Goal: Task Accomplishment & Management: Manage account settings

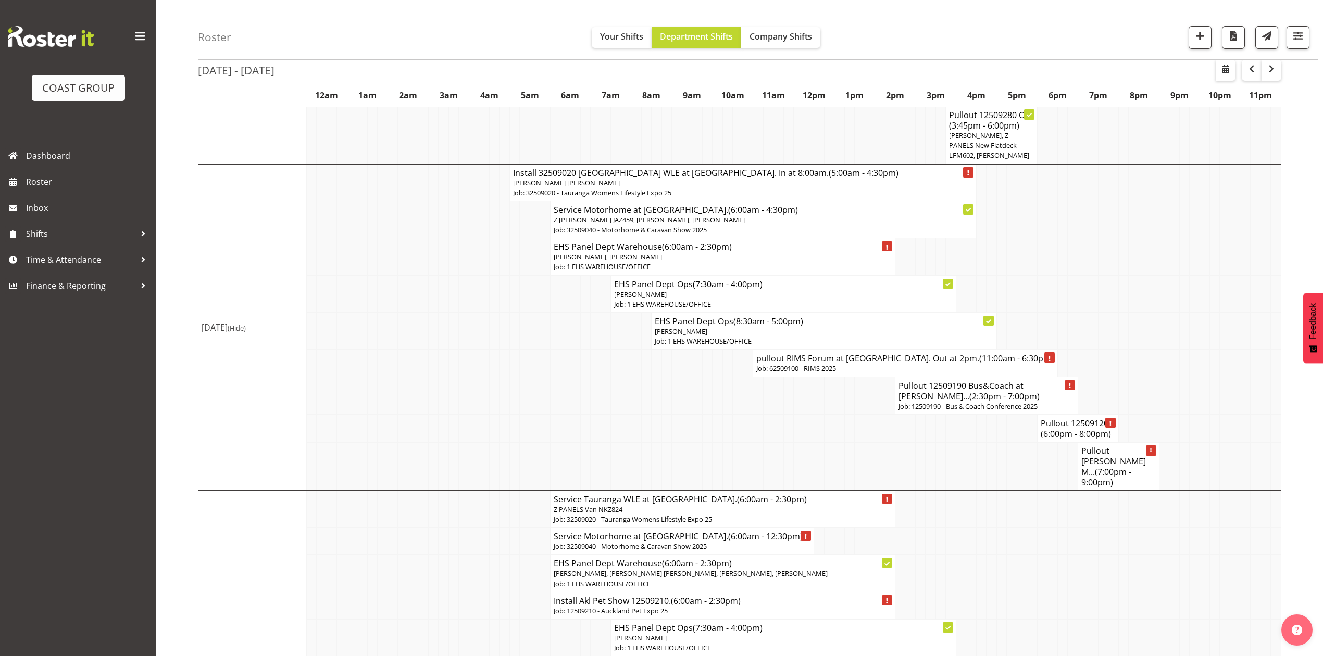
scroll to position [555, 0]
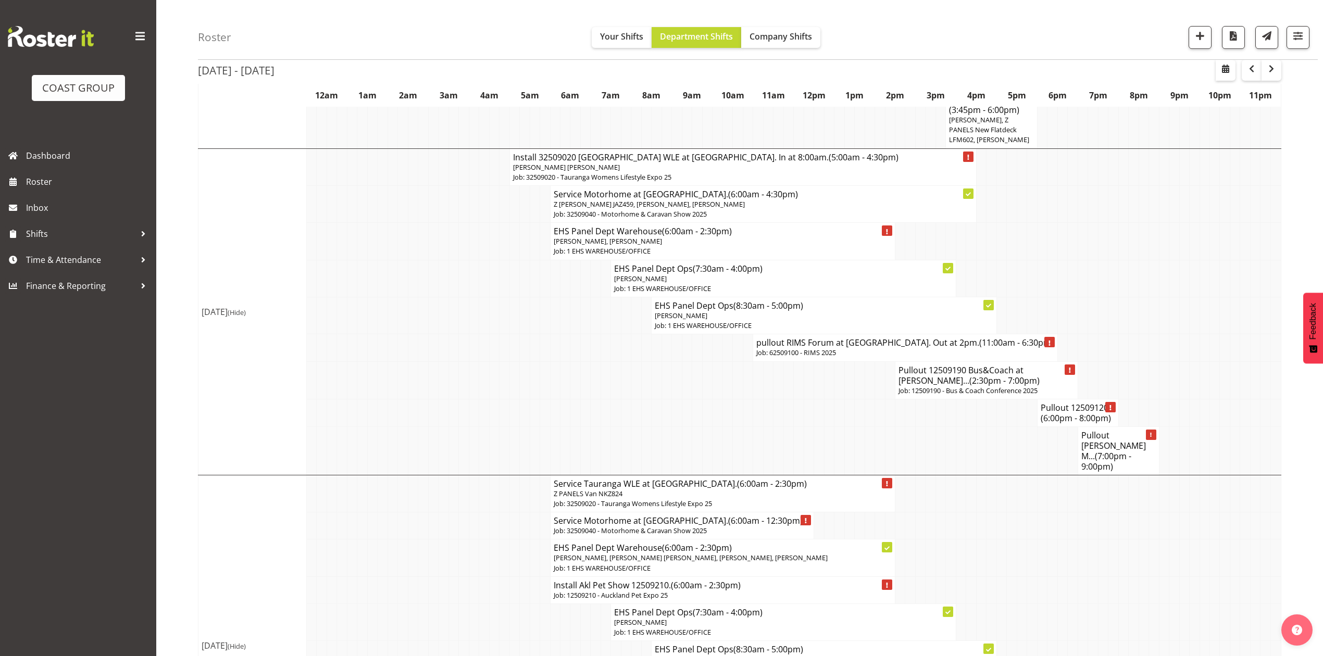
click at [844, 415] on td at bounding box center [849, 413] width 10 height 28
click at [850, 423] on td at bounding box center [849, 413] width 10 height 28
click at [763, 409] on td at bounding box center [768, 413] width 10 height 28
click at [788, 379] on td at bounding box center [788, 381] width 10 height 38
click at [788, 382] on td at bounding box center [788, 381] width 10 height 38
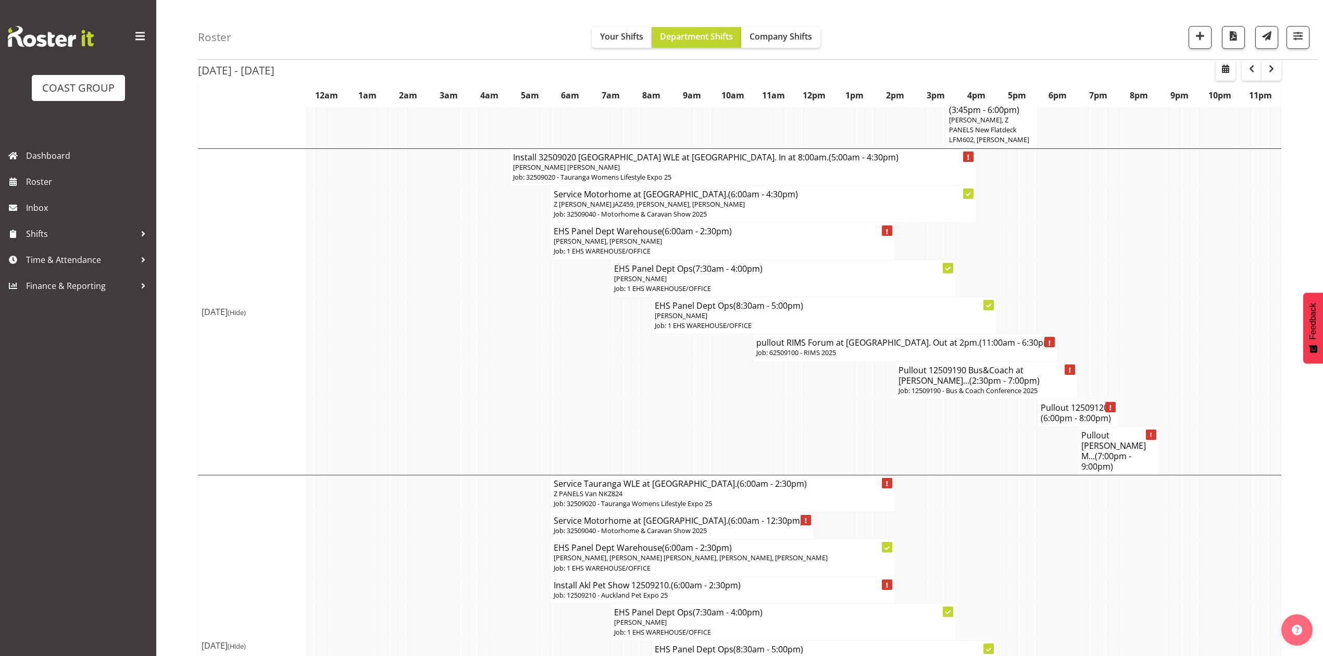
click at [1063, 417] on span "(6:00pm - 8:00pm)" at bounding box center [1076, 418] width 70 height 11
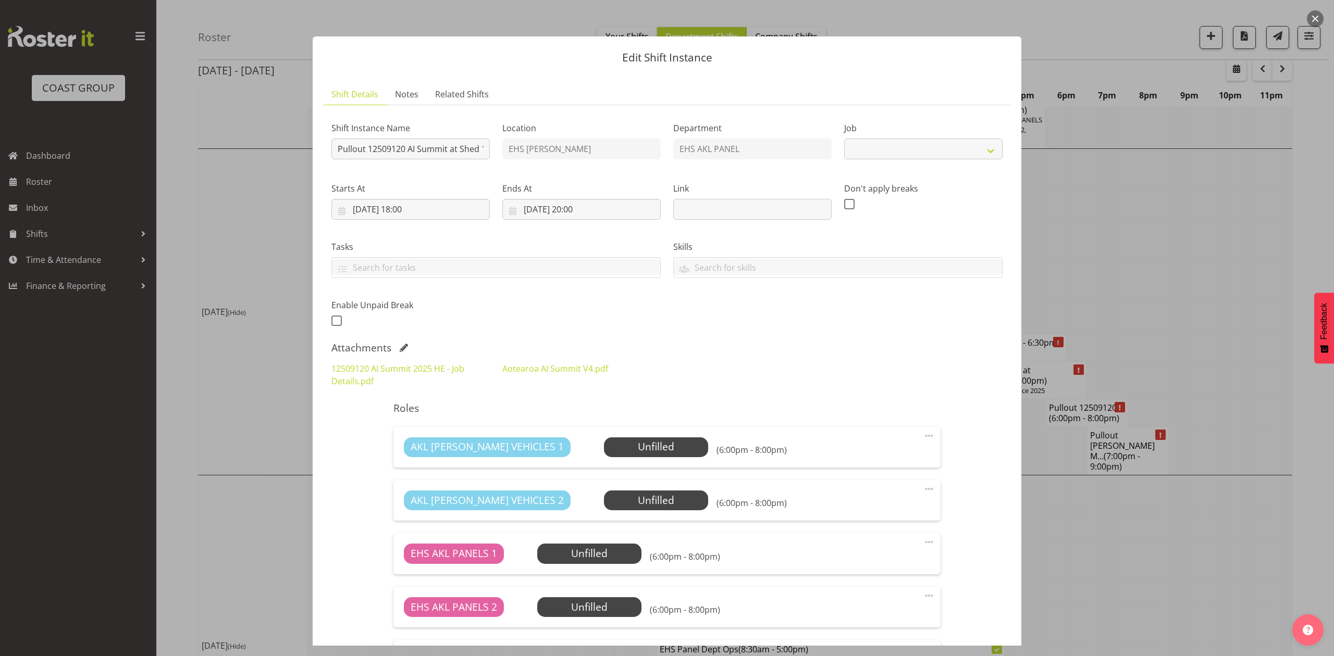
select select "9449"
click at [1232, 251] on div at bounding box center [667, 328] width 1334 height 656
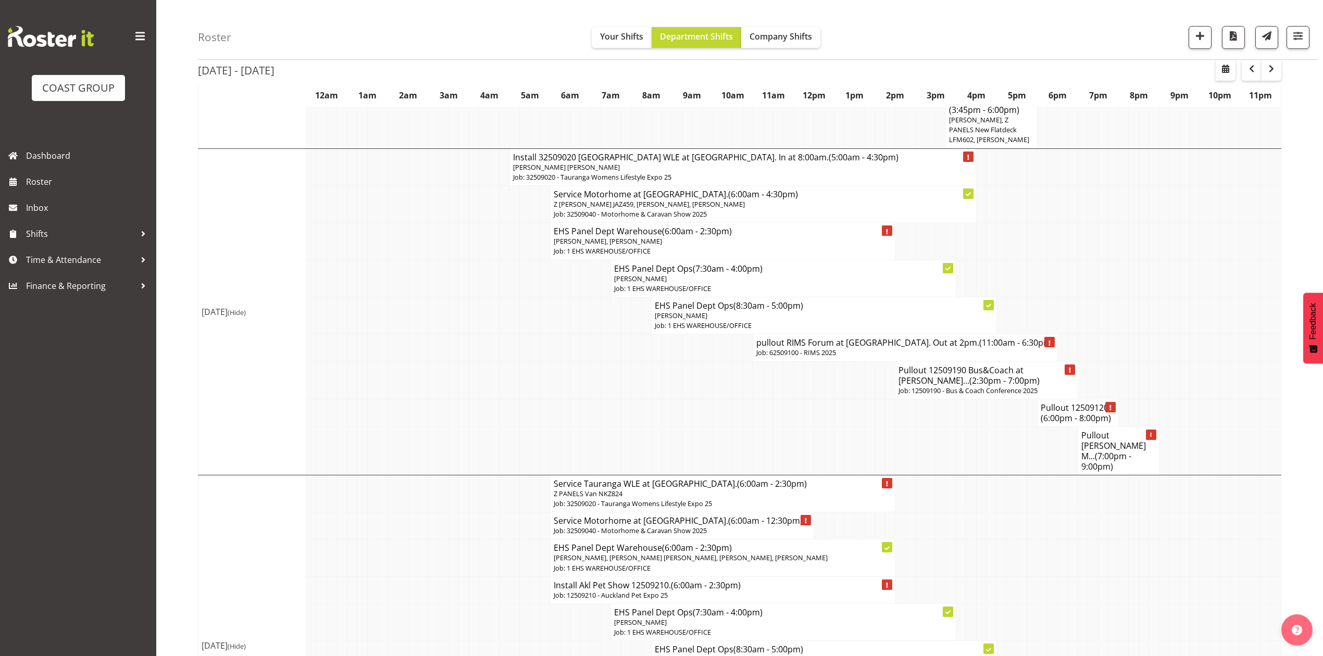
click at [1232, 251] on td at bounding box center [1235, 241] width 10 height 37
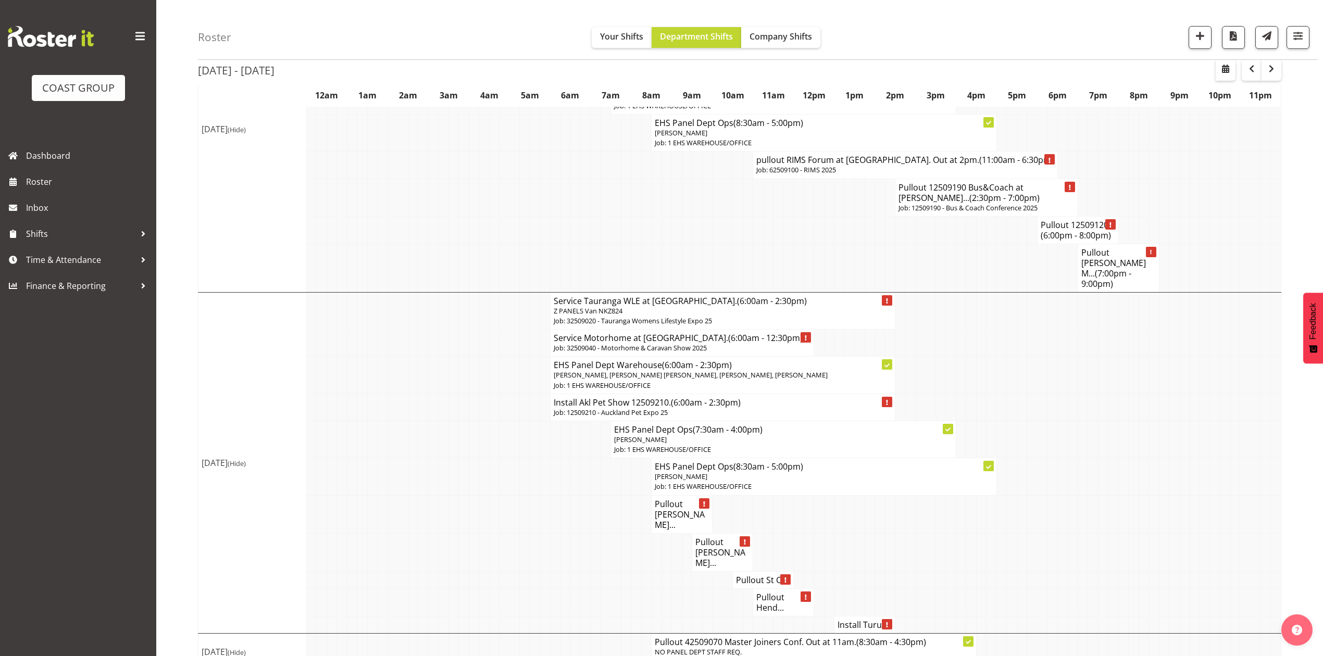
scroll to position [753, 0]
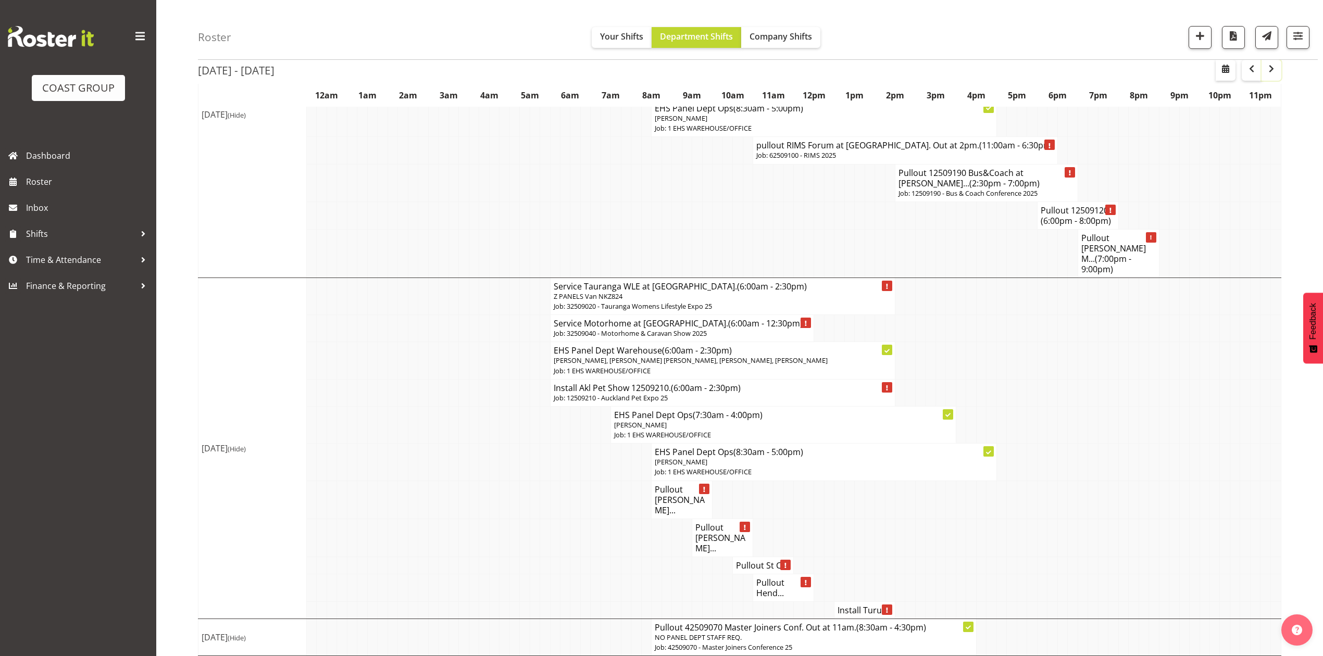
drag, startPoint x: 1274, startPoint y: 70, endPoint x: 1270, endPoint y: 86, distance: 17.2
click at [1274, 70] on span "button" at bounding box center [1271, 69] width 13 height 13
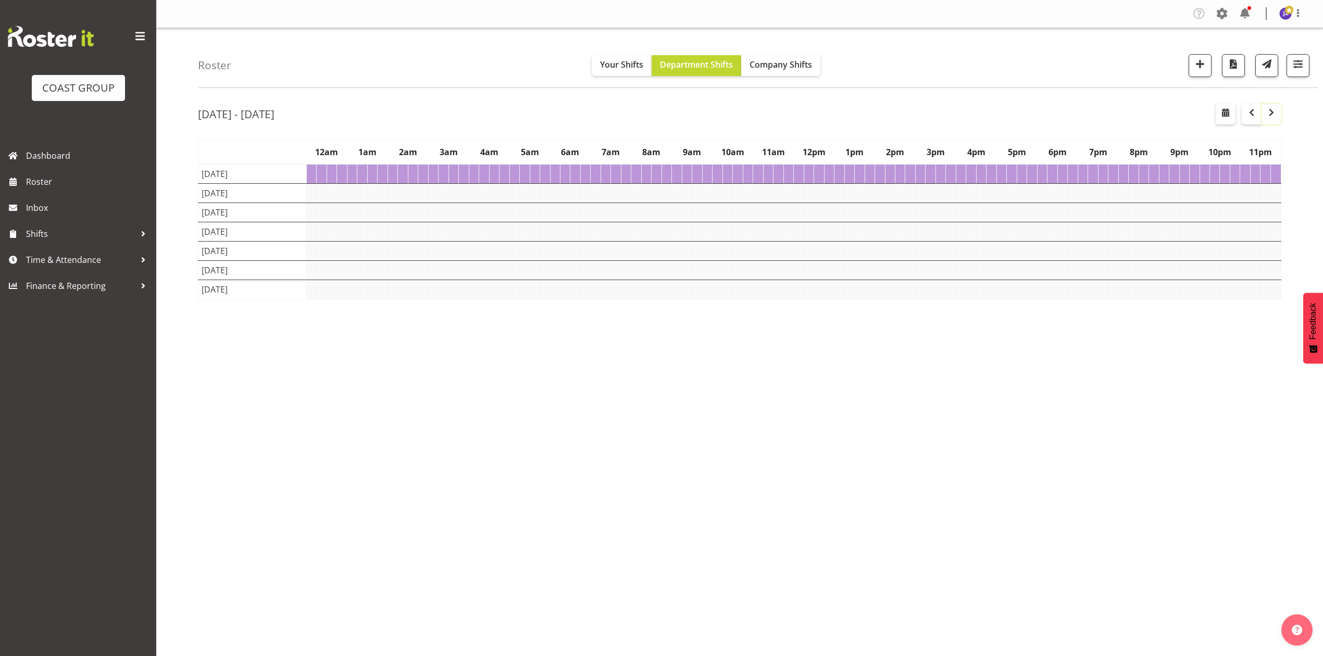
scroll to position [0, 0]
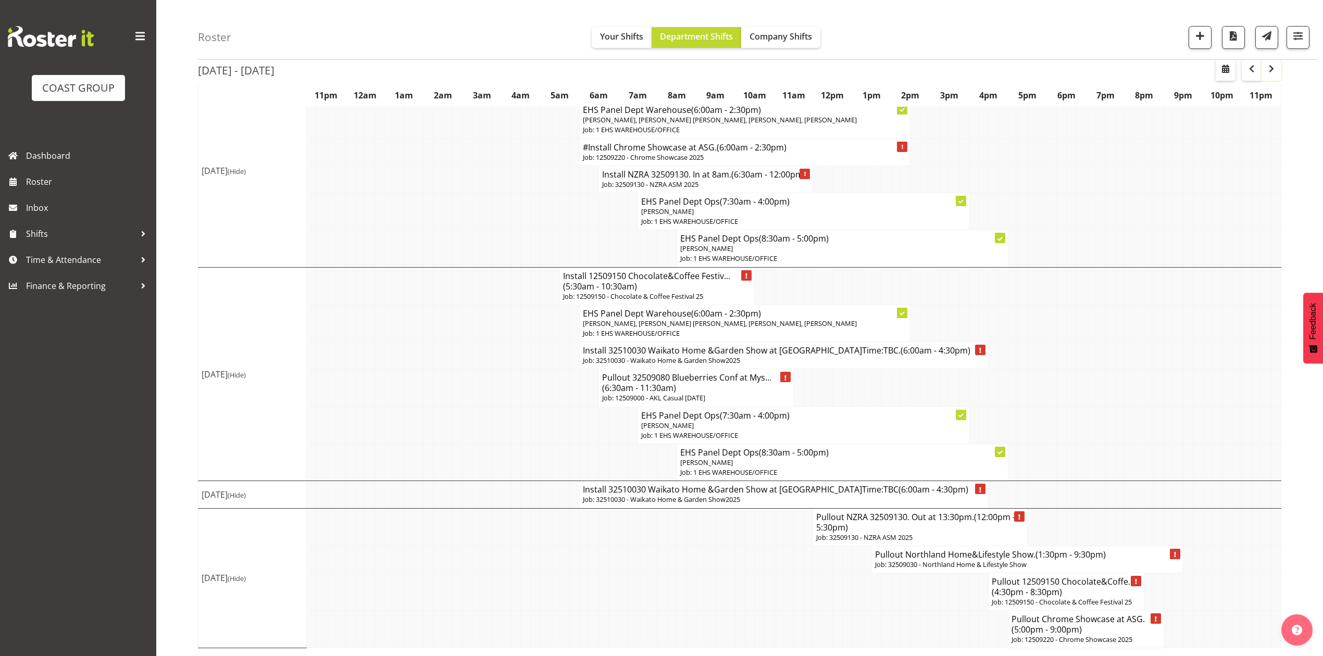
scroll to position [676, 0]
click at [726, 357] on p "Job: 32510030 - Waikato Home & Garden Show2025" at bounding box center [784, 361] width 403 height 10
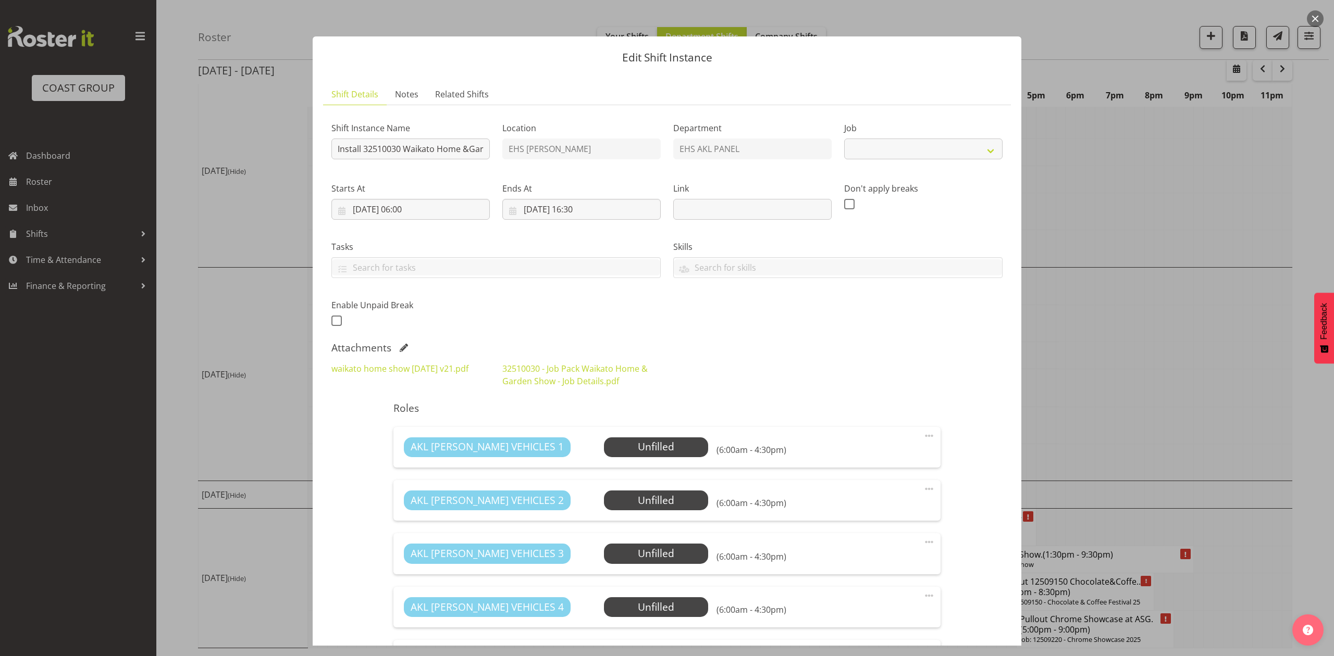
select select "9140"
click at [410, 362] on div "waikato home show [DATE] v21.pdf" at bounding box center [410, 375] width 171 height 38
click at [424, 374] on link "waikato home show [DATE] v21.pdf" at bounding box center [399, 368] width 137 height 11
click at [1088, 292] on div at bounding box center [667, 328] width 1334 height 656
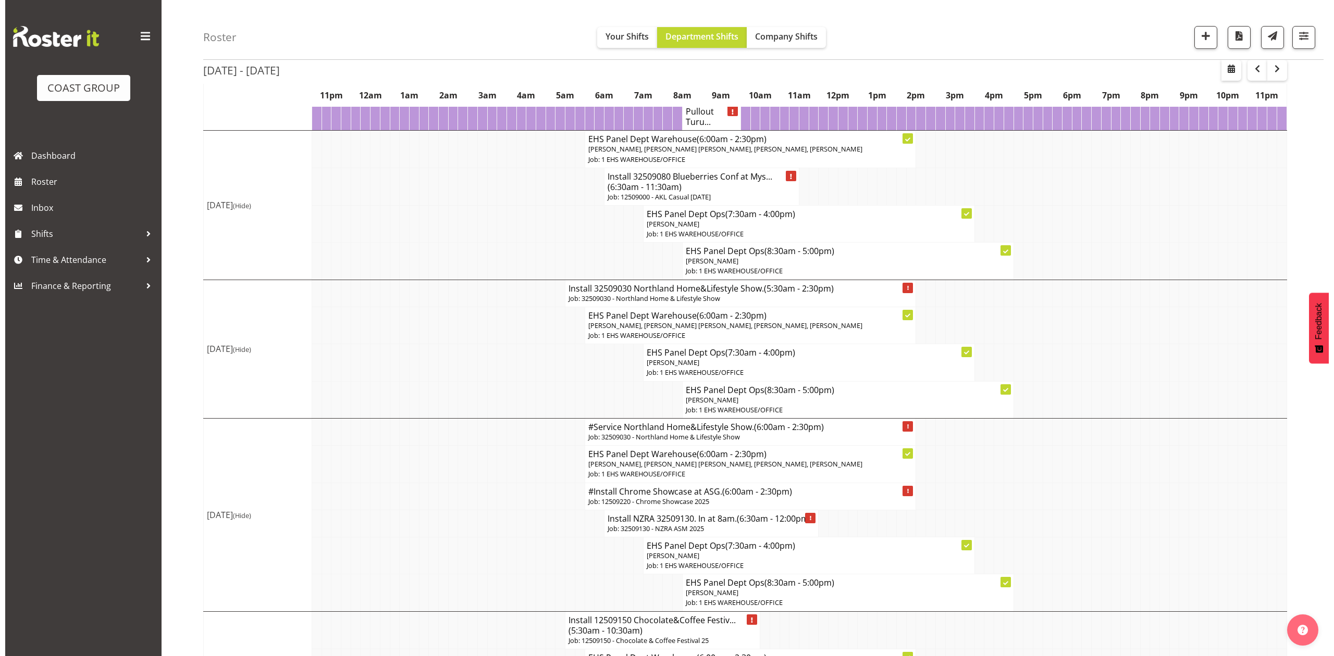
scroll to position [278, 0]
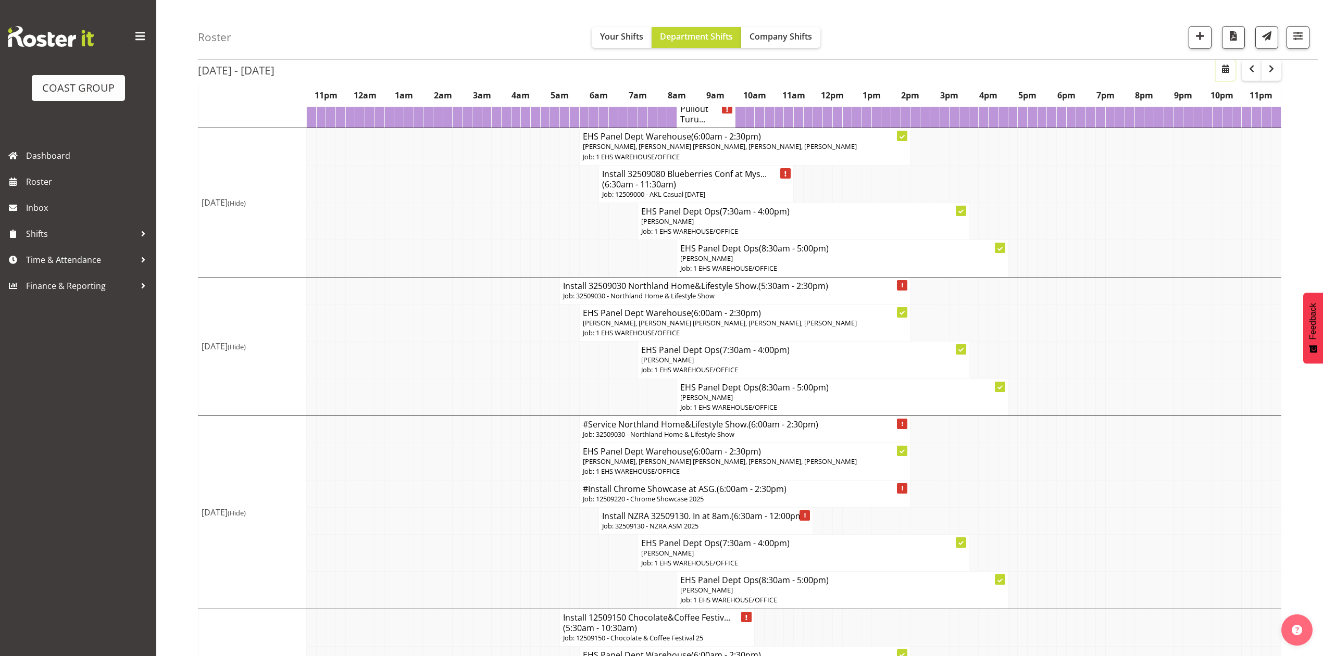
click at [1229, 65] on span "button" at bounding box center [1225, 69] width 13 height 13
select select "8"
select select "2025"
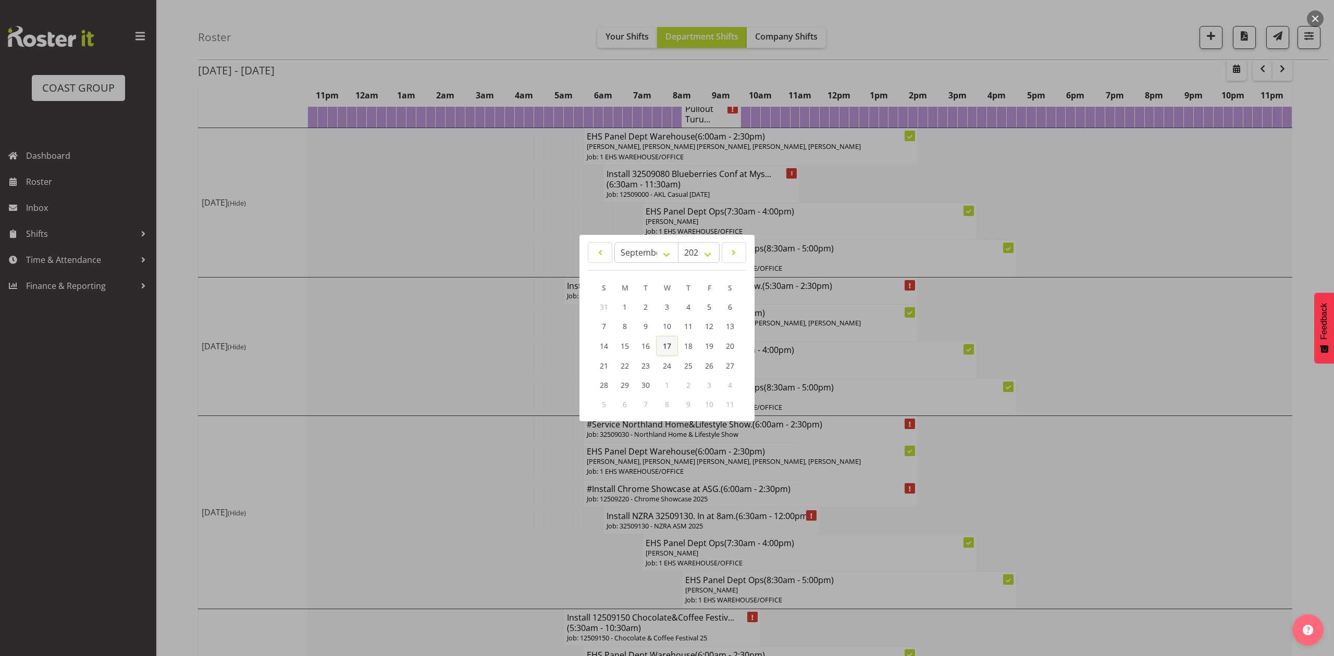
click at [664, 342] on span "17" at bounding box center [667, 346] width 8 height 10
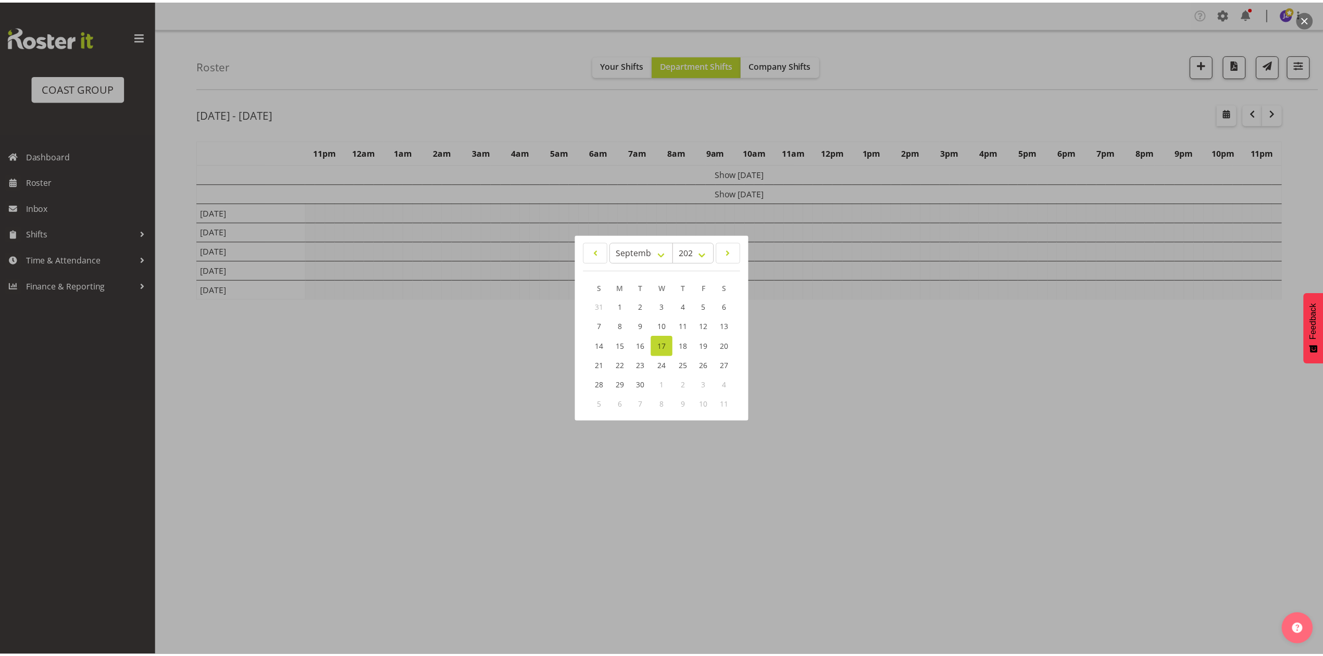
scroll to position [0, 0]
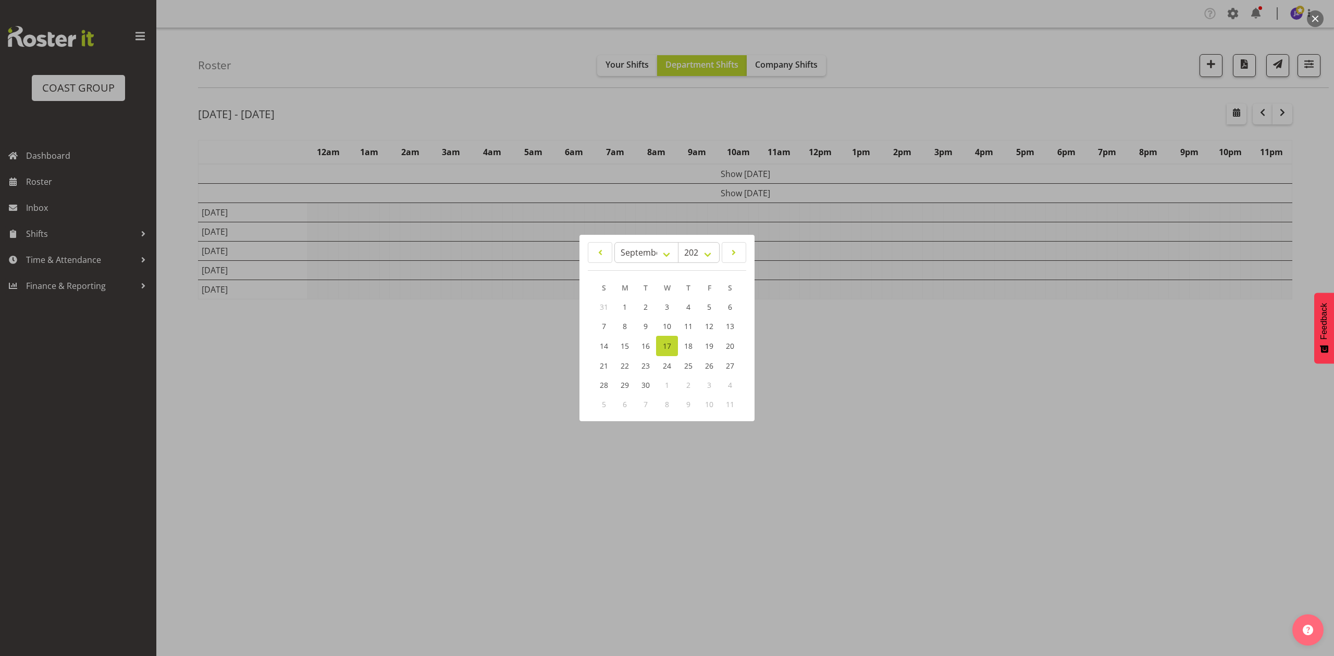
click at [1038, 113] on div at bounding box center [667, 328] width 1334 height 656
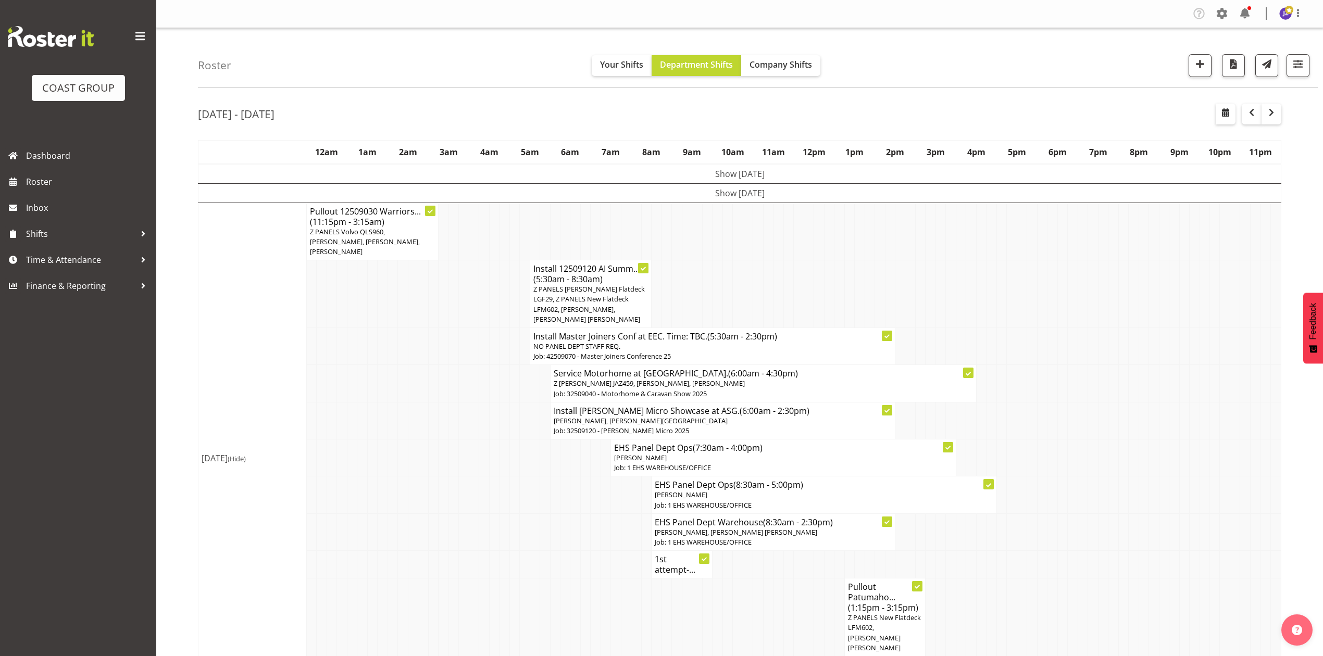
click at [1181, 335] on td at bounding box center [1184, 346] width 10 height 37
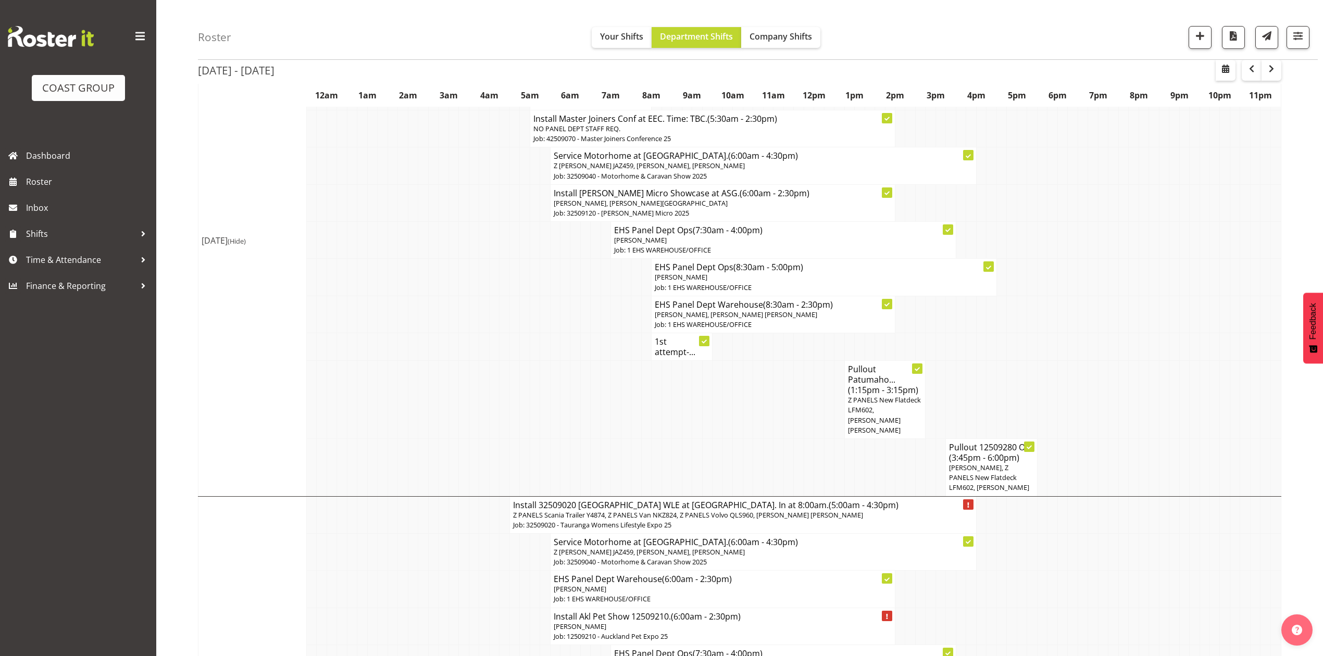
scroll to position [208, 0]
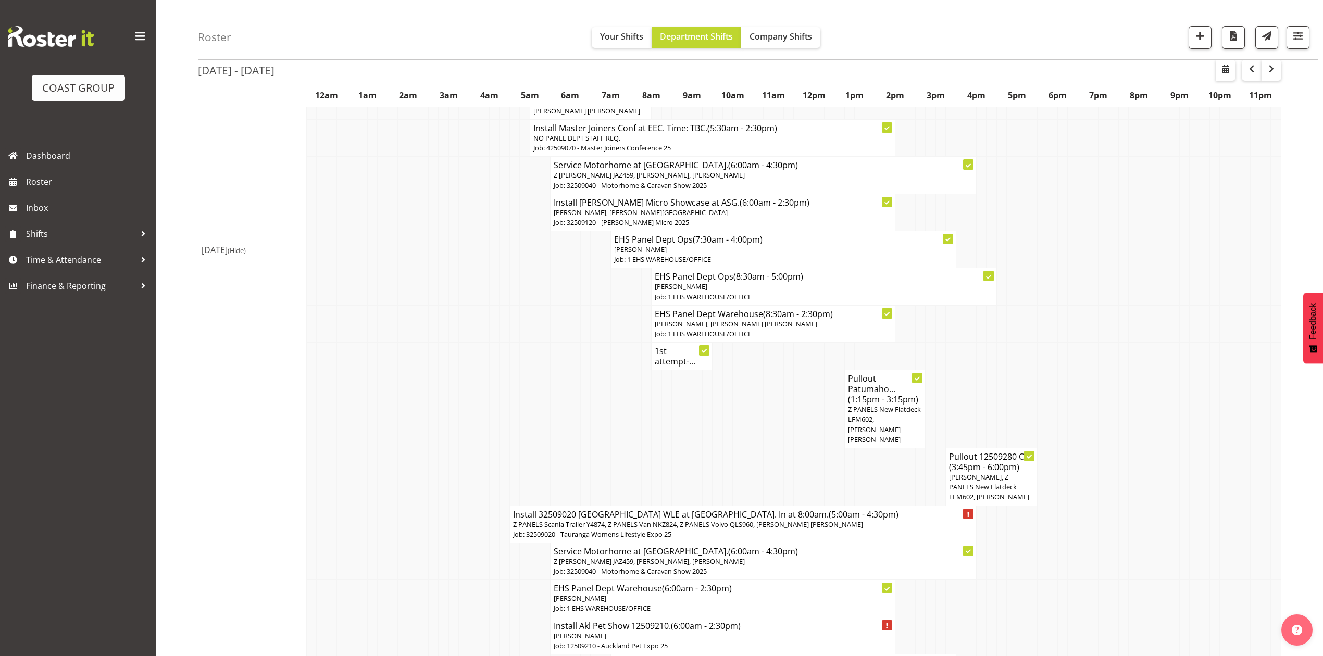
click at [964, 348] on td at bounding box center [961, 357] width 10 height 28
click at [978, 357] on td at bounding box center [981, 357] width 10 height 28
click at [755, 370] on td at bounding box center [758, 409] width 10 height 78
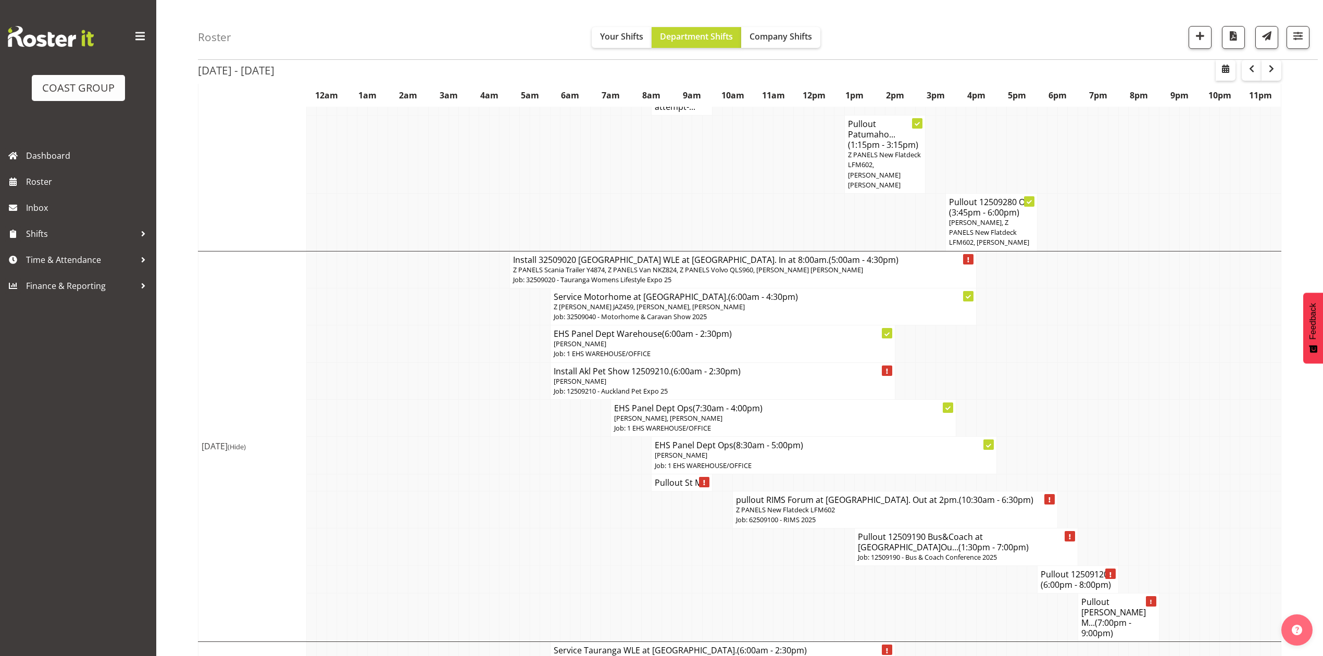
scroll to position [486, 0]
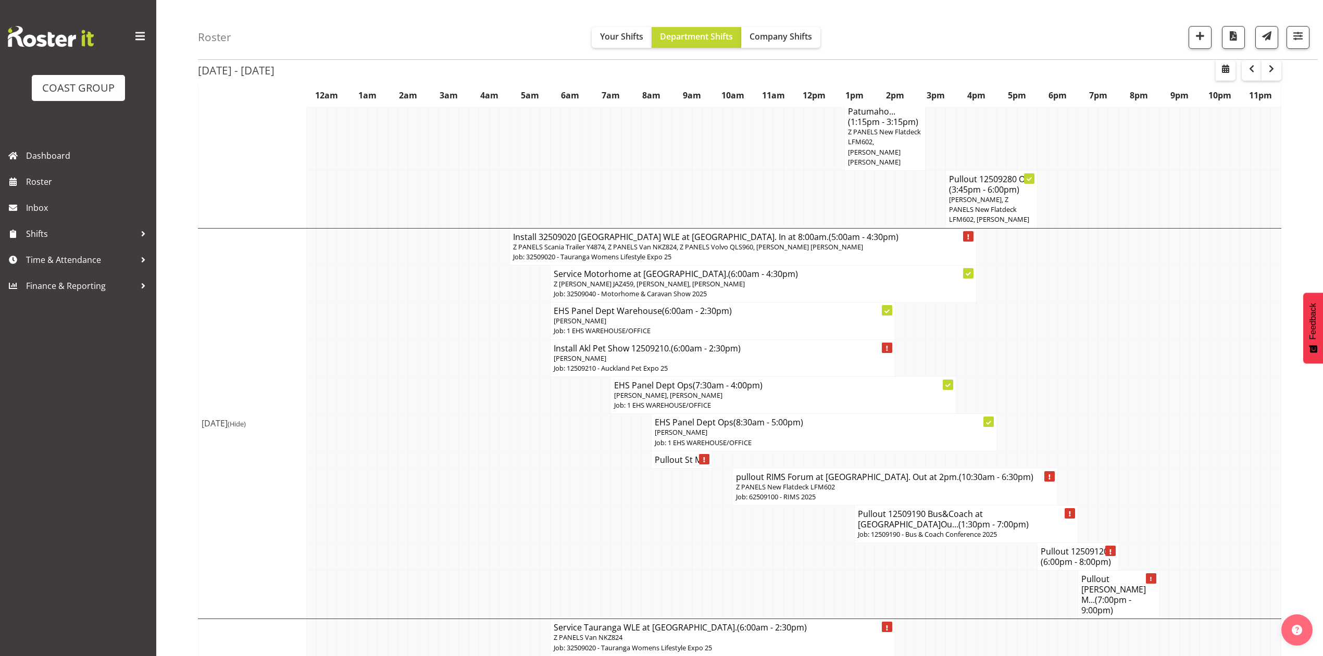
click at [669, 455] on h4 "Pullout St M..." at bounding box center [682, 460] width 54 height 10
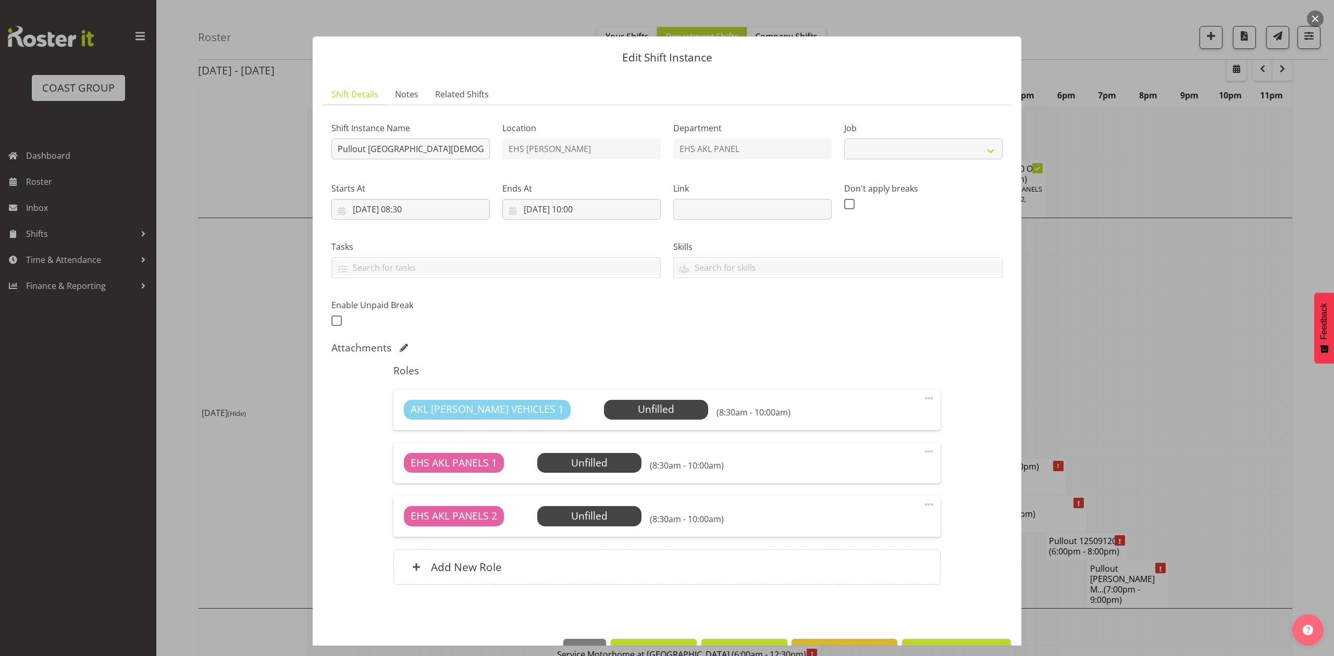
select select "8653"
click at [1152, 320] on div at bounding box center [667, 328] width 1334 height 656
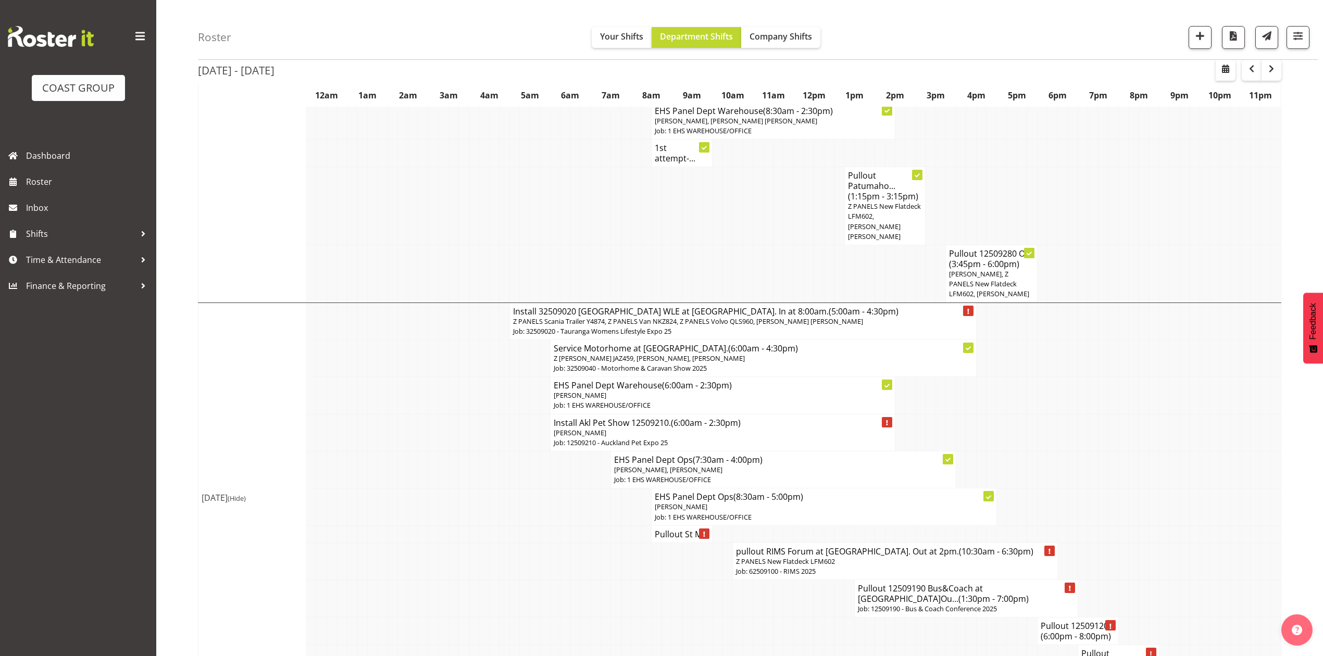
scroll to position [347, 0]
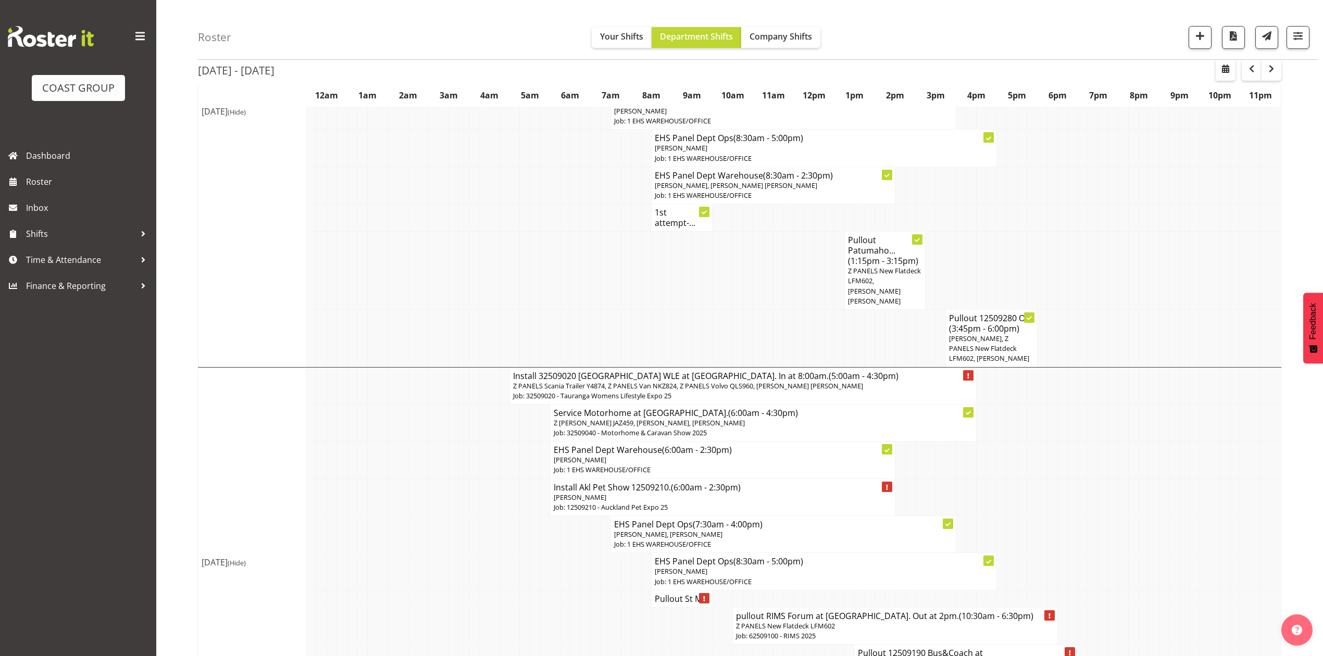
click at [1124, 246] on td at bounding box center [1123, 271] width 10 height 78
click at [1049, 404] on td at bounding box center [1053, 422] width 10 height 37
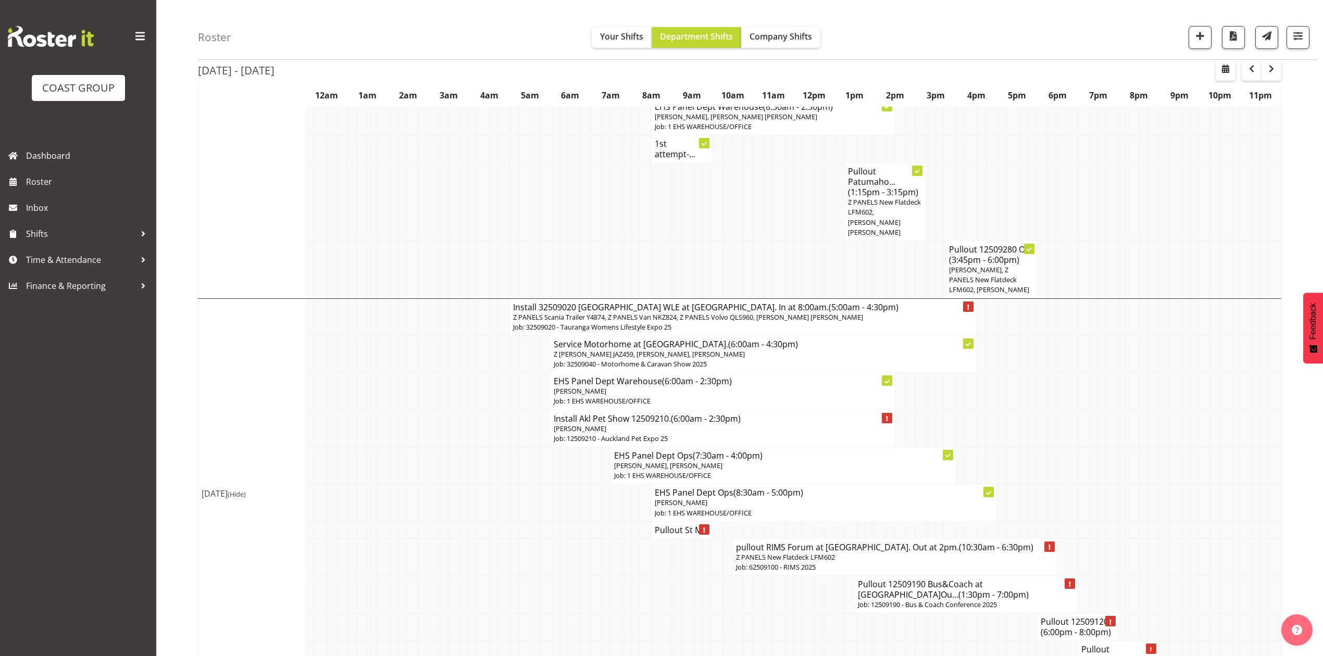
scroll to position [486, 0]
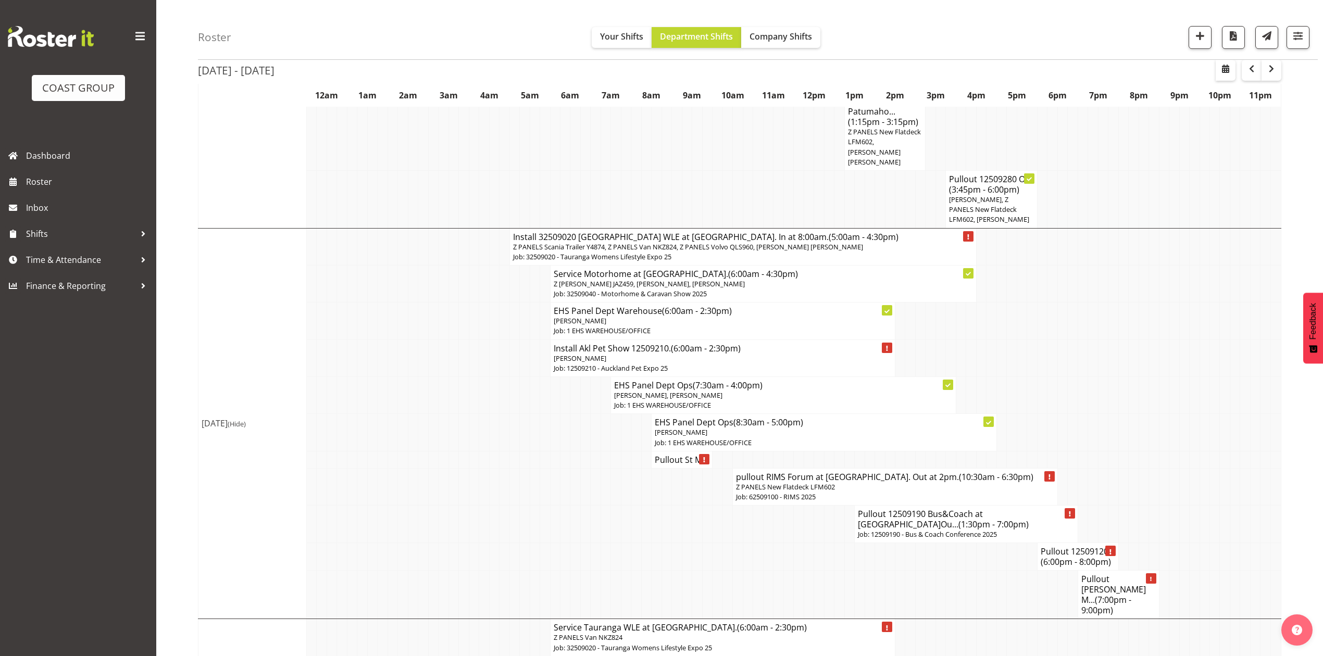
click at [676, 455] on h4 "Pullout St M..." at bounding box center [682, 460] width 54 height 10
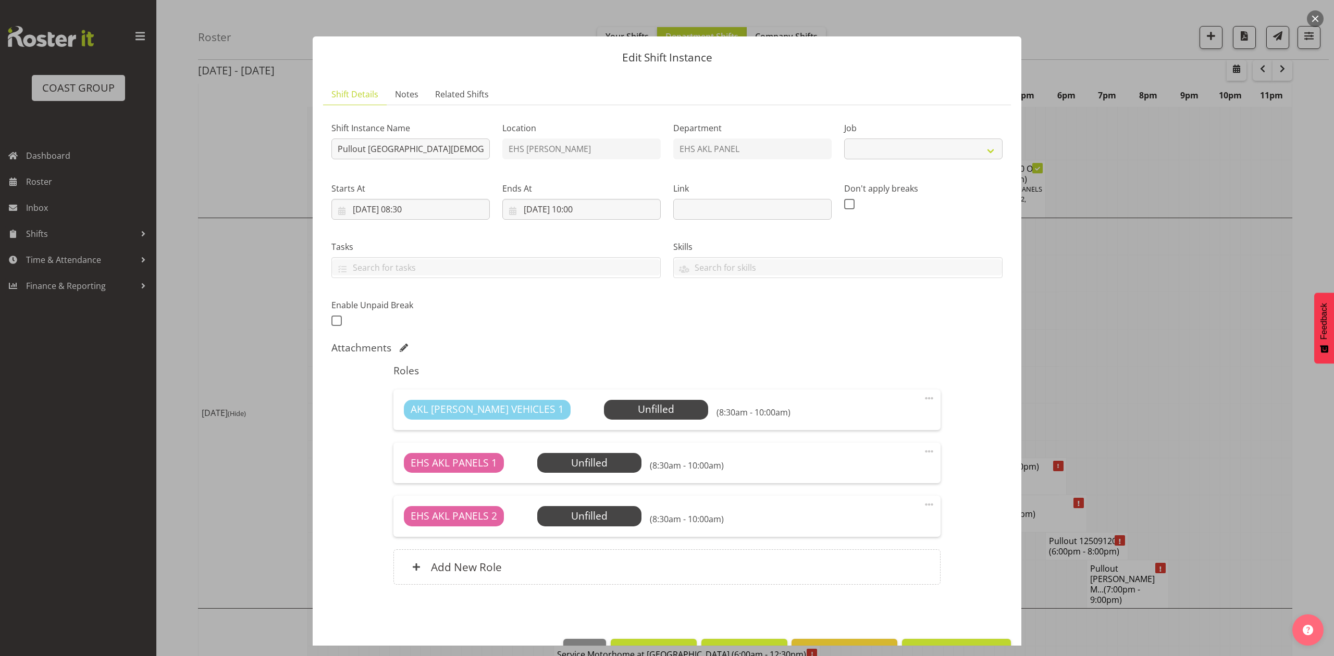
select select "8653"
click at [1160, 423] on div at bounding box center [667, 328] width 1334 height 656
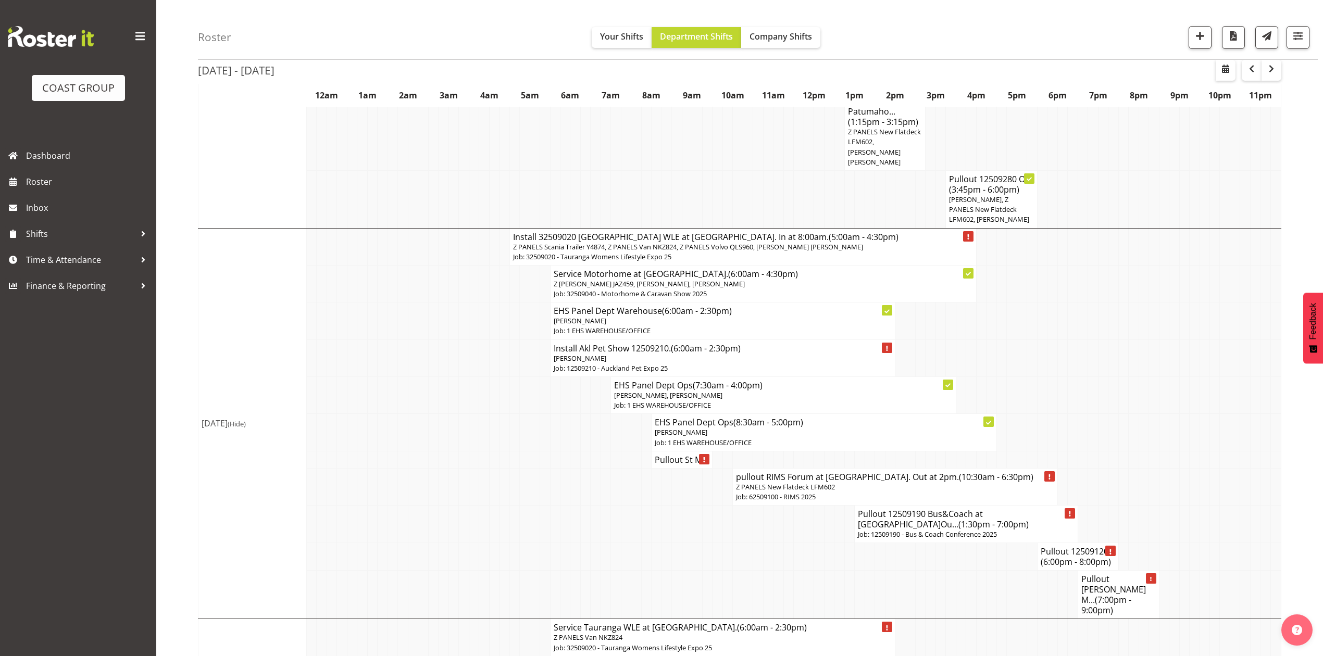
click at [1232, 378] on td at bounding box center [1235, 395] width 10 height 37
click at [1201, 317] on td at bounding box center [1205, 321] width 10 height 37
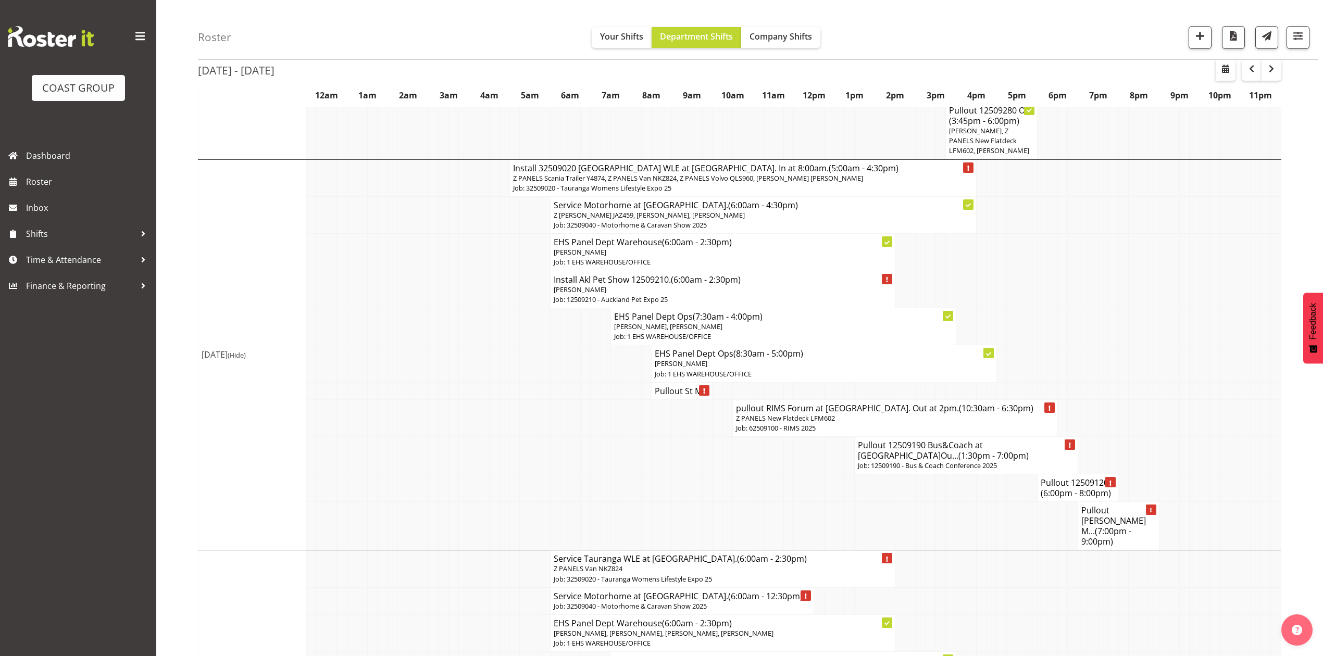
scroll to position [555, 0]
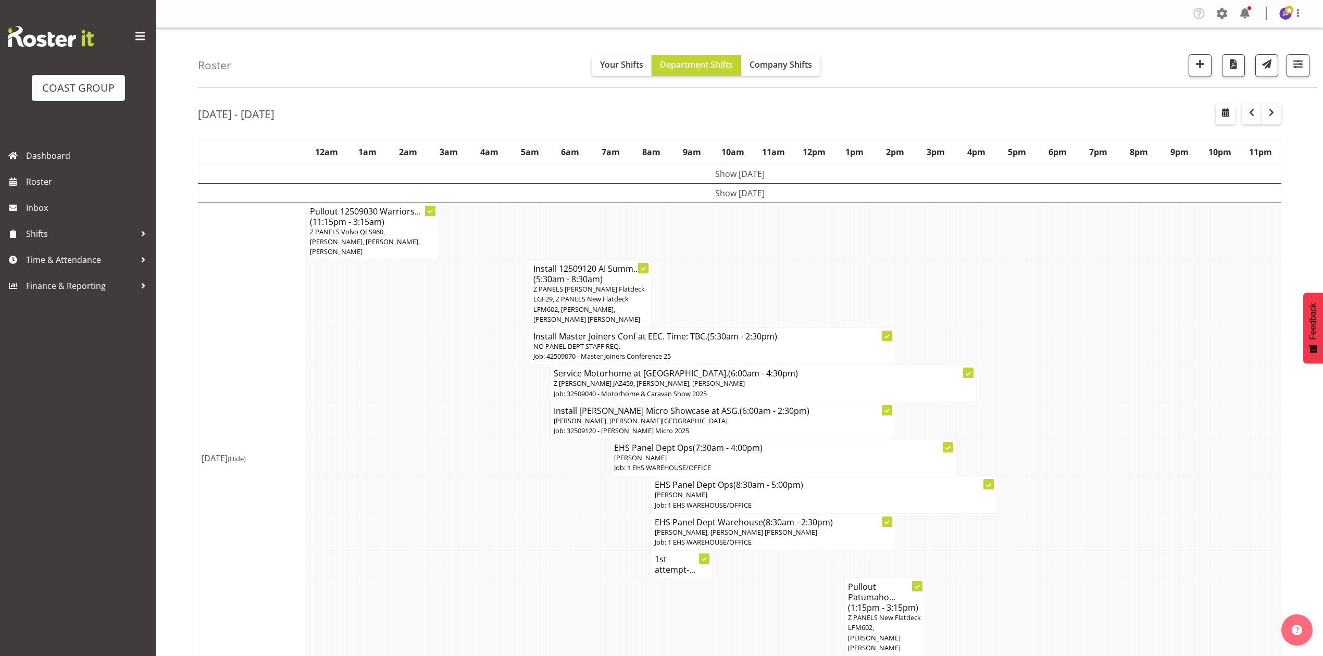
drag, startPoint x: 1209, startPoint y: 455, endPoint x: 1184, endPoint y: 457, distance: 25.6
click at [1210, 455] on td at bounding box center [1215, 458] width 10 height 37
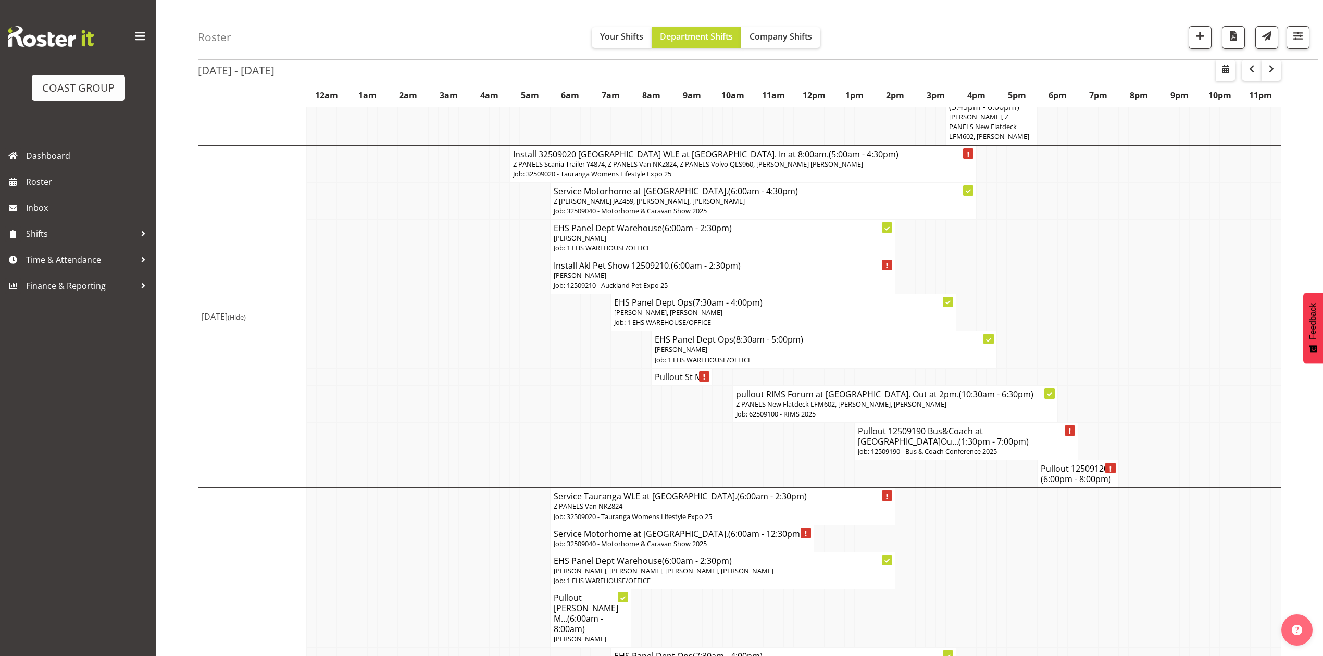
scroll to position [555, 0]
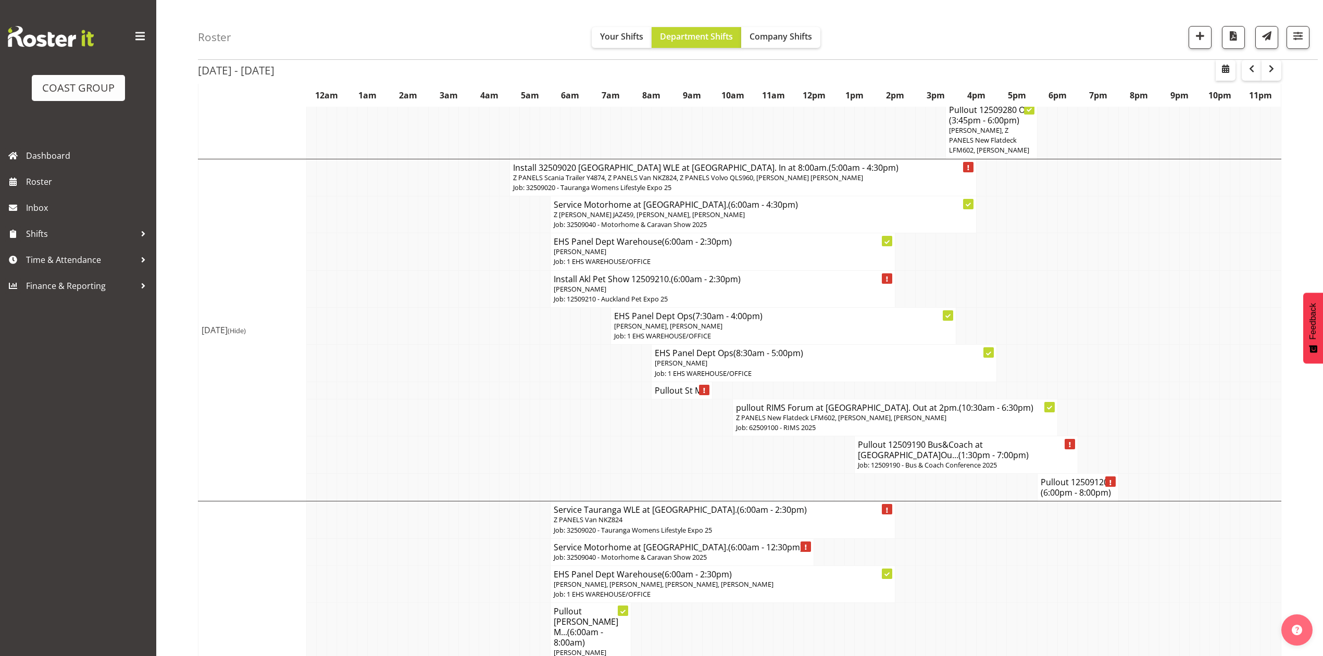
click at [1101, 372] on td at bounding box center [1103, 363] width 10 height 37
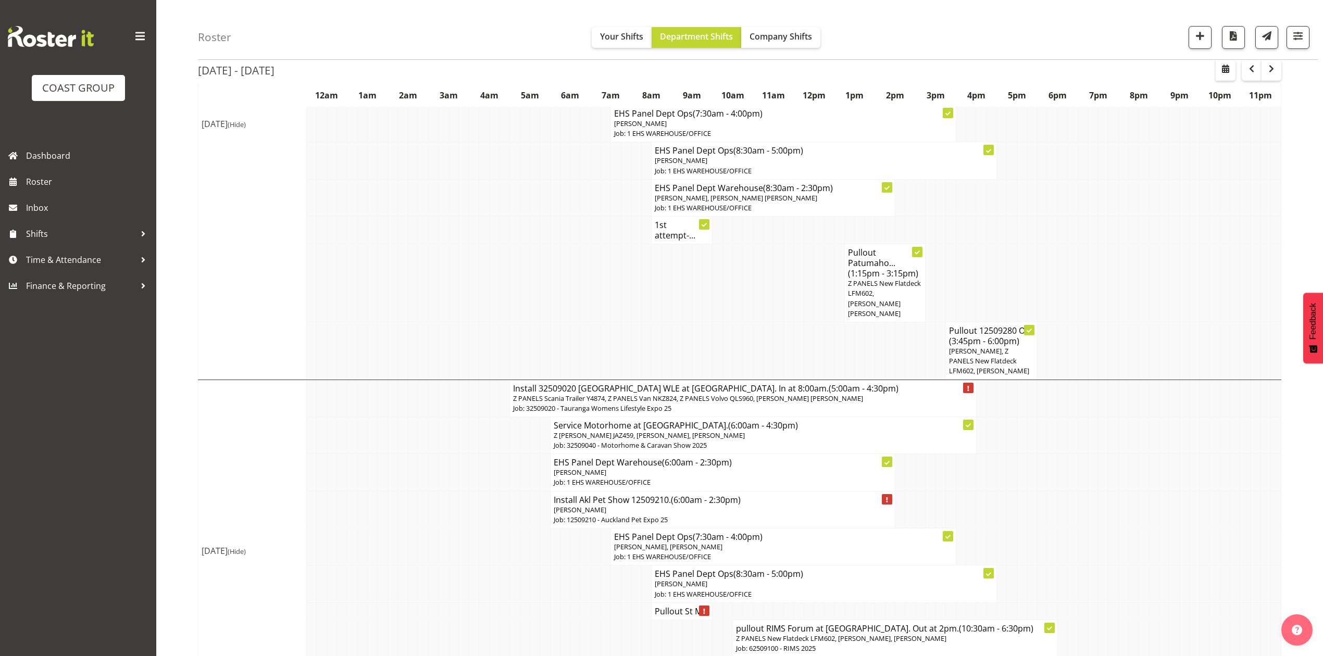
scroll to position [411, 0]
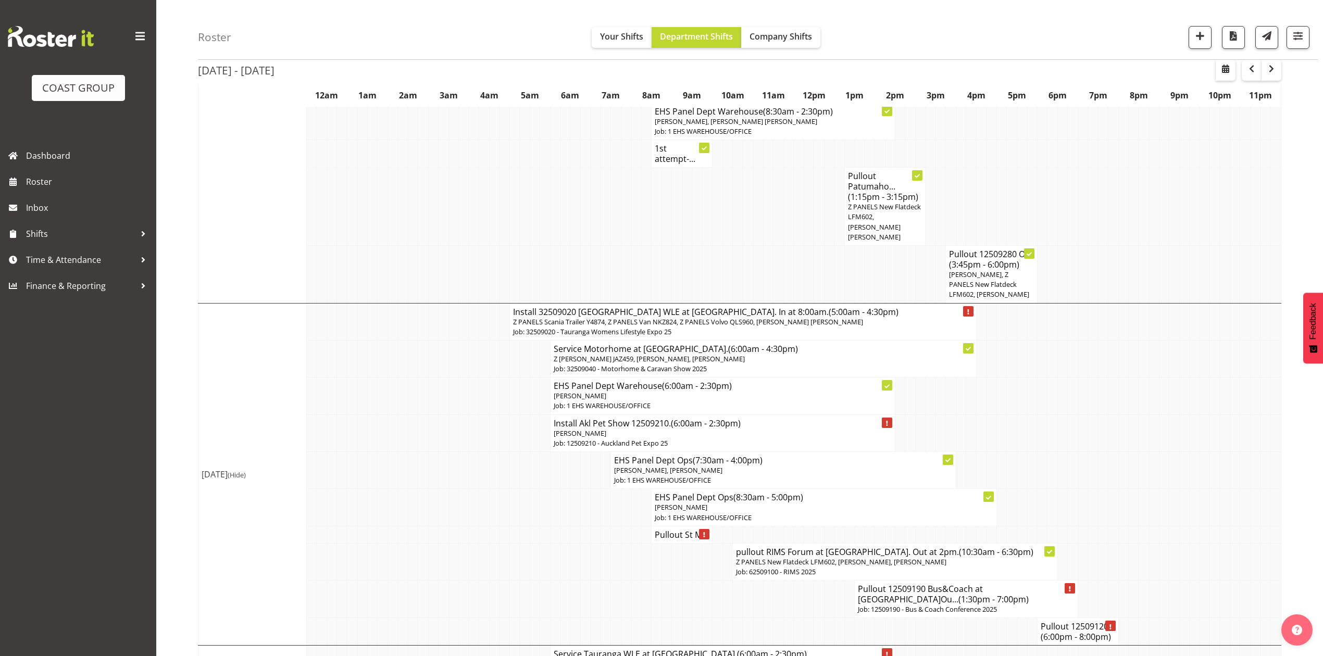
click at [1004, 270] on span "[PERSON_NAME], Z PANELS New Flatdeck LFM602, [PERSON_NAME]" at bounding box center [989, 284] width 80 height 29
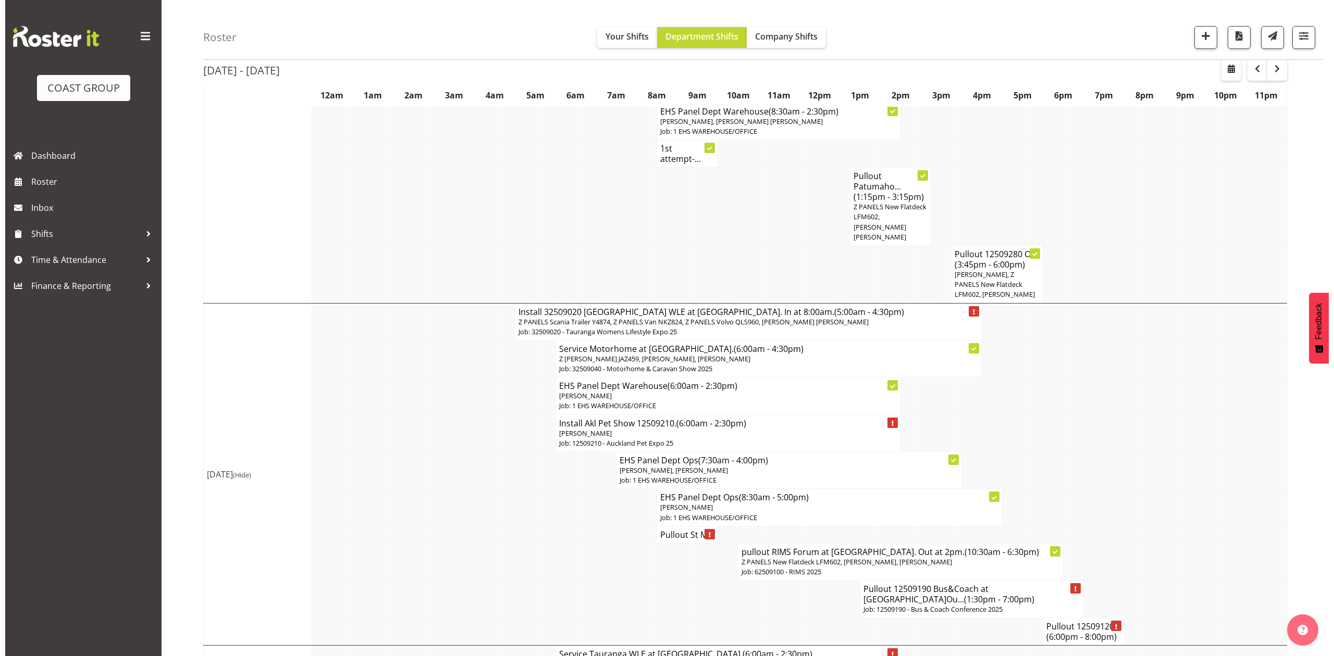
scroll to position [406, 0]
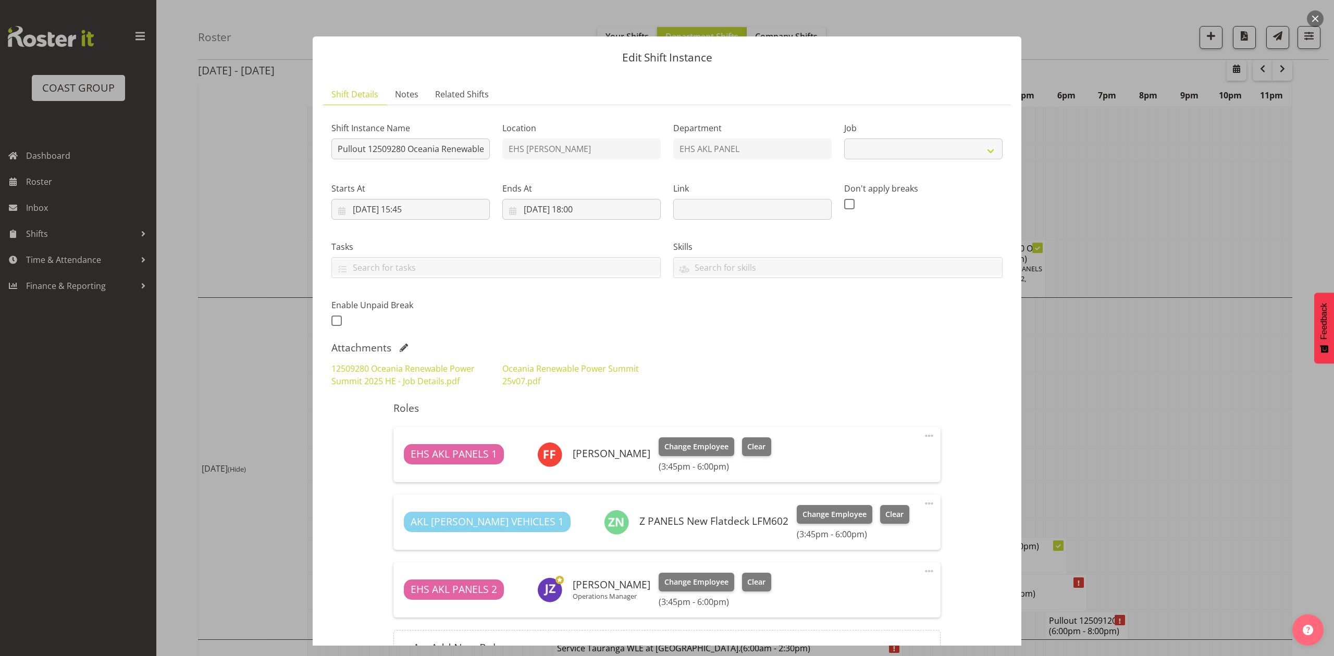
select select "10278"
click at [464, 148] on input "Pullout 12509280 Oceania Renewable Power Summit. Out at 4:30pm." at bounding box center [410, 149] width 158 height 21
click at [1317, 21] on button "button" at bounding box center [1314, 18] width 17 height 17
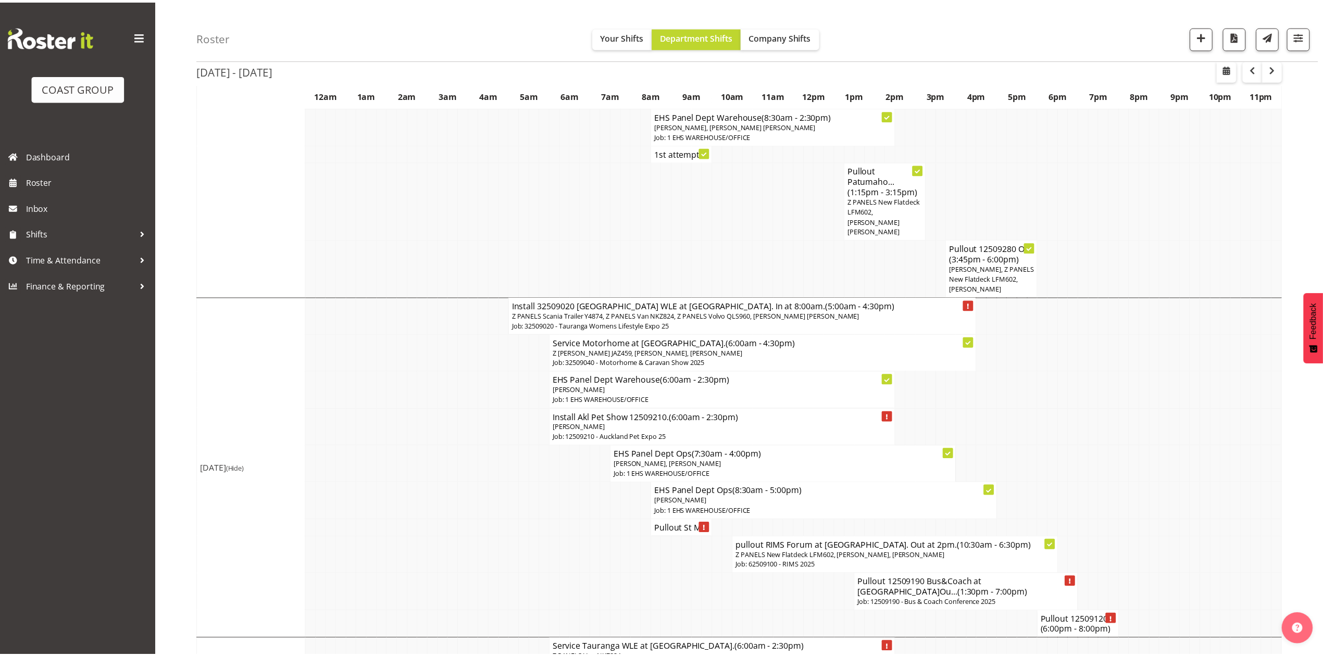
scroll to position [411, 0]
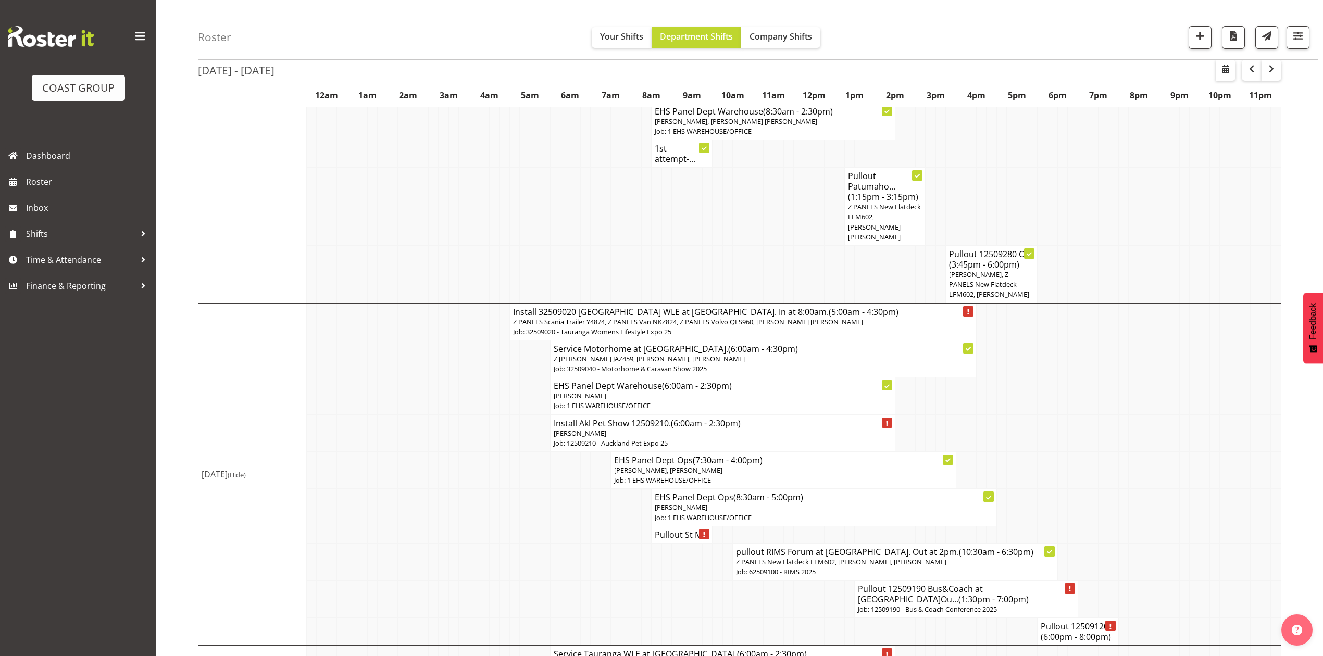
click at [1176, 372] on tbody "Show Mon 15th Sep 2025 Mon 15th Sep 2025 (Hide) Install 12509280 Oce... (5:30am…" at bounding box center [739, 431] width 1083 height 1357
click at [1125, 400] on td at bounding box center [1123, 396] width 10 height 37
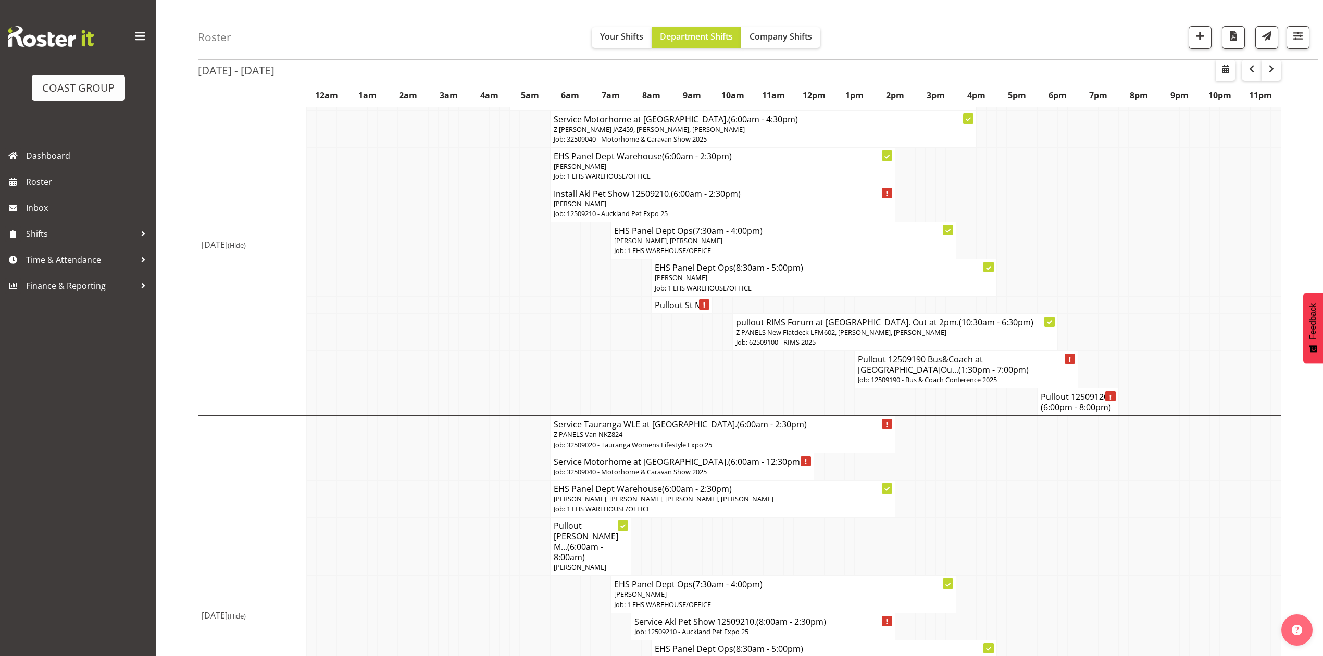
scroll to position [619, 0]
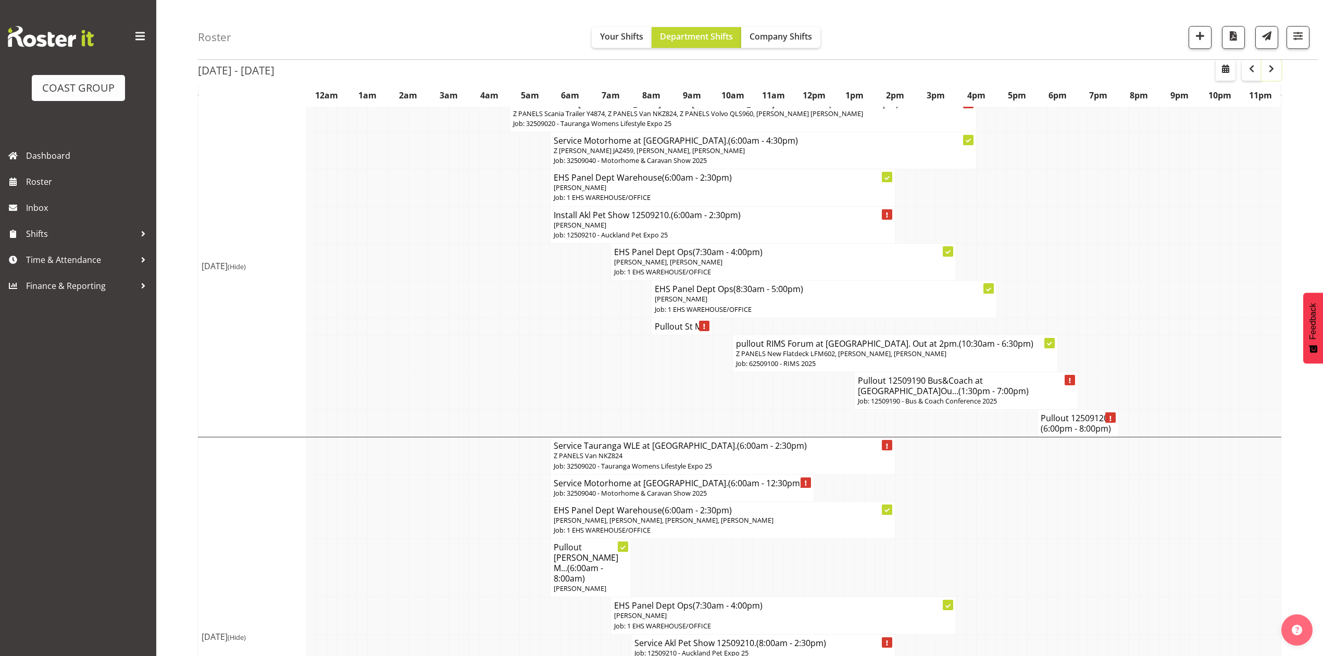
click at [1278, 67] on button "button" at bounding box center [1272, 70] width 20 height 21
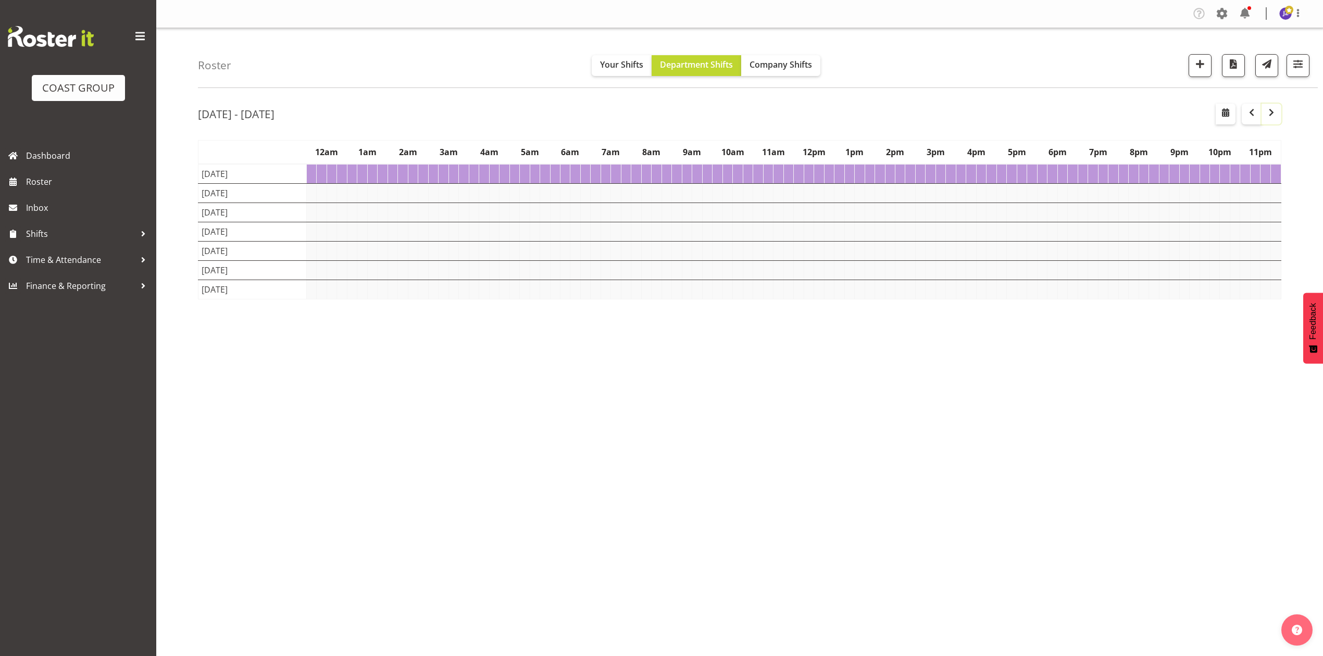
scroll to position [0, 0]
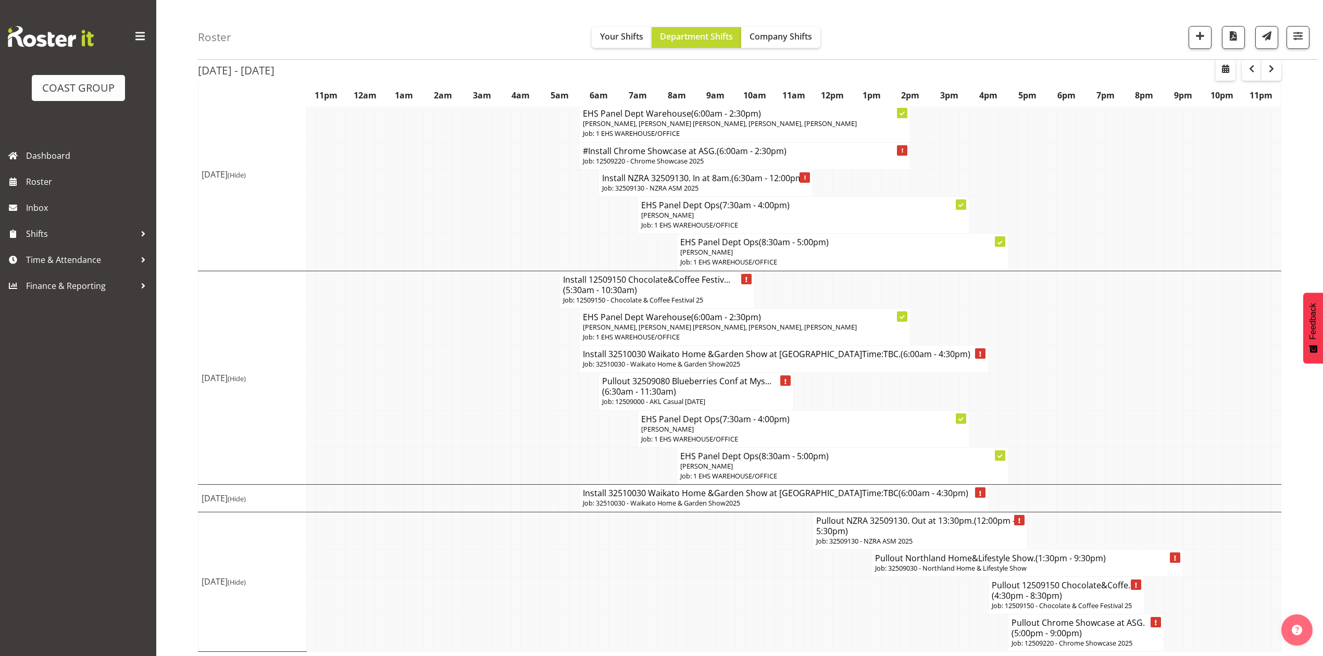
scroll to position [625, 0]
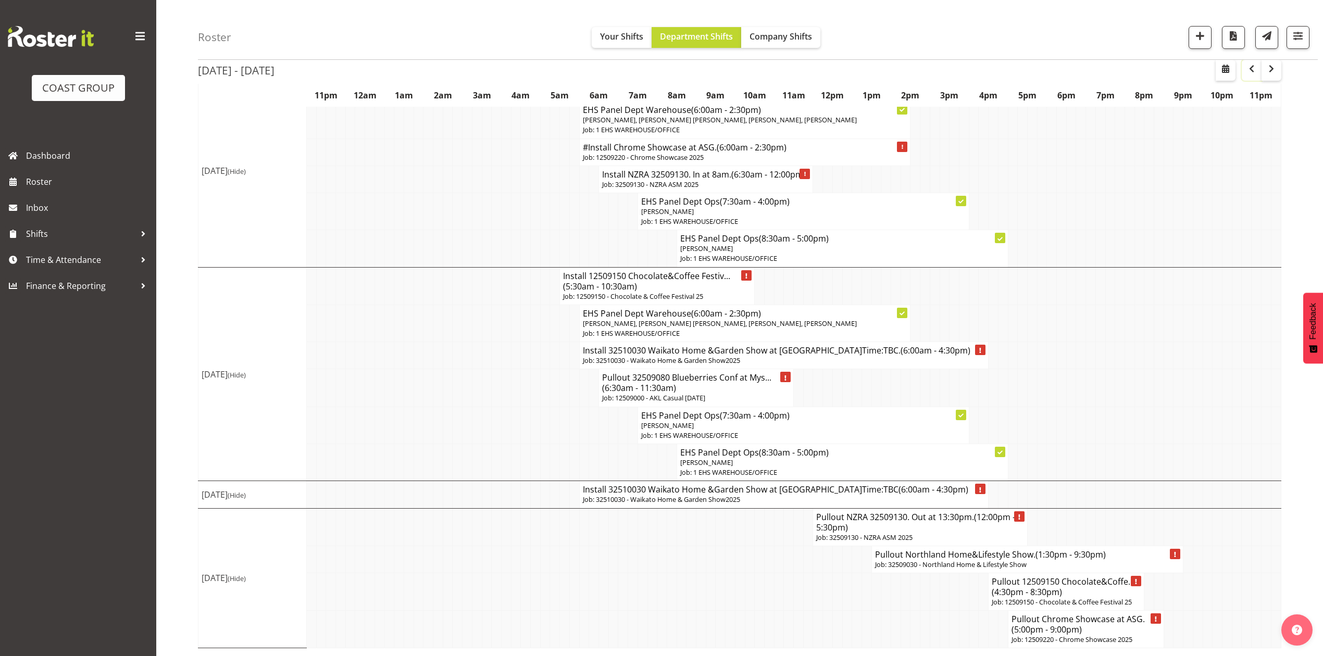
click at [1249, 69] on span "button" at bounding box center [1252, 69] width 13 height 13
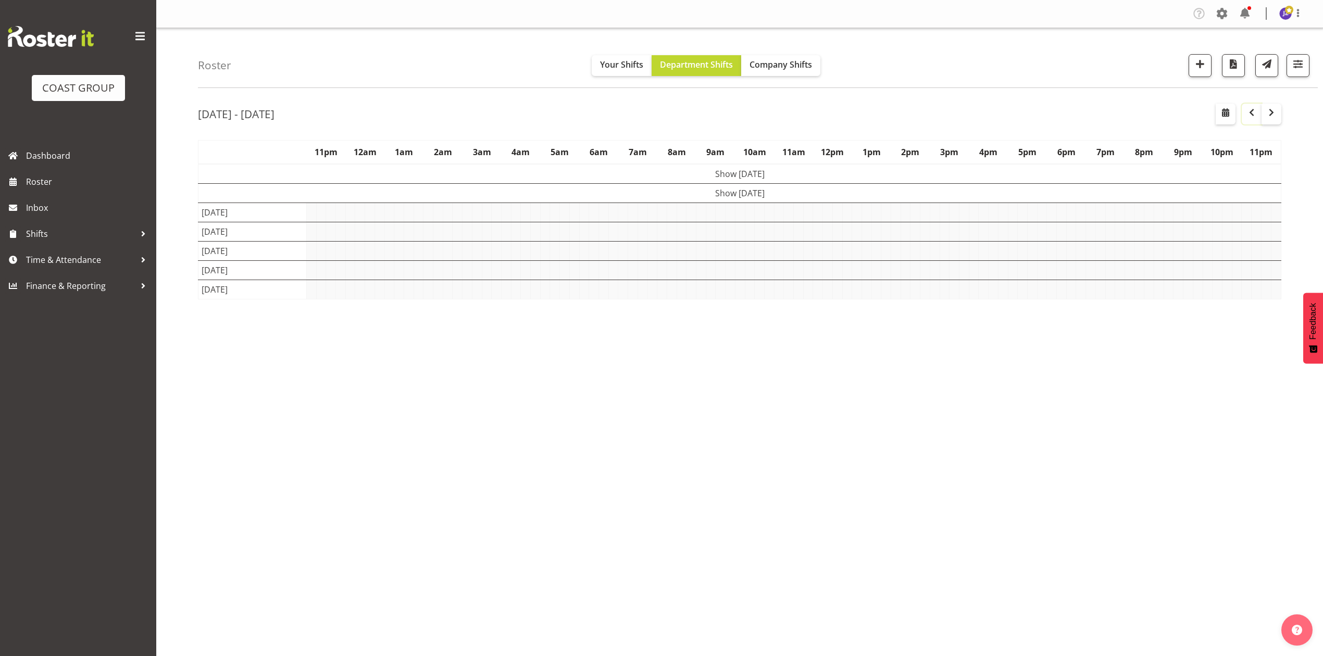
scroll to position [0, 0]
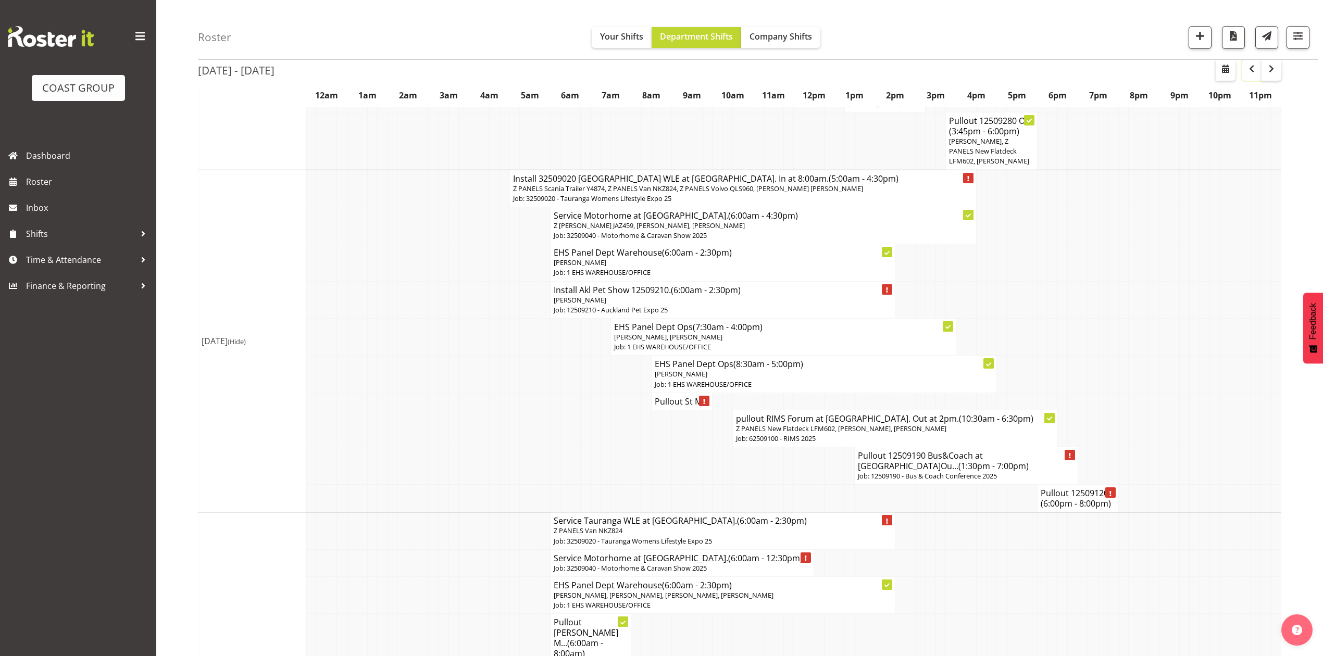
scroll to position [486, 0]
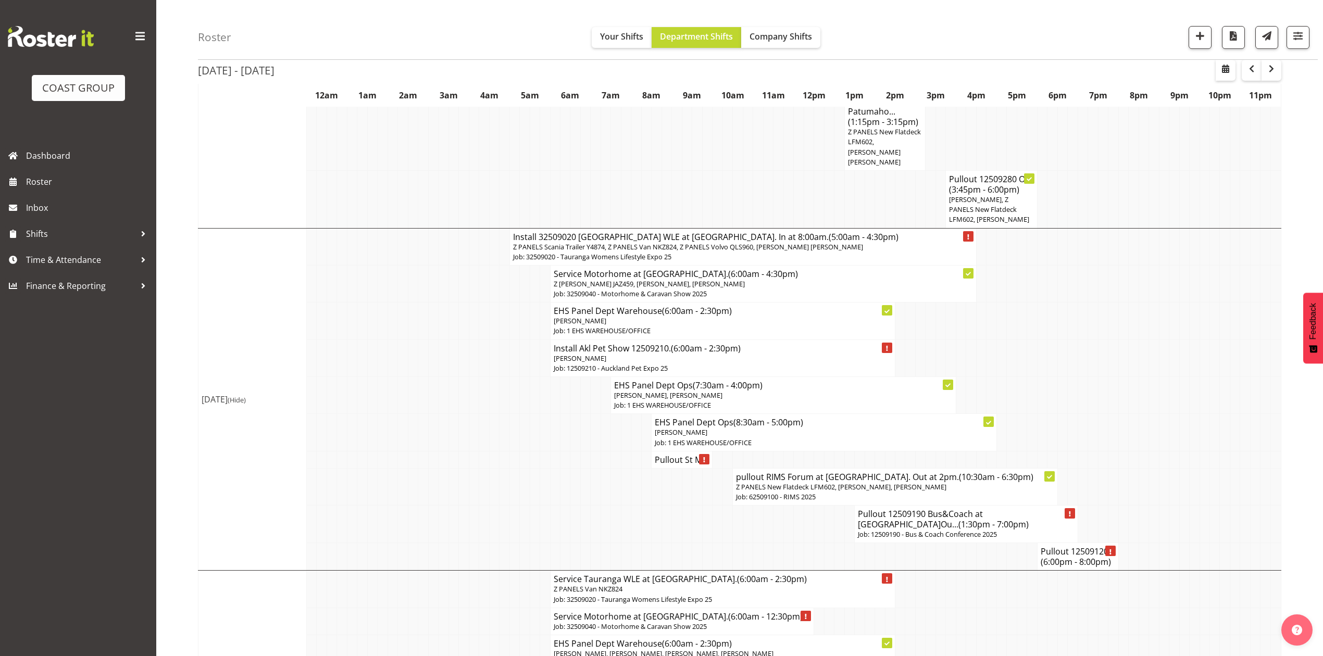
click at [1222, 414] on td at bounding box center [1225, 432] width 10 height 37
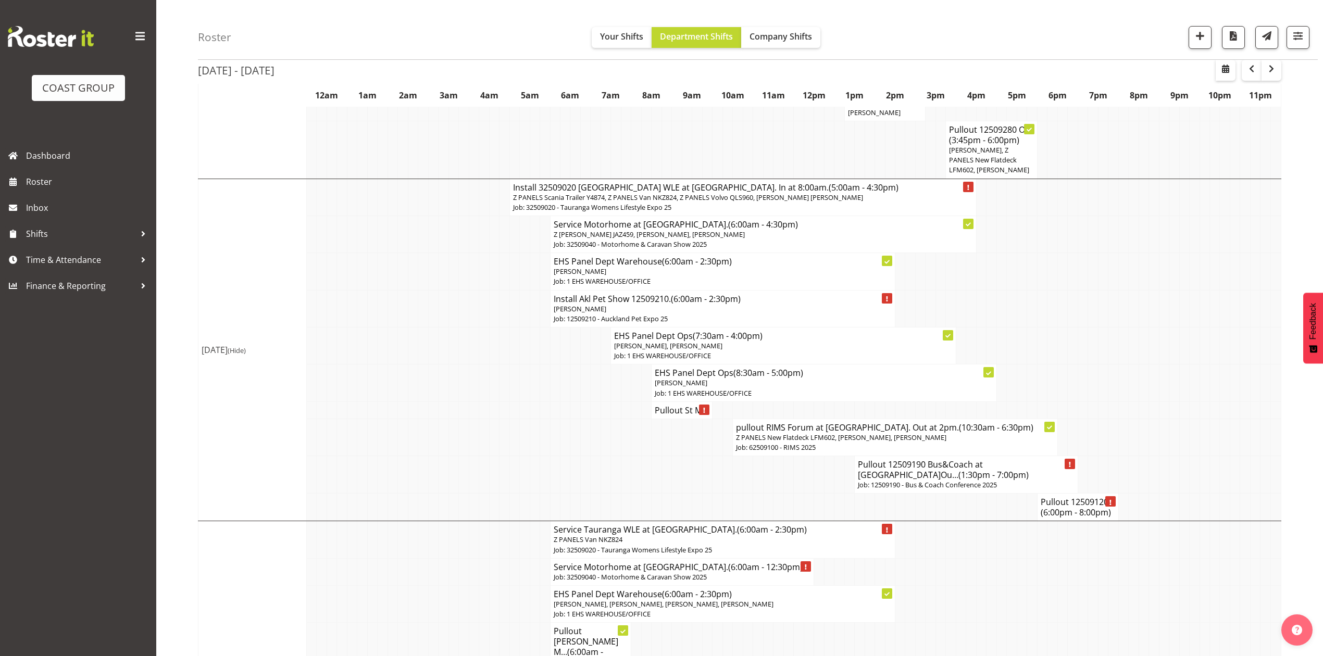
scroll to position [555, 0]
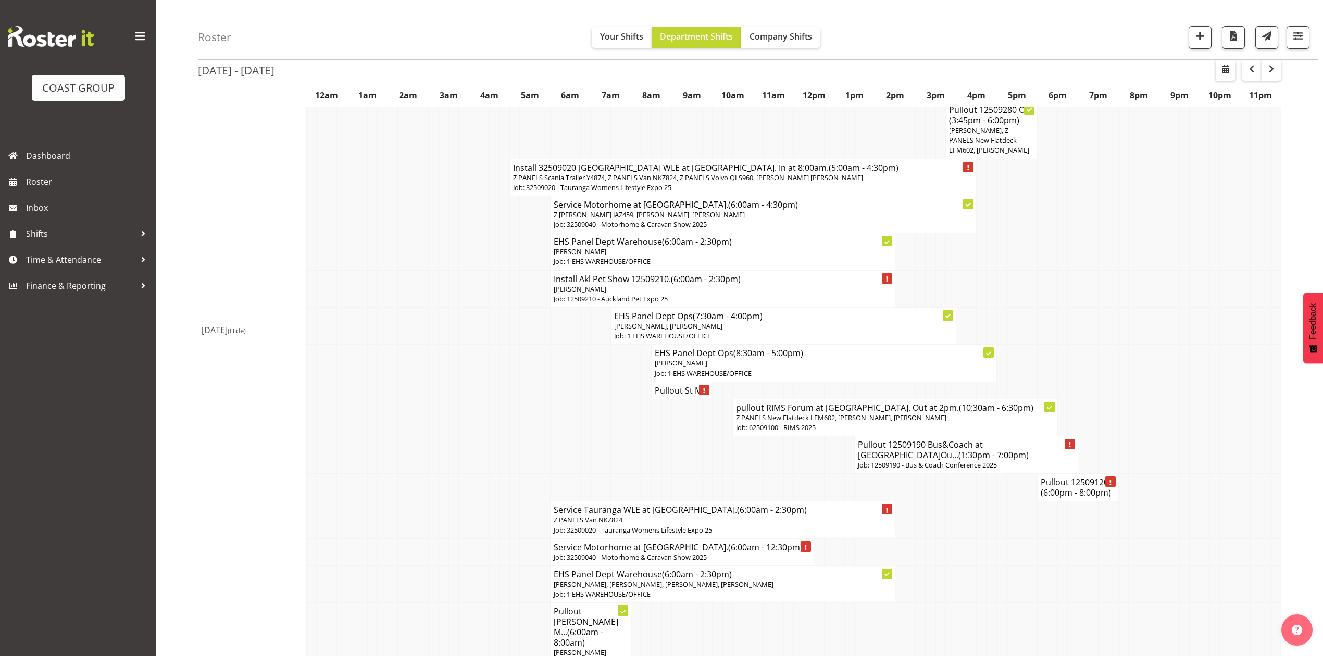
click at [698, 438] on td at bounding box center [697, 456] width 10 height 38
drag, startPoint x: 594, startPoint y: 435, endPoint x: 609, endPoint y: 434, distance: 15.1
click at [595, 437] on td at bounding box center [596, 456] width 10 height 38
drag, startPoint x: 808, startPoint y: 463, endPoint x: 912, endPoint y: 482, distance: 104.9
click at [809, 465] on td at bounding box center [809, 456] width 10 height 38
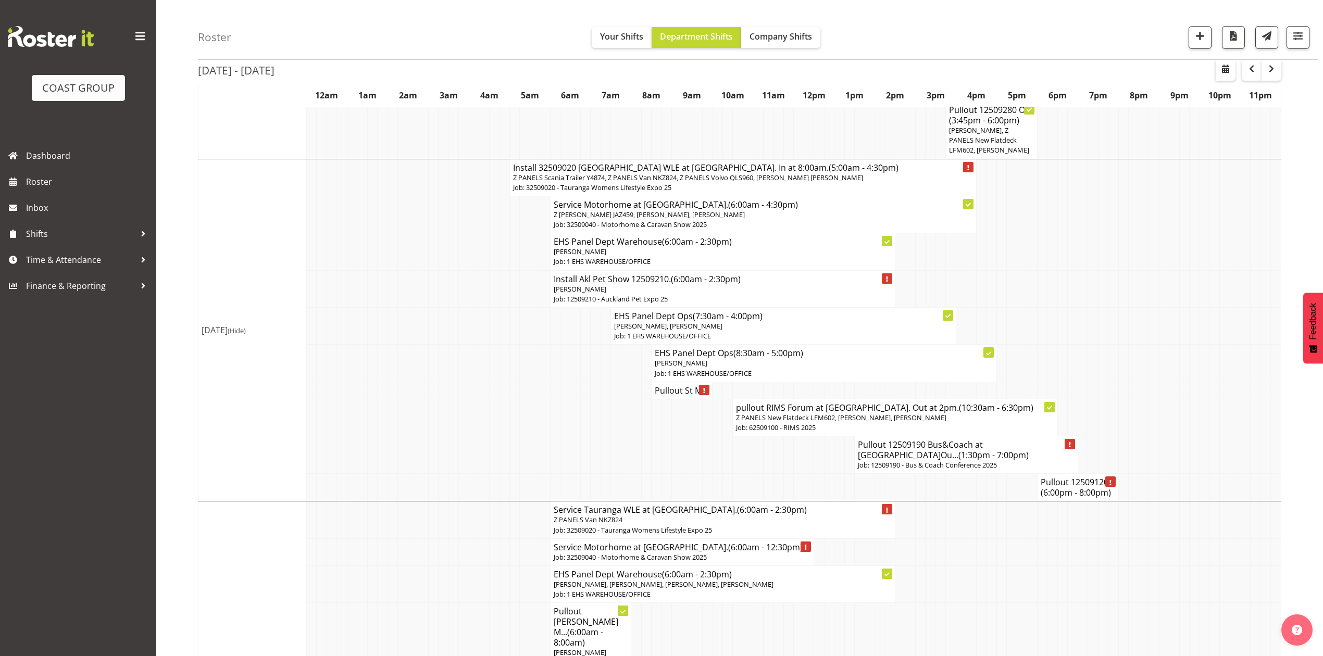
click at [1178, 382] on td at bounding box center [1174, 390] width 10 height 17
click at [1066, 486] on h4 "Pullout 12509120... (6:00pm - 8:00pm)" at bounding box center [1078, 487] width 74 height 21
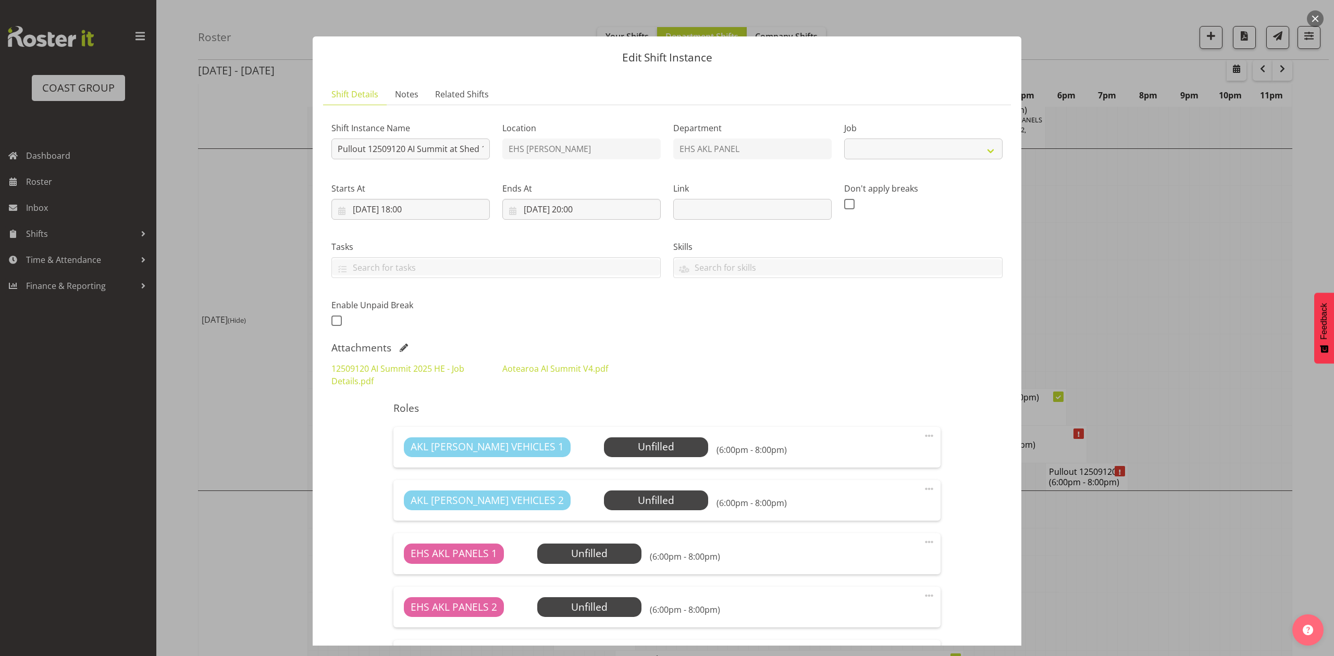
select select "9449"
click at [1151, 333] on div at bounding box center [667, 328] width 1334 height 656
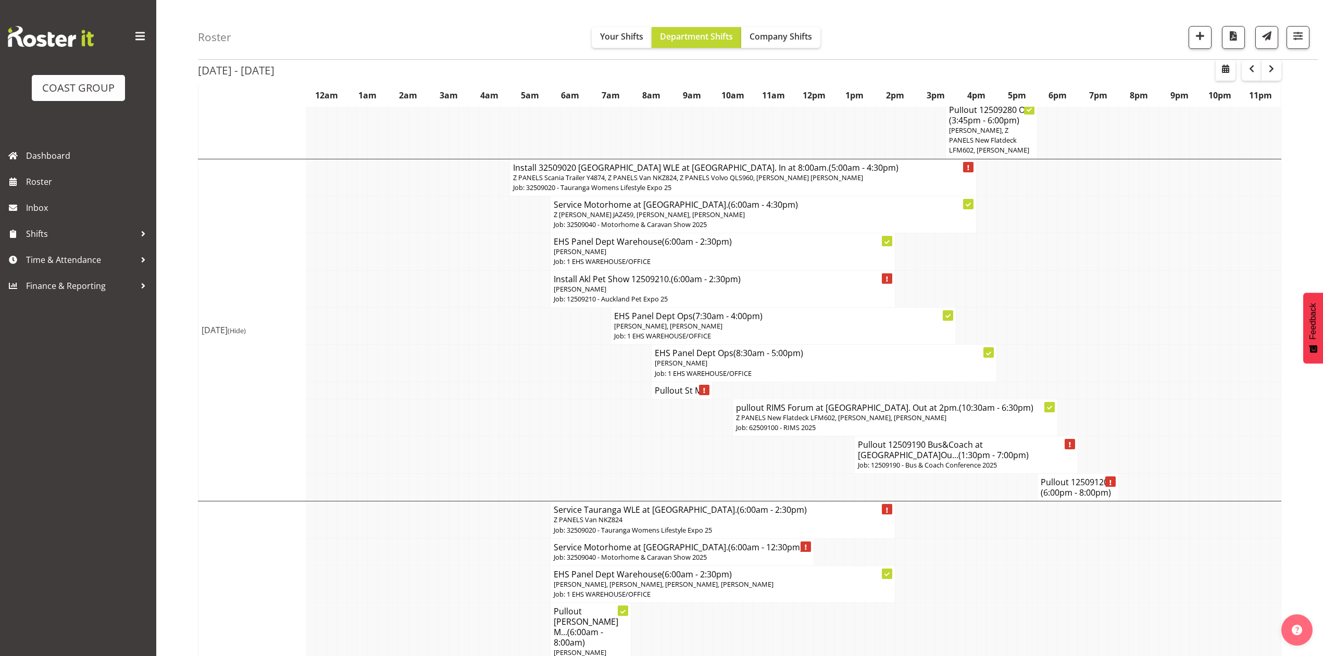
click at [1122, 418] on td at bounding box center [1123, 417] width 10 height 37
click at [978, 490] on td at bounding box center [981, 488] width 10 height 28
drag, startPoint x: 1072, startPoint y: 547, endPoint x: 1126, endPoint y: 463, distance: 99.6
click at [1092, 526] on tbody "Show Mon 15th Sep 2025 Mon 15th Sep 2025 (Hide) Install 12509280 Oce... (5:30am…" at bounding box center [739, 287] width 1083 height 1357
click at [1143, 442] on td at bounding box center [1144, 456] width 10 height 38
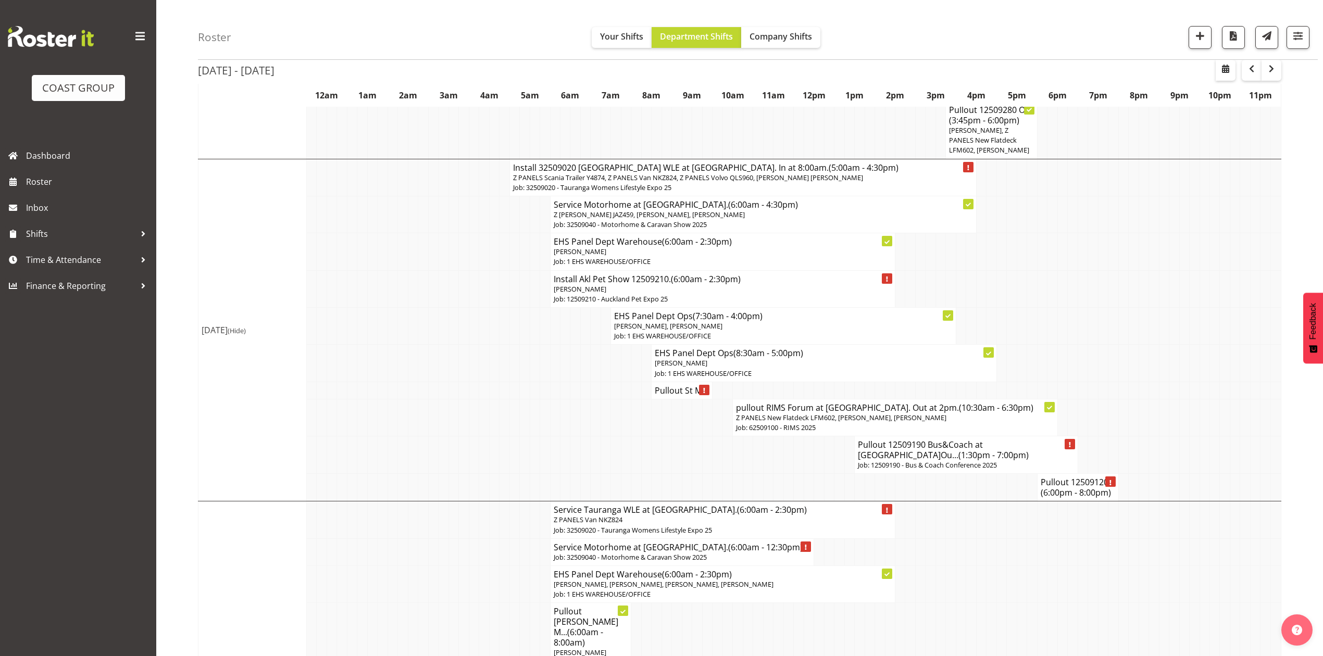
click at [1170, 462] on td at bounding box center [1174, 456] width 10 height 38
click at [1178, 442] on td at bounding box center [1174, 456] width 10 height 38
click at [1179, 326] on td at bounding box center [1184, 326] width 10 height 37
click at [1056, 477] on h4 "Pullout 12509120... (6:00pm - 8:00pm)" at bounding box center [1078, 487] width 74 height 21
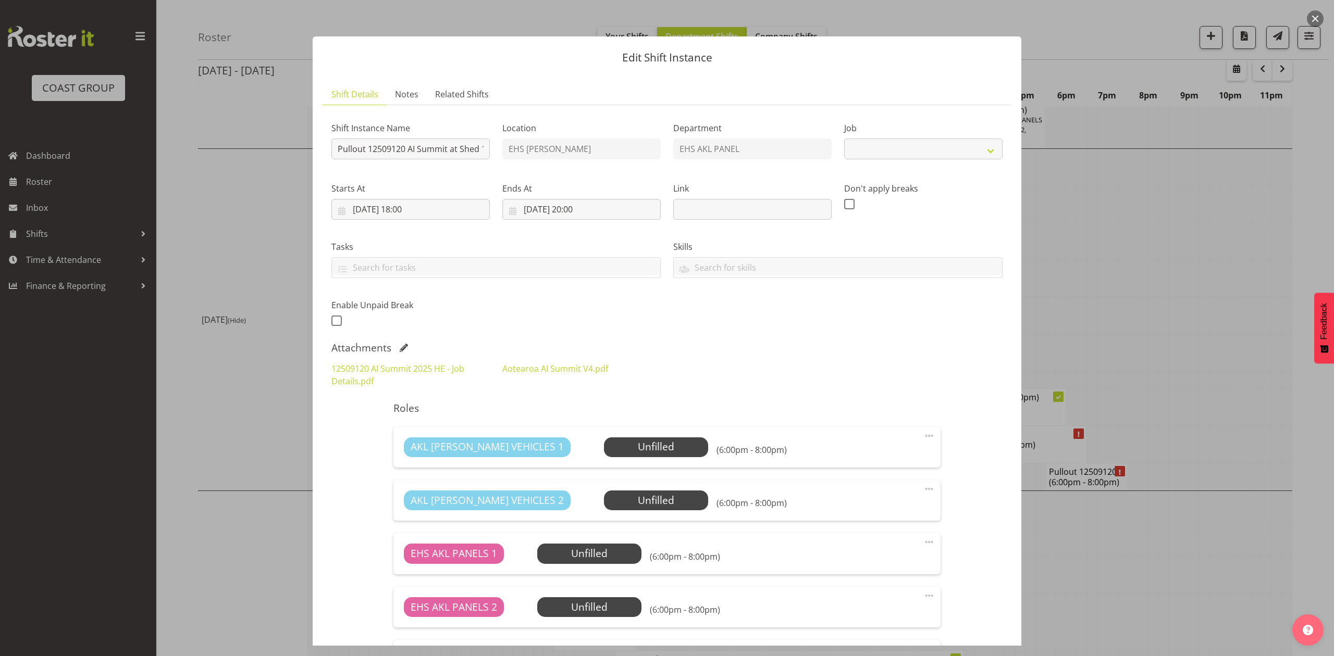
select select "9449"
click at [422, 366] on link "12509120 AI Summit 2025 HE - Job Details.pdf" at bounding box center [397, 375] width 133 height 24
click at [1201, 282] on div at bounding box center [667, 328] width 1334 height 656
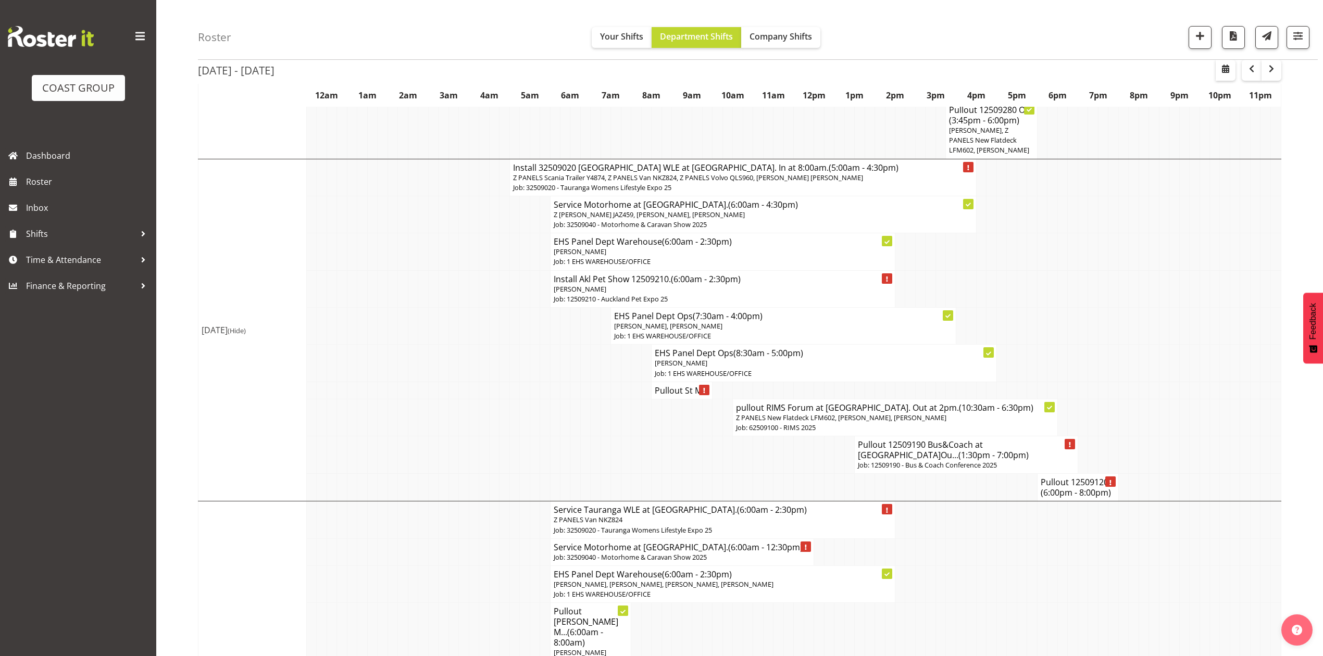
click at [1062, 477] on h4 "Pullout 12509120... (6:00pm - 8:00pm)" at bounding box center [1078, 487] width 74 height 21
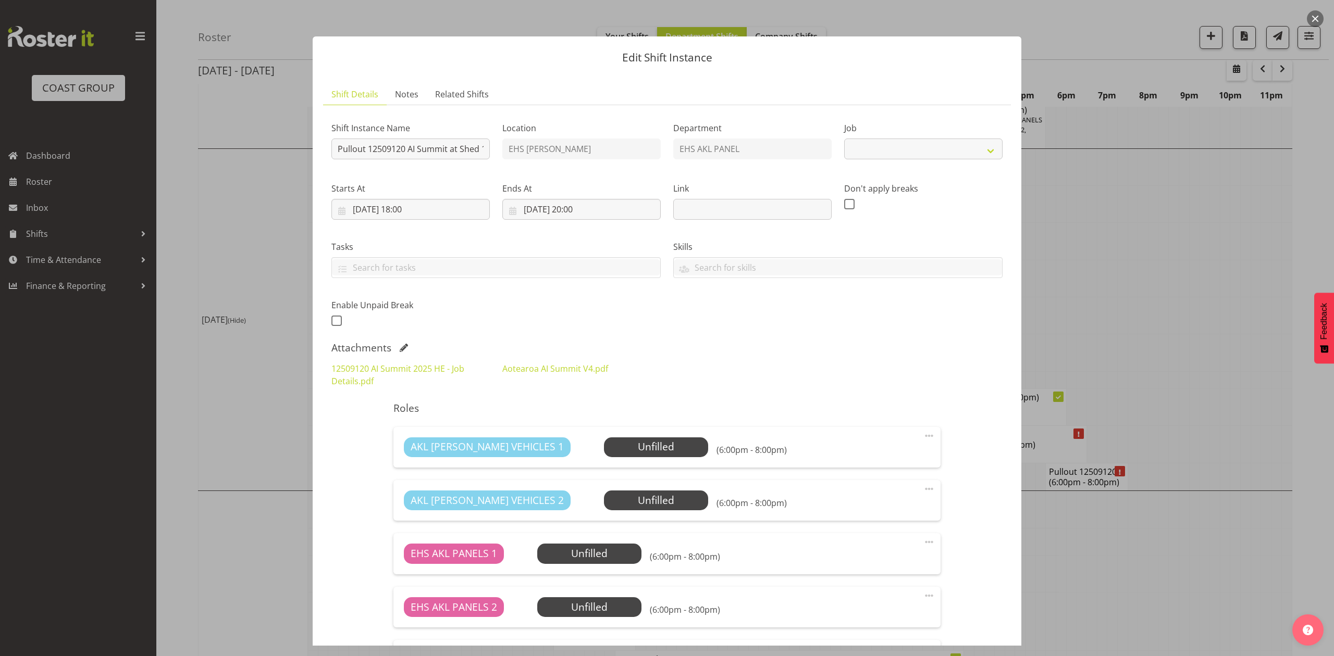
select select "9449"
click at [394, 369] on link "12509120 AI Summit 2025 HE - Job Details.pdf" at bounding box center [397, 375] width 133 height 24
click at [1196, 253] on div at bounding box center [667, 328] width 1334 height 656
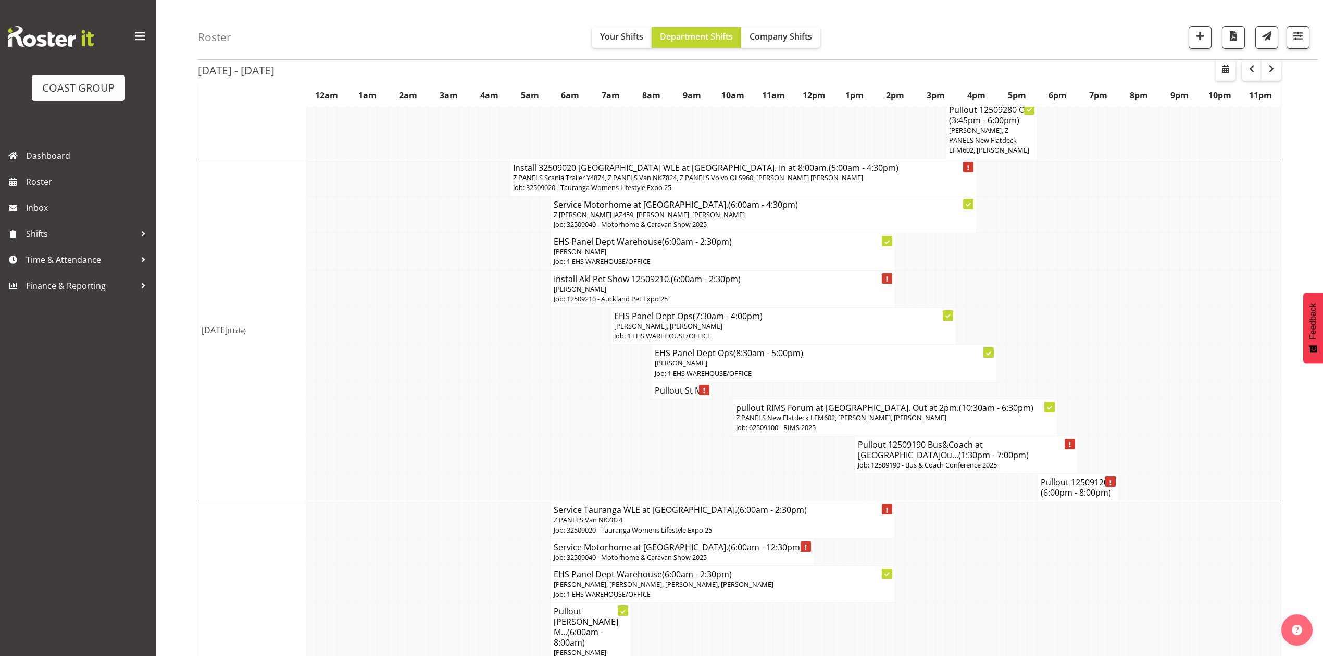
click at [1140, 419] on td at bounding box center [1144, 417] width 10 height 37
click at [1067, 490] on h4 "Pullout 12509120... (6:00pm - 8:00pm)" at bounding box center [1078, 487] width 74 height 21
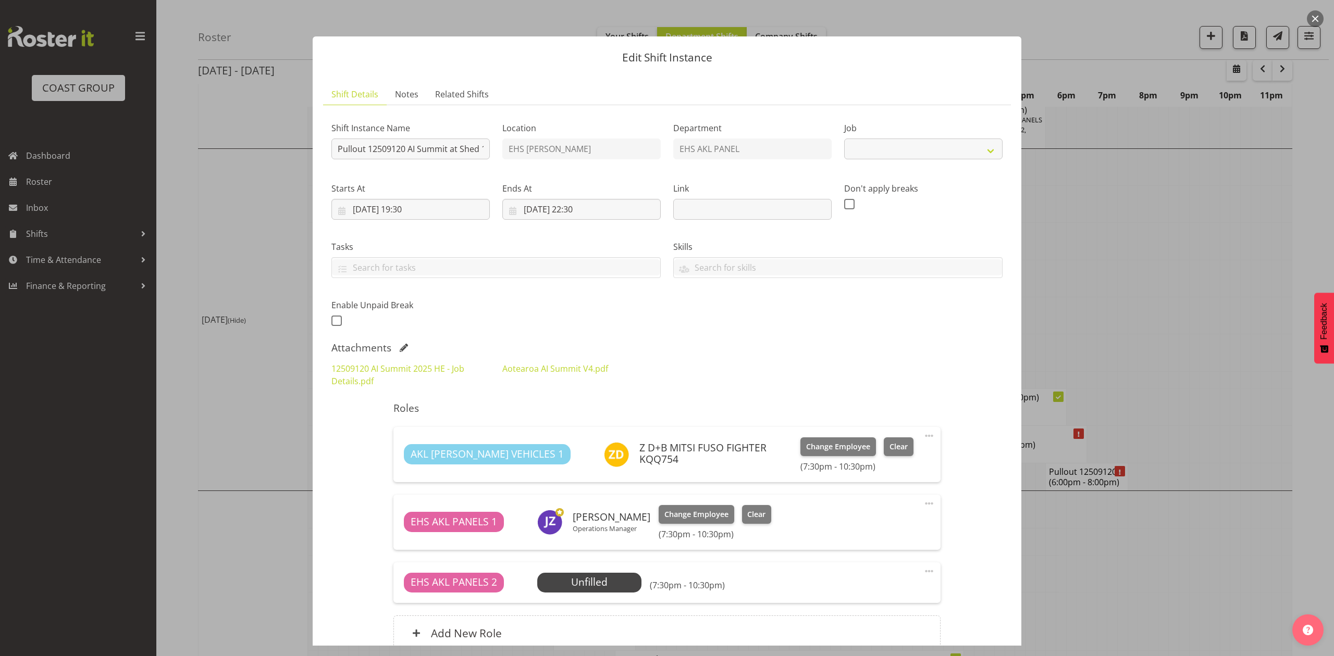
select select "9449"
click at [471, 151] on input "Pullout 12509120 AI Summit at Shed 10. Out at 8:00pm." at bounding box center [410, 149] width 158 height 21
click at [1163, 281] on div at bounding box center [667, 328] width 1334 height 656
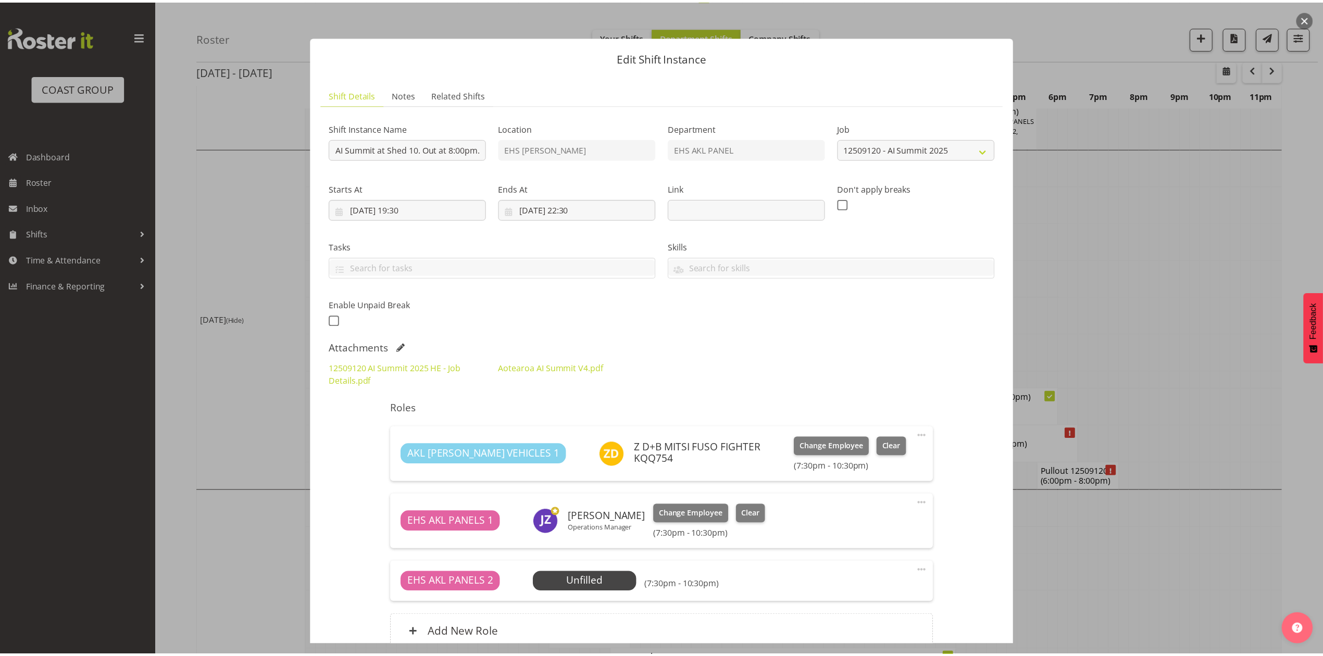
scroll to position [0, 0]
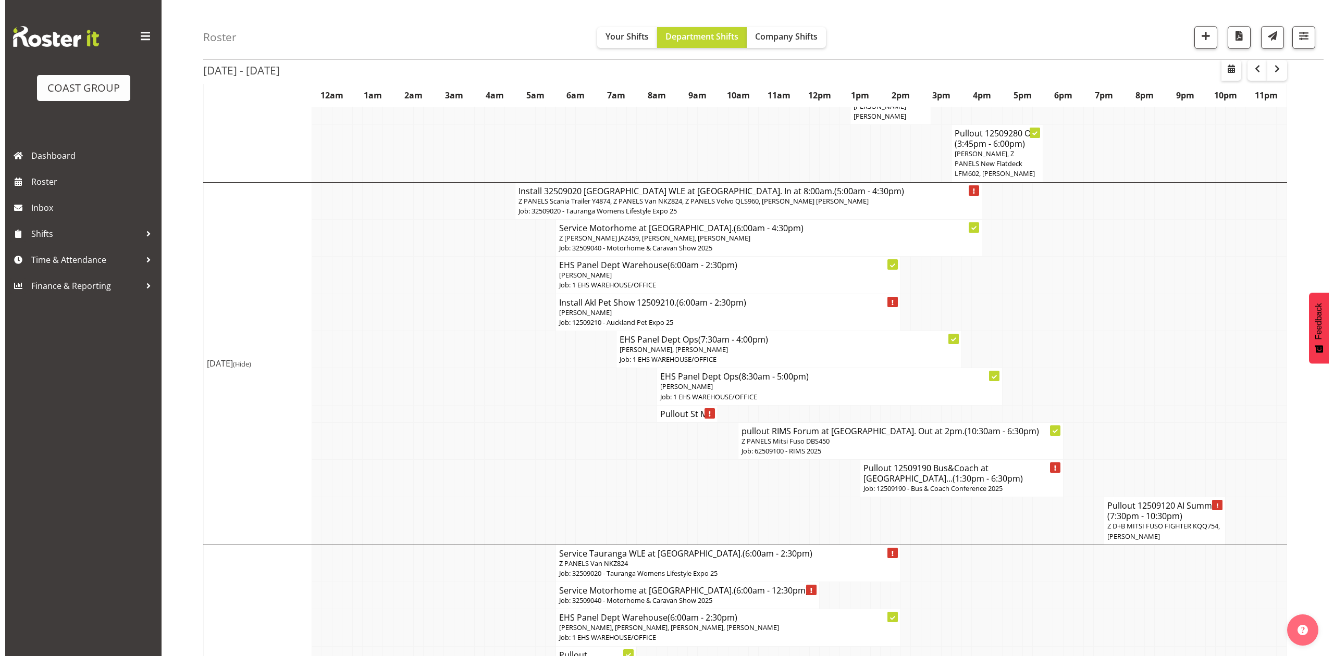
scroll to position [555, 0]
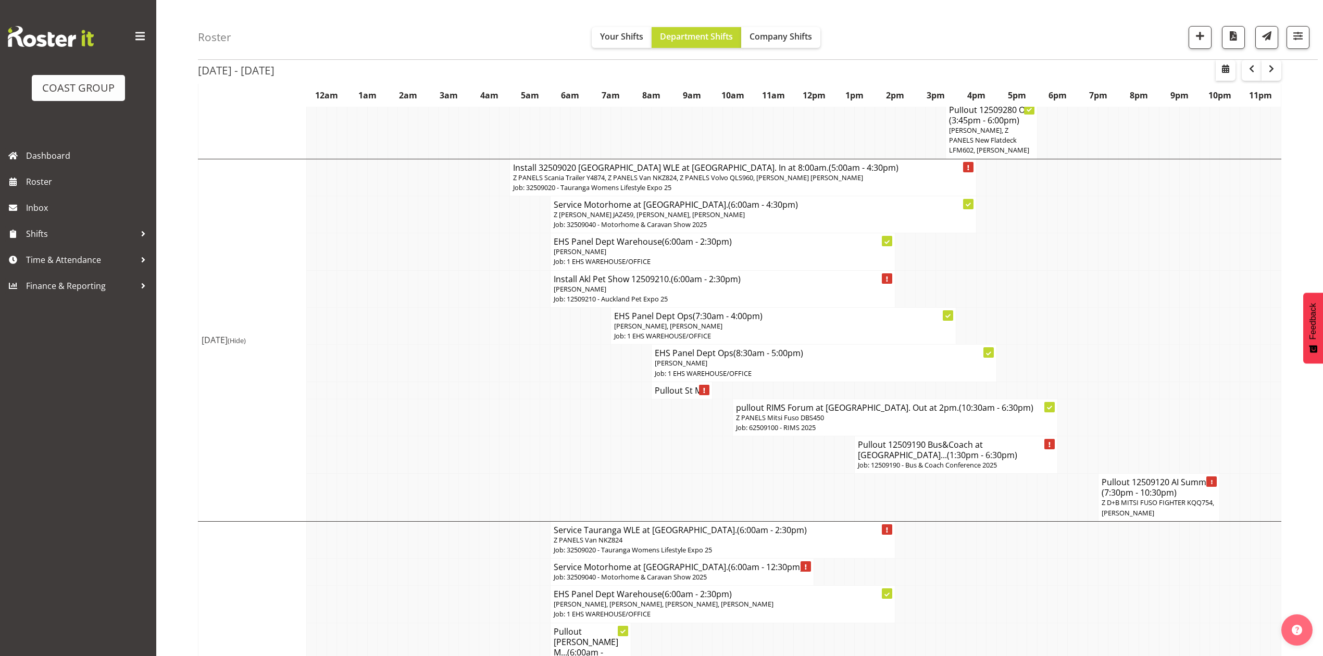
click at [1151, 487] on span "(7:30pm - 10:30pm)" at bounding box center [1139, 492] width 75 height 11
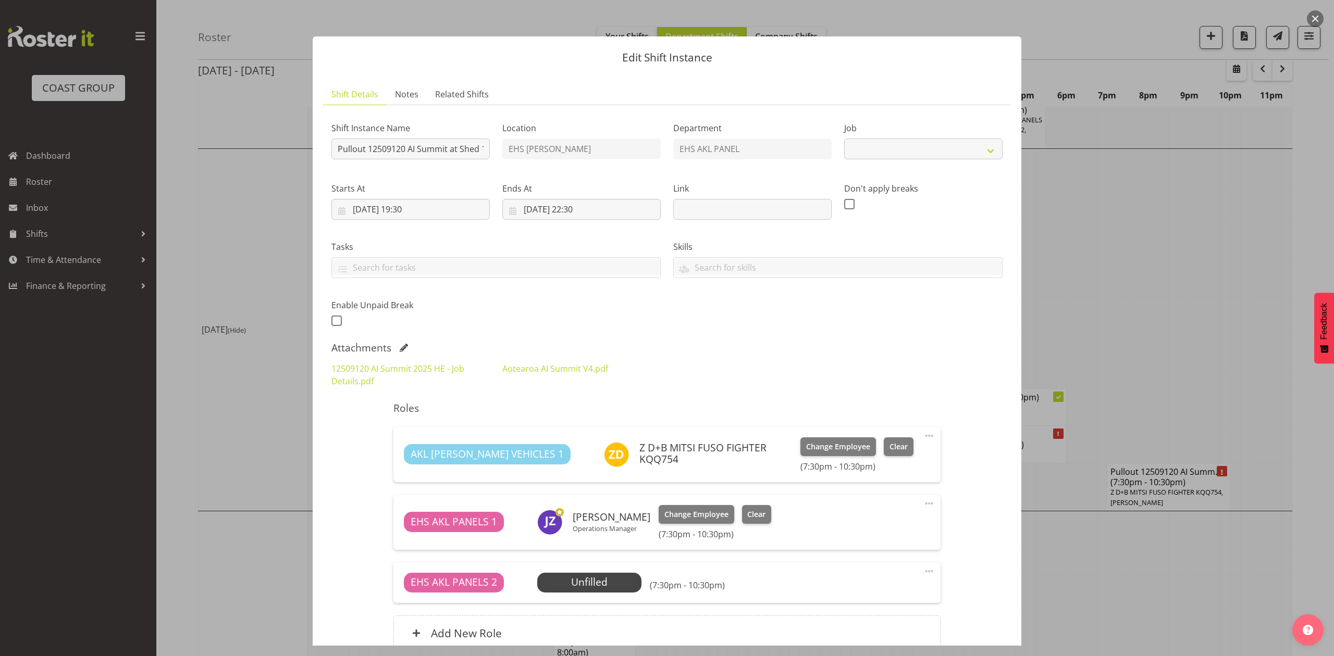
select select "9449"
drag, startPoint x: 1082, startPoint y: 251, endPoint x: 1087, endPoint y: 236, distance: 14.7
click at [1082, 247] on div at bounding box center [667, 328] width 1334 height 656
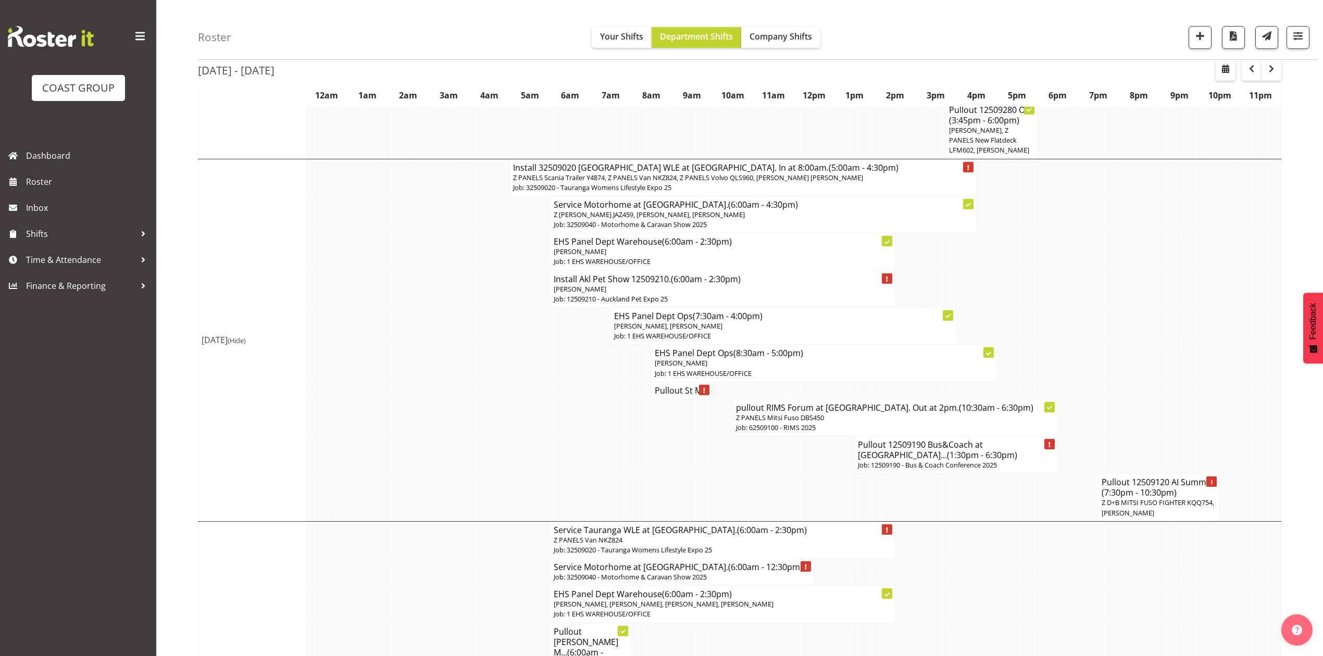
click at [1047, 299] on tr "Install Akl Pet Show 12509210. (6:00am - 2:30pm) James Reid-Akehurst Job: 12509…" at bounding box center [739, 288] width 1083 height 37
drag, startPoint x: 1188, startPoint y: 344, endPoint x: 1193, endPoint y: 346, distance: 5.6
click at [1188, 345] on td at bounding box center [1184, 363] width 10 height 37
click at [1219, 65] on span "button" at bounding box center [1225, 69] width 13 height 13
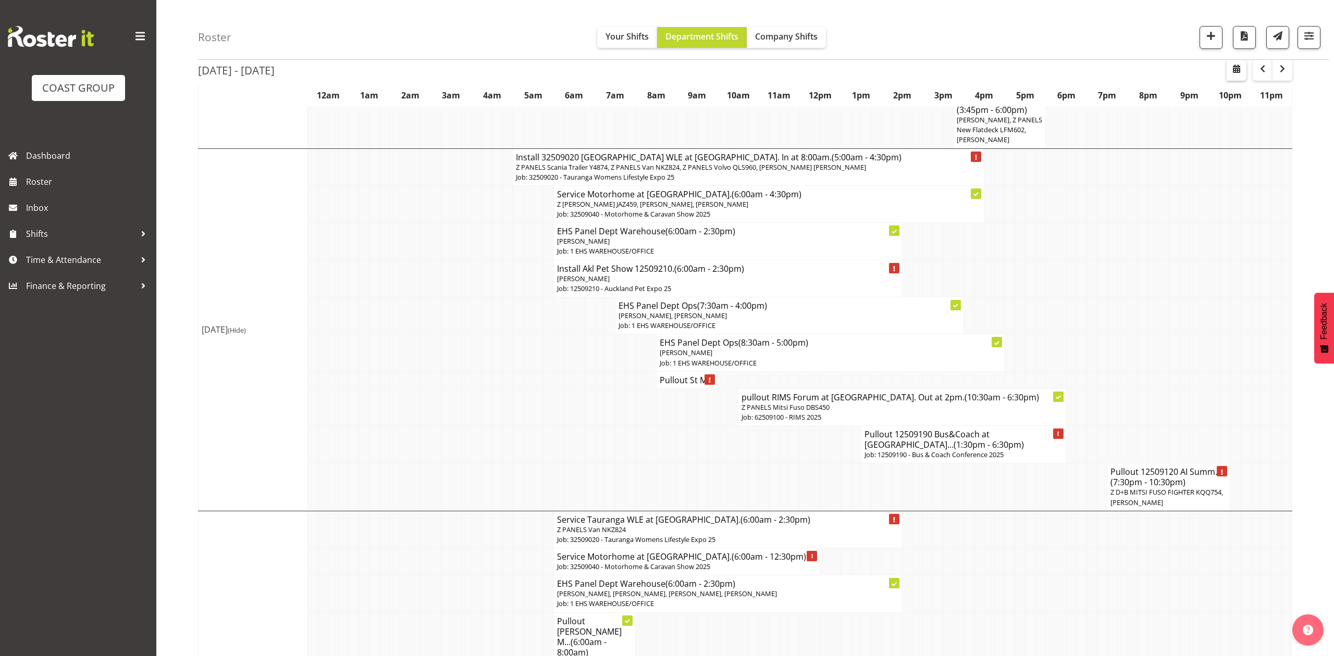
select select "8"
select select "2025"
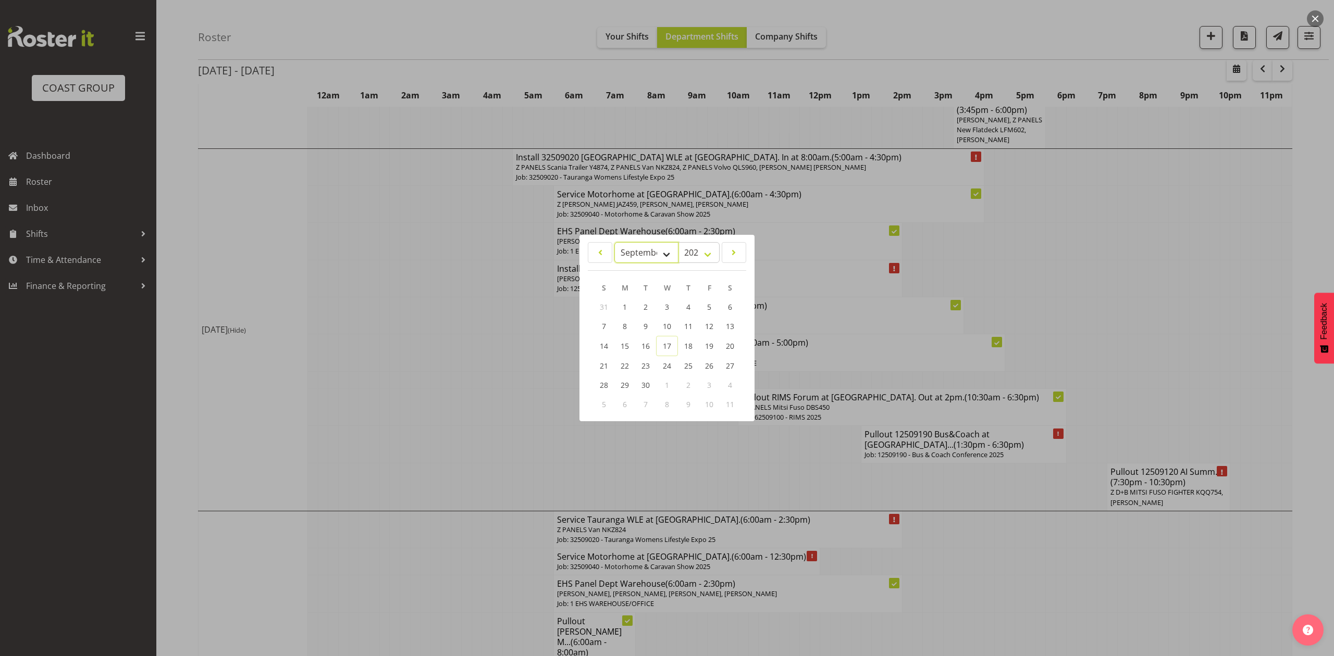
drag, startPoint x: 638, startPoint y: 251, endPoint x: 638, endPoint y: 257, distance: 6.3
click at [638, 251] on select "January February March April May June July August September October November De…" at bounding box center [646, 252] width 64 height 21
select select "7"
click at [614, 242] on select "January February March April May June July August September October November De…" at bounding box center [646, 252] width 64 height 21
click at [682, 385] on link "28" at bounding box center [687, 384] width 21 height 19
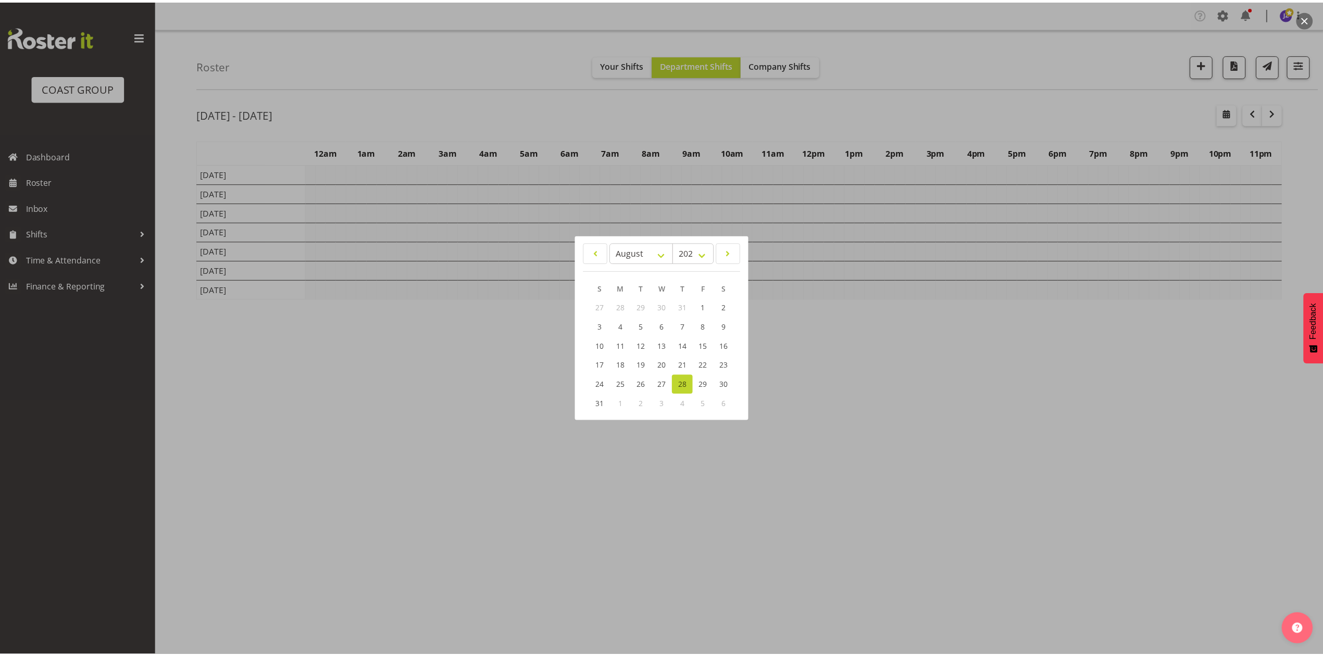
scroll to position [0, 0]
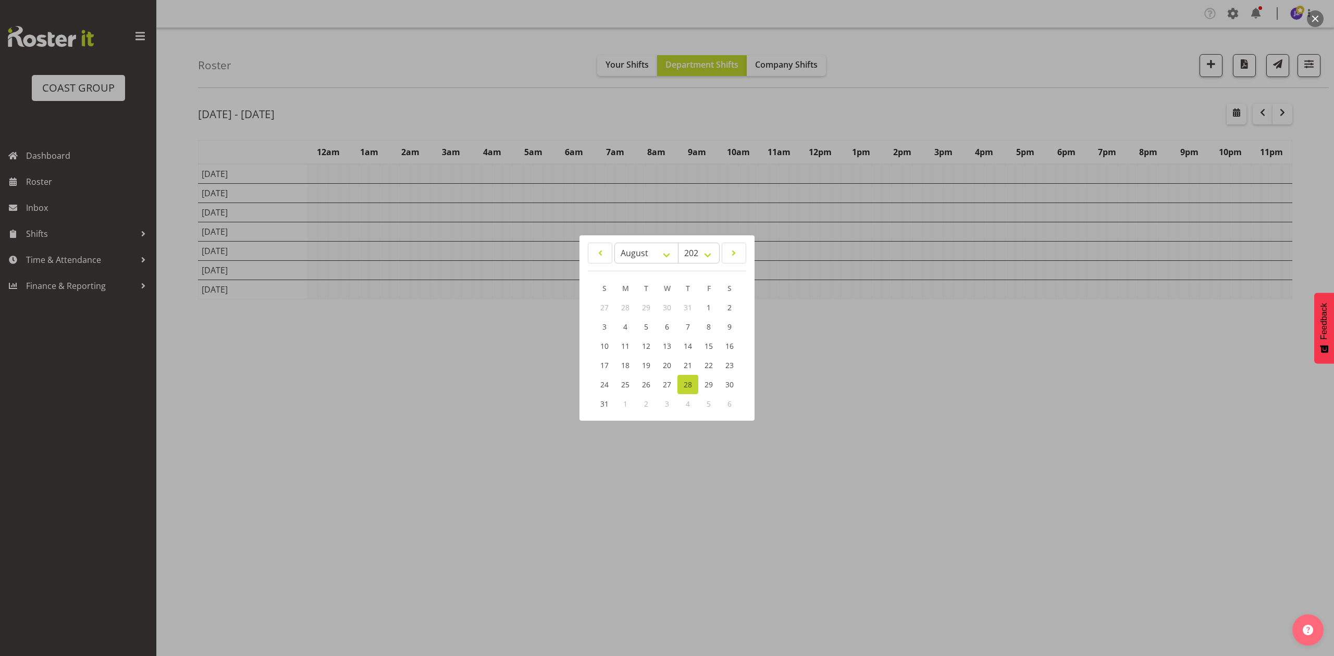
click at [863, 116] on div at bounding box center [667, 328] width 1334 height 656
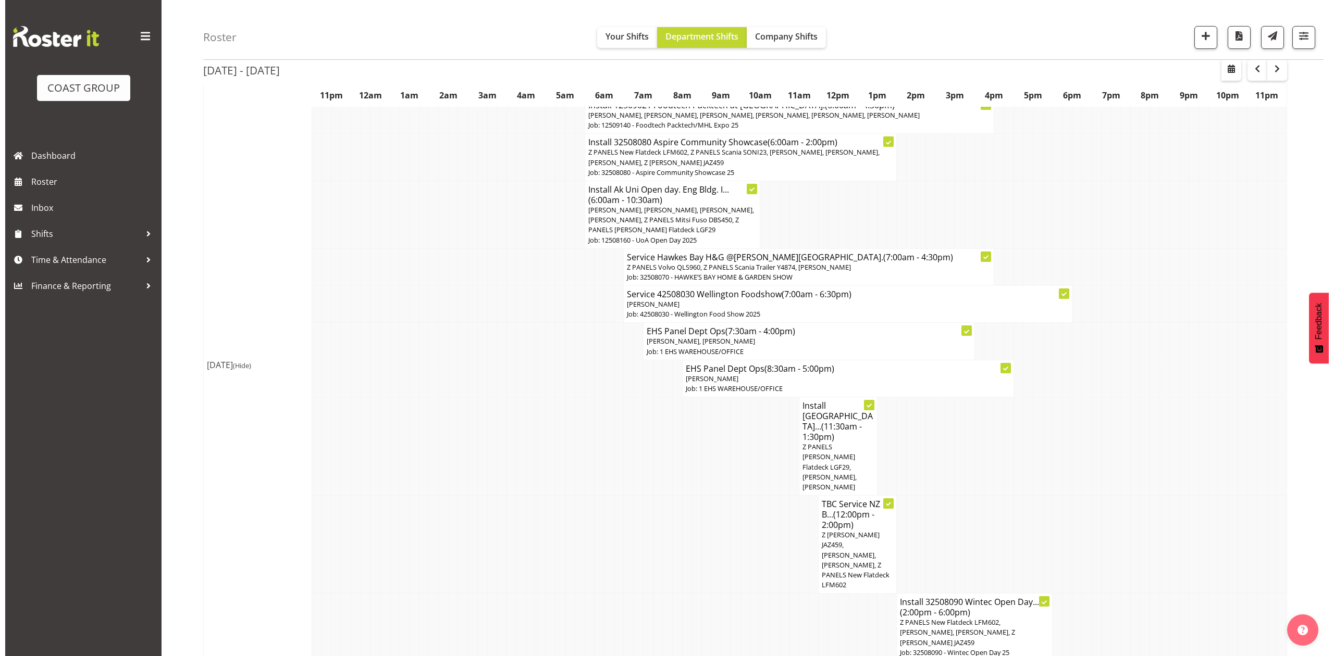
scroll to position [1667, 0]
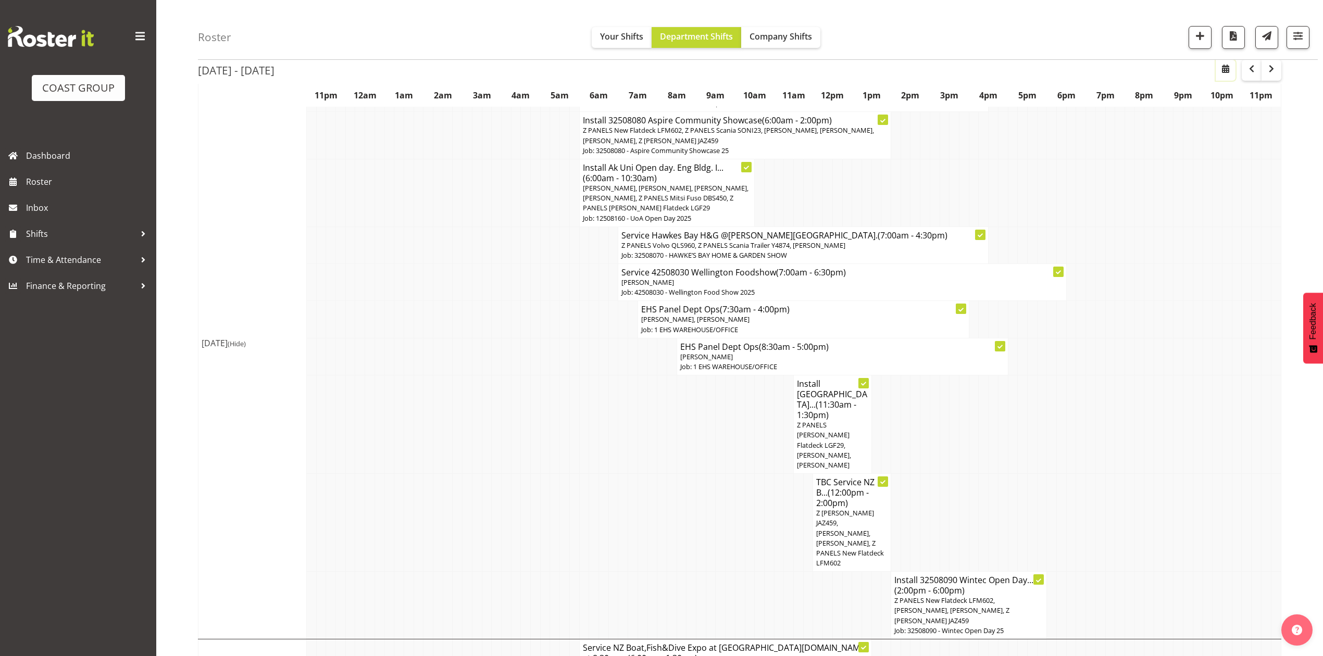
click at [1228, 68] on span "button" at bounding box center [1225, 69] width 13 height 13
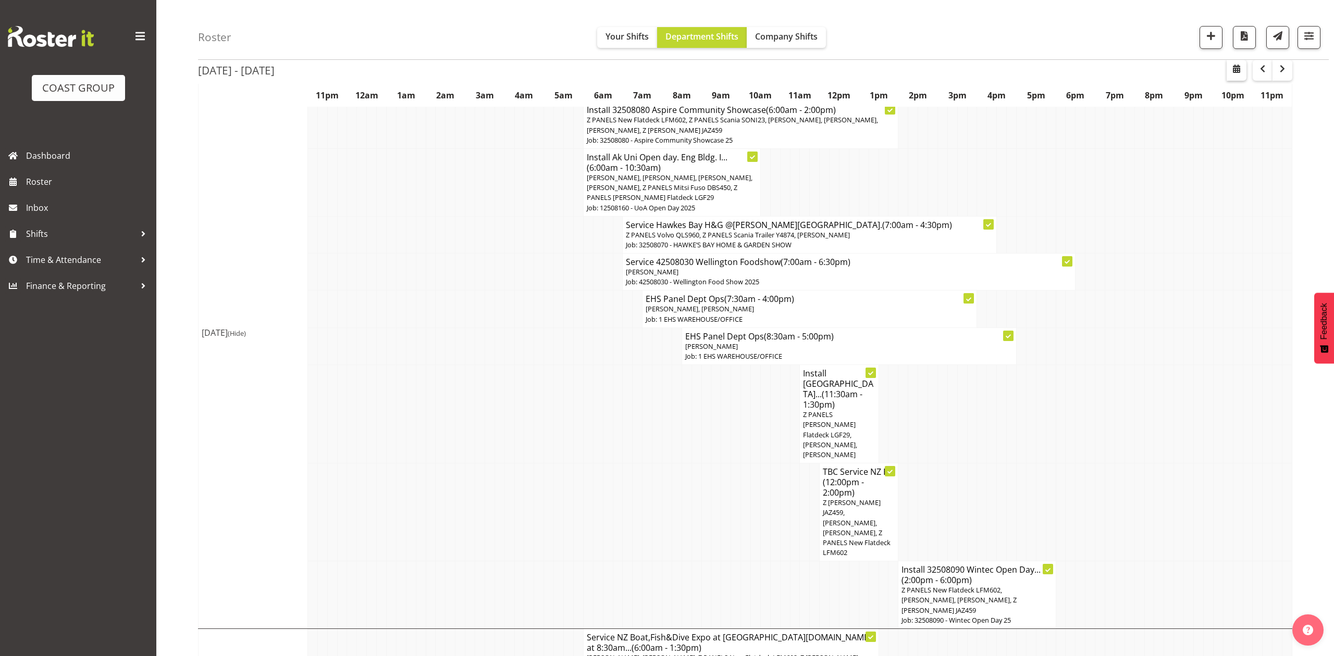
select select "8"
select select "2025"
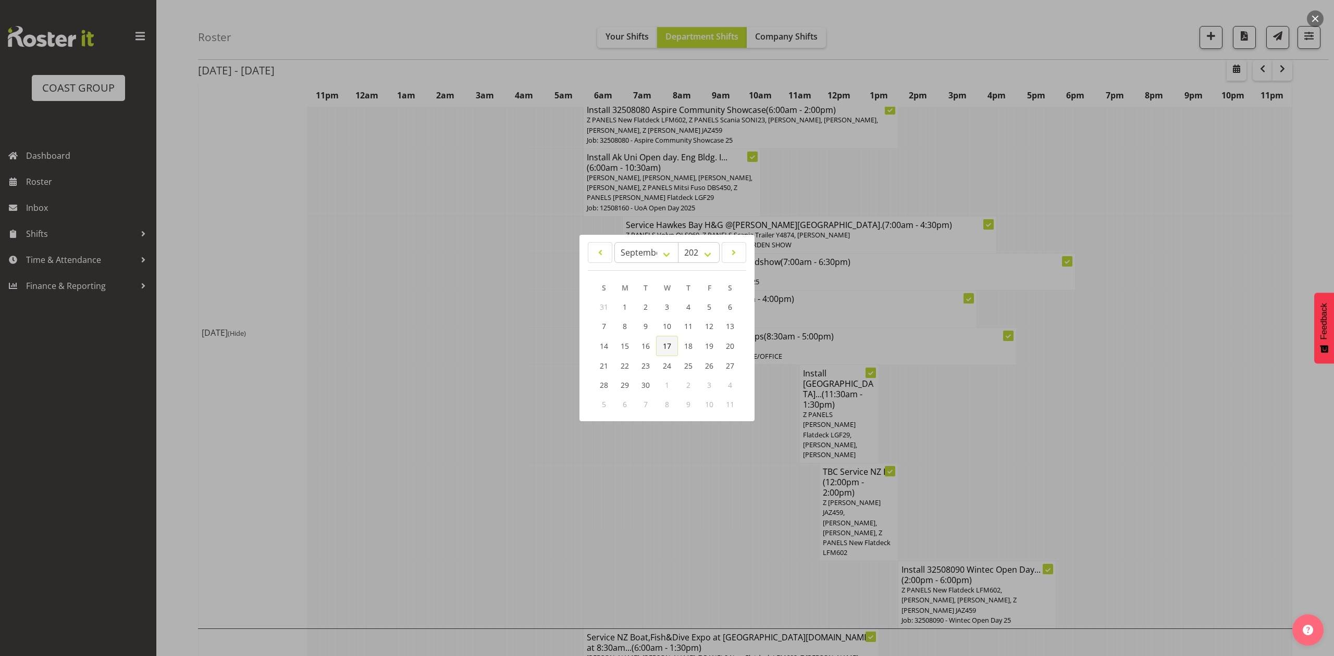
click at [656, 344] on link "17" at bounding box center [667, 346] width 22 height 20
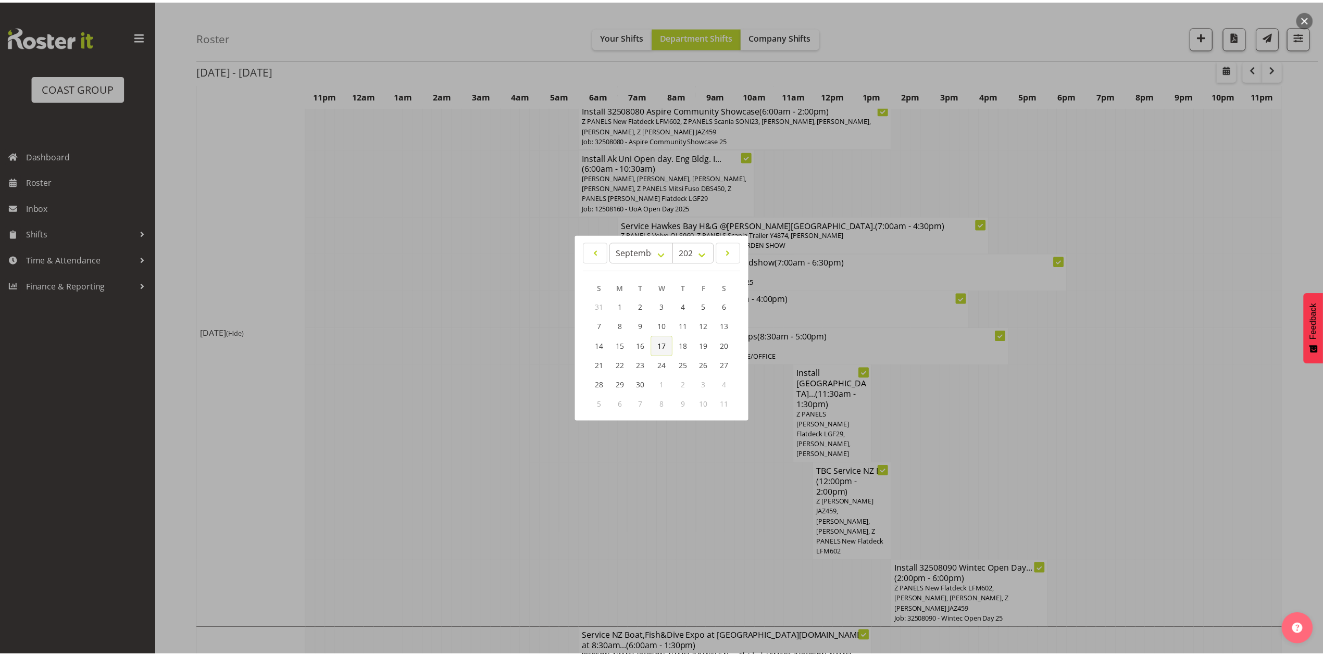
scroll to position [0, 0]
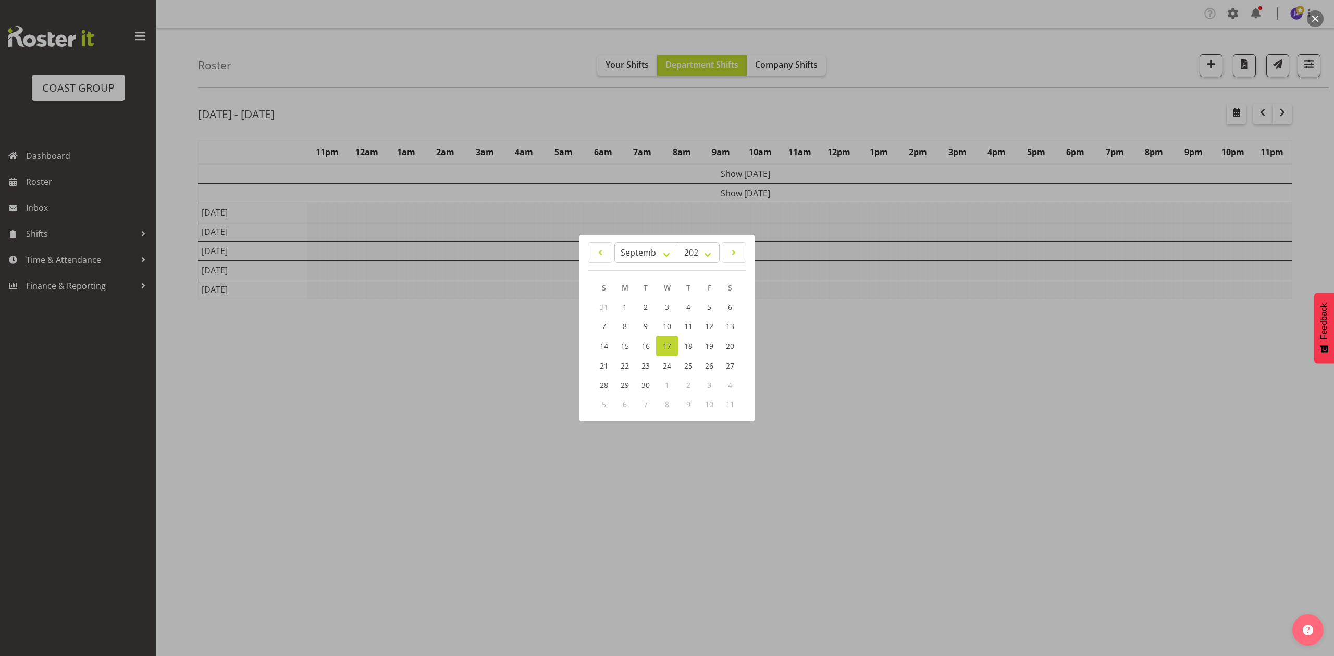
click at [900, 109] on div at bounding box center [667, 328] width 1334 height 656
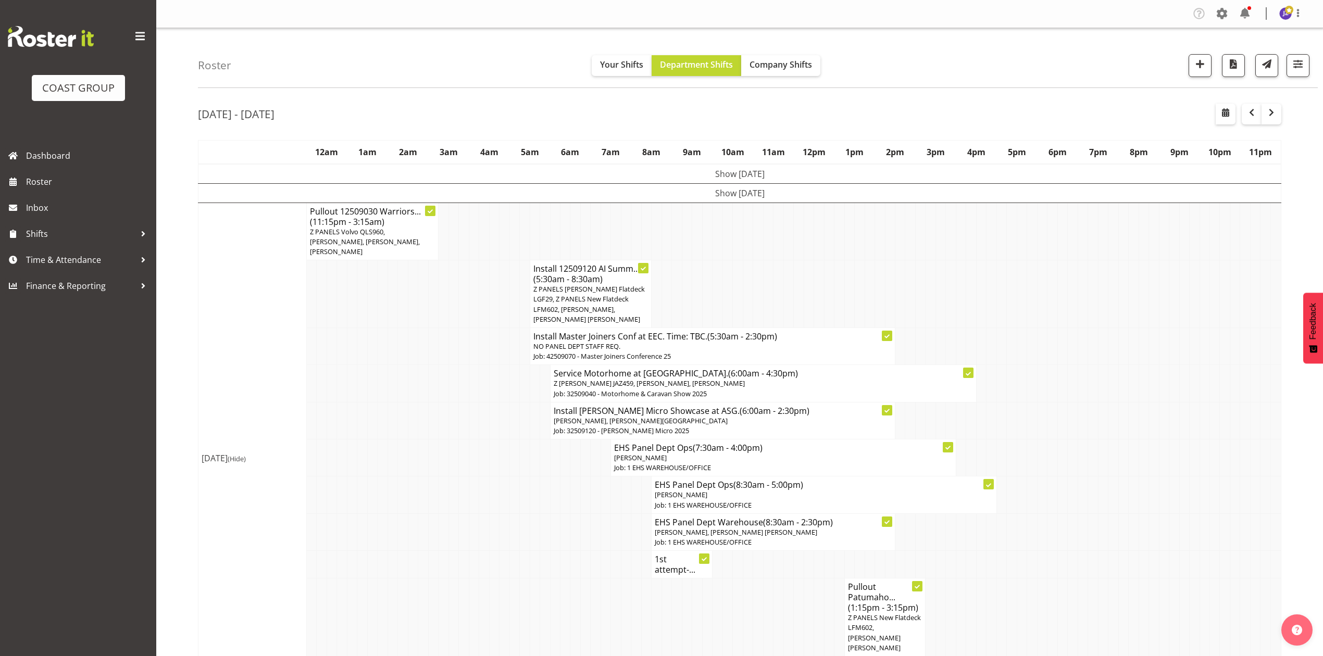
click at [1098, 494] on td at bounding box center [1103, 495] width 10 height 37
click at [1135, 365] on td at bounding box center [1134, 383] width 10 height 37
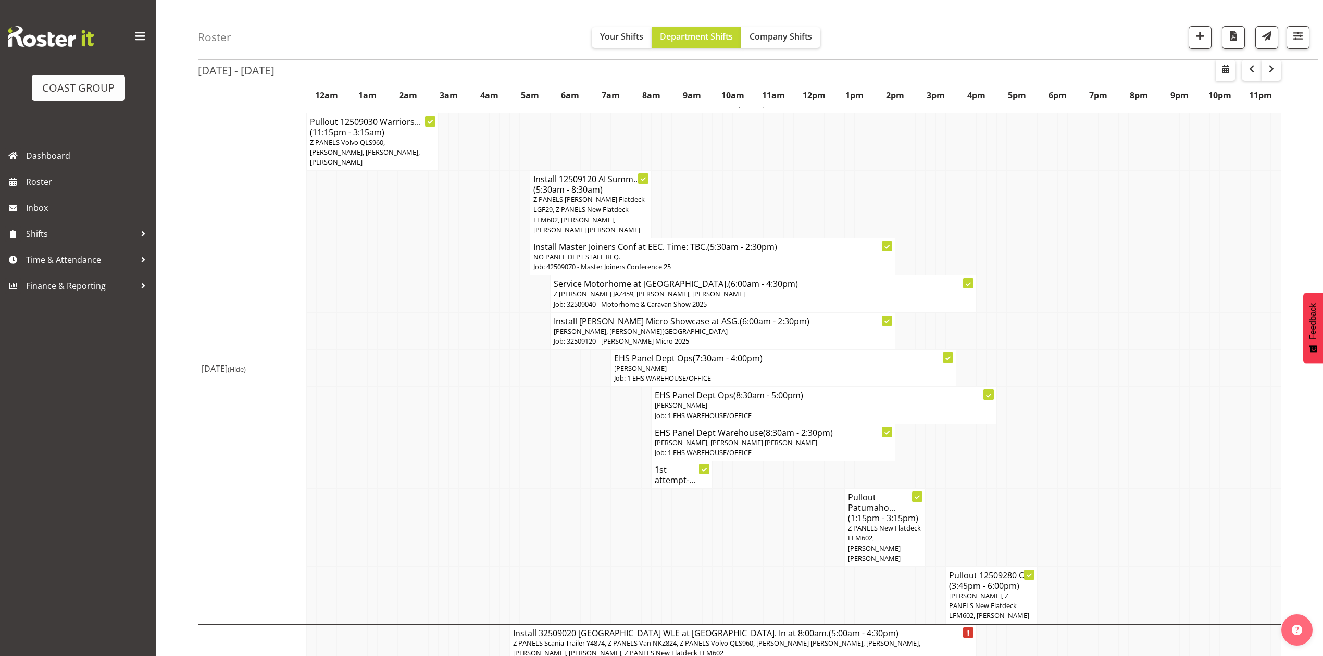
scroll to position [208, 0]
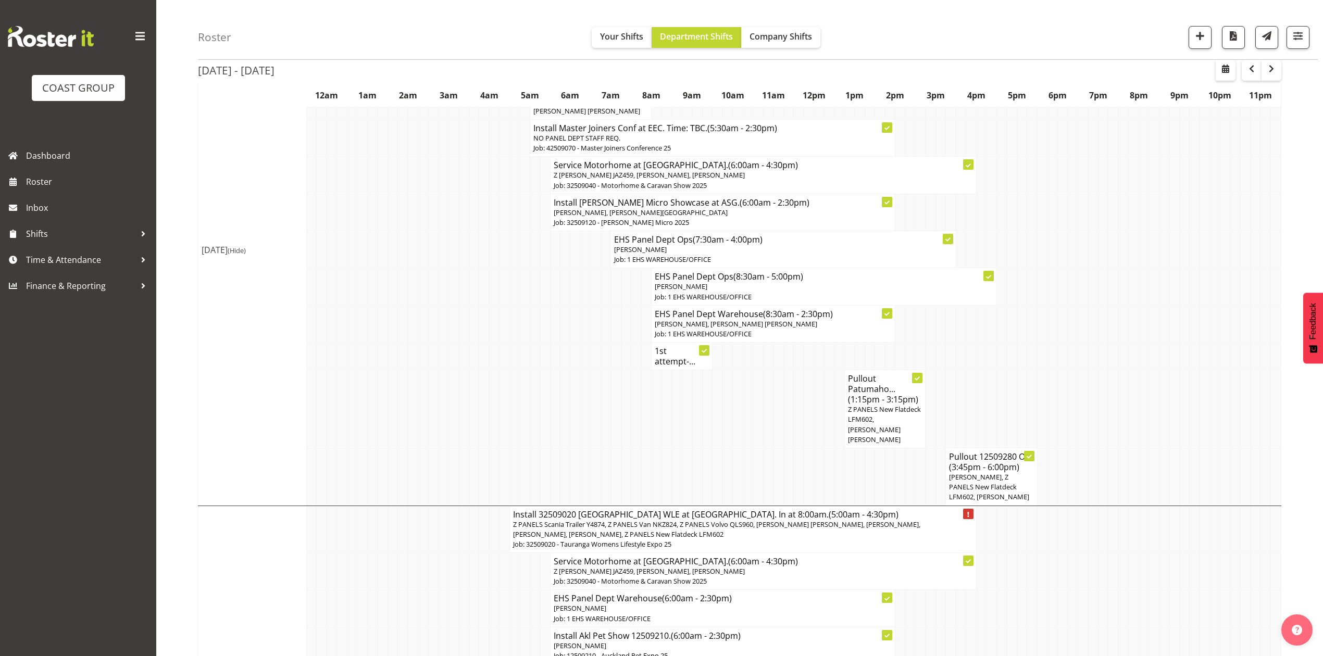
click at [667, 346] on h4 "1st attempt-..." at bounding box center [682, 356] width 54 height 21
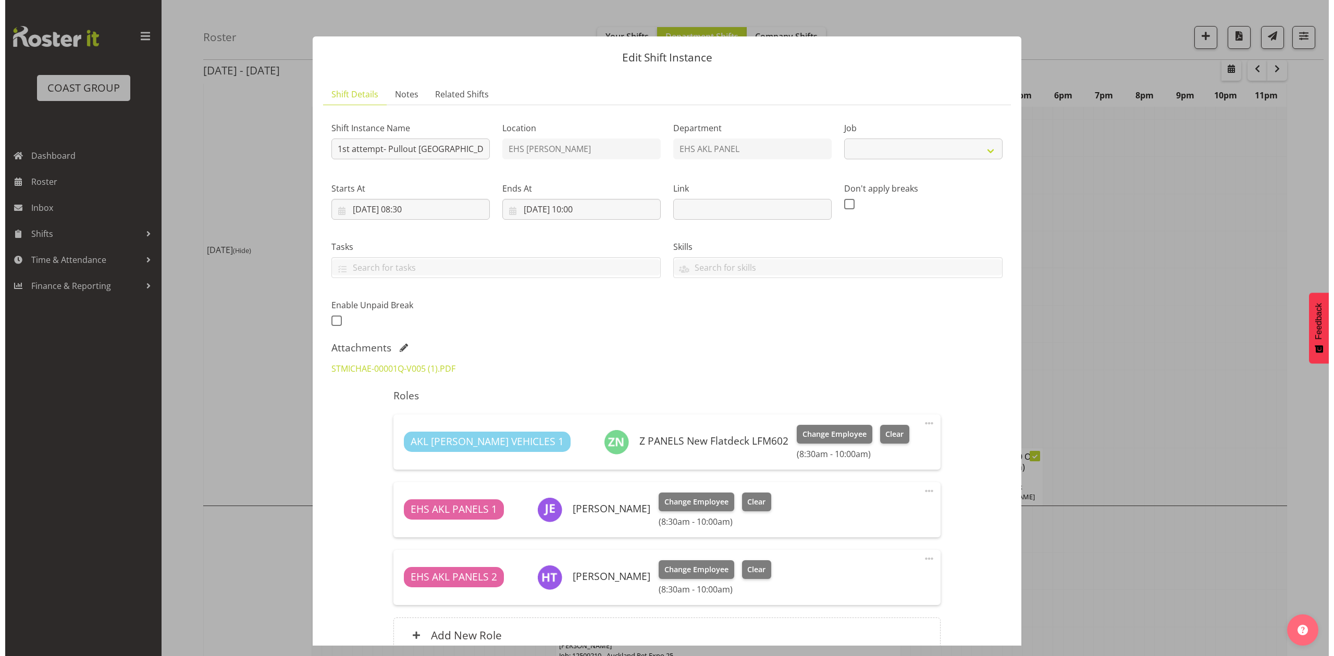
scroll to position [203, 0]
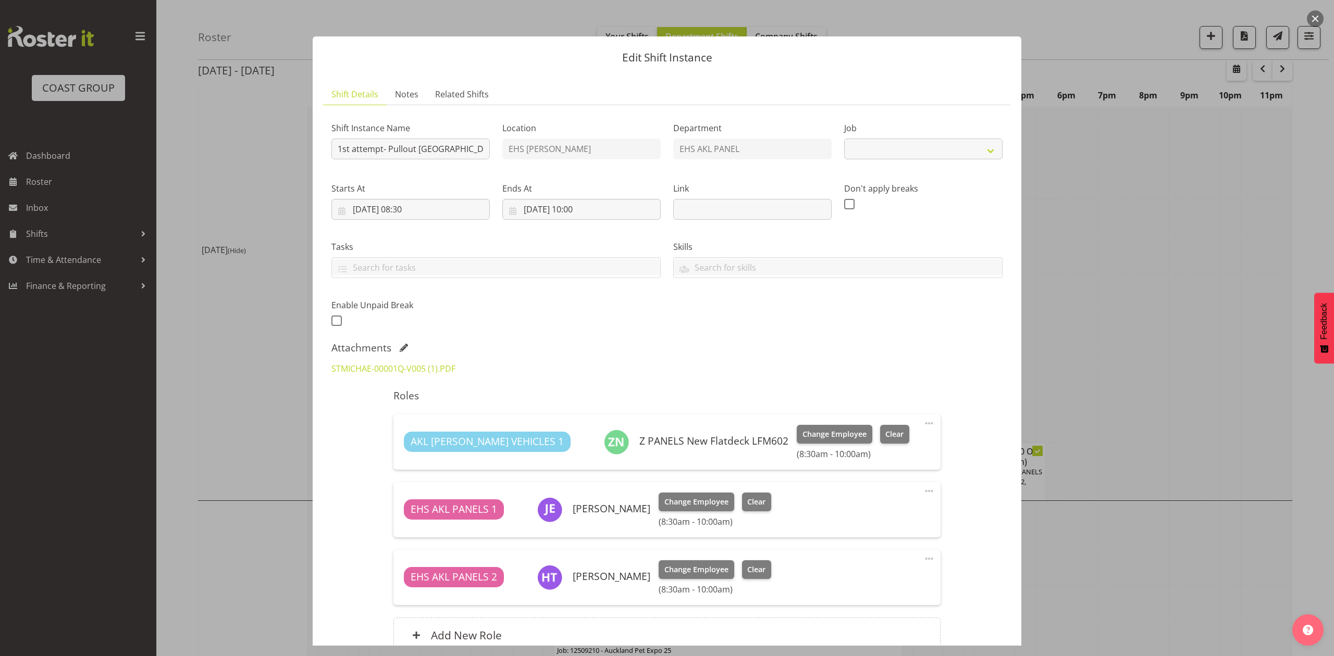
select select "8653"
click at [1125, 334] on div at bounding box center [667, 328] width 1334 height 656
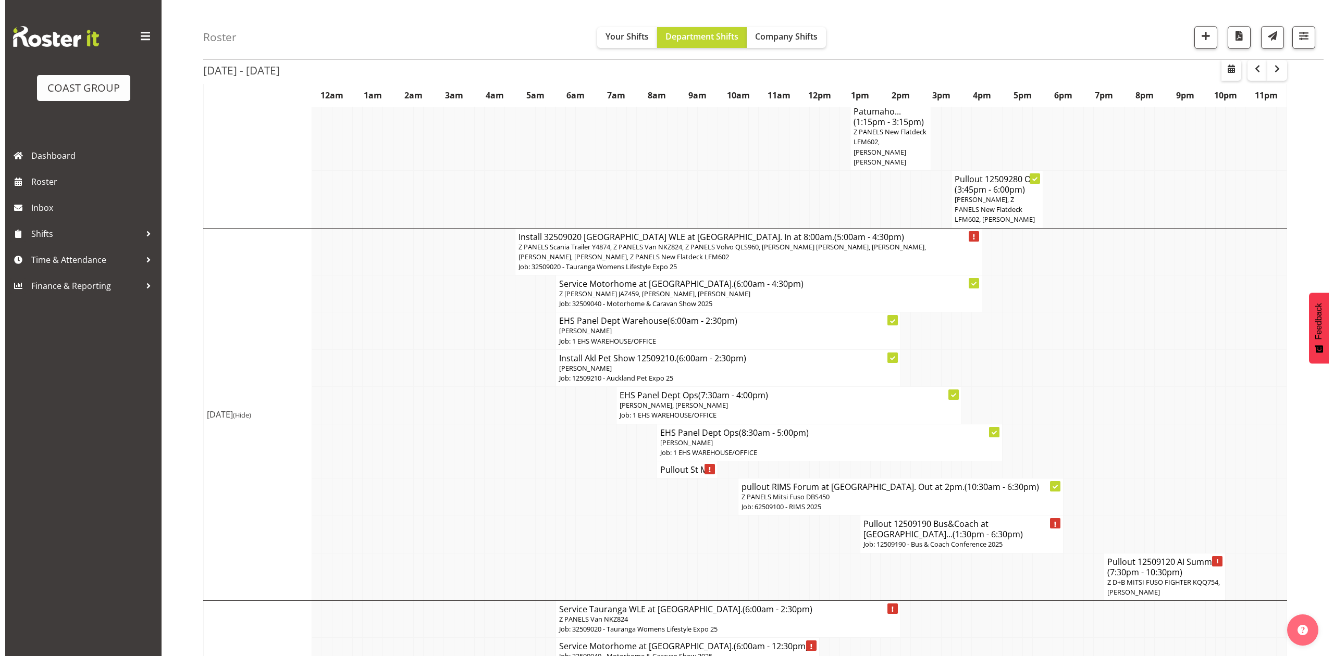
scroll to position [555, 0]
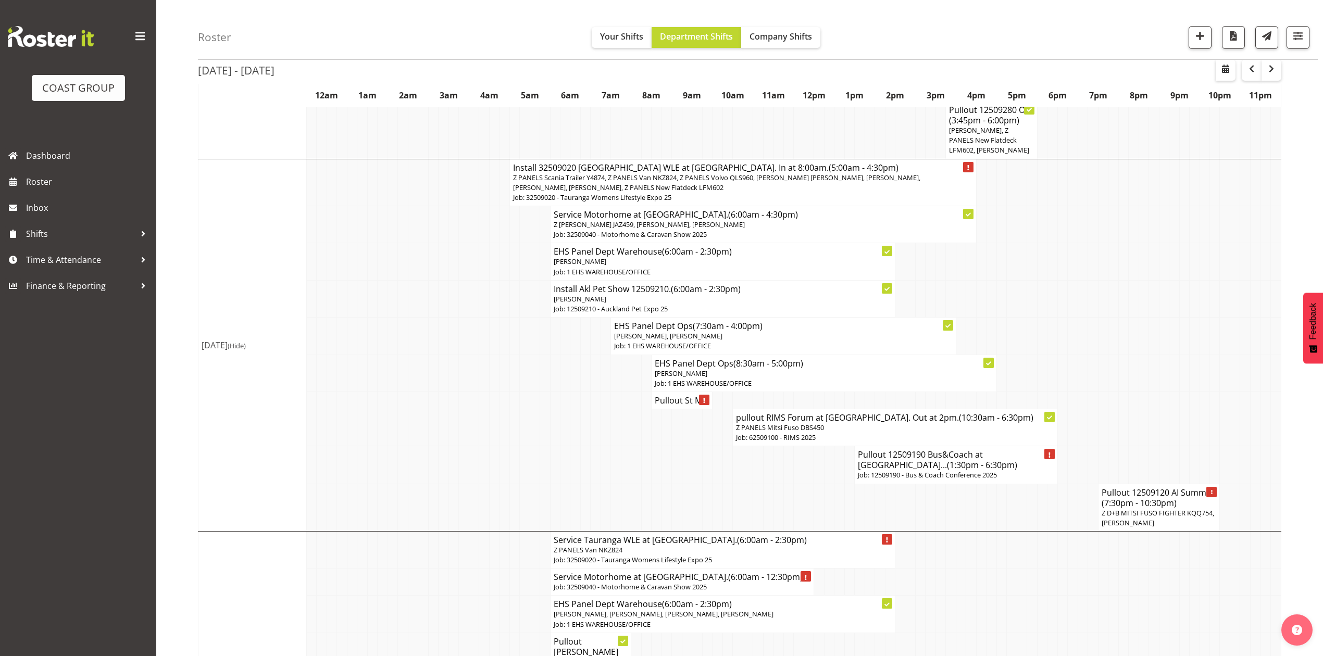
click at [666, 395] on h4 "Pullout St M..." at bounding box center [682, 400] width 54 height 10
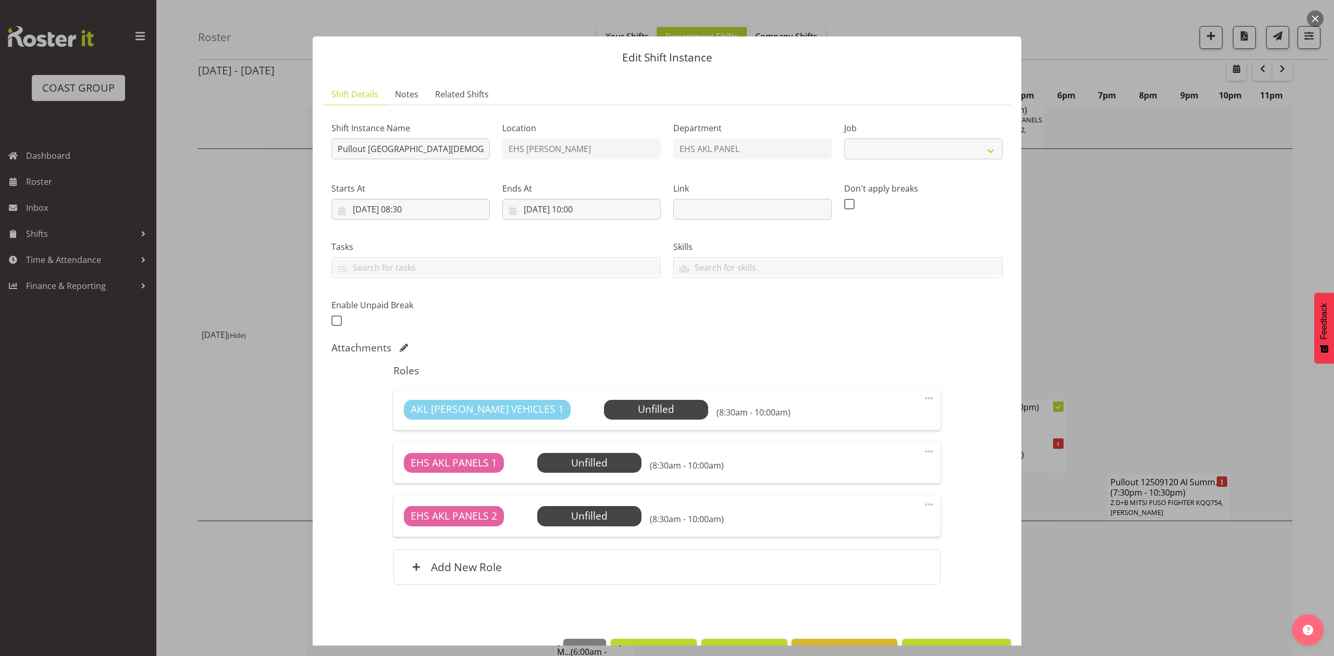
select select "8653"
click at [1185, 284] on div at bounding box center [667, 328] width 1334 height 656
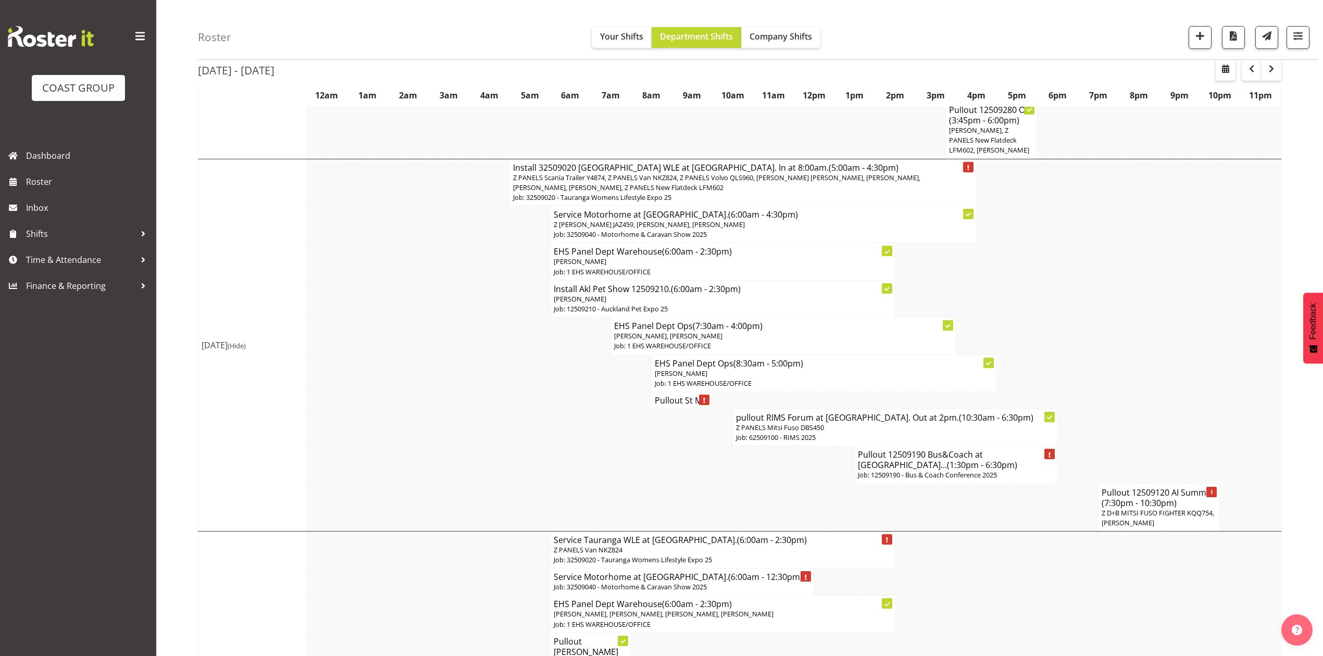
click at [746, 173] on span "Z PANELS Scania Trailer Y4874, Z PANELS Van NKZ824, Z PANELS Volvo QLS960, Hemi…" at bounding box center [716, 182] width 407 height 19
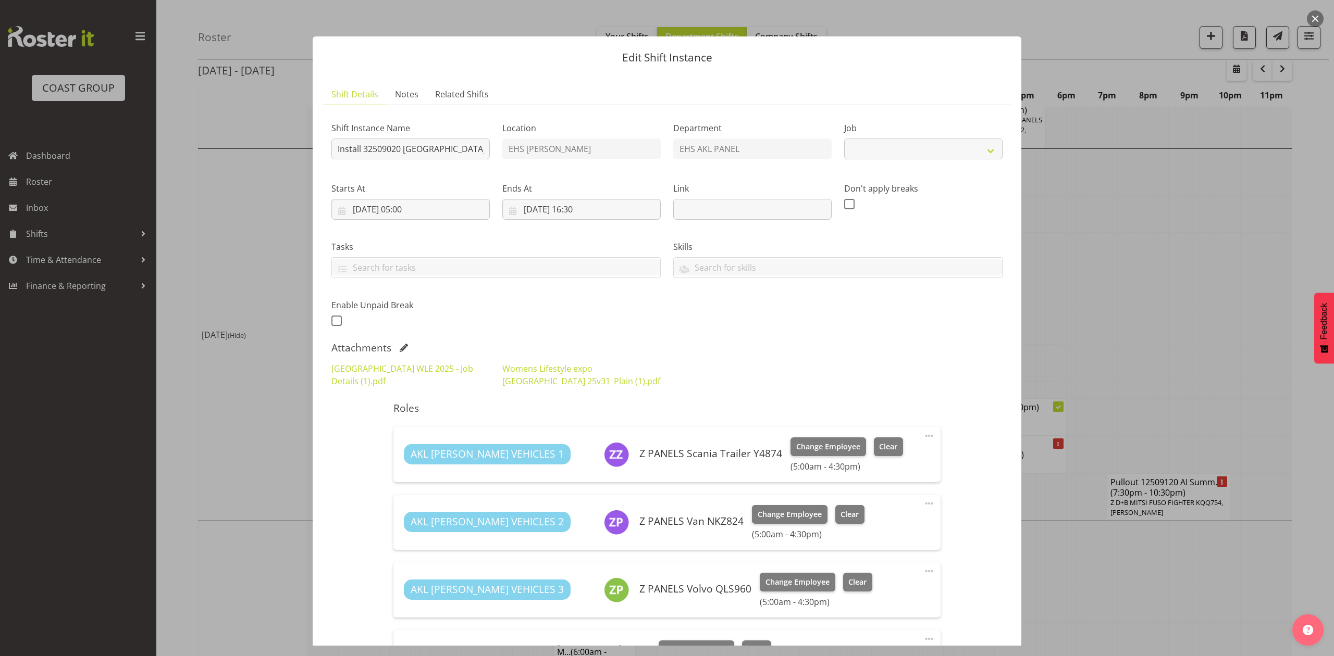
select select "8967"
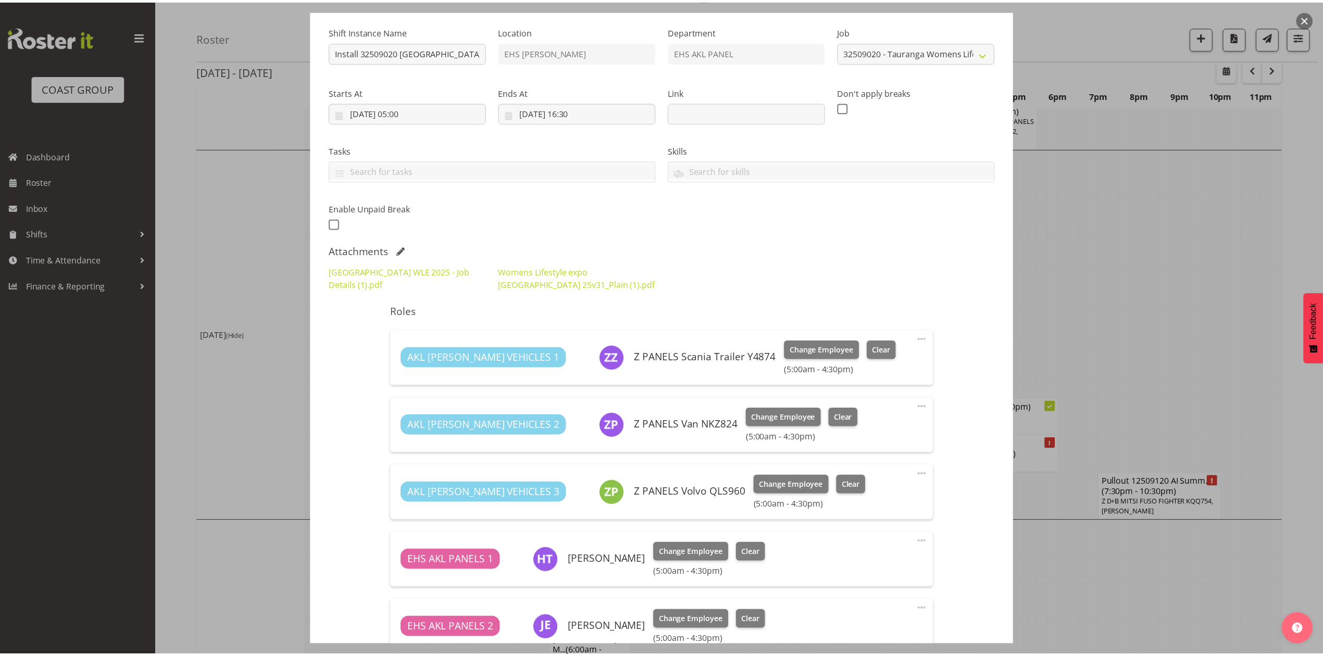
scroll to position [30, 0]
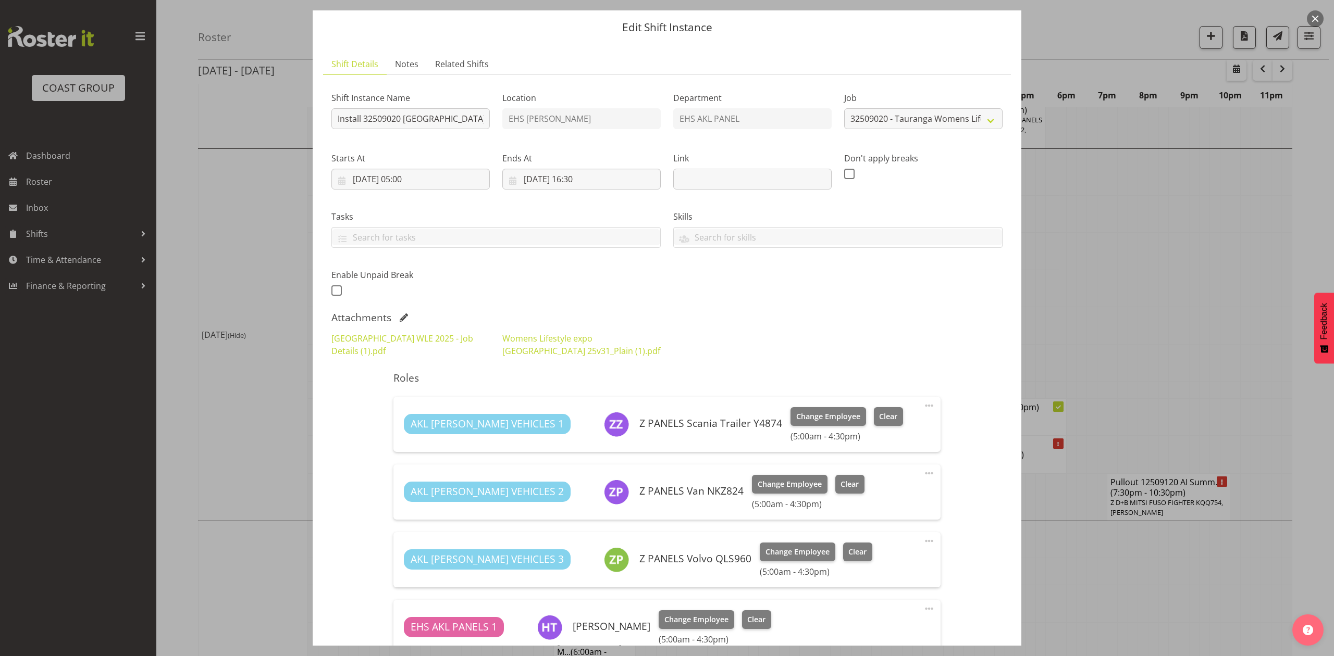
drag, startPoint x: 1061, startPoint y: 284, endPoint x: 1059, endPoint y: 290, distance: 5.6
click at [1061, 289] on div at bounding box center [667, 328] width 1334 height 656
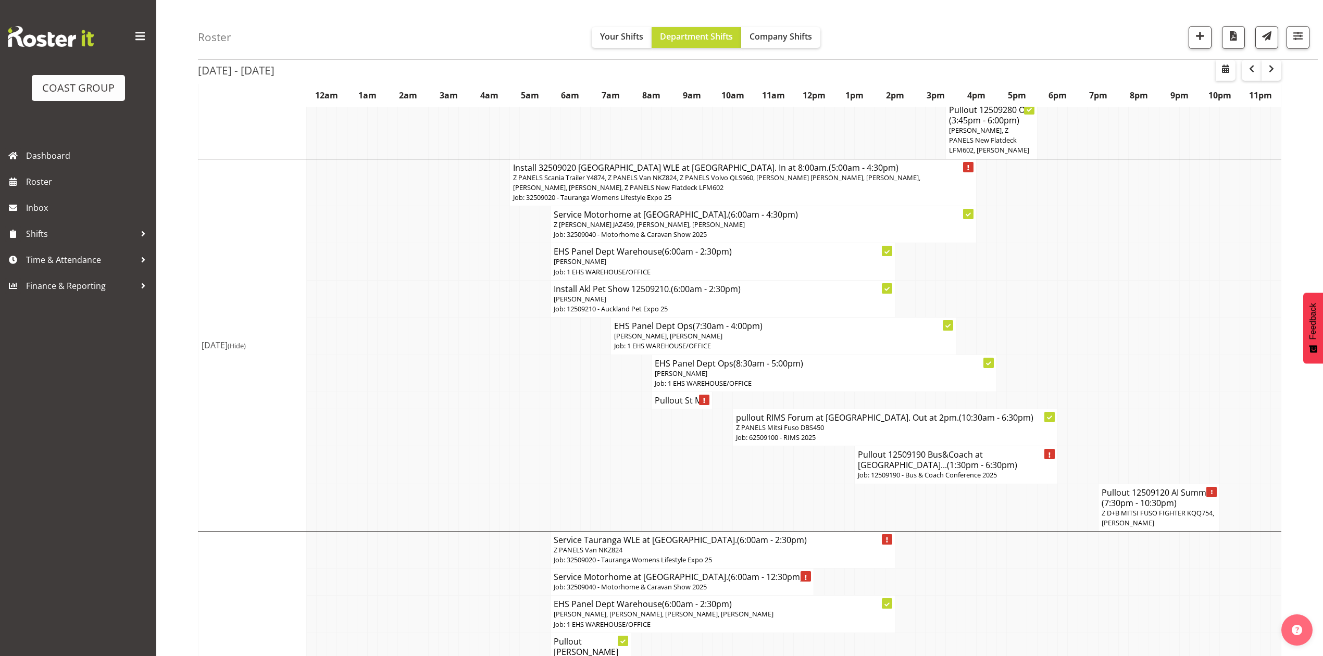
click at [1096, 255] on td at bounding box center [1093, 261] width 10 height 37
click at [1102, 346] on td at bounding box center [1103, 336] width 10 height 37
click at [1156, 296] on td at bounding box center [1154, 298] width 10 height 37
click at [1111, 318] on td at bounding box center [1114, 336] width 10 height 37
click at [1211, 329] on td at bounding box center [1215, 336] width 10 height 37
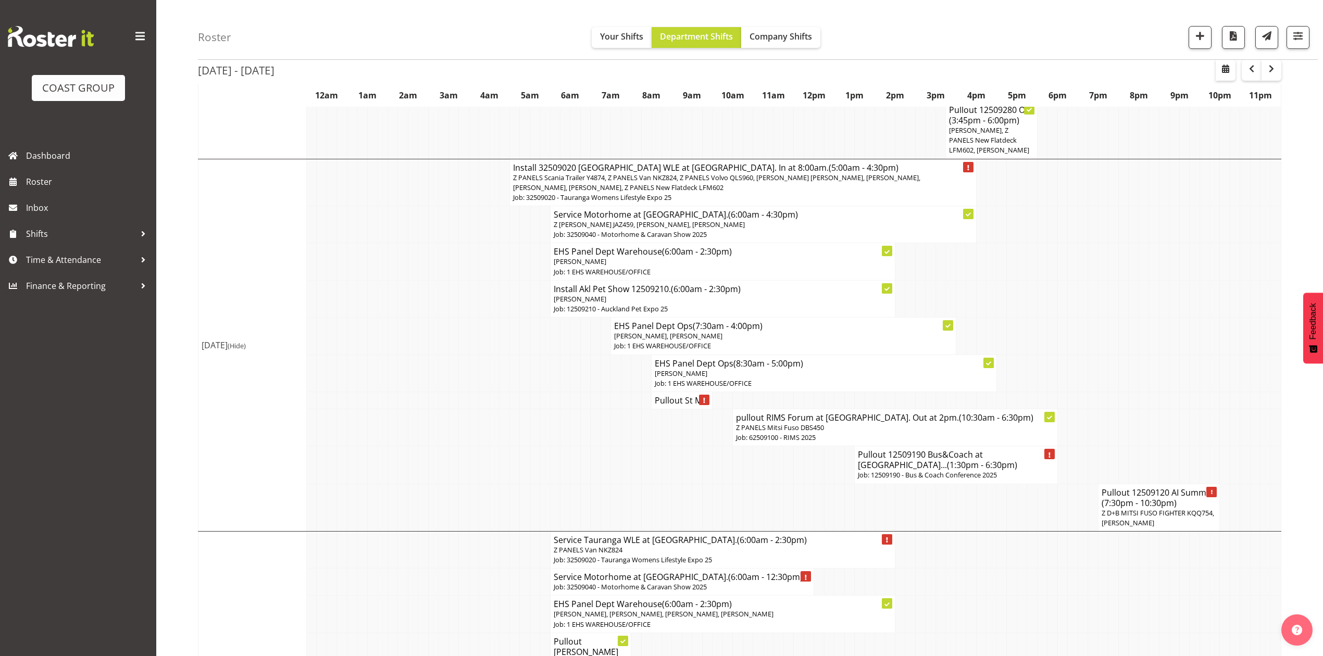
click at [1140, 355] on td at bounding box center [1144, 373] width 10 height 37
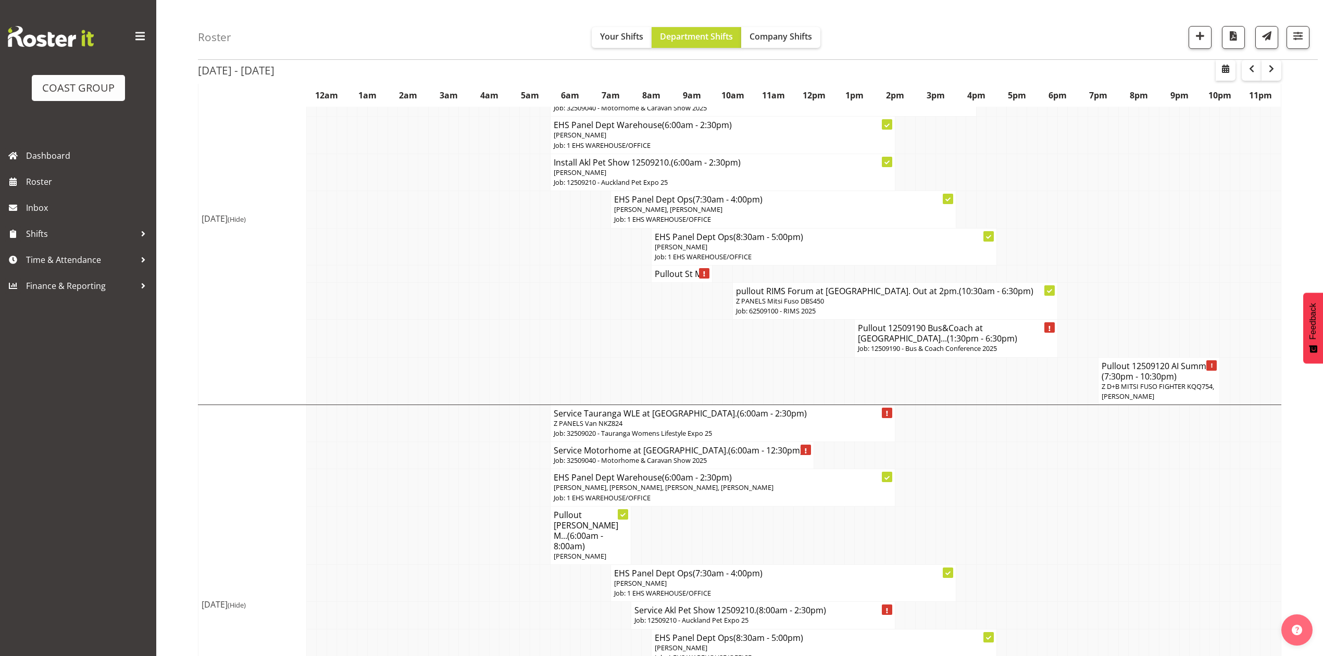
scroll to position [694, 0]
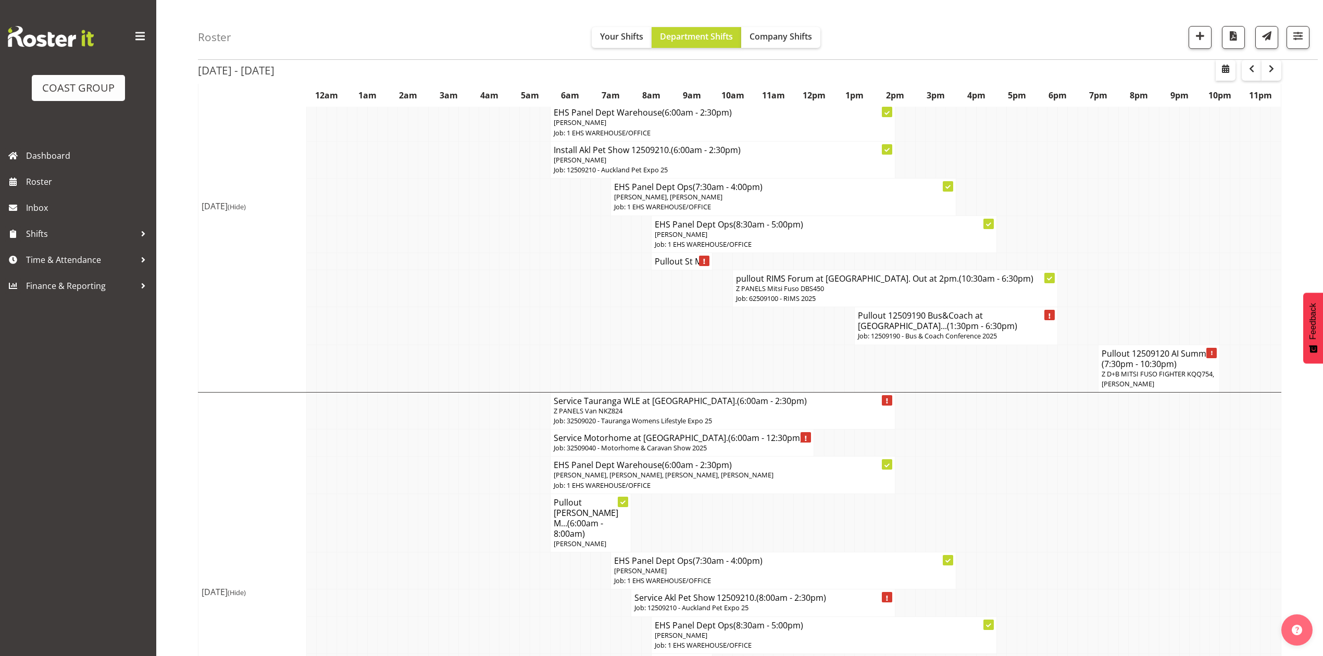
drag, startPoint x: 1159, startPoint y: 286, endPoint x: 1148, endPoint y: 294, distance: 13.3
click at [1155, 291] on tr "pullout RIMS Forum at Rotorua. Out at 2pm. (10:30am - 6:30pm) Z PANELS Mitsi Fu…" at bounding box center [739, 288] width 1083 height 37
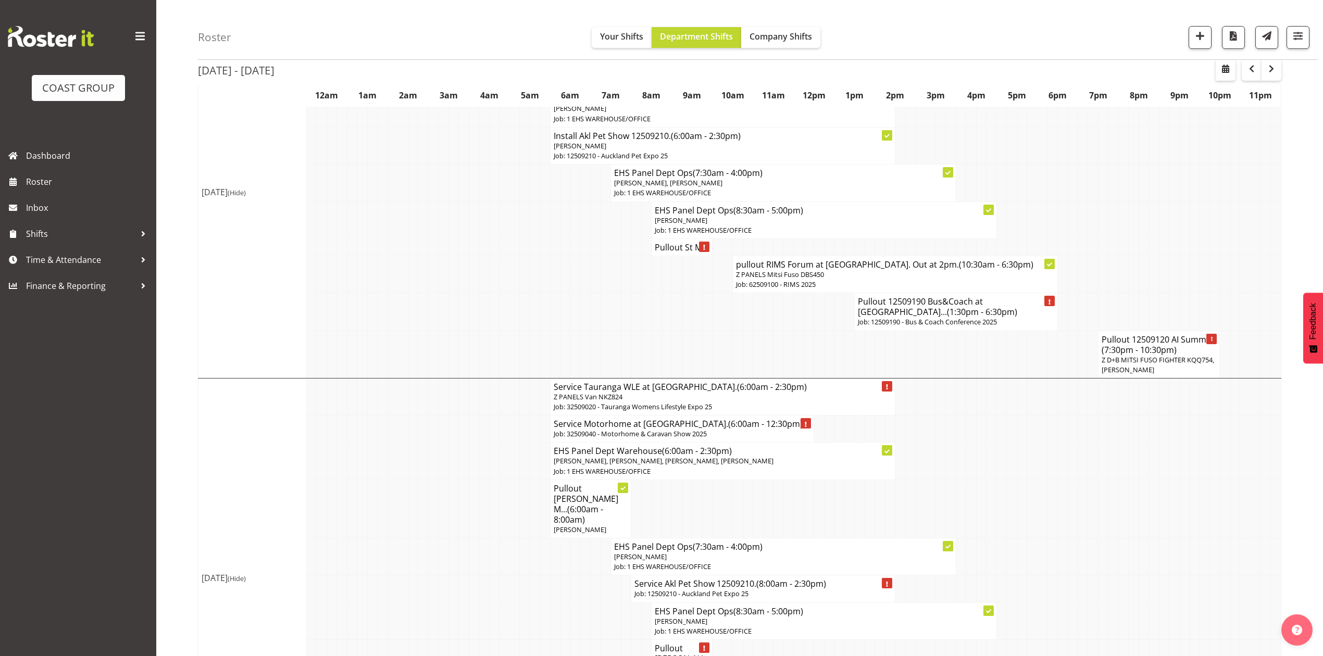
scroll to position [639, 0]
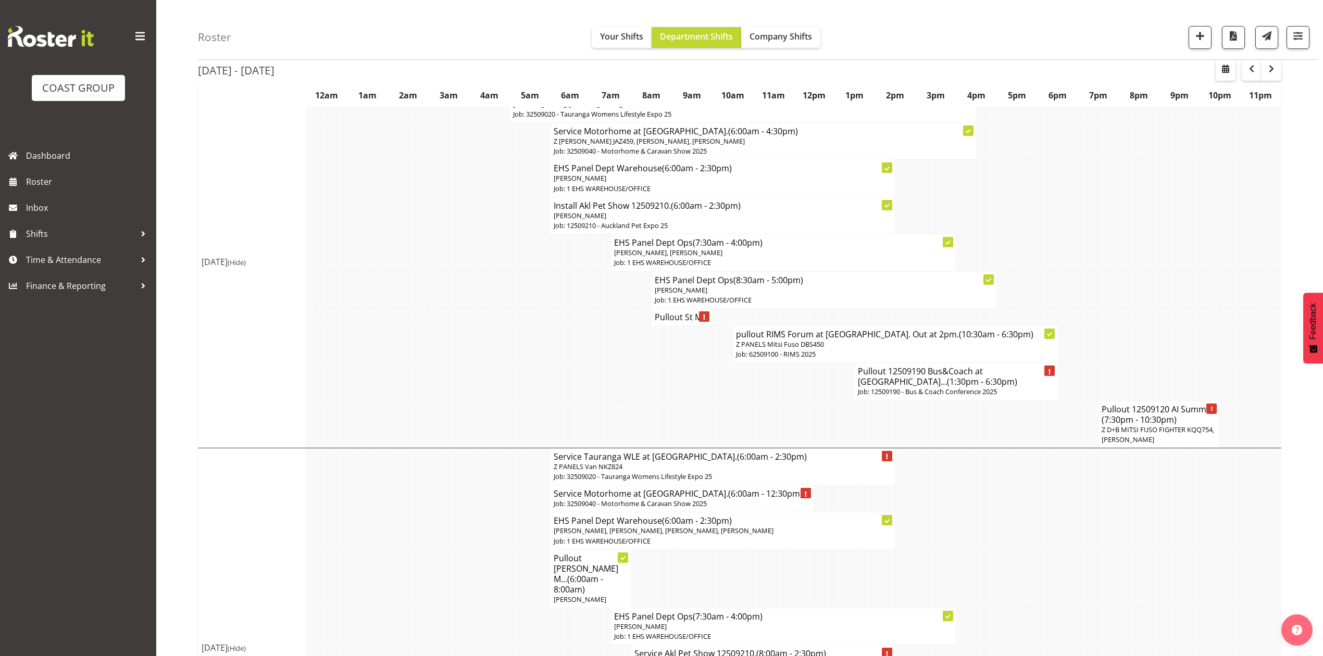
click at [676, 312] on h4 "Pullout St M..." at bounding box center [682, 317] width 54 height 10
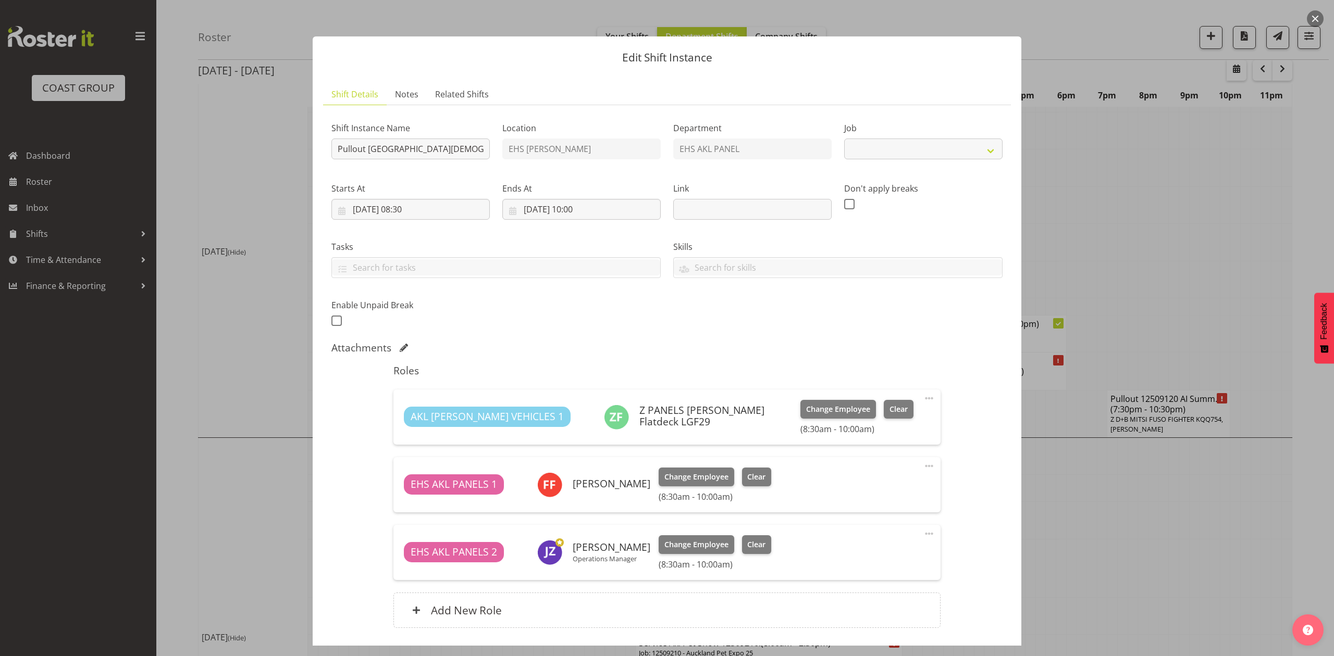
select select "8653"
click at [1169, 269] on div at bounding box center [667, 328] width 1334 height 656
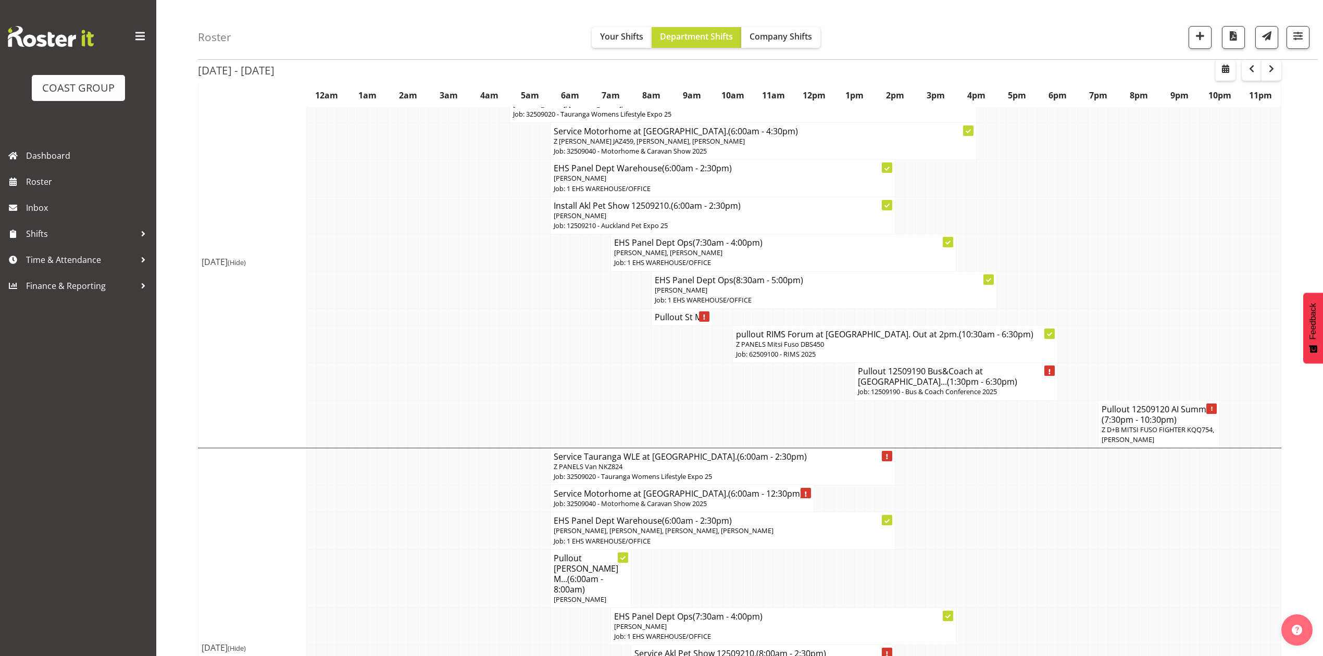
click at [688, 314] on h4 "Pullout St M..." at bounding box center [682, 317] width 54 height 10
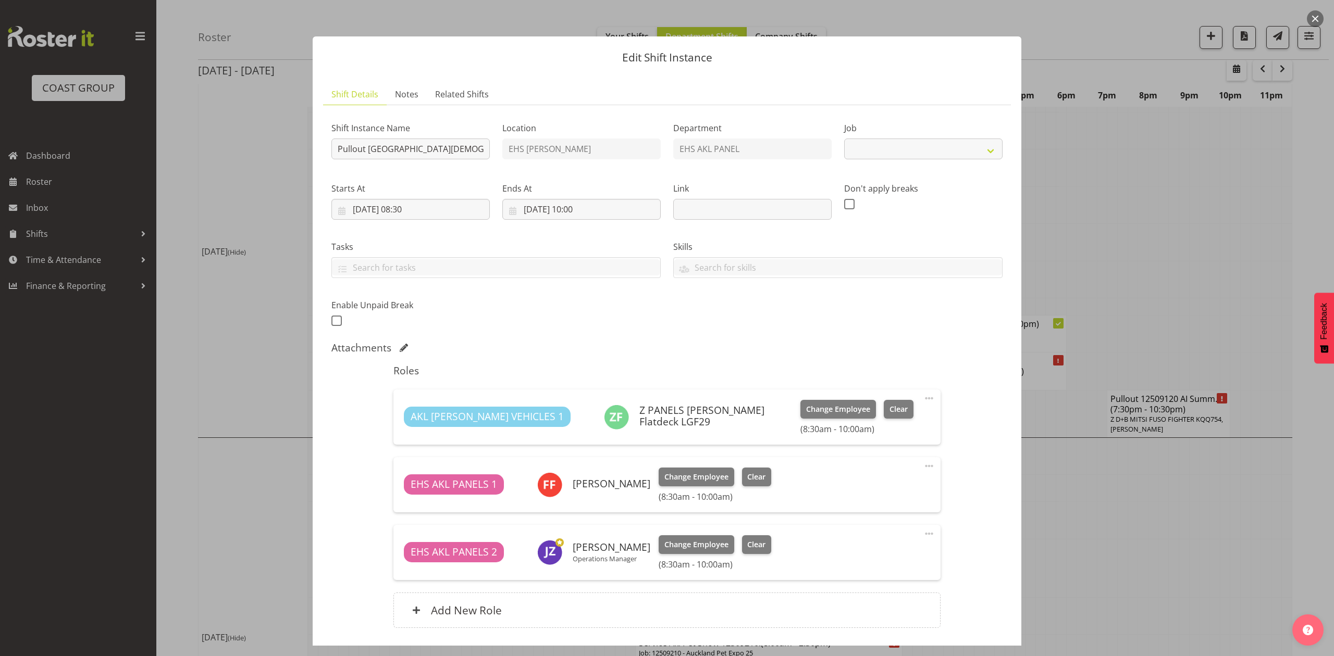
select select
click at [1176, 197] on div at bounding box center [667, 328] width 1334 height 656
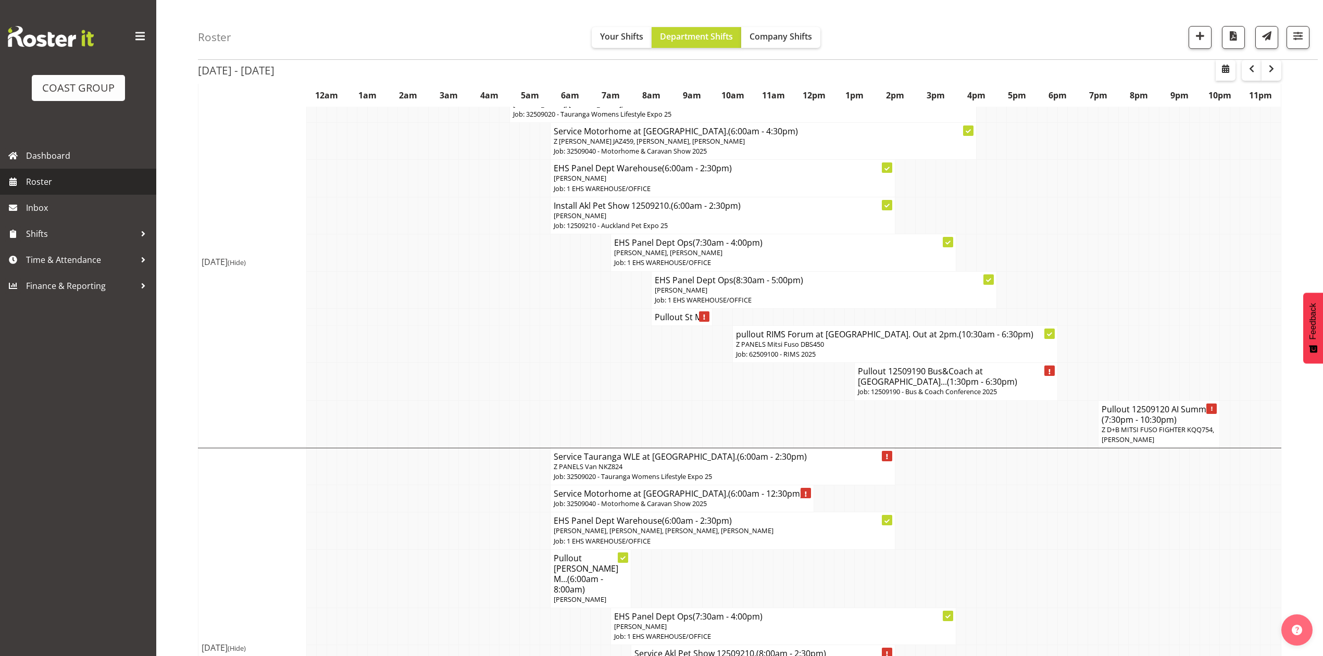
click at [78, 174] on span "Roster" at bounding box center [88, 182] width 125 height 16
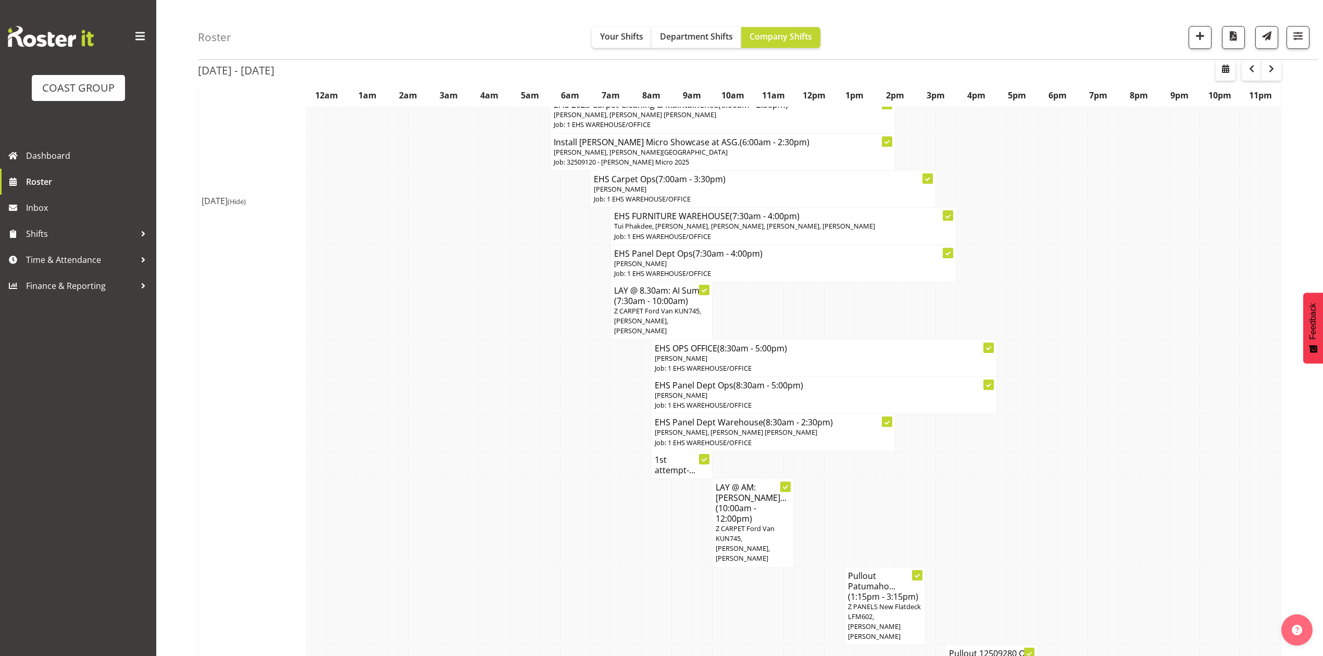
scroll to position [694, 0]
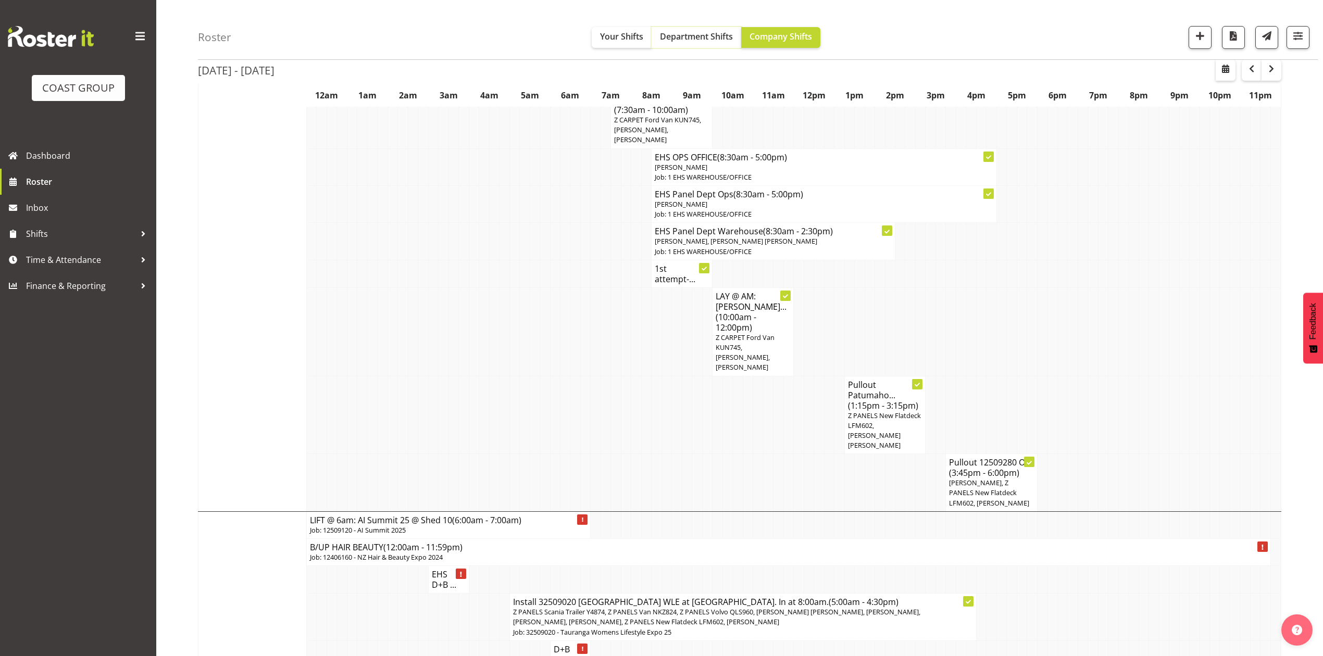
click at [702, 44] on button "Department Shifts" at bounding box center [697, 37] width 90 height 21
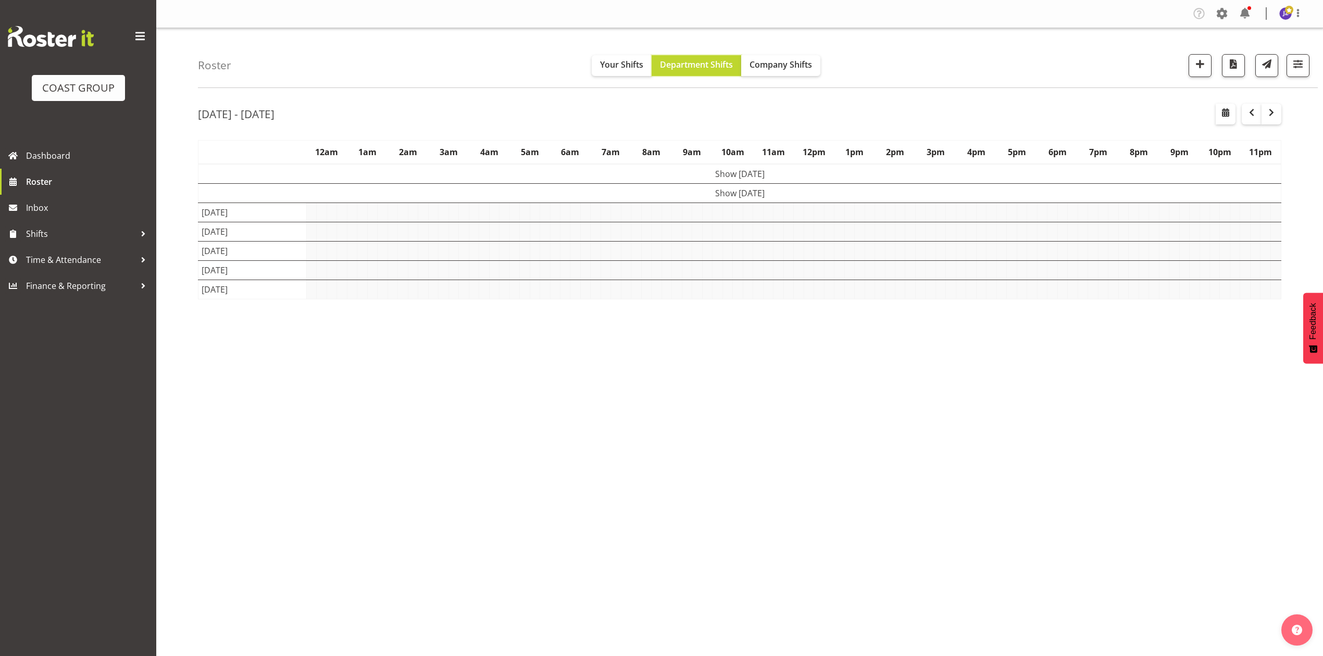
scroll to position [0, 0]
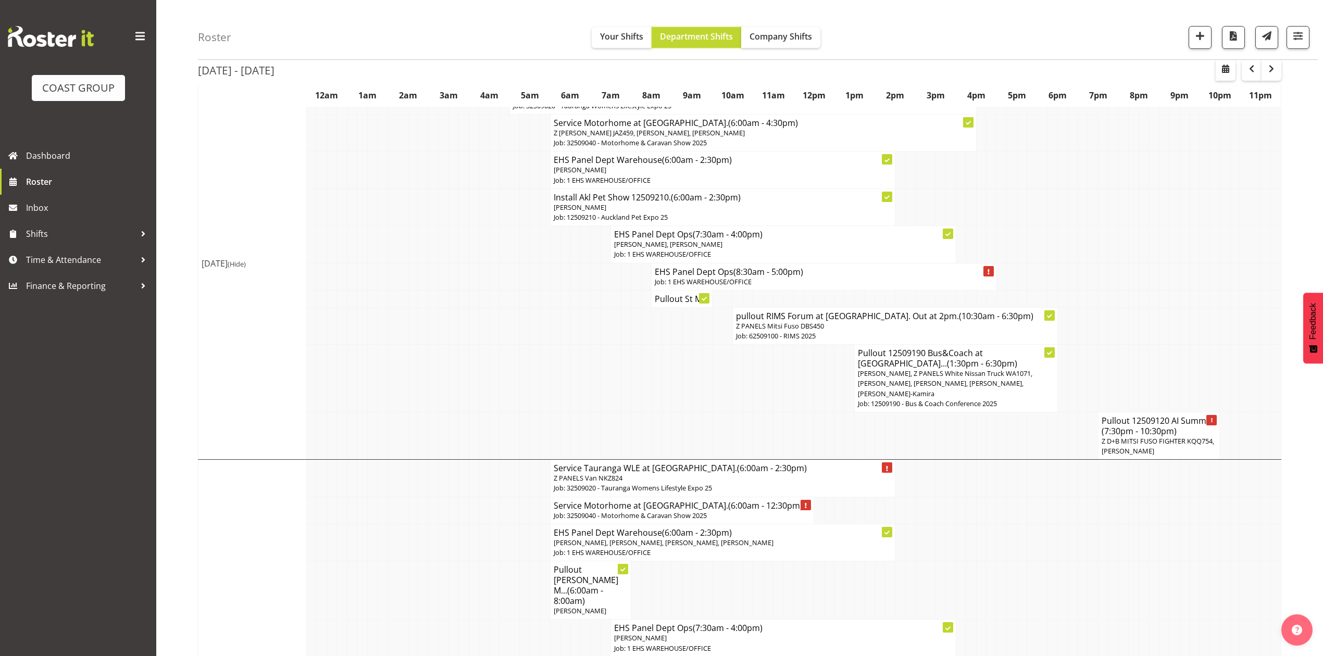
scroll to position [625, 0]
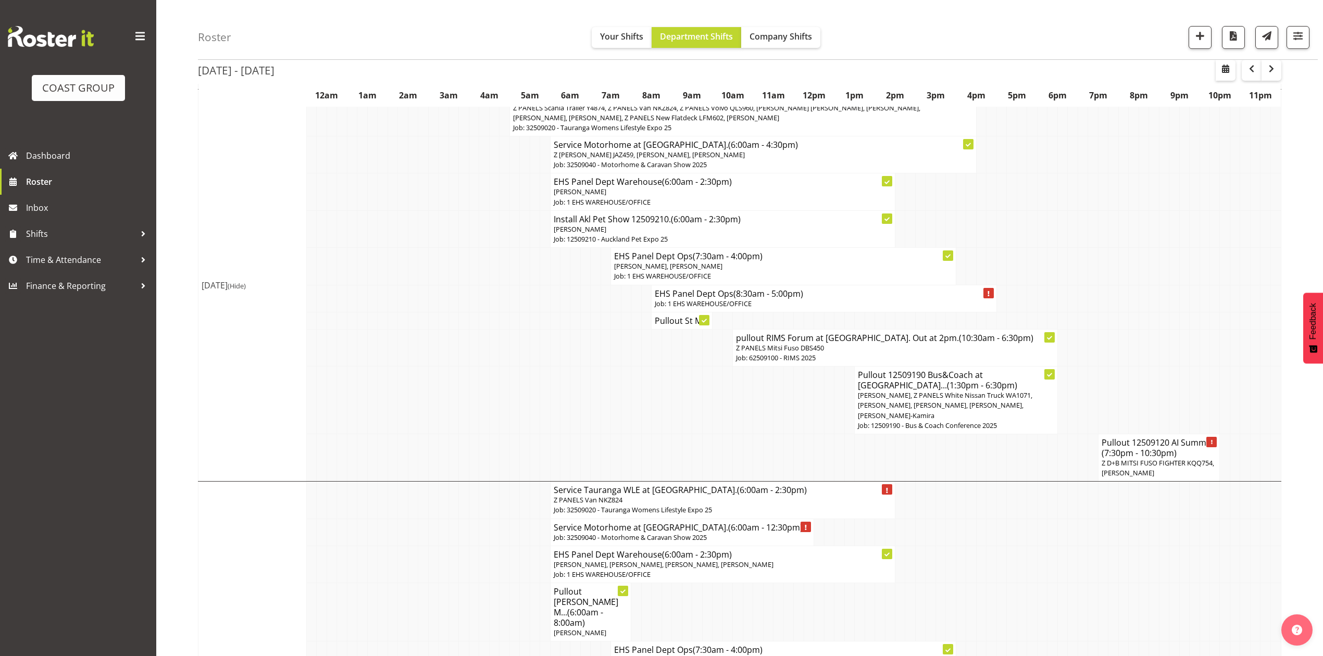
click at [661, 316] on h4 "Pullout St M..." at bounding box center [682, 321] width 54 height 10
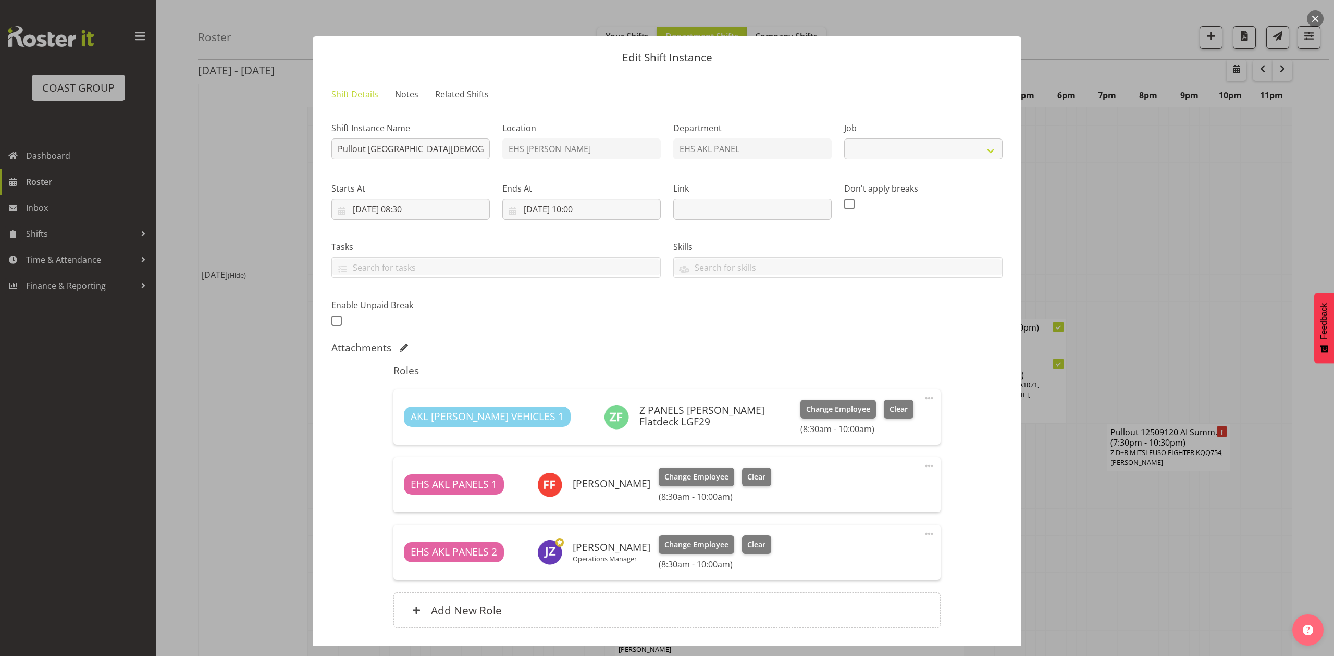
select select "8653"
click at [1135, 244] on div at bounding box center [667, 328] width 1334 height 656
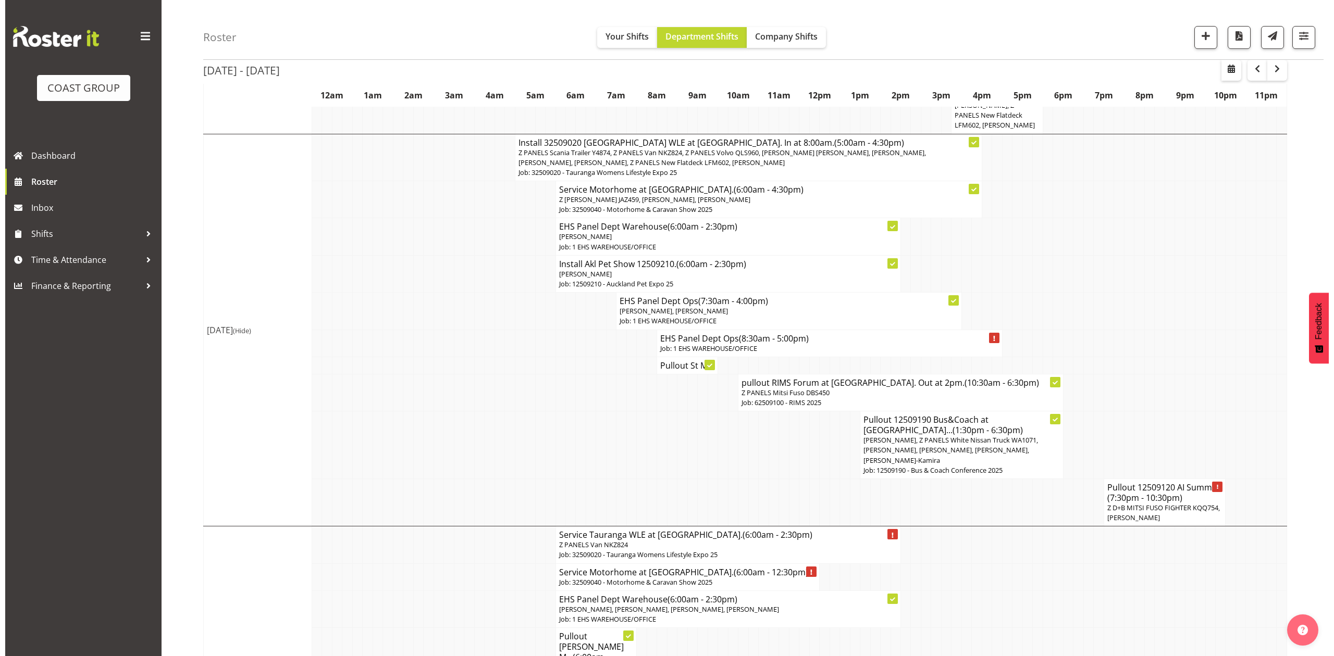
scroll to position [555, 0]
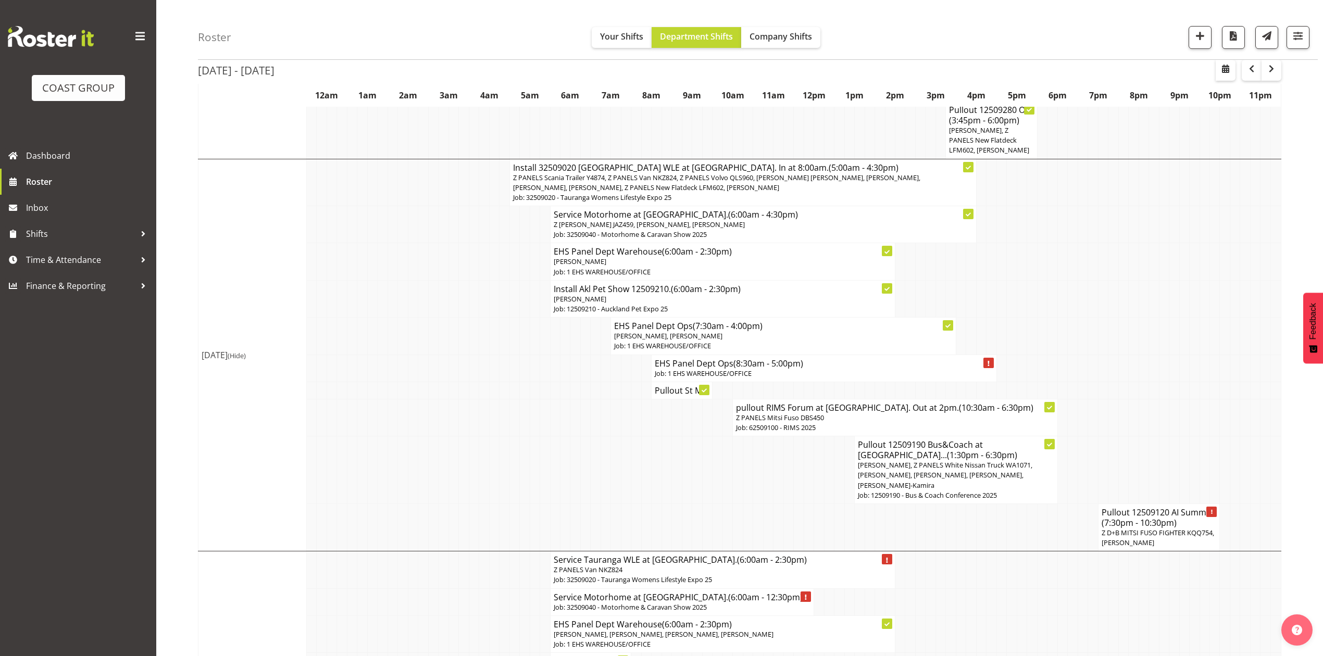
click at [997, 482] on p "Freddieric Fiel, Z PANELS White Nissan Truck WA1071, Abe Denton, Emmett Denton,…" at bounding box center [956, 475] width 196 height 30
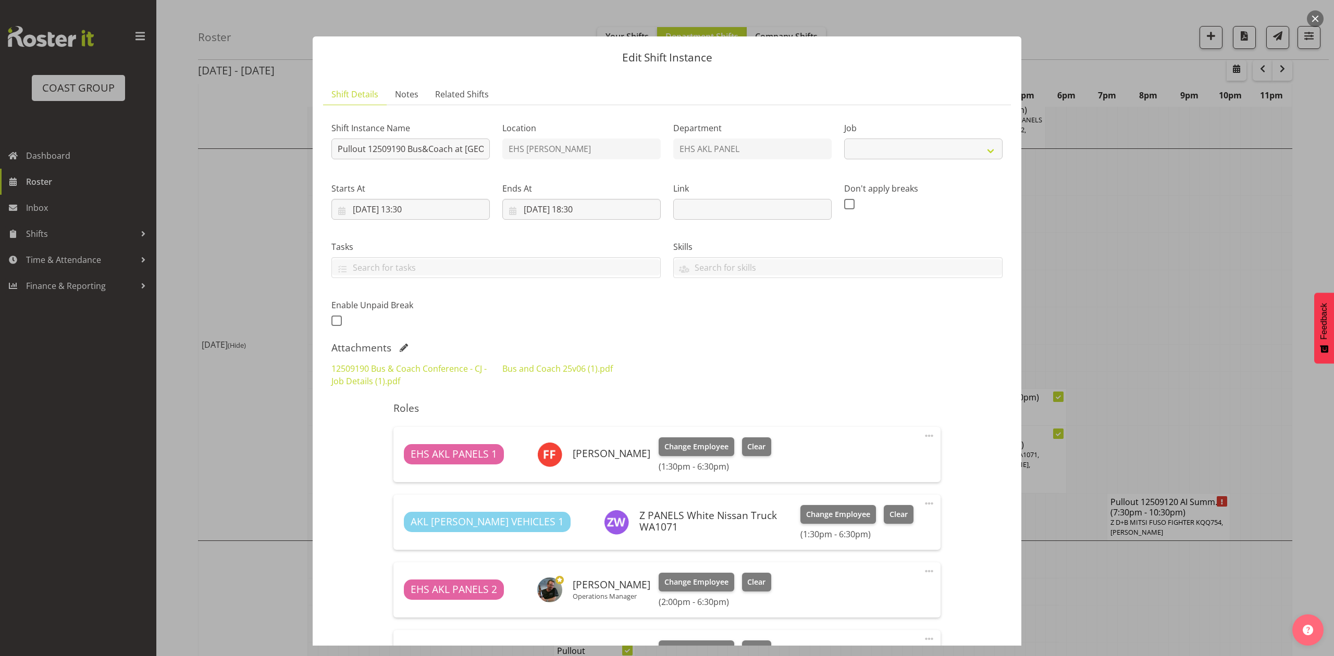
select select "9939"
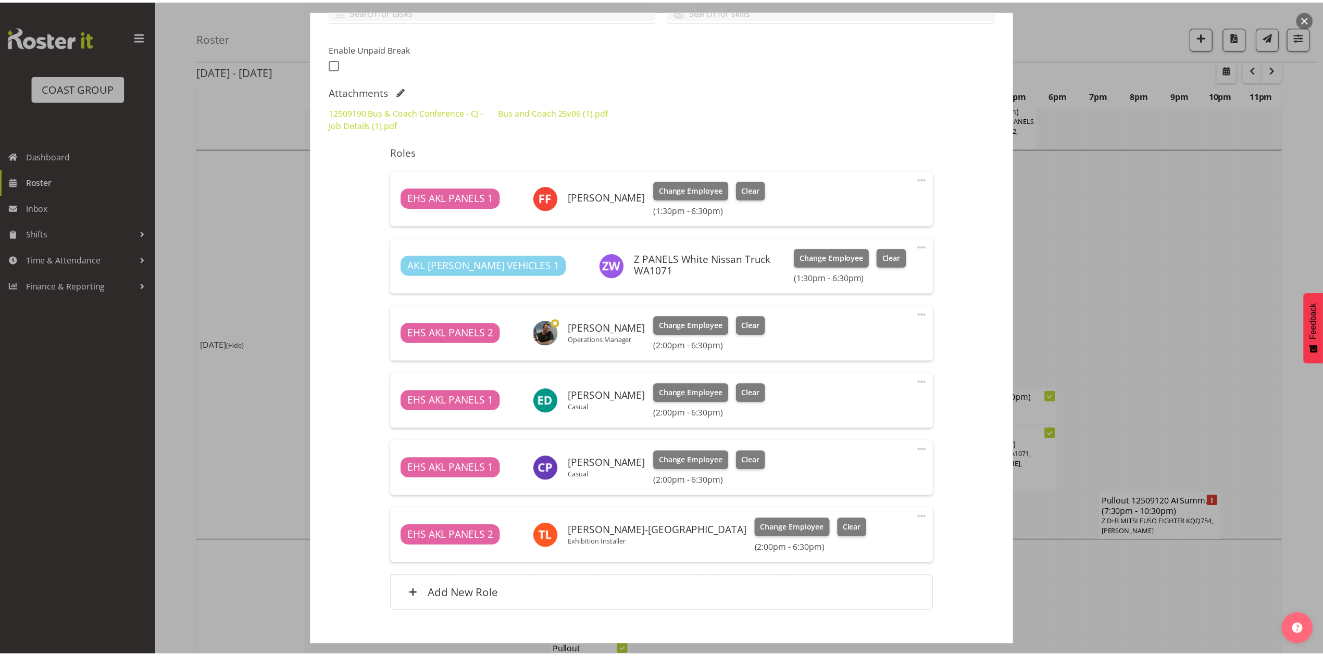
scroll to position [278, 0]
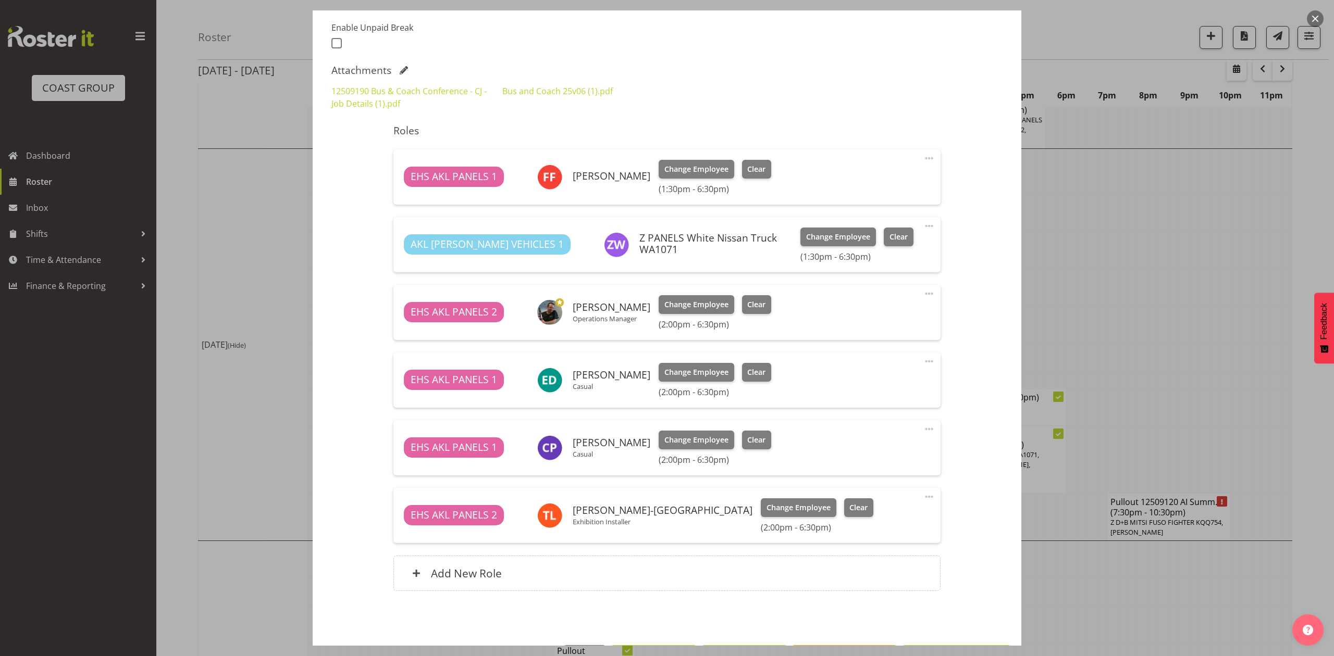
click at [1114, 343] on div at bounding box center [667, 328] width 1334 height 656
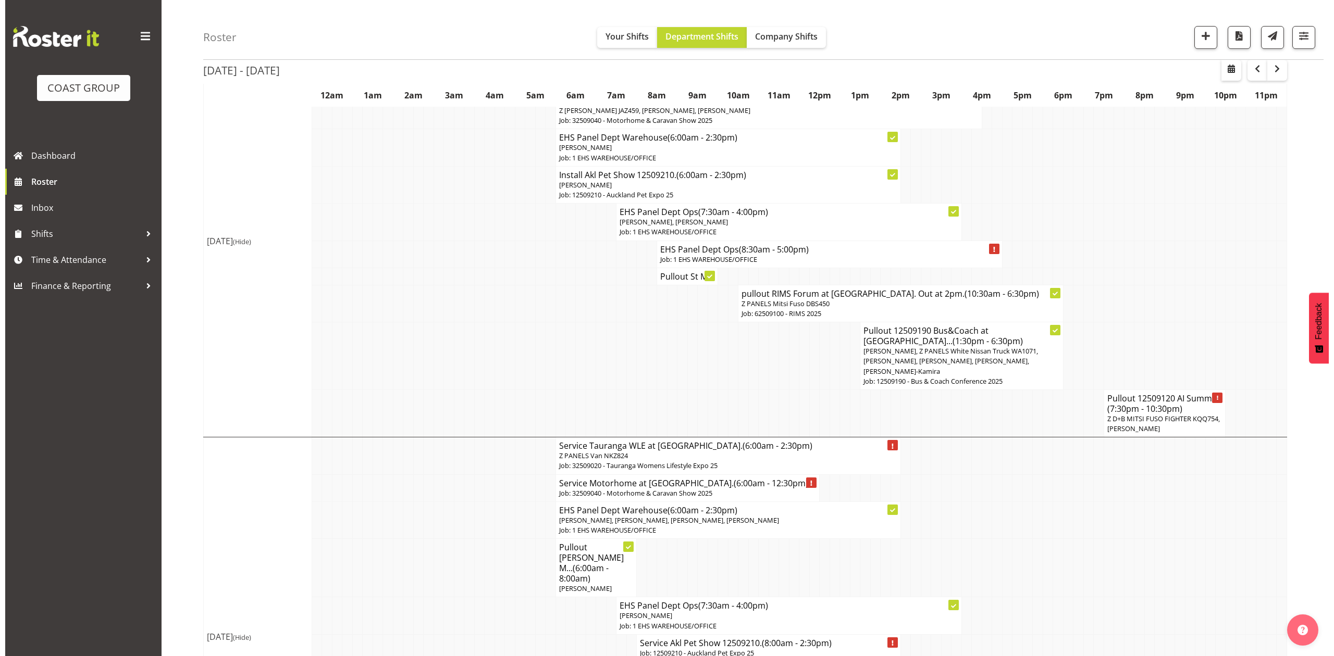
scroll to position [694, 0]
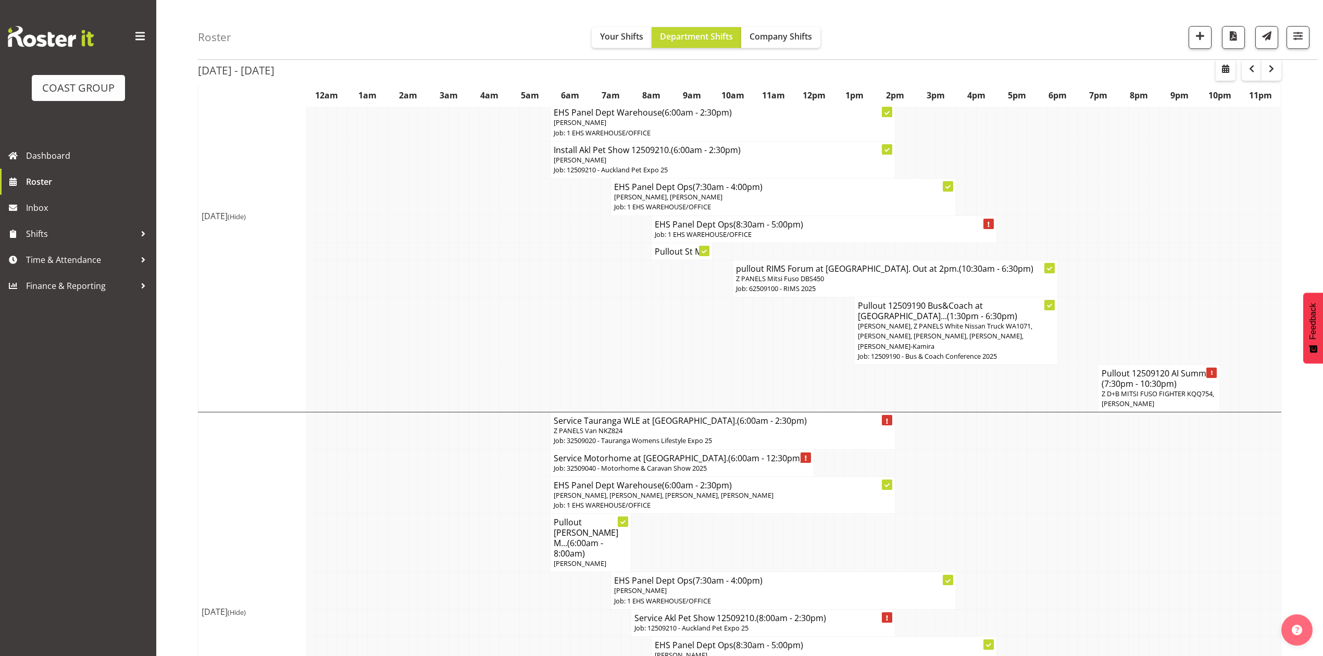
click at [1115, 389] on span "Z D+B MITSI FUSO FIGHTER KQQ754, Jeremy Zhu" at bounding box center [1158, 398] width 113 height 19
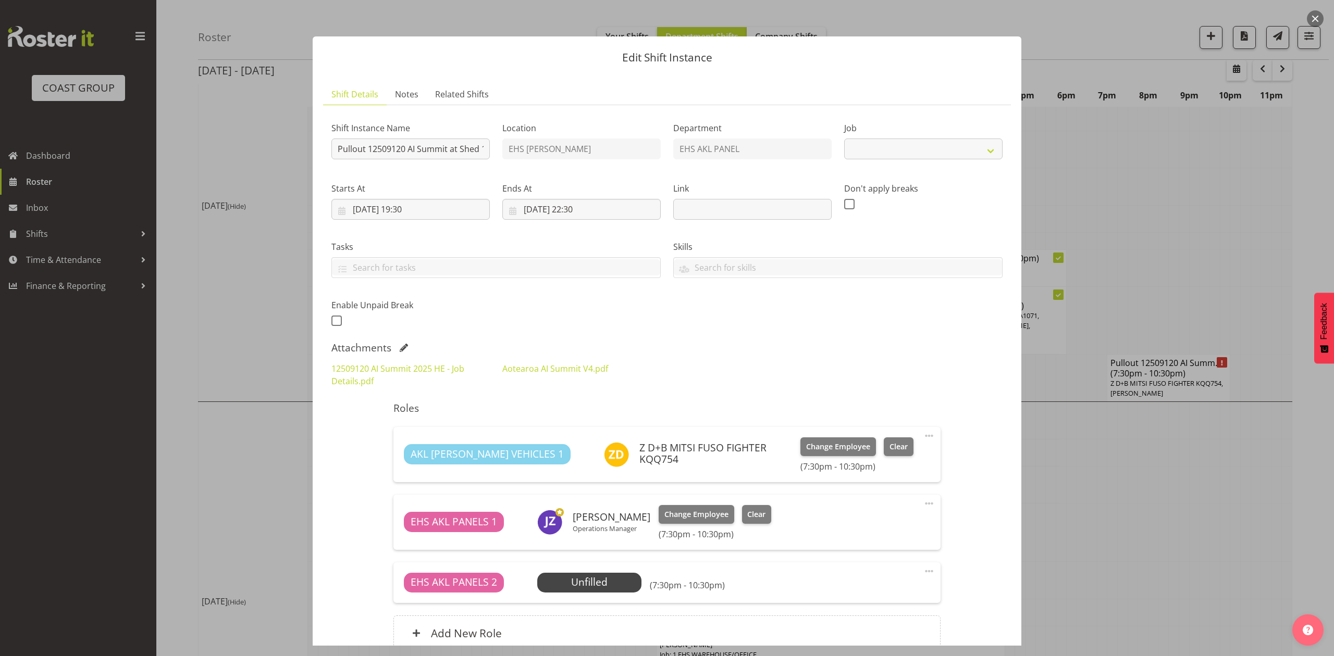
select select "9449"
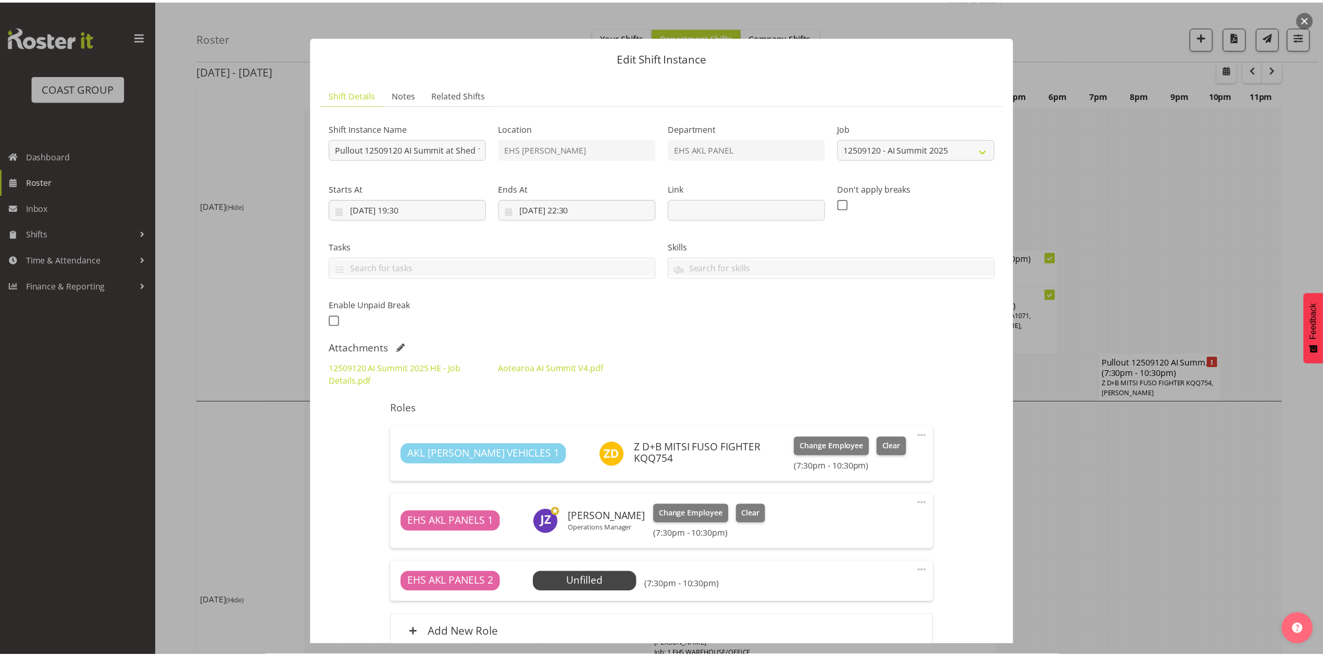
scroll to position [99, 0]
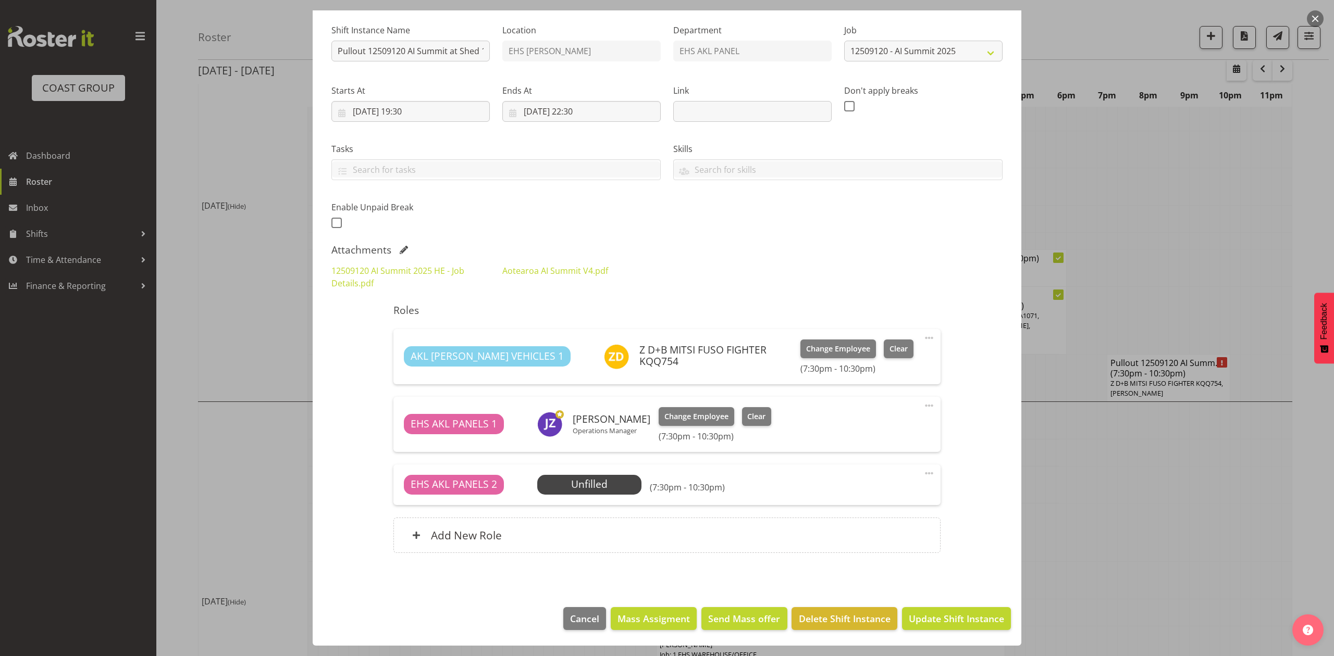
click at [1065, 473] on div at bounding box center [667, 328] width 1334 height 656
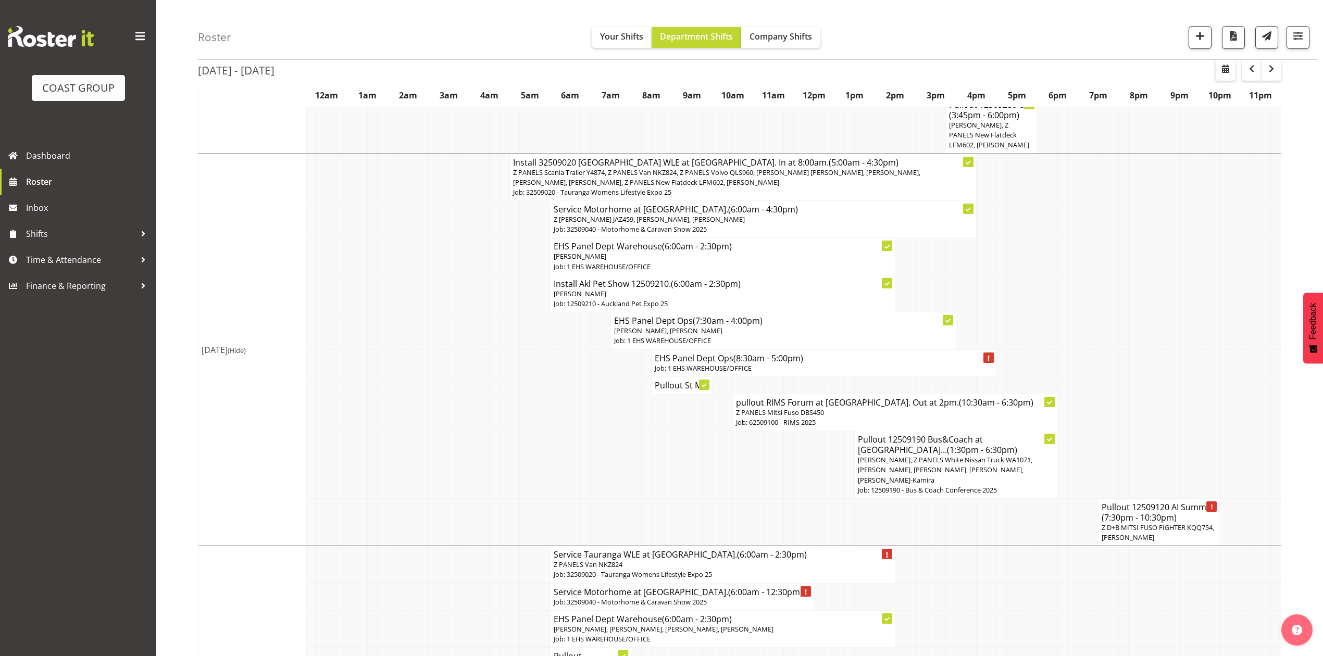
scroll to position [555, 0]
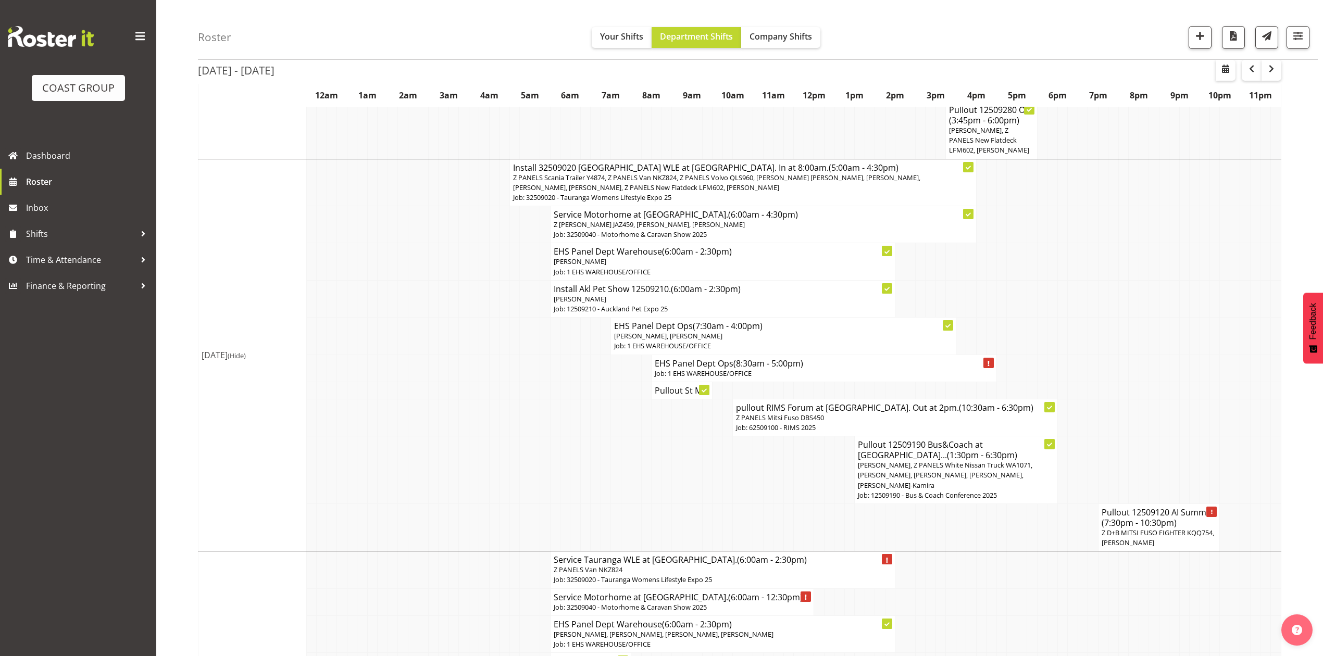
click at [1132, 409] on td at bounding box center [1134, 417] width 10 height 37
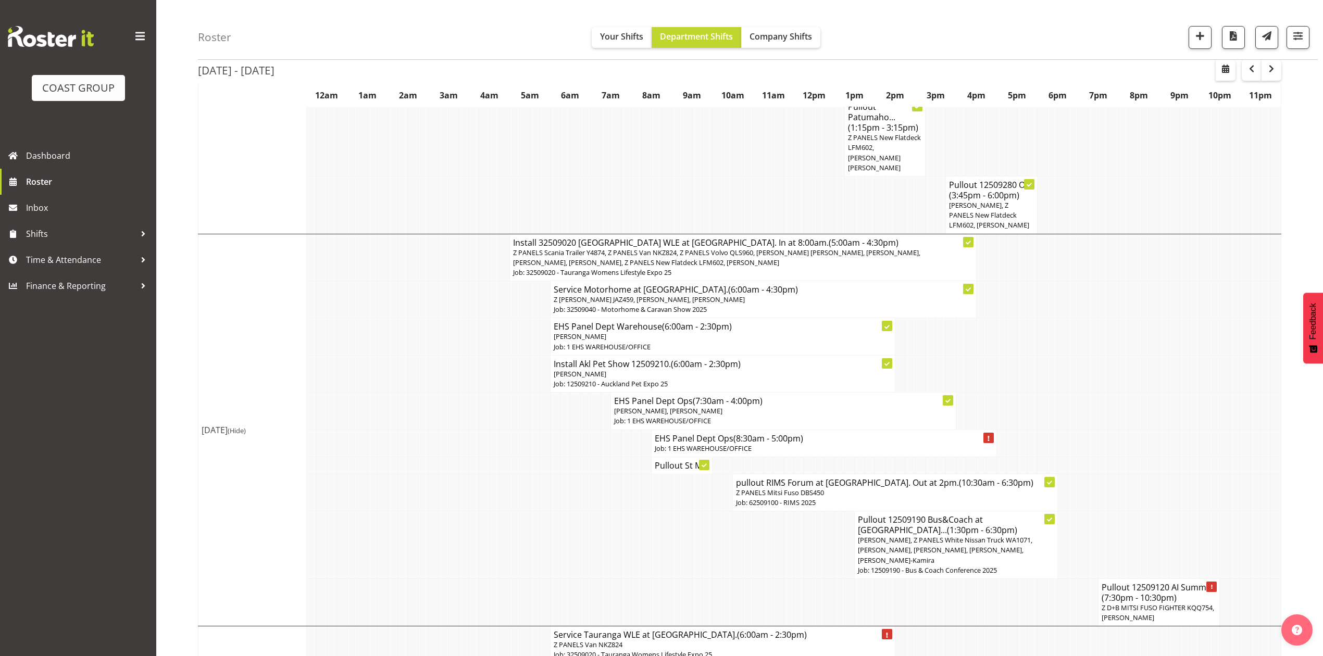
scroll to position [486, 0]
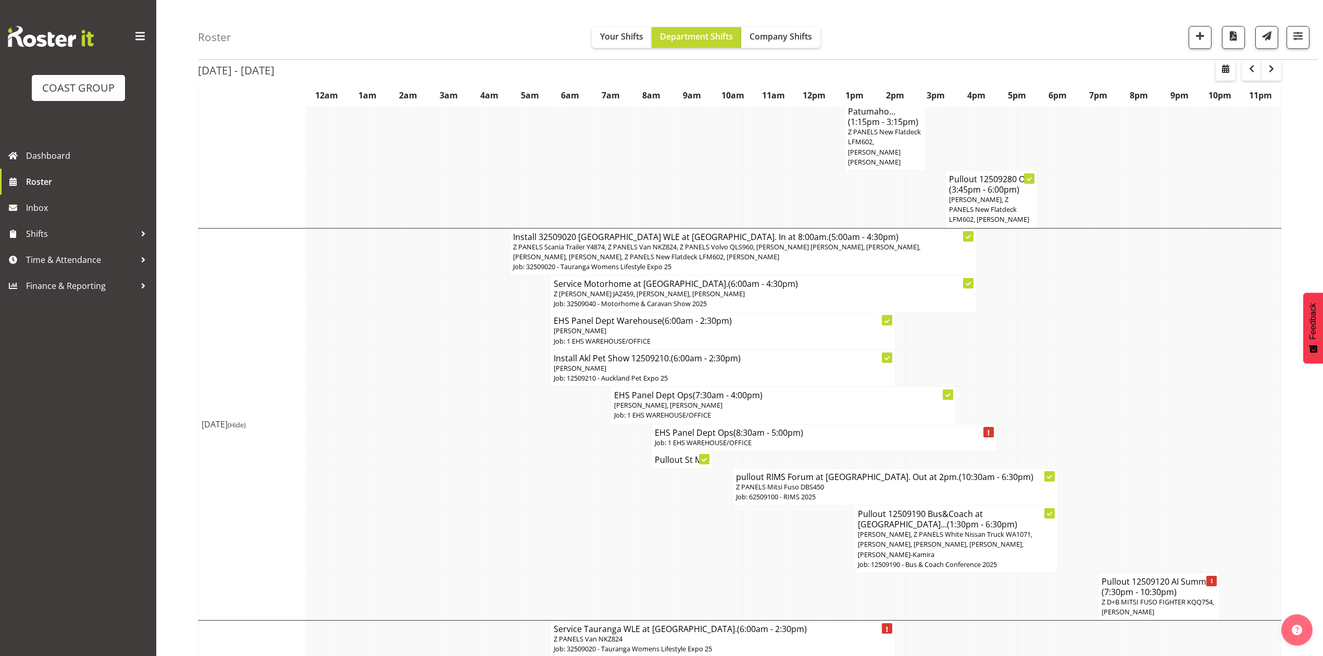
click at [676, 455] on h4 "Pullout St M..." at bounding box center [682, 460] width 54 height 10
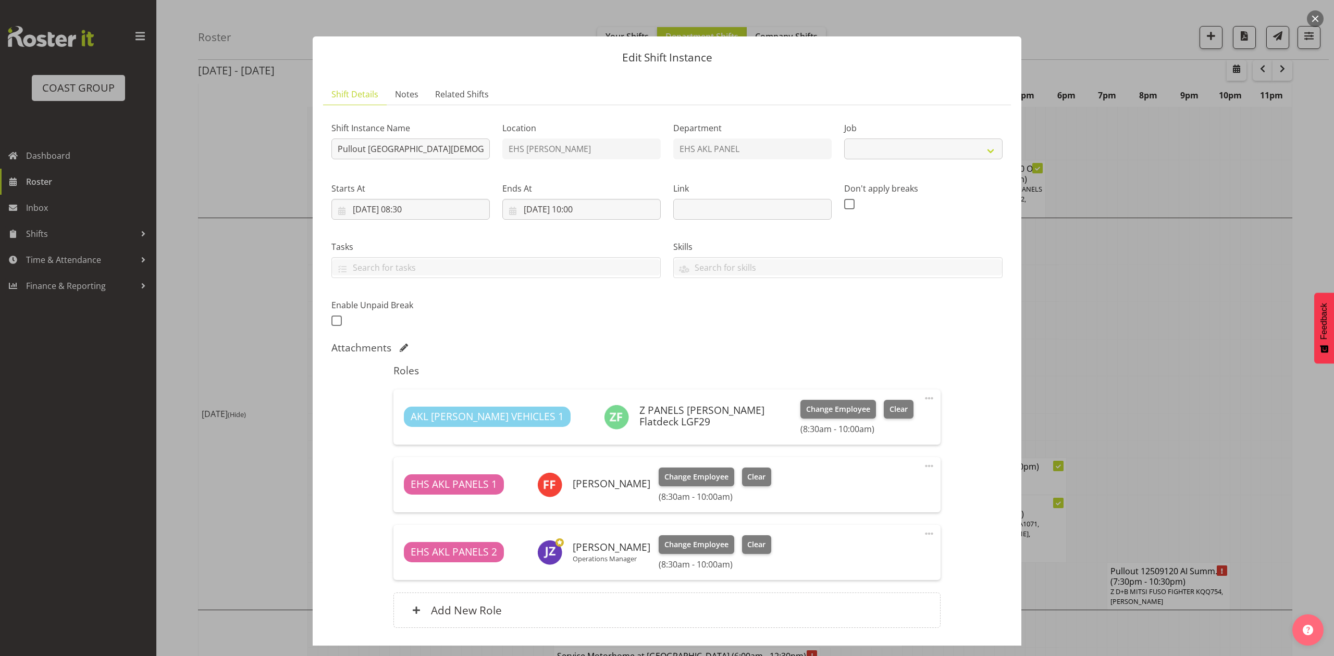
click at [1144, 326] on div at bounding box center [667, 328] width 1334 height 656
select select "8653"
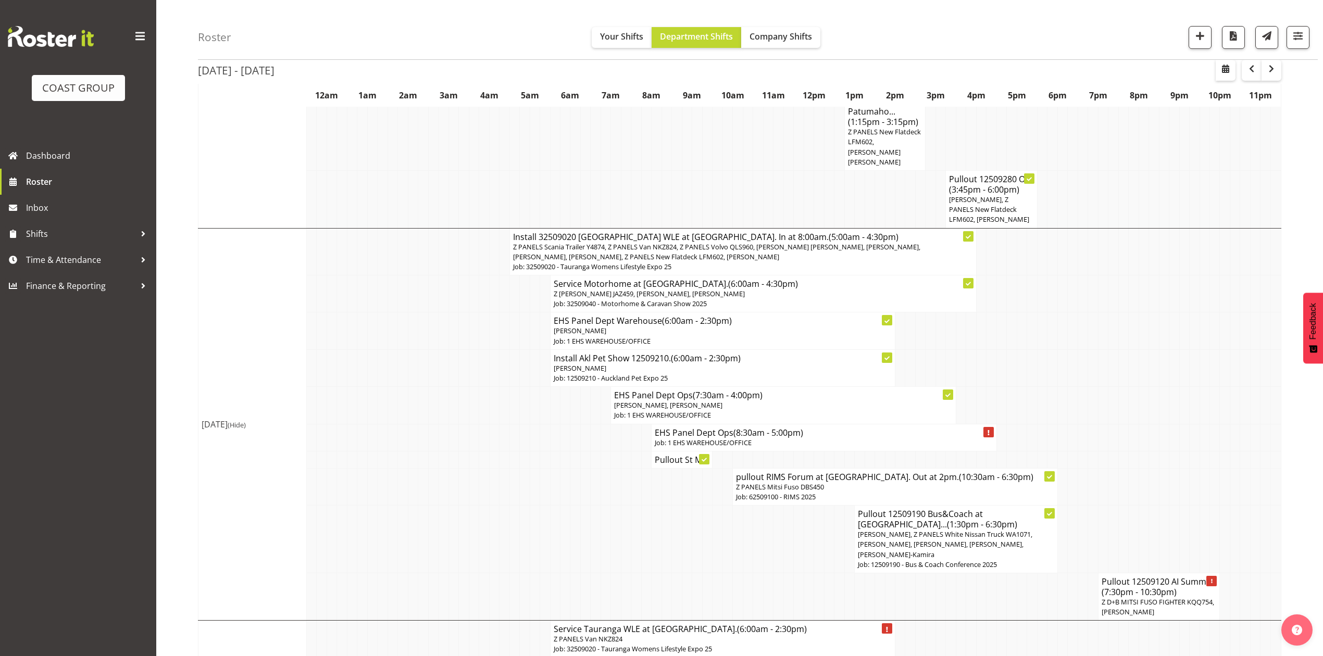
click at [676, 455] on h4 "Pullout St M..." at bounding box center [682, 460] width 54 height 10
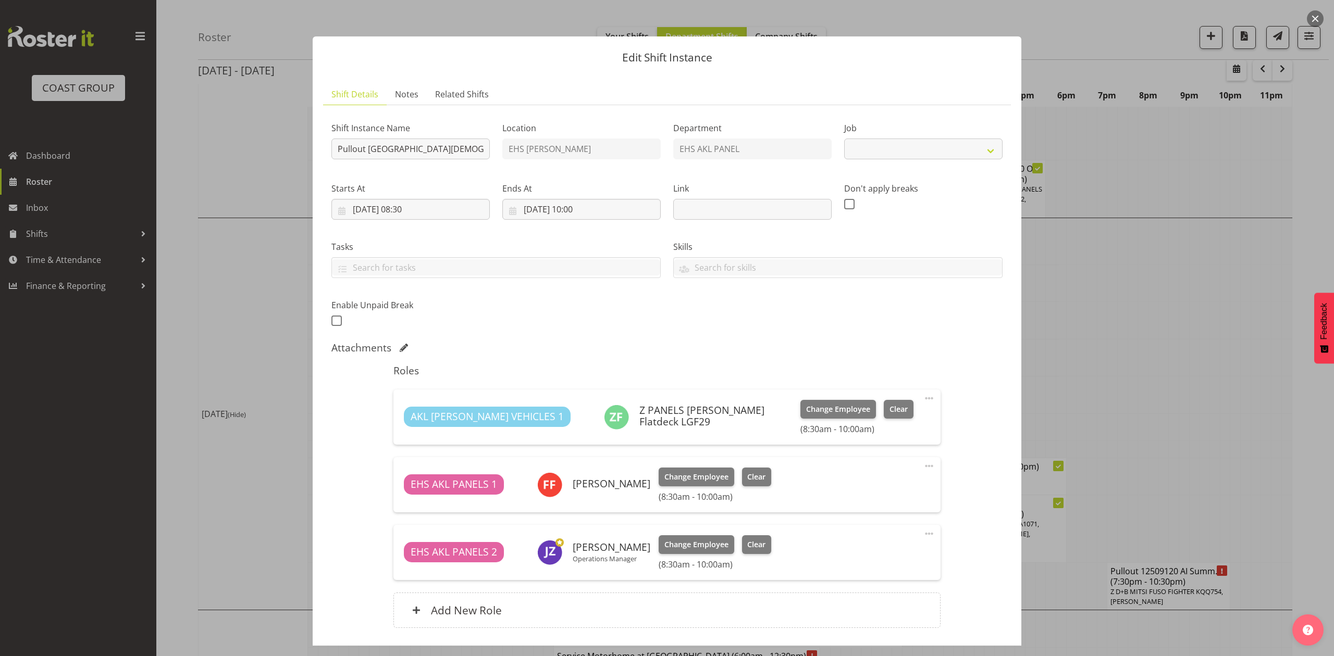
select select "8653"
click at [1171, 343] on div at bounding box center [667, 328] width 1334 height 656
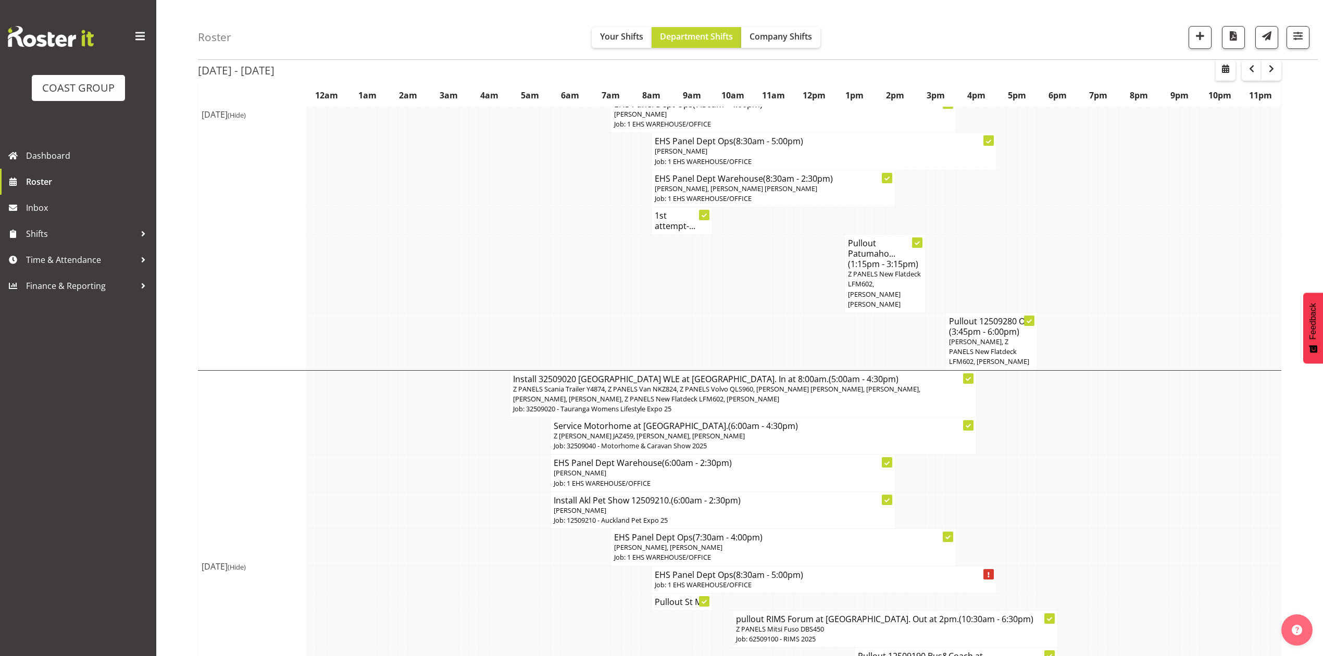
scroll to position [347, 0]
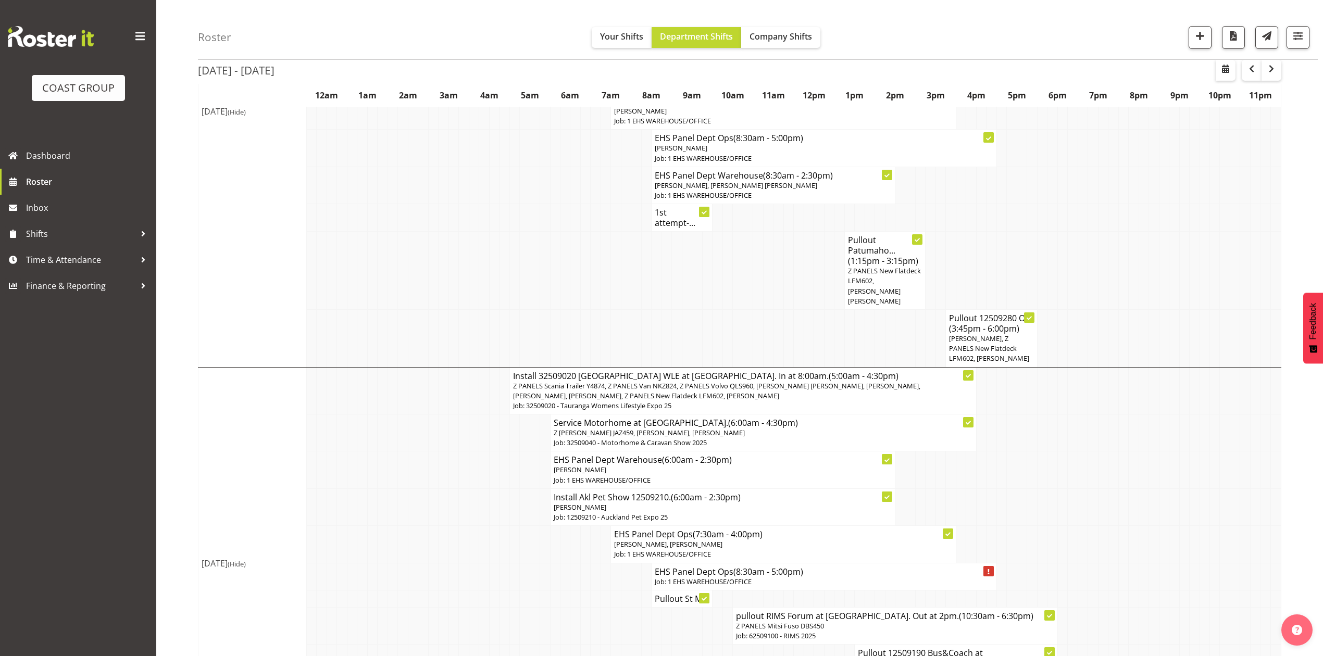
click at [1156, 288] on td at bounding box center [1154, 271] width 10 height 78
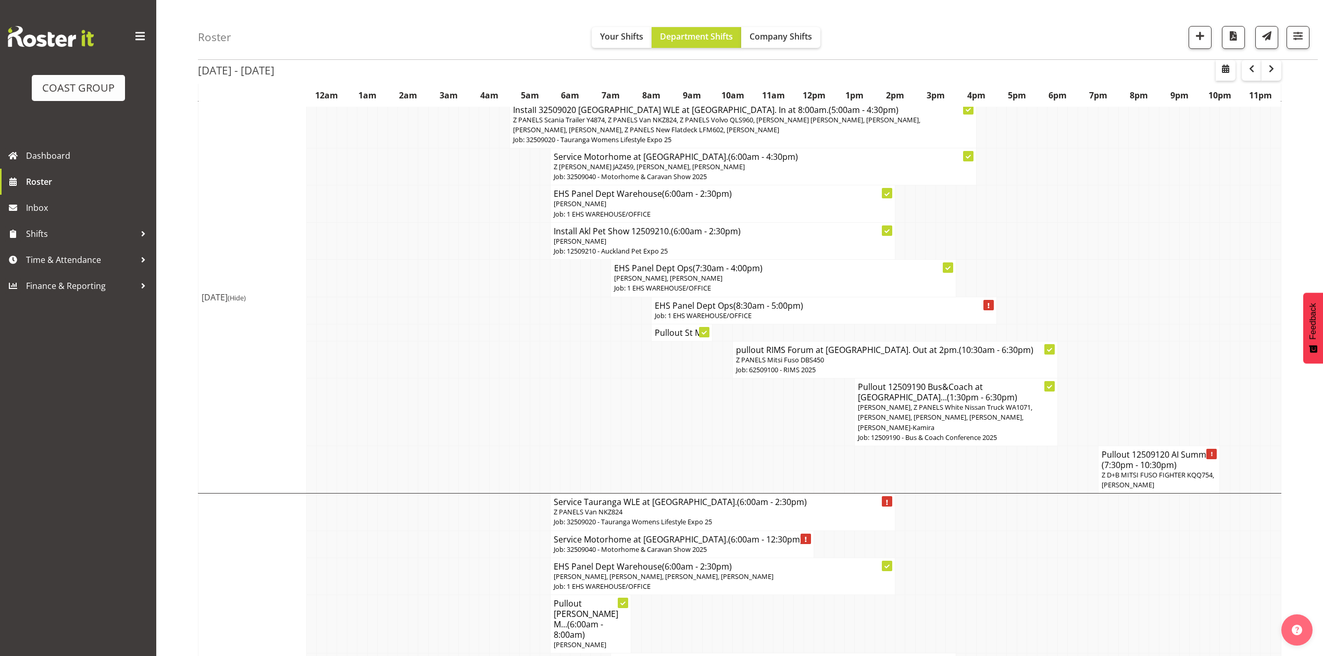
scroll to position [625, 0]
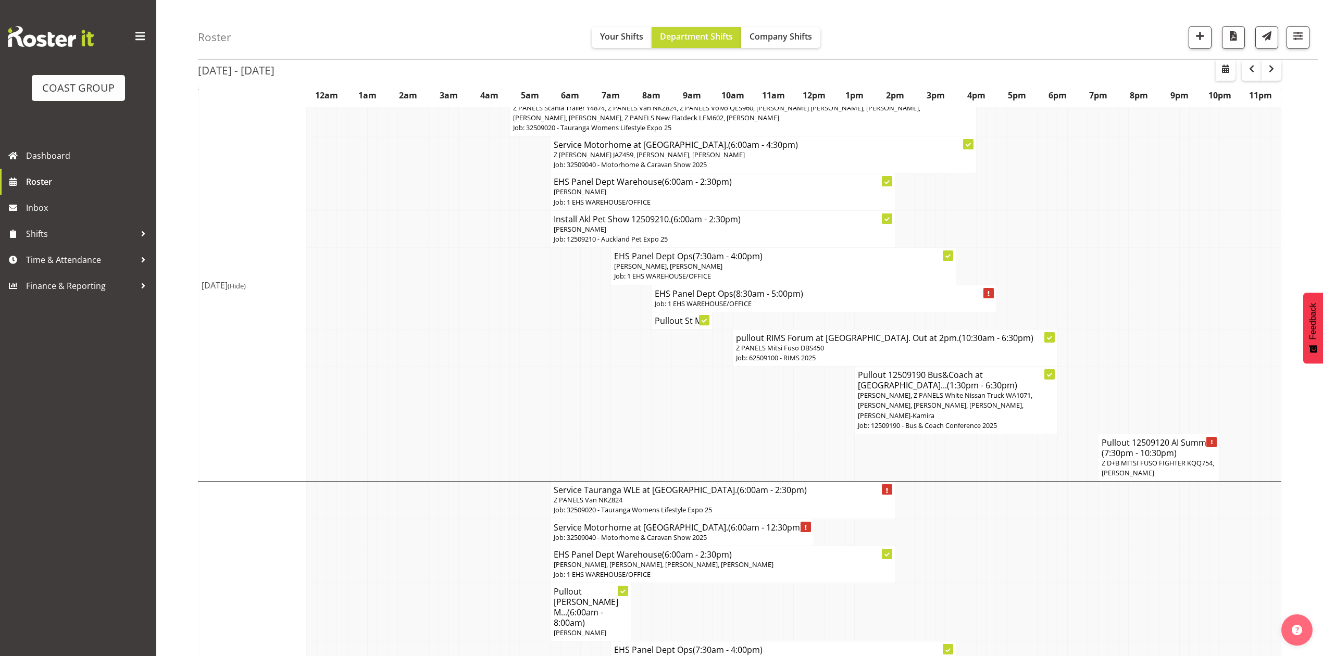
click at [1122, 439] on h4 "Pullout 12509120 AI Summ... (7:30pm - 10:30pm)" at bounding box center [1159, 448] width 115 height 21
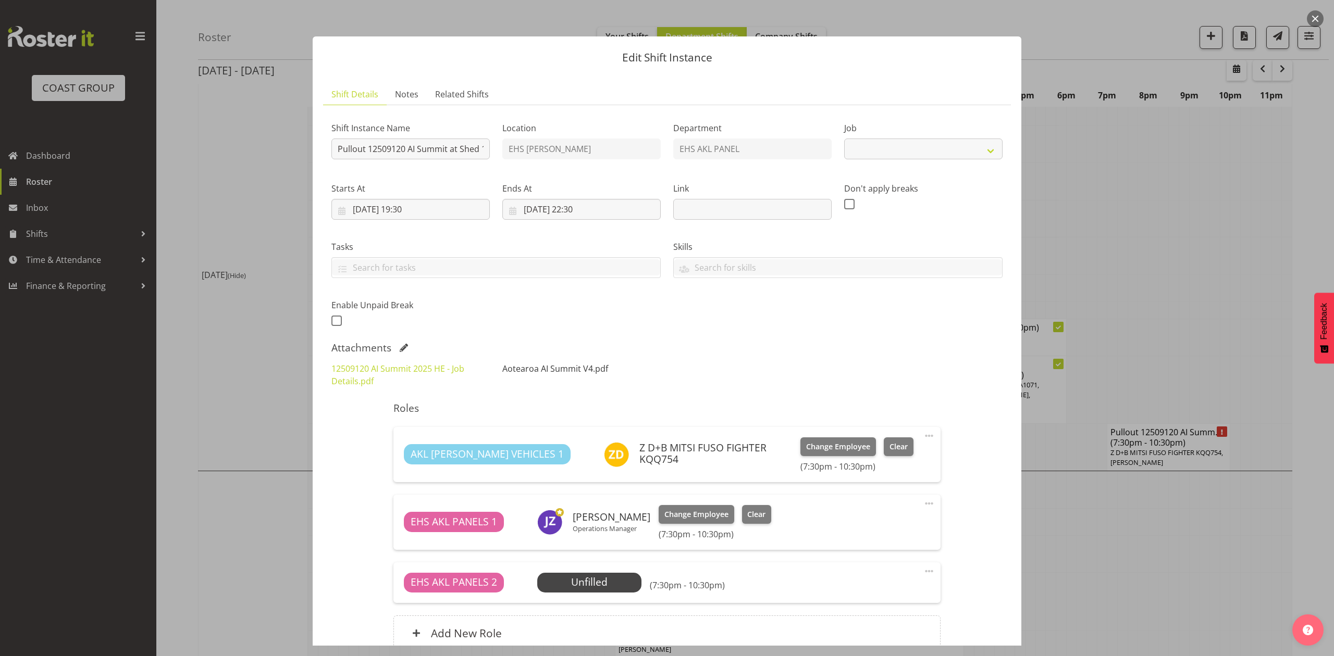
select select "9449"
click at [532, 367] on link "Aotearoa AI Summit V4.pdf" at bounding box center [555, 368] width 106 height 11
click at [1169, 284] on div at bounding box center [667, 328] width 1334 height 656
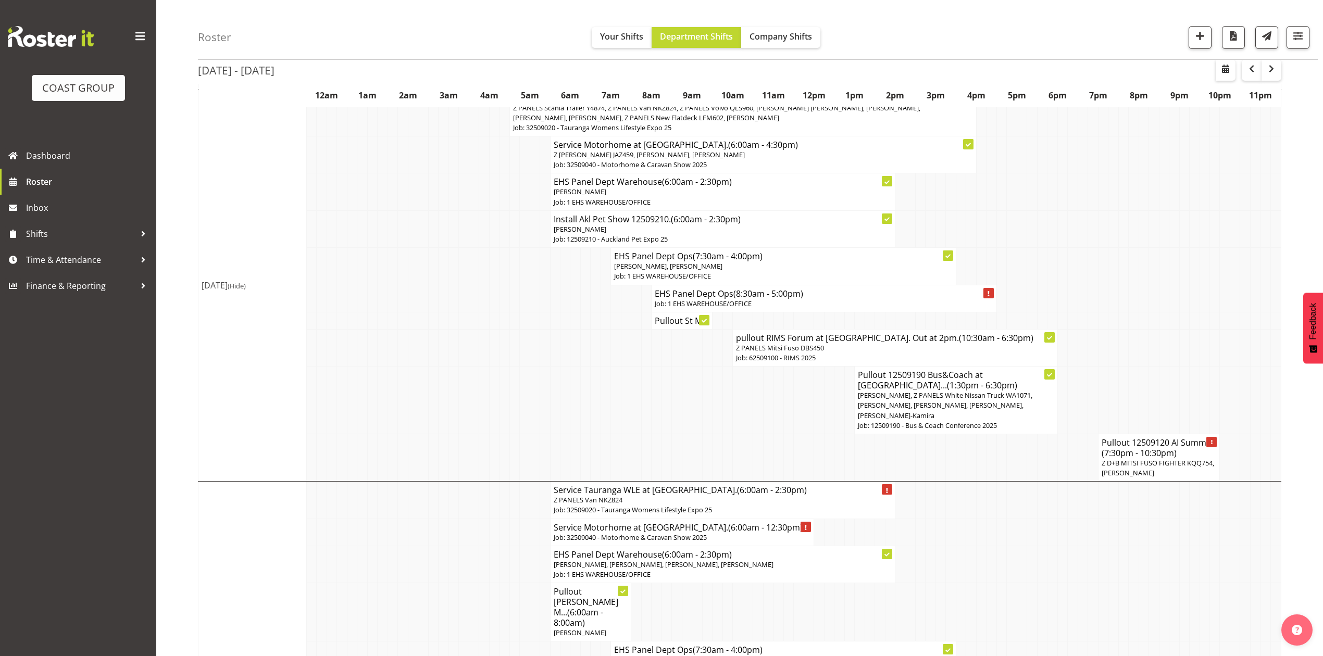
click at [1094, 382] on td at bounding box center [1093, 401] width 10 height 68
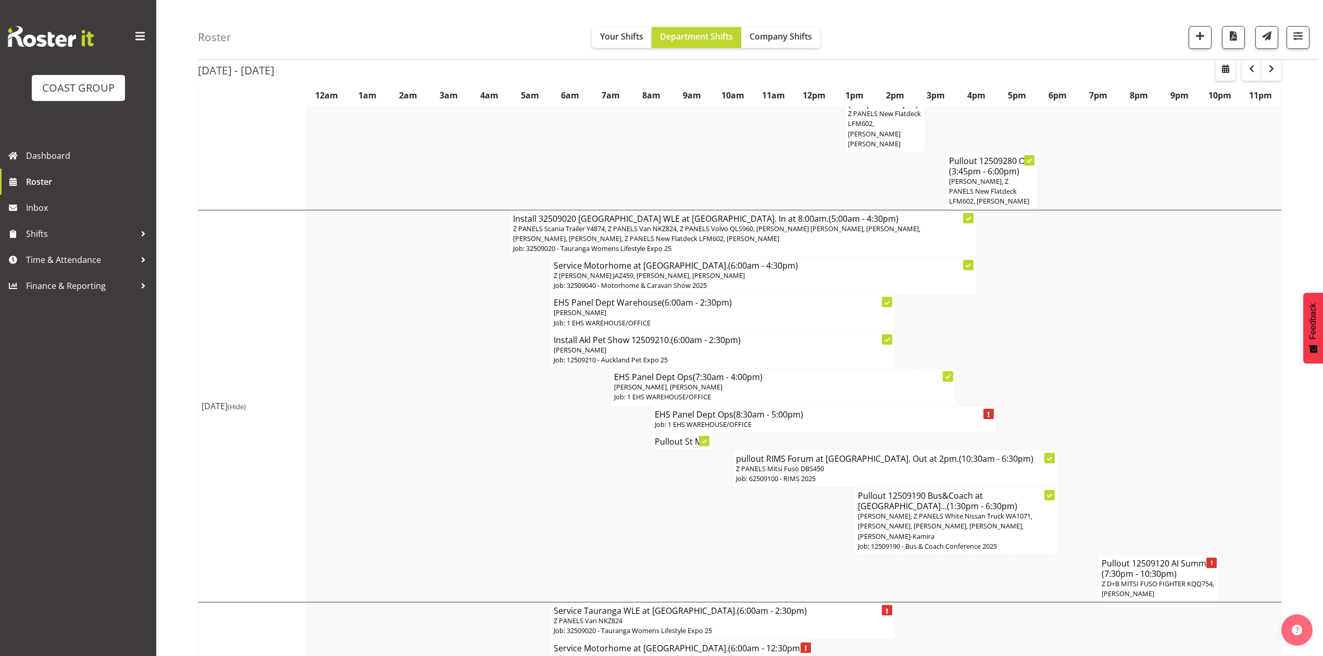
scroll to position [486, 0]
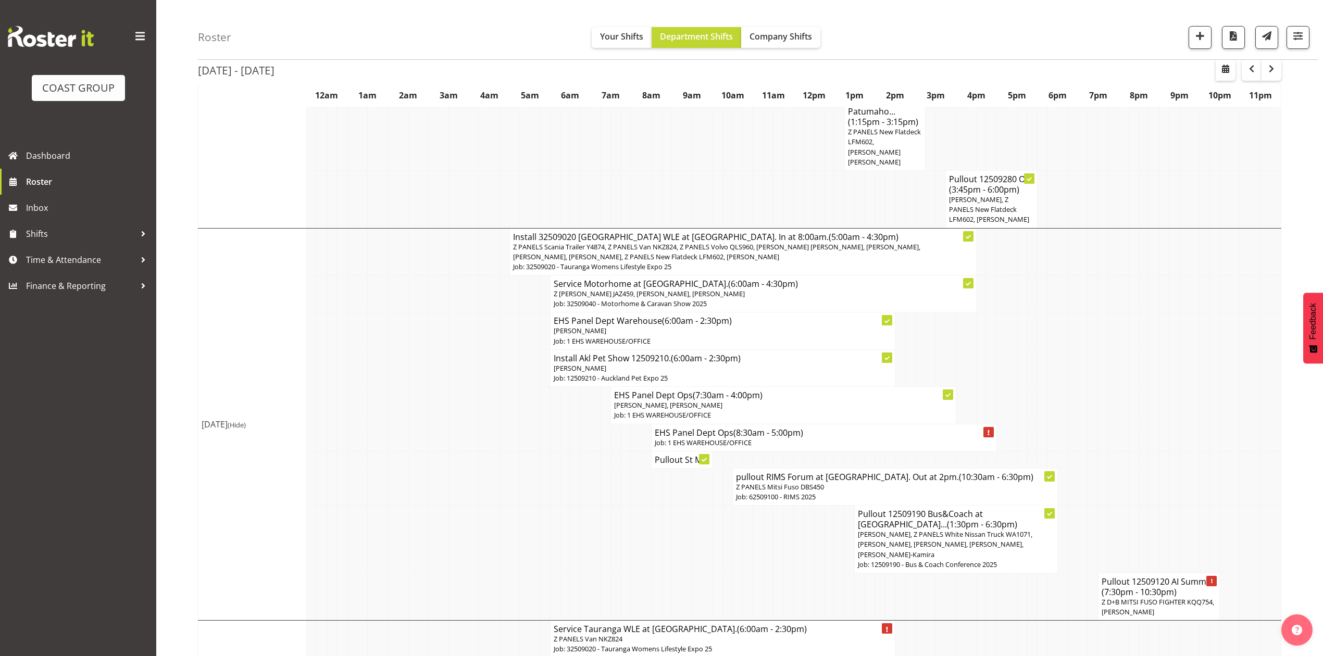
click at [623, 573] on td at bounding box center [626, 596] width 10 height 47
click at [753, 546] on td at bounding box center [758, 540] width 10 height 68
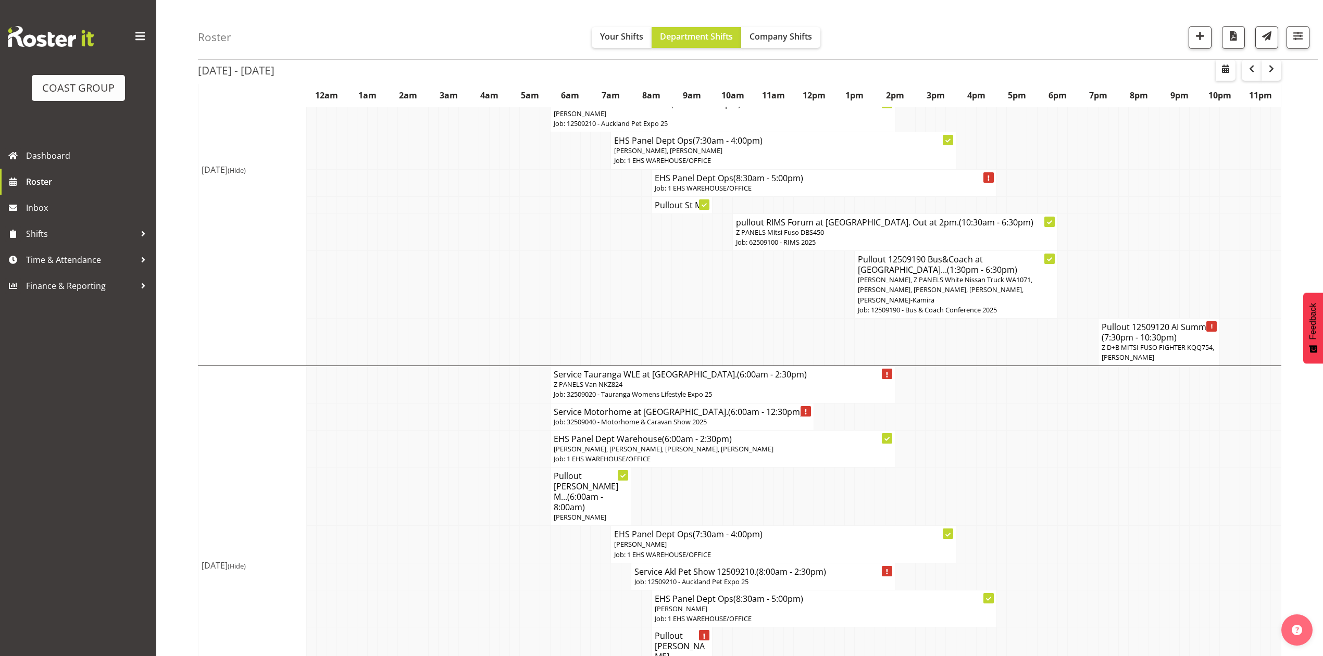
scroll to position [764, 0]
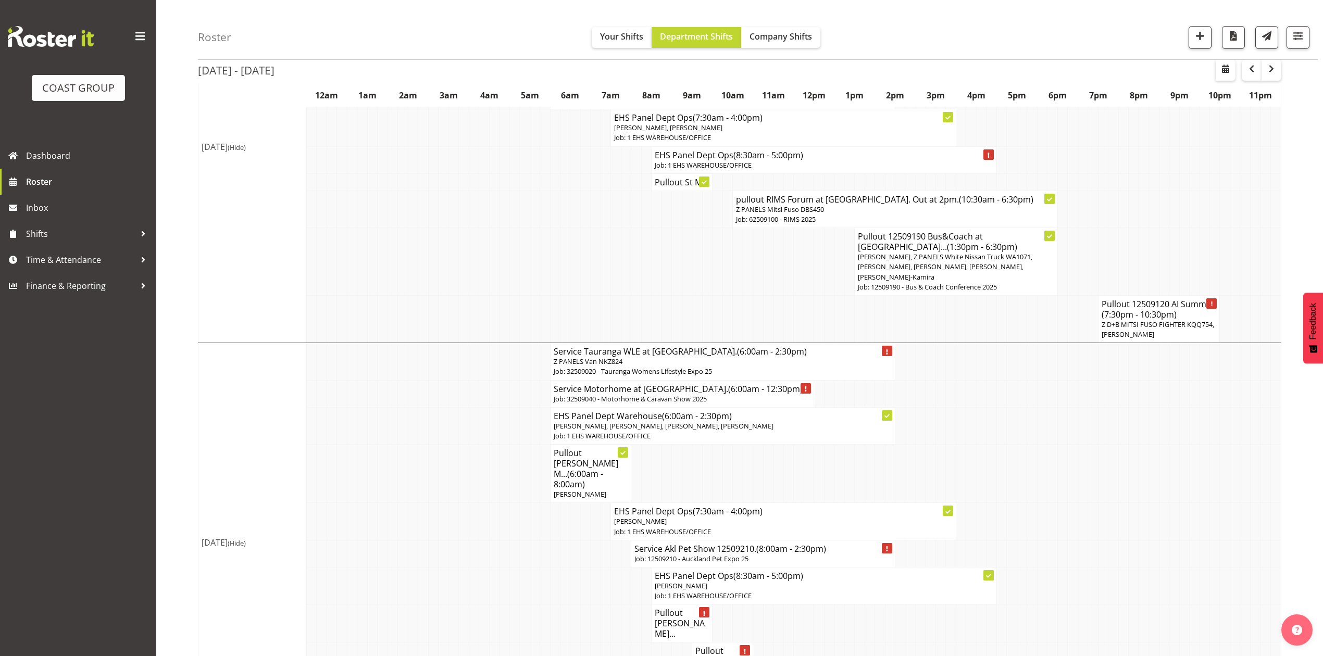
click at [987, 430] on td at bounding box center [992, 425] width 10 height 37
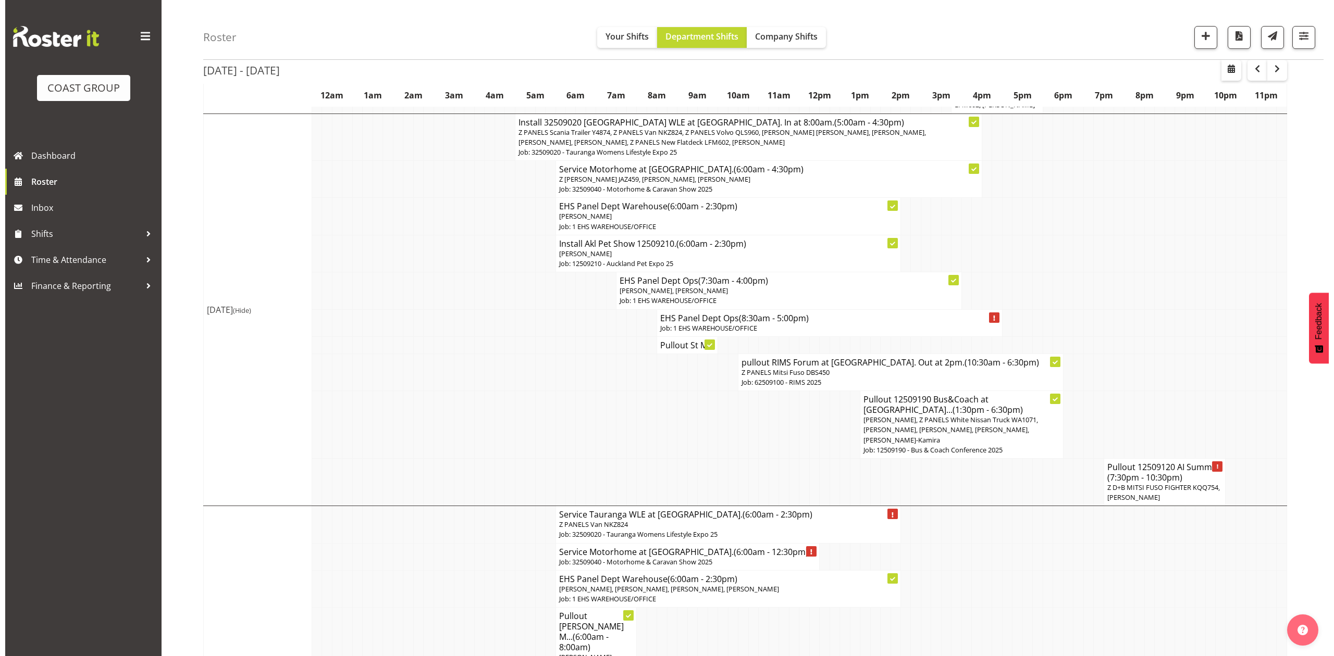
scroll to position [555, 0]
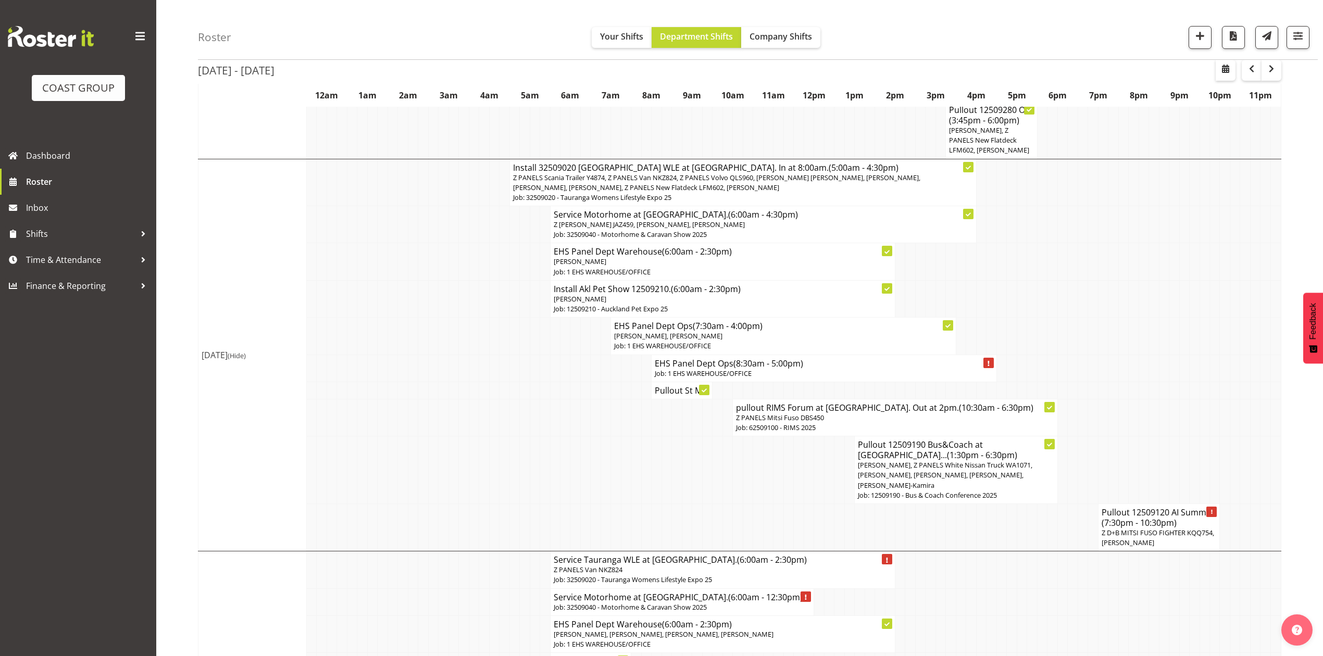
click at [557, 392] on tr "Pullout St M..." at bounding box center [739, 390] width 1083 height 17
click at [1120, 519] on span "(7:30pm - 10:30pm)" at bounding box center [1139, 522] width 75 height 11
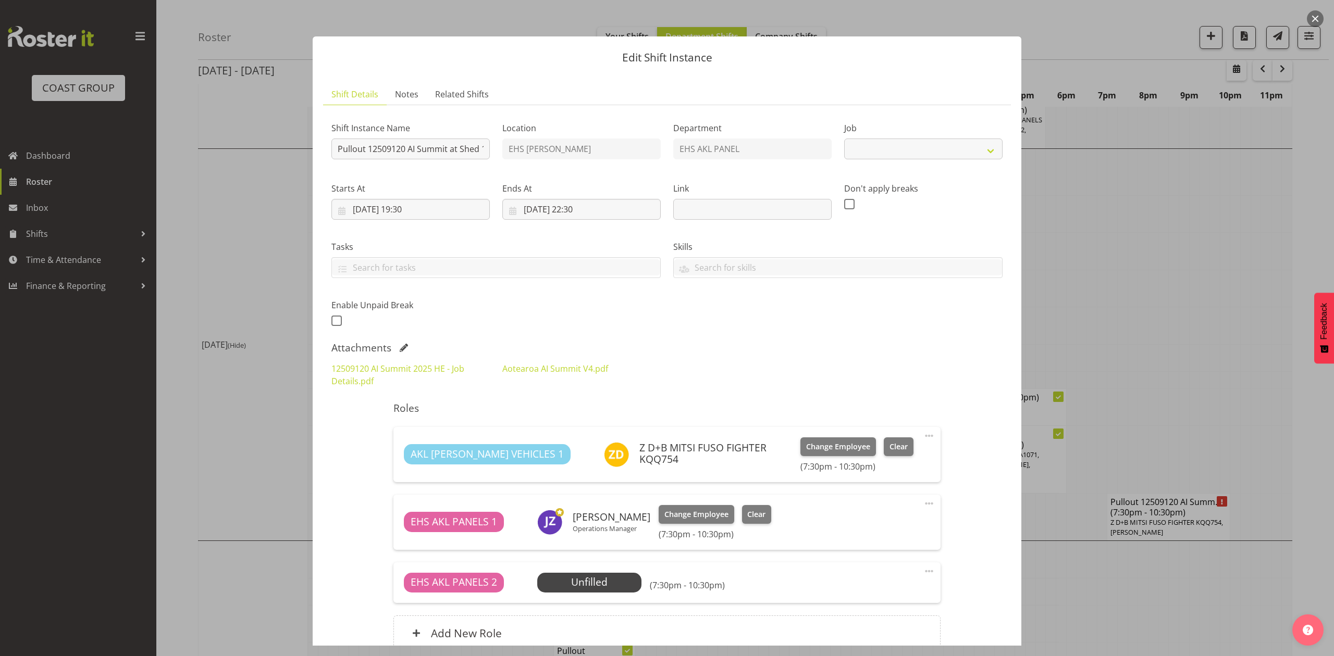
select select "9449"
click at [448, 246] on label "Tasks" at bounding box center [495, 247] width 329 height 13
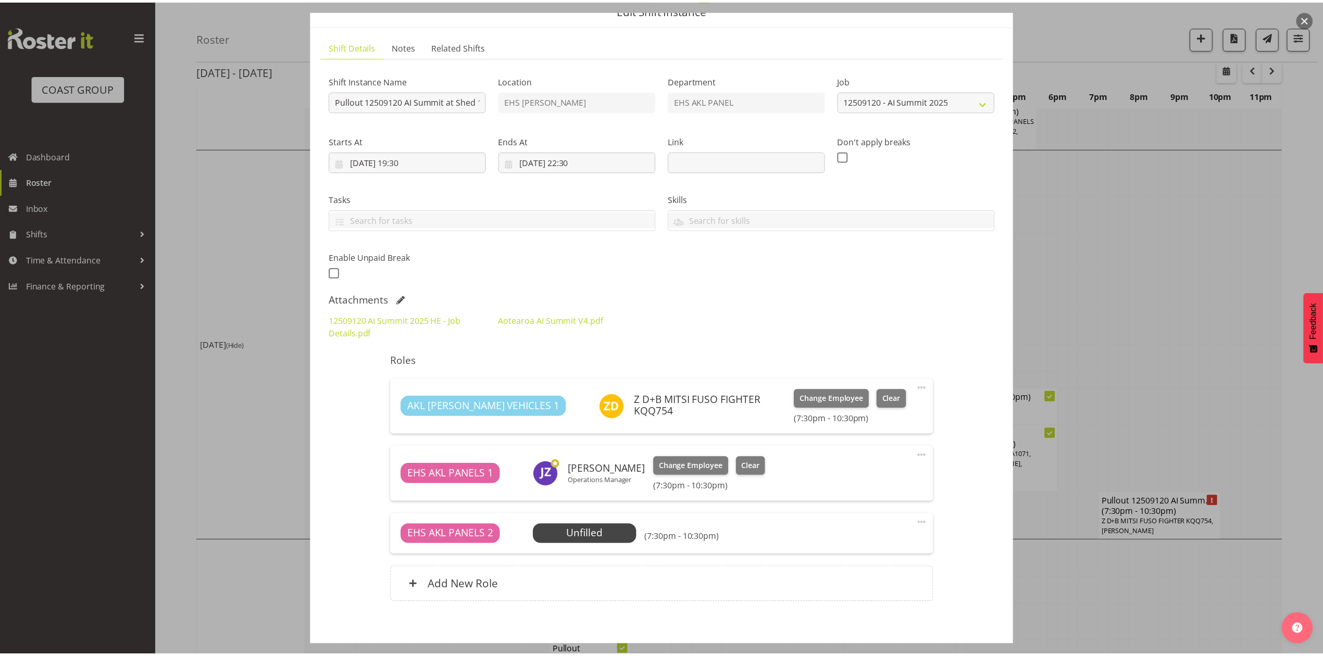
scroll to position [0, 0]
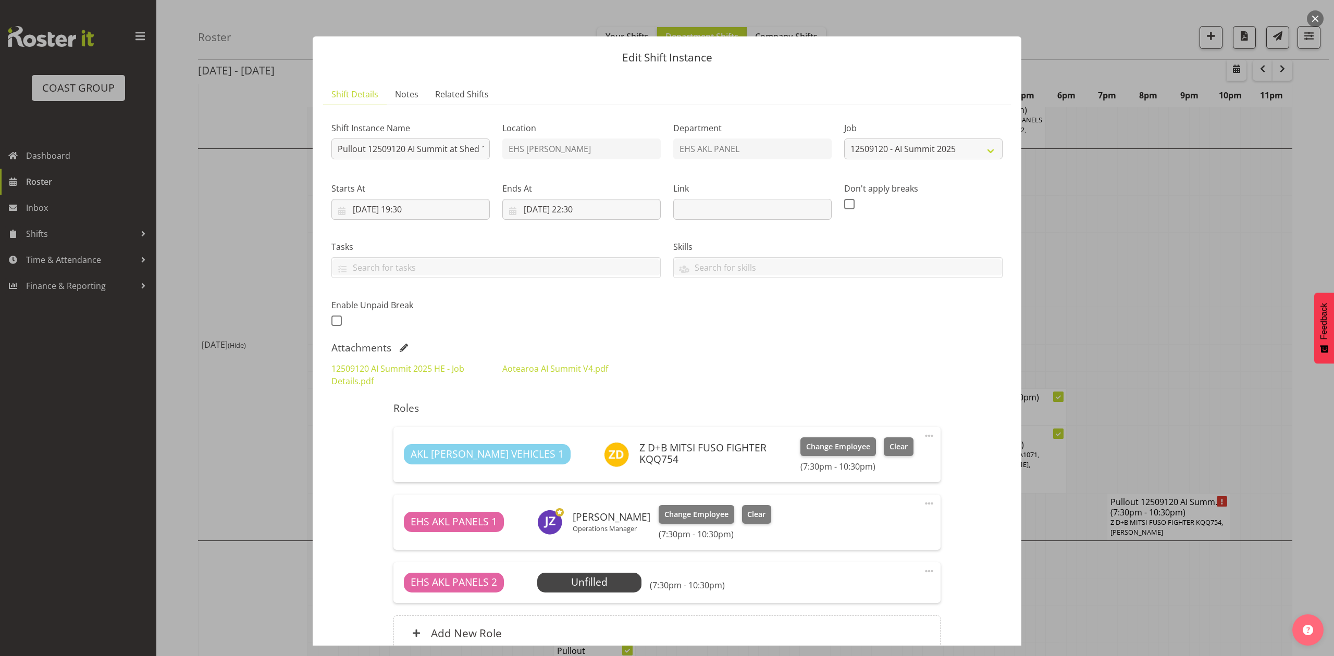
click at [483, 318] on div "Enable Unpaid Break" at bounding box center [410, 314] width 158 height 30
click at [1137, 245] on div at bounding box center [667, 328] width 1334 height 656
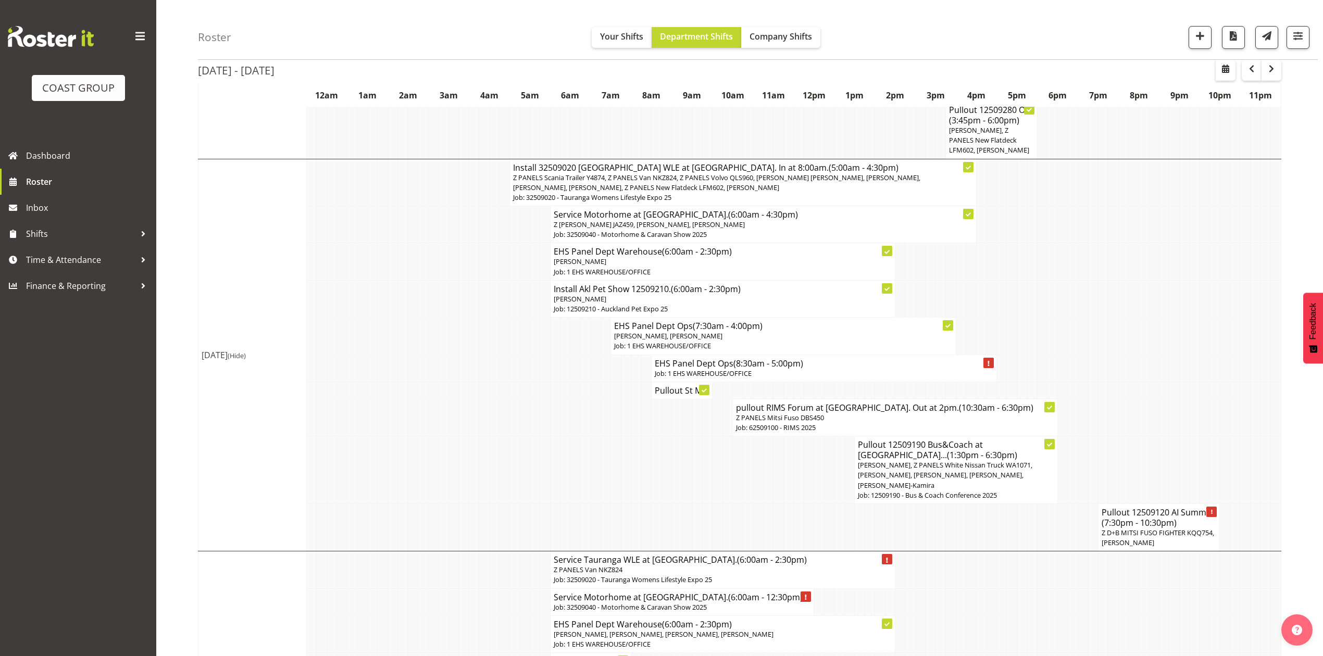
drag, startPoint x: 1140, startPoint y: 411, endPoint x: 1142, endPoint y: 428, distance: 17.3
click at [1142, 428] on td at bounding box center [1144, 417] width 10 height 37
click at [1181, 308] on td at bounding box center [1184, 298] width 10 height 37
click at [1119, 307] on td at bounding box center [1123, 298] width 10 height 37
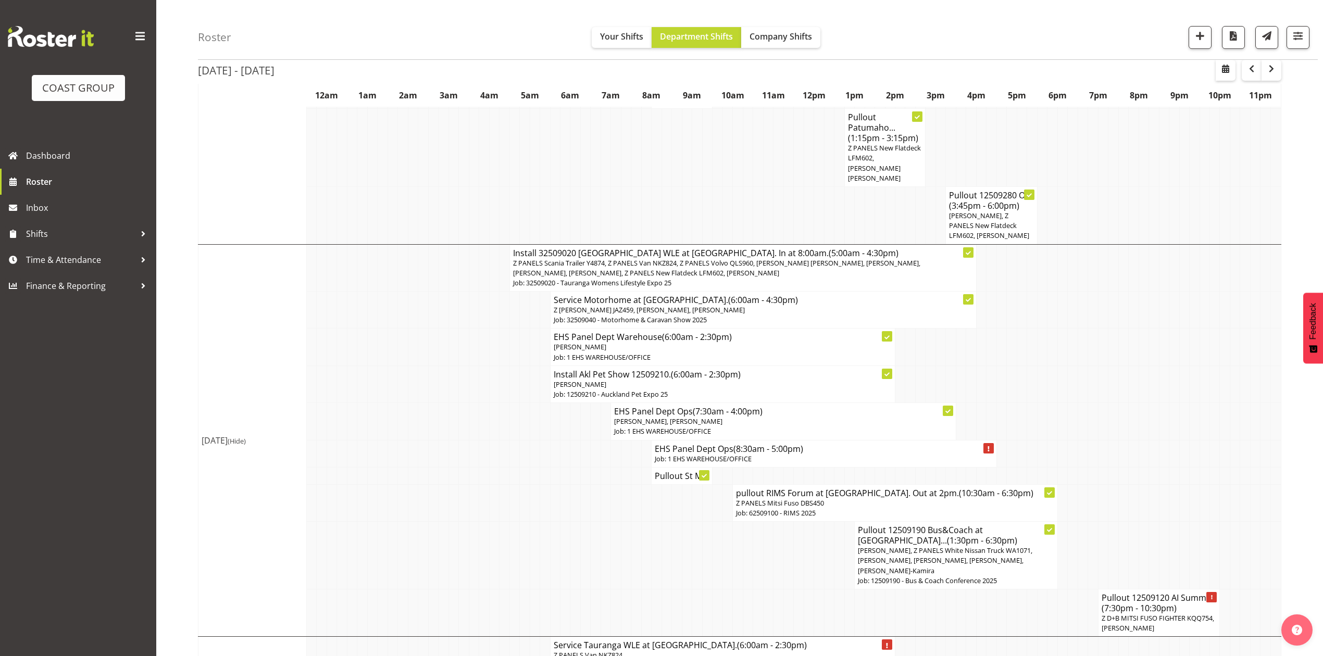
scroll to position [347, 0]
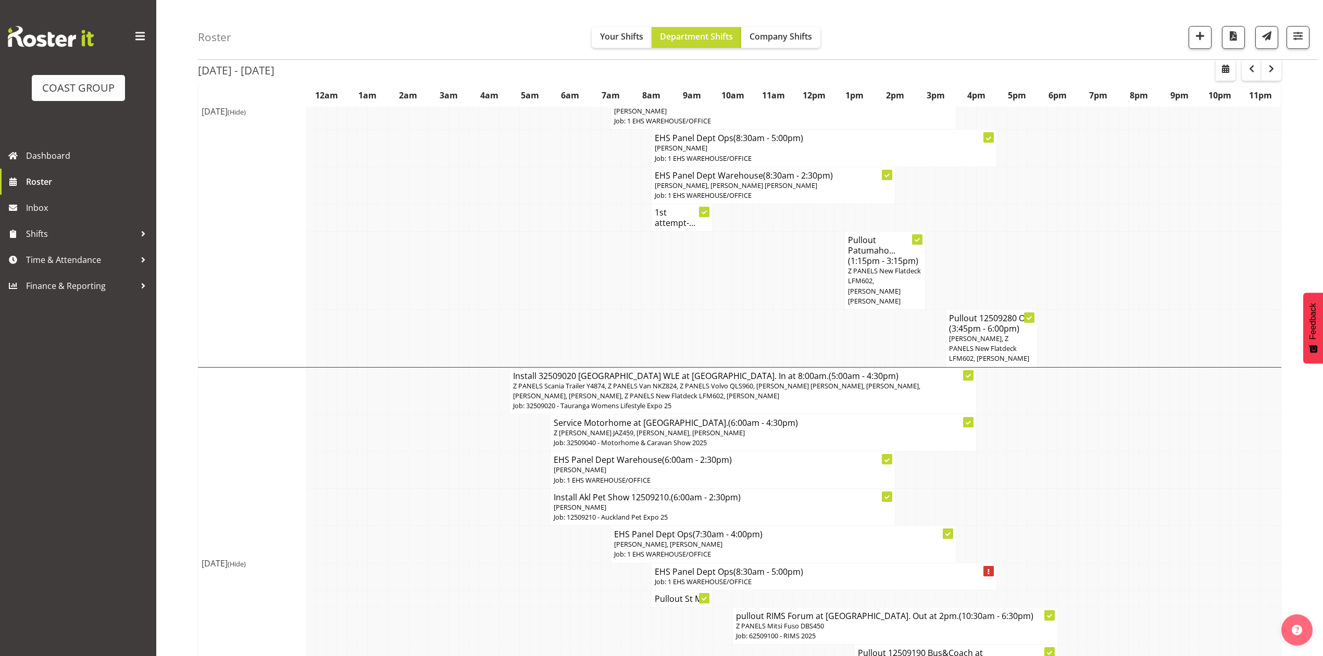
drag, startPoint x: 1101, startPoint y: 465, endPoint x: 1115, endPoint y: 434, distance: 33.3
click at [1103, 466] on td at bounding box center [1103, 470] width 10 height 37
drag, startPoint x: 1056, startPoint y: 285, endPoint x: 1073, endPoint y: 282, distance: 17.1
click at [1057, 285] on tr "Pullout Patumaho... (1:15pm - 3:15pm) Z PANELS New Flatdeck LFM602, Hemi Tomlin…" at bounding box center [739, 271] width 1083 height 78
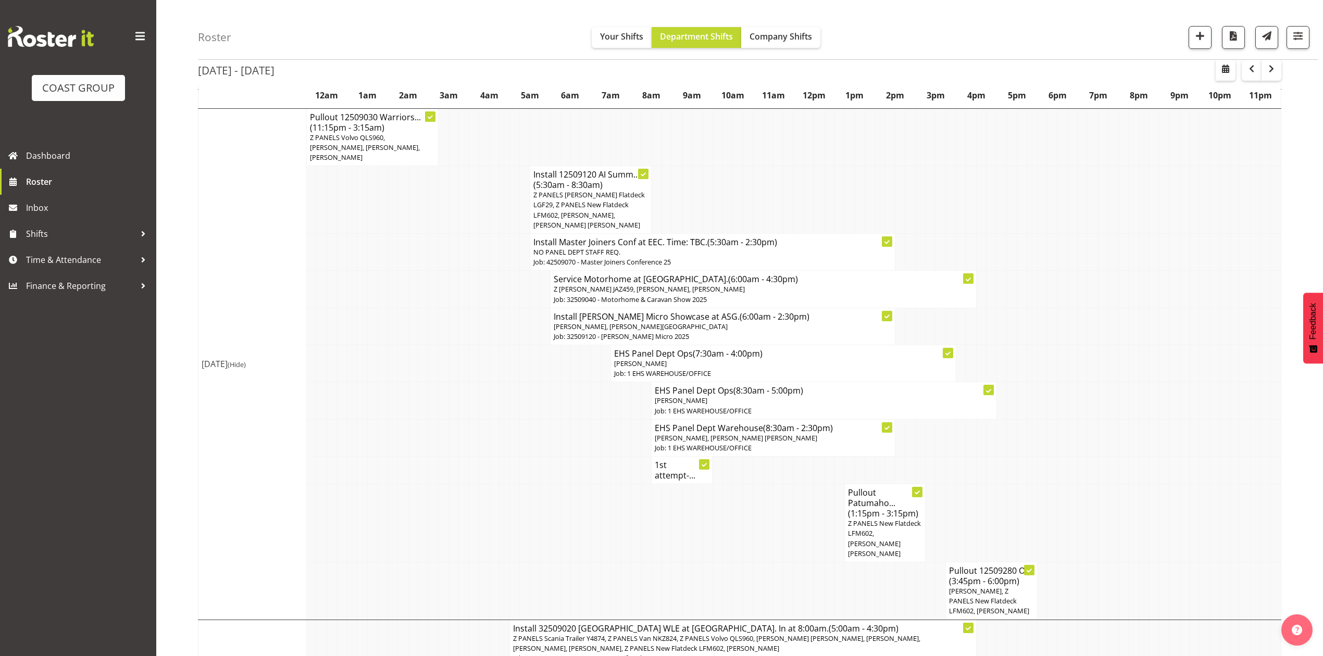
scroll to position [0, 0]
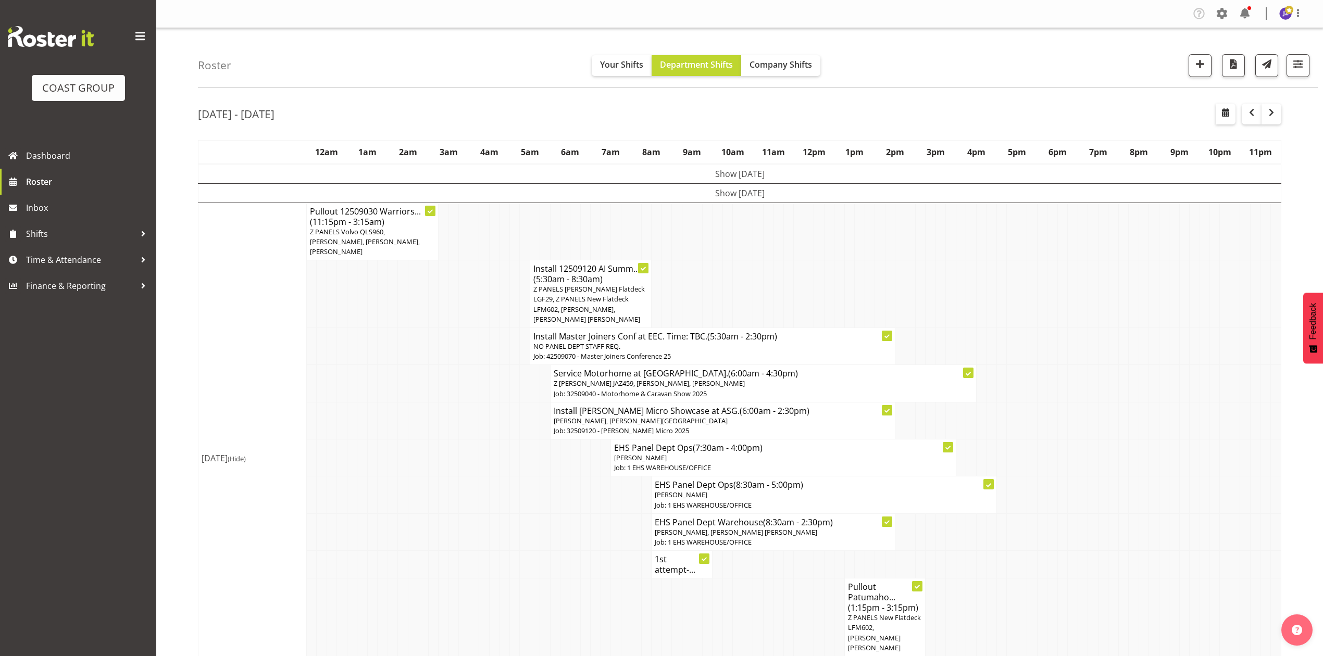
click at [1119, 260] on td at bounding box center [1123, 294] width 10 height 68
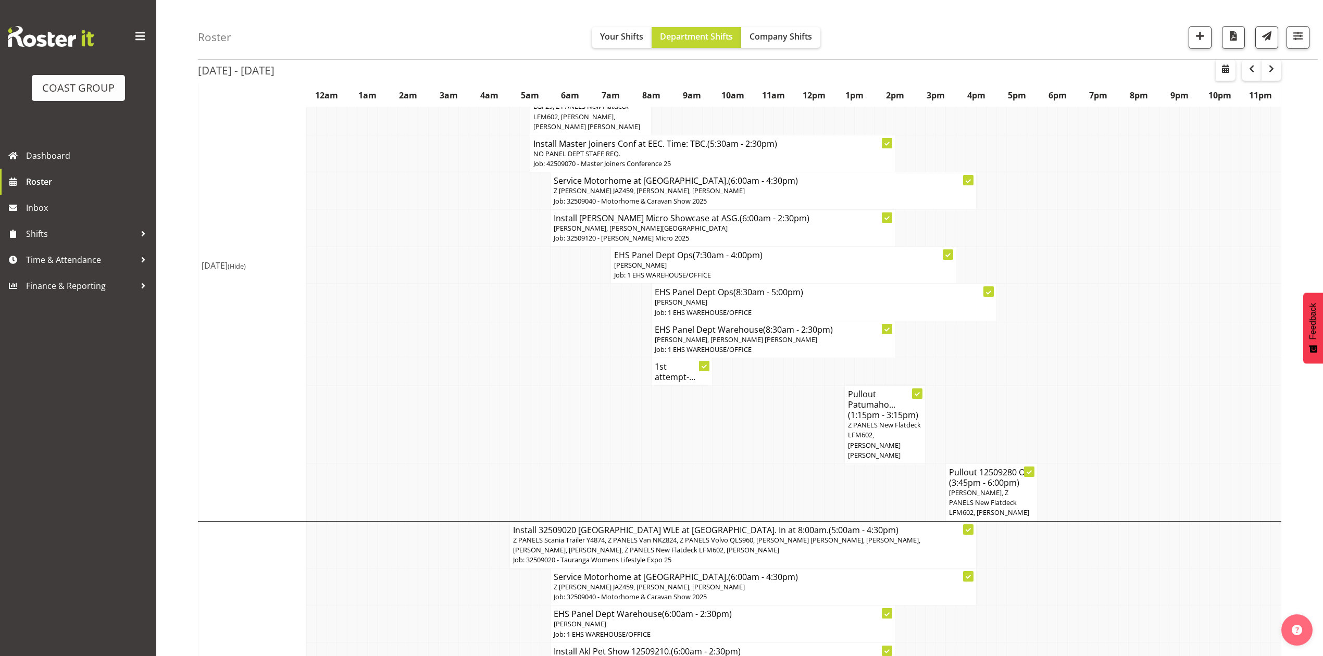
scroll to position [208, 0]
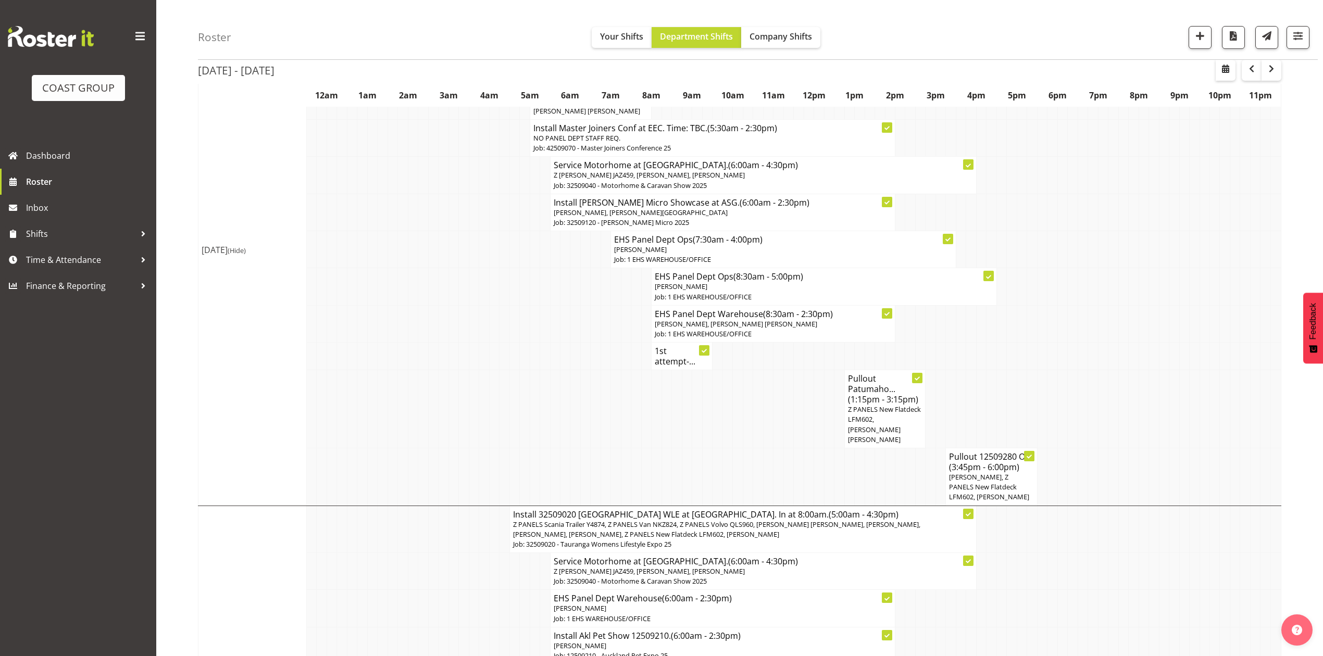
click at [1001, 343] on td at bounding box center [1002, 357] width 10 height 28
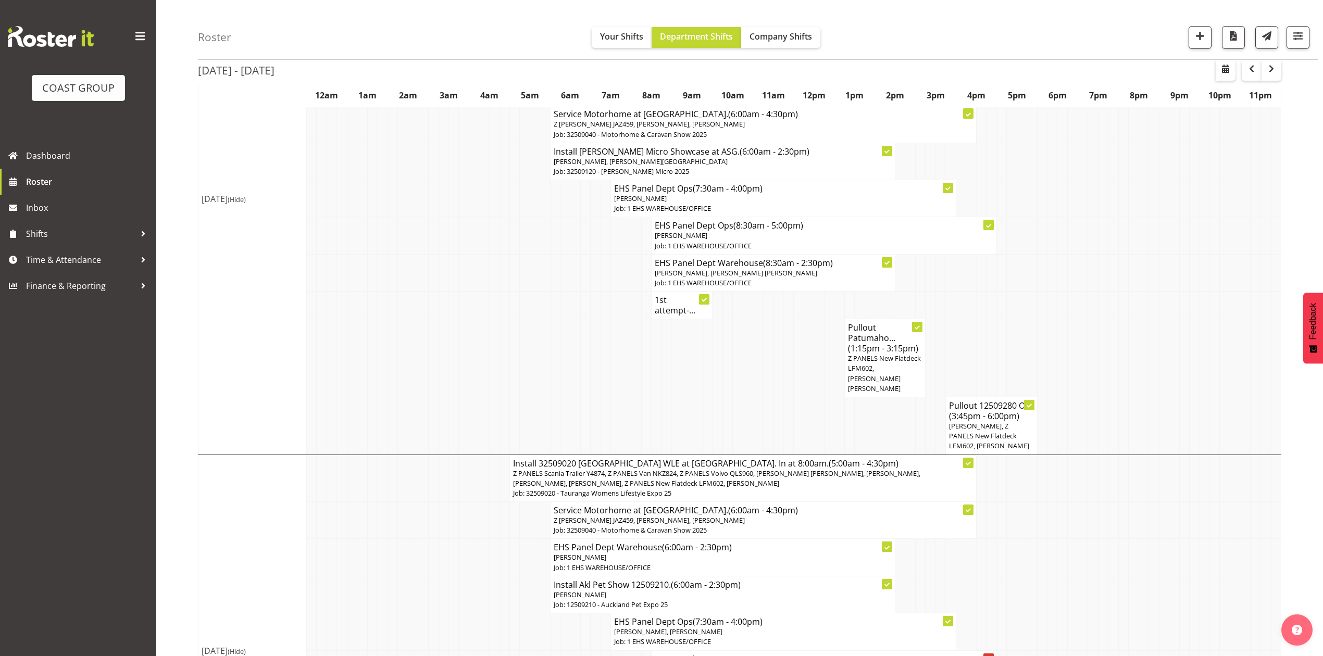
scroll to position [278, 0]
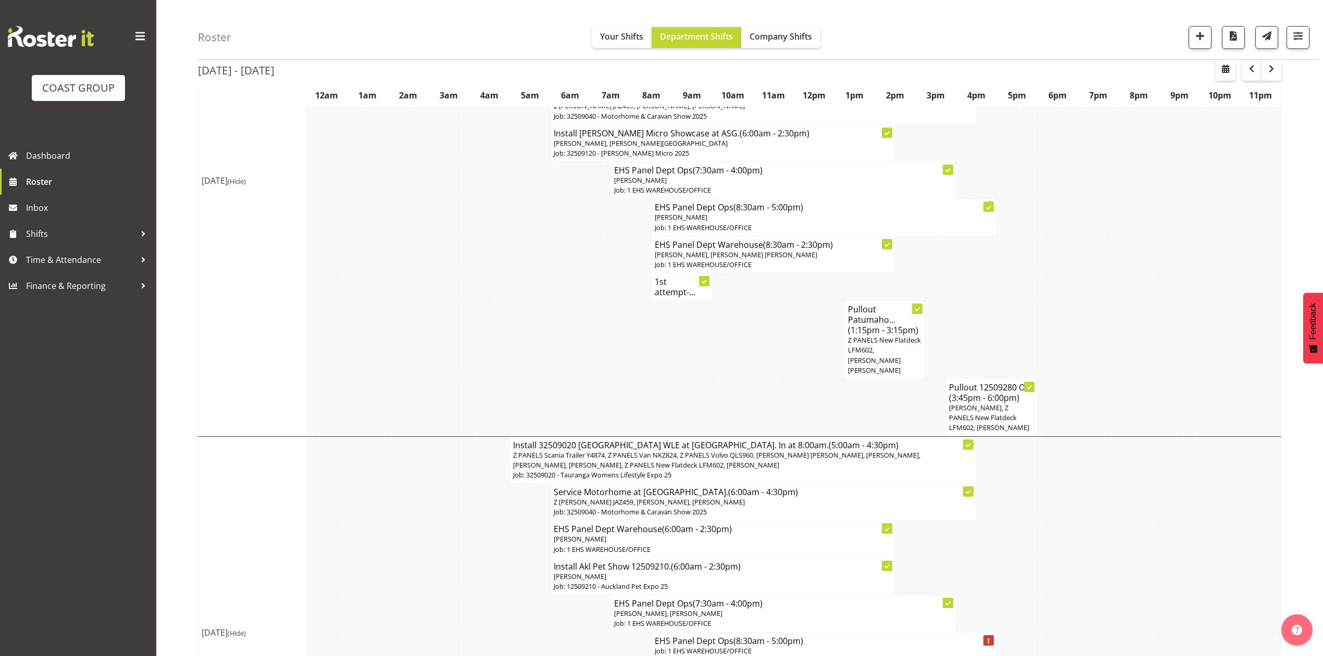
click at [669, 284] on h4 "1st attempt-..." at bounding box center [682, 287] width 54 height 21
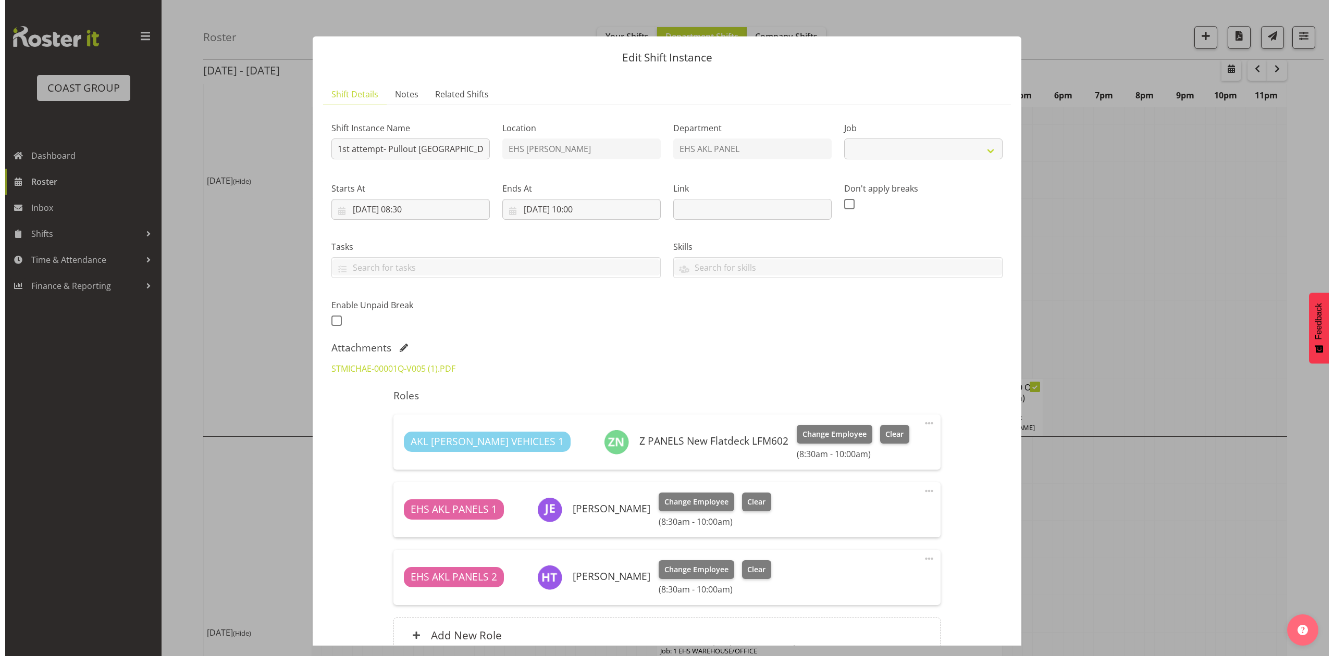
scroll to position [273, 0]
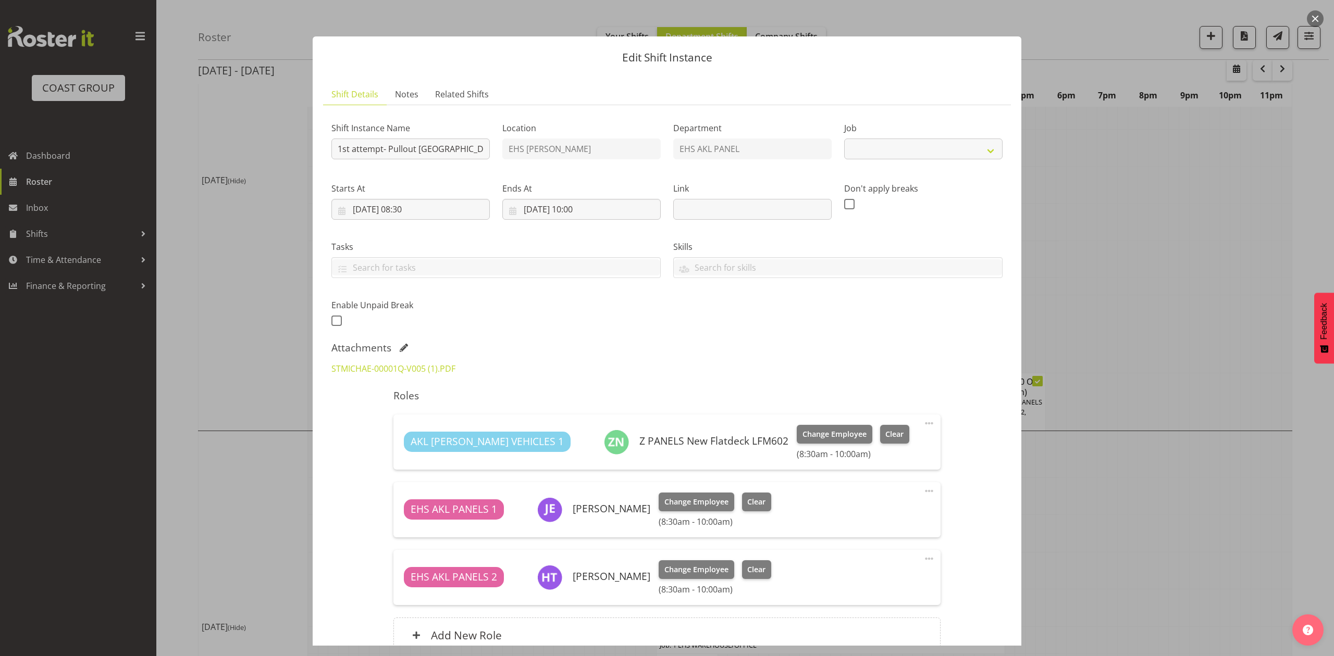
select select "8653"
click at [1184, 259] on div at bounding box center [667, 328] width 1334 height 656
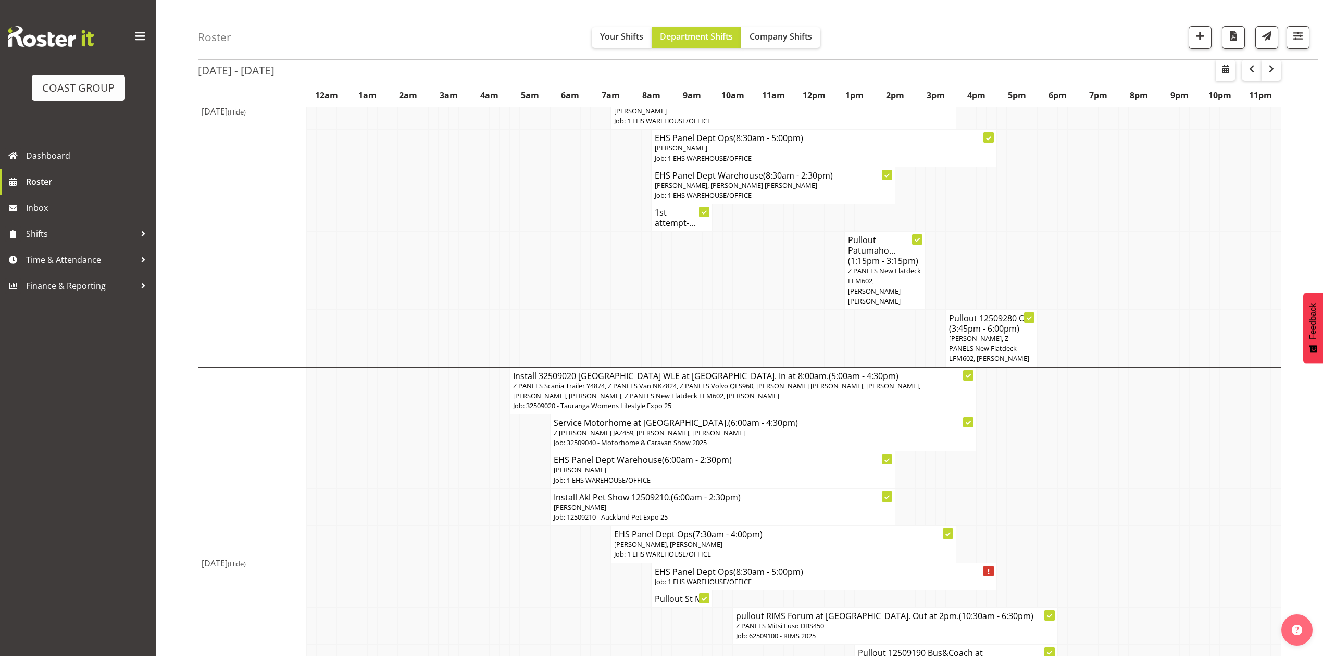
scroll to position [208, 0]
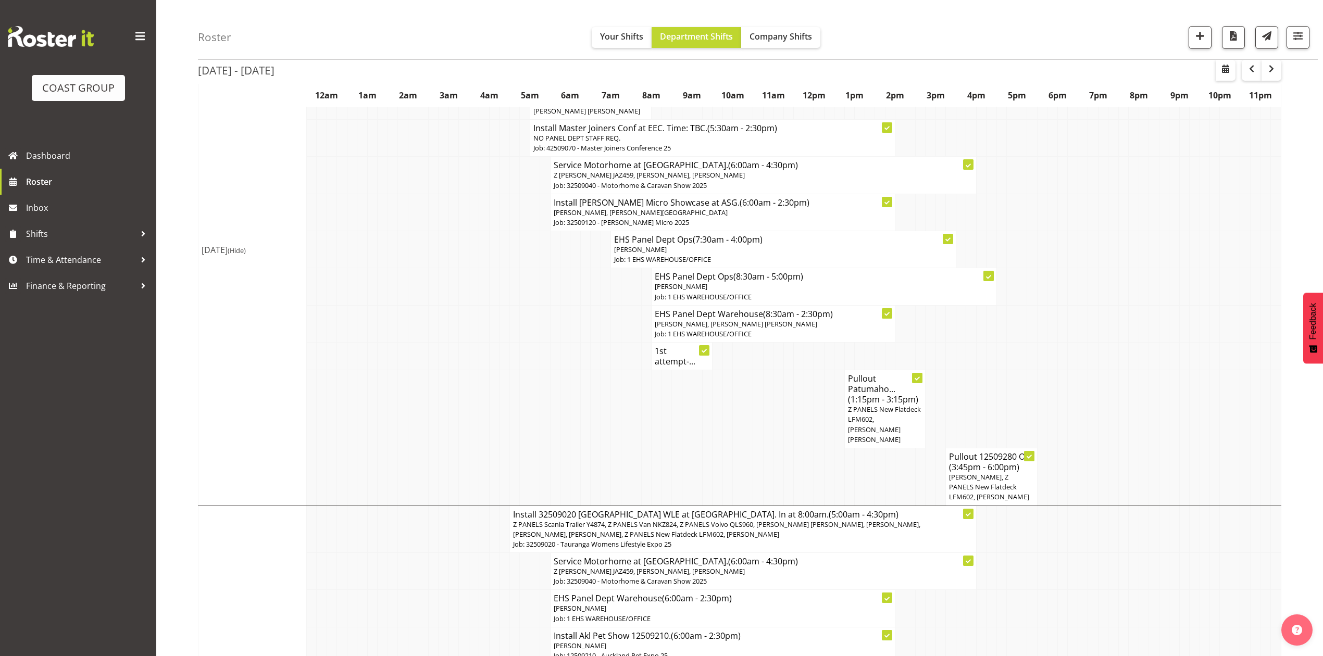
click at [669, 351] on h4 "1st attempt-..." at bounding box center [682, 356] width 54 height 21
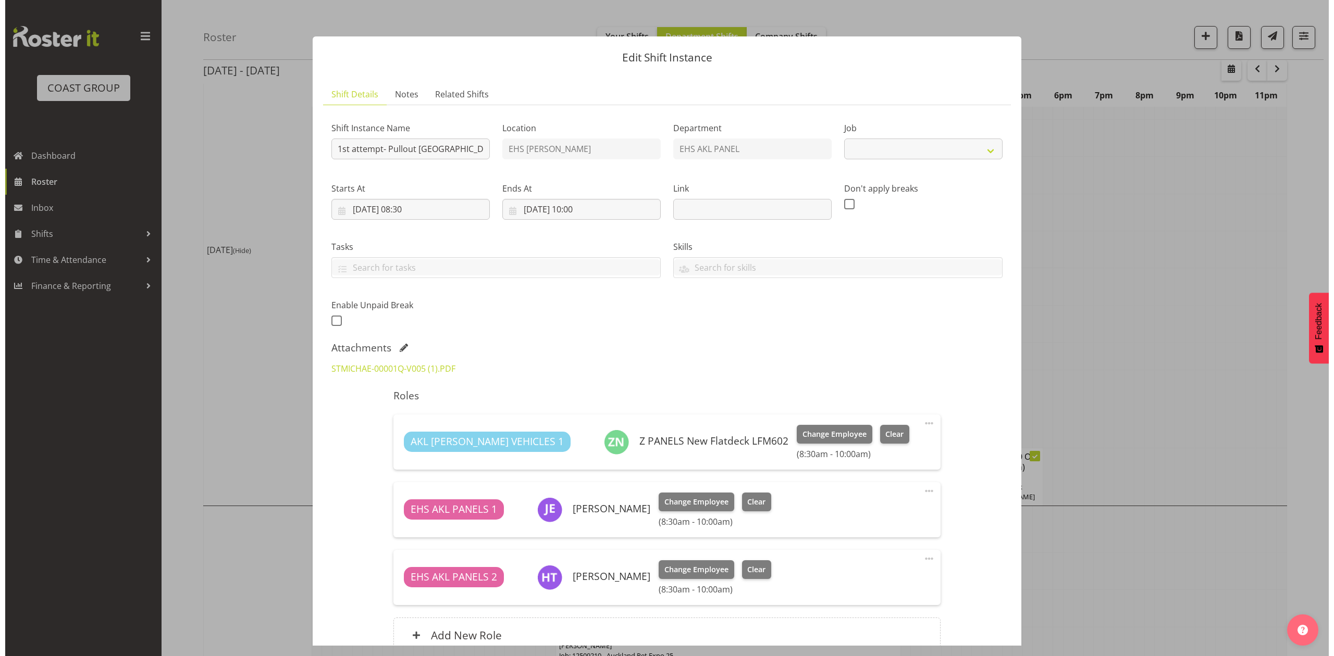
scroll to position [203, 0]
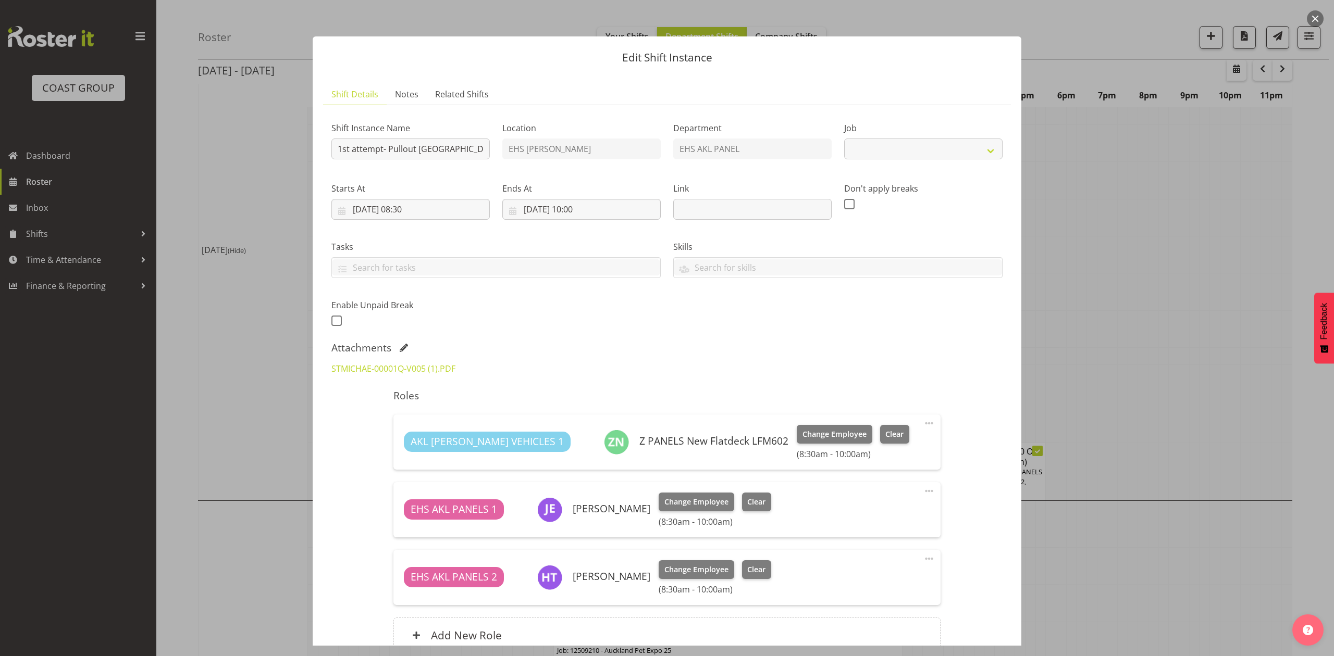
select select "8653"
click at [1096, 270] on div at bounding box center [667, 328] width 1334 height 656
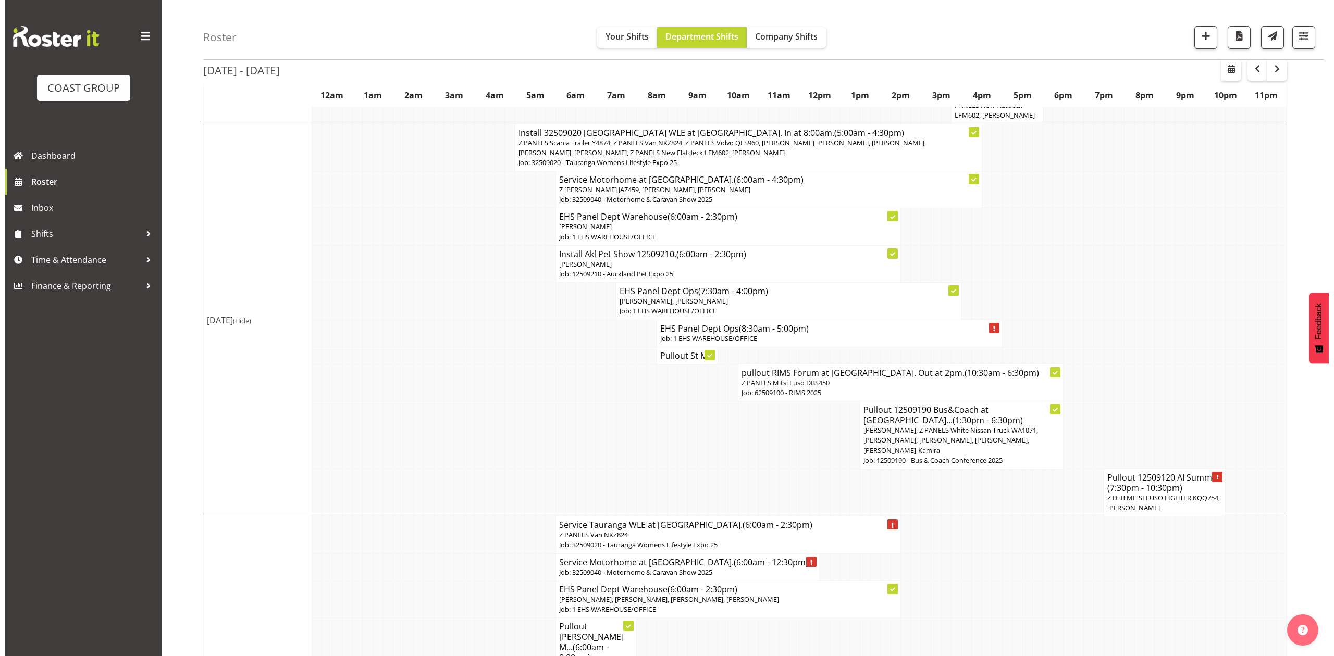
scroll to position [590, 0]
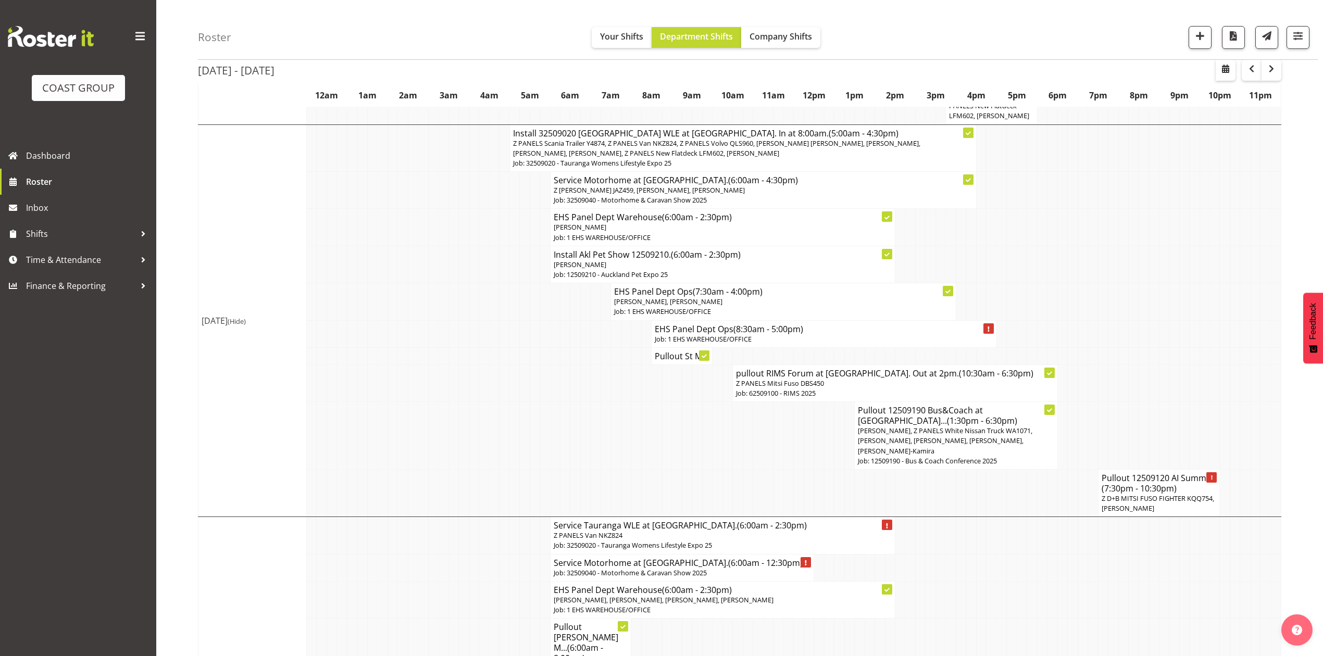
click at [1139, 494] on span "Z D+B MITSI FUSO FIGHTER KQQ754, Jeremy Zhu" at bounding box center [1158, 503] width 113 height 19
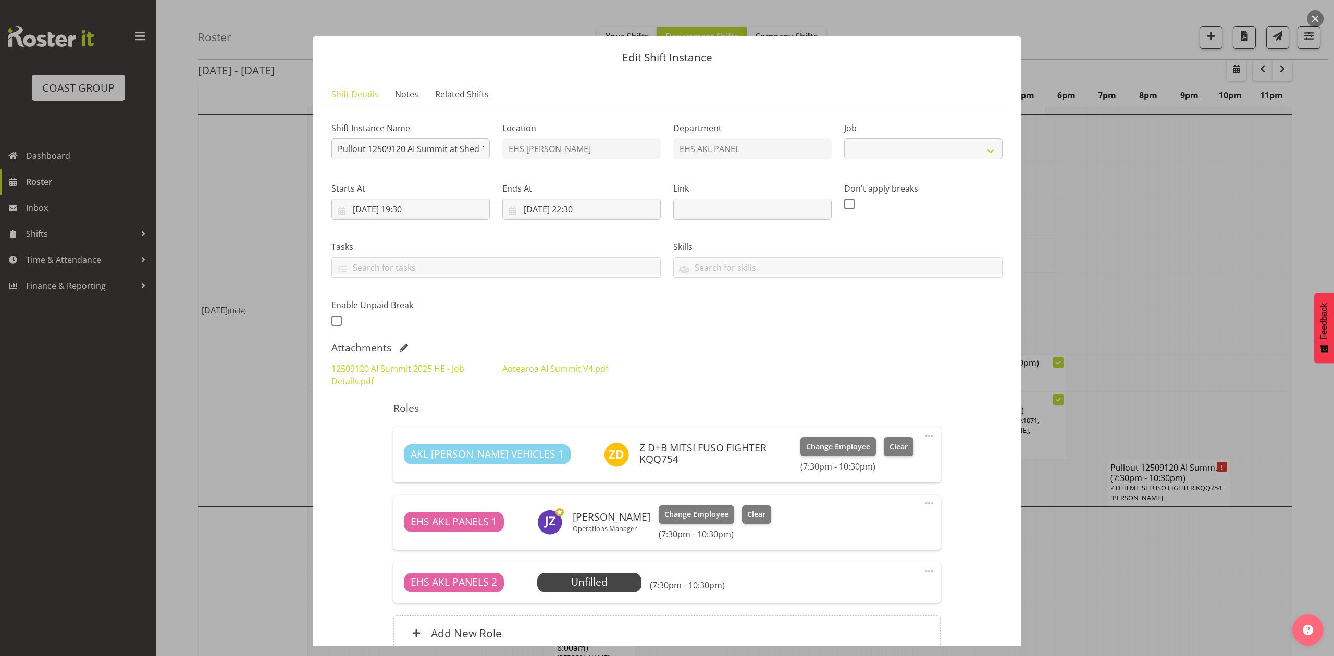
select select "9449"
click at [1253, 248] on div at bounding box center [667, 328] width 1334 height 656
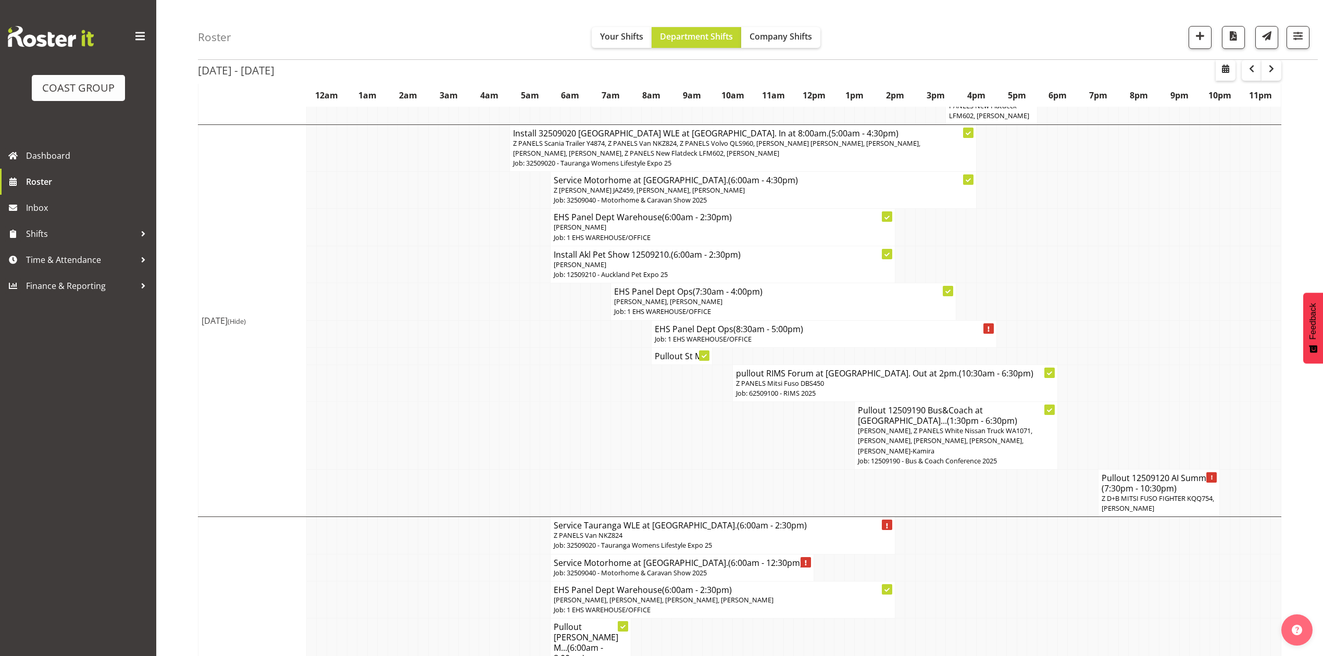
click at [1147, 473] on h4 "Pullout 12509120 AI Summ... (7:30pm - 10:30pm)" at bounding box center [1159, 483] width 115 height 21
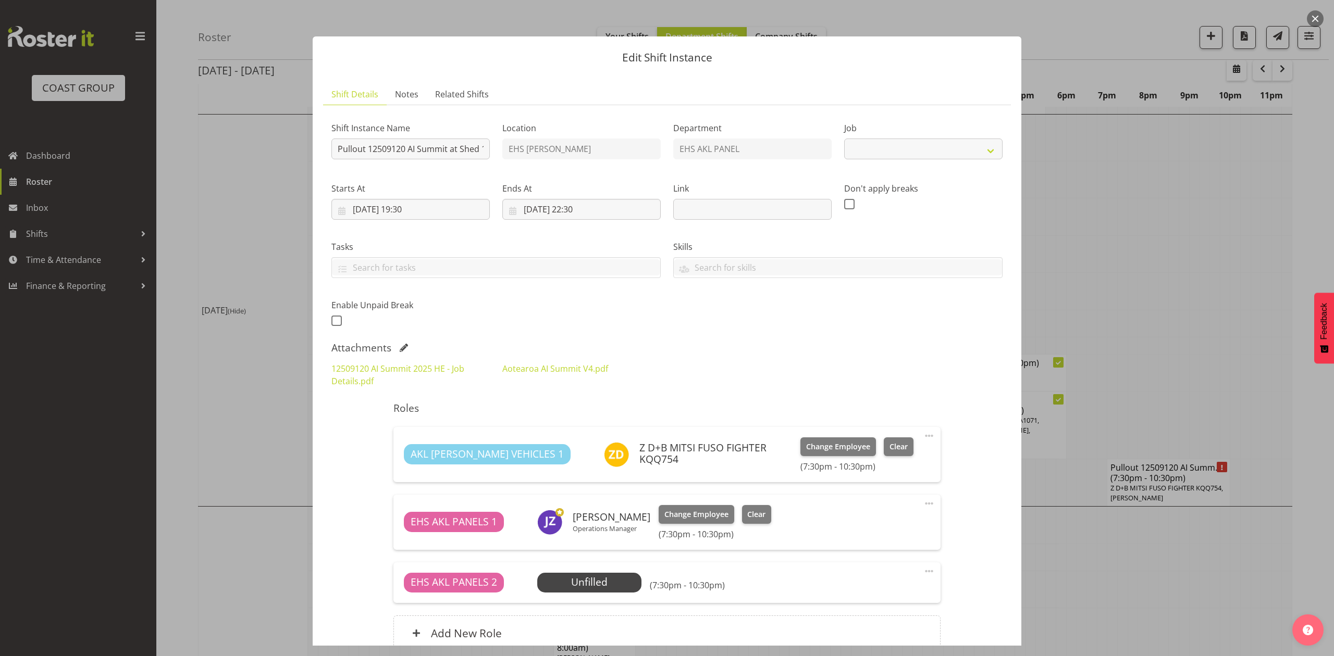
select select "9449"
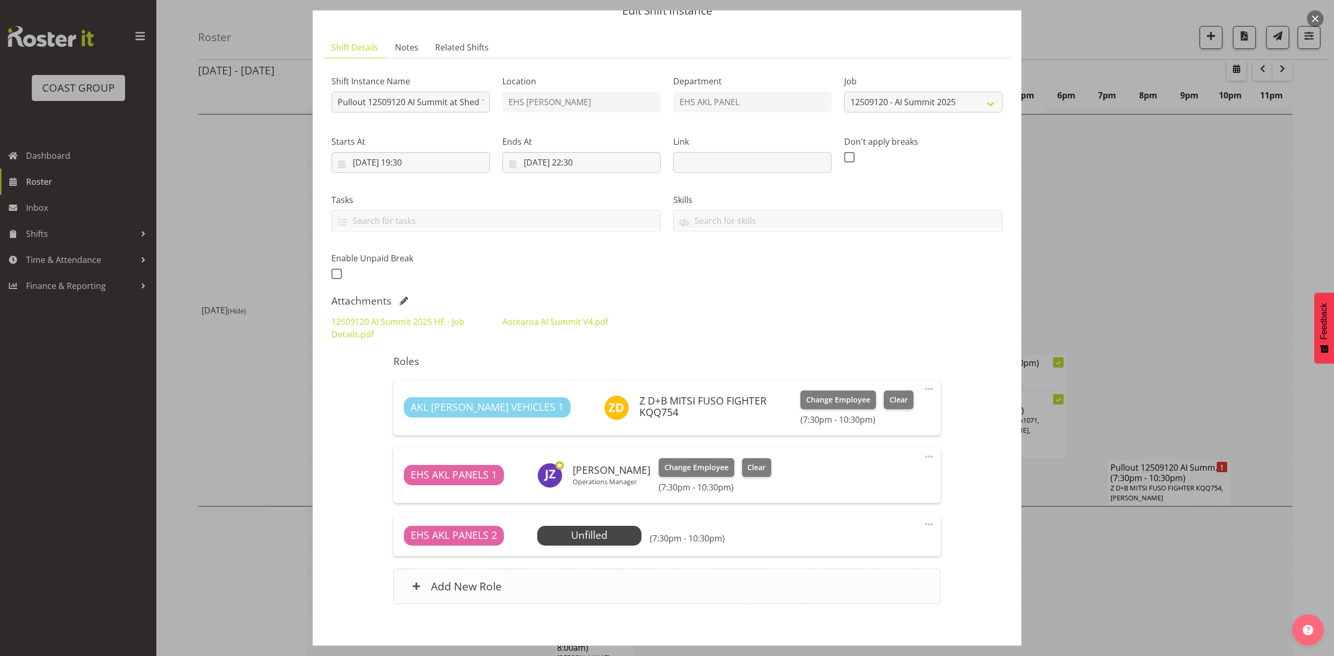
scroll to position [69, 0]
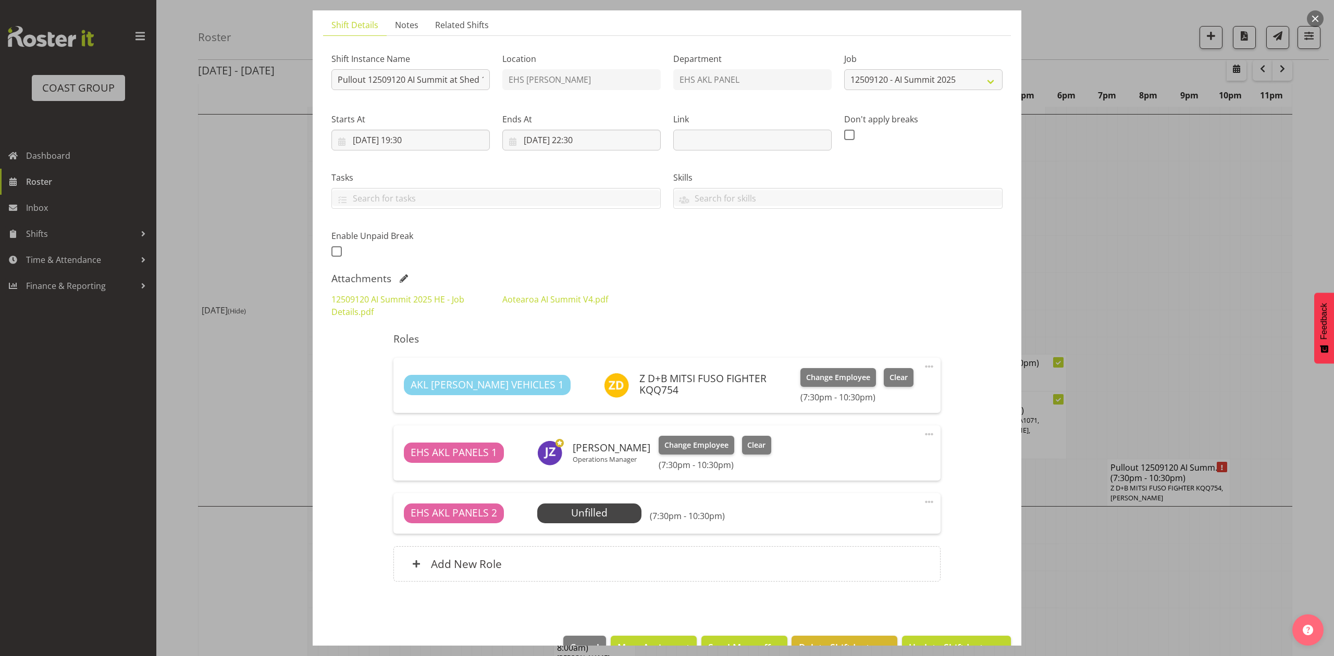
click at [576, 529] on div "EHS AKL PANELS 2 Unfilled Select Employee (7:30pm - 10:30pm) Edit Cover Role De…" at bounding box center [666, 513] width 546 height 41
click at [576, 521] on span "Select Employee" at bounding box center [589, 513] width 78 height 15
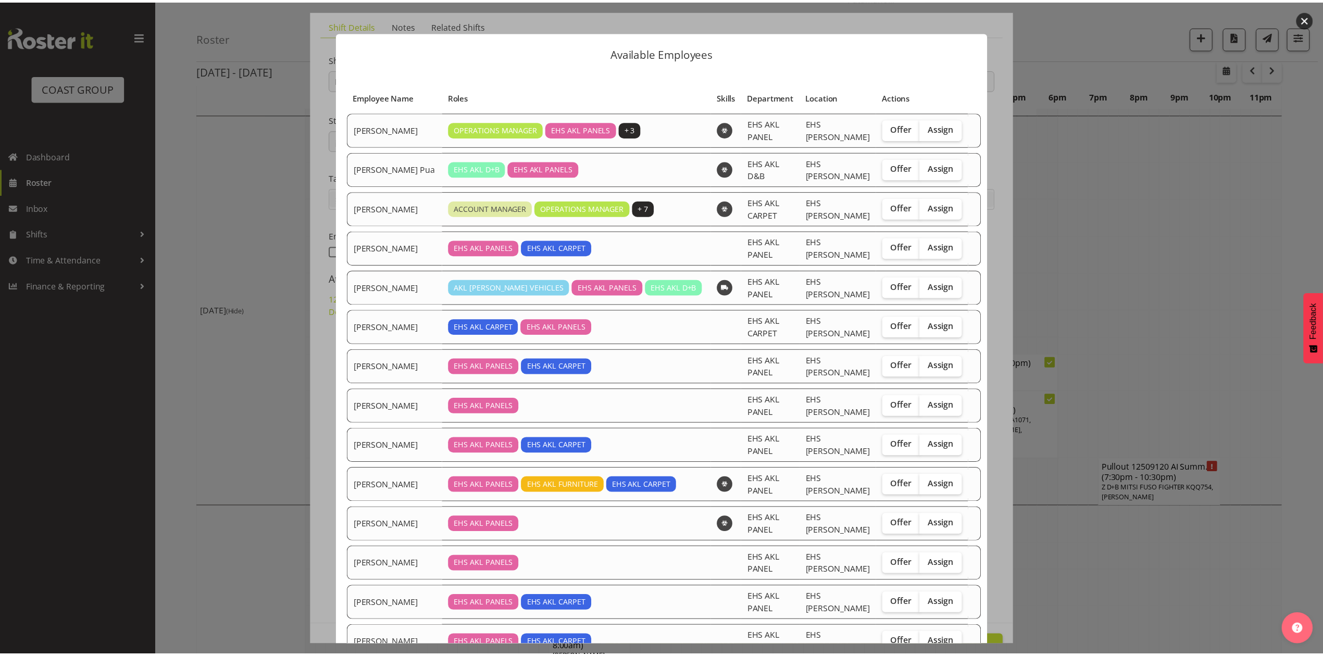
scroll to position [0, 0]
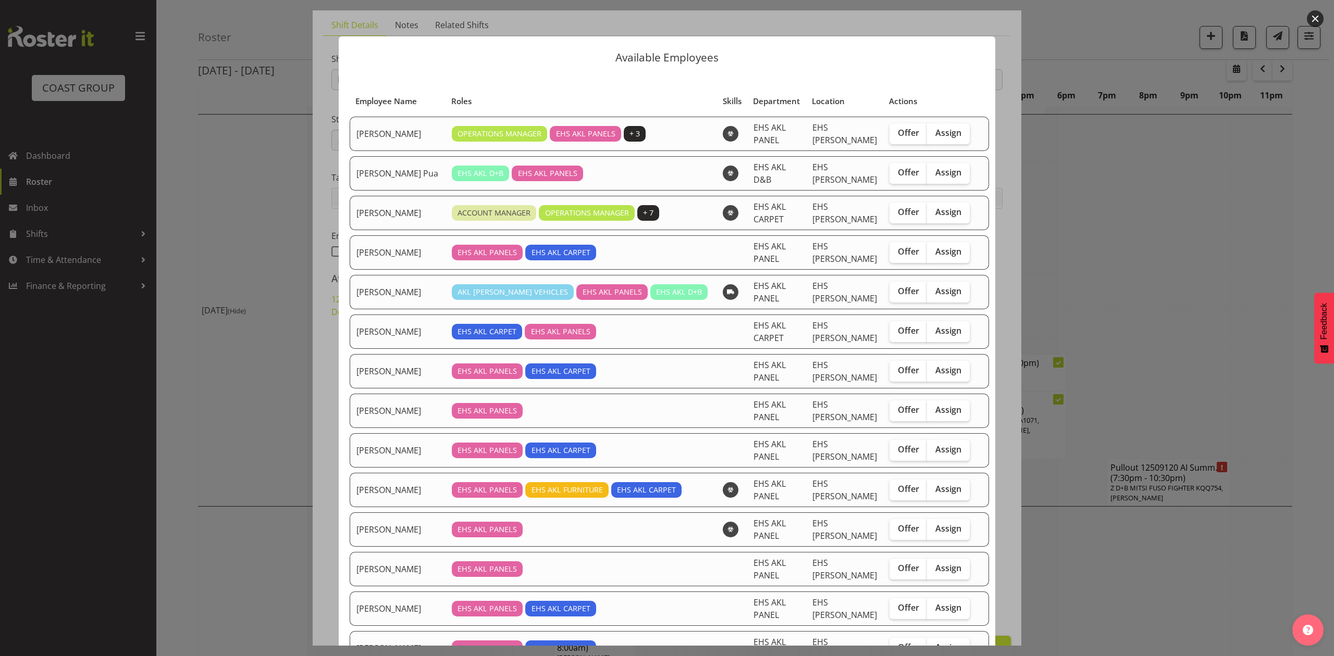
click at [1103, 327] on div at bounding box center [667, 328] width 1334 height 656
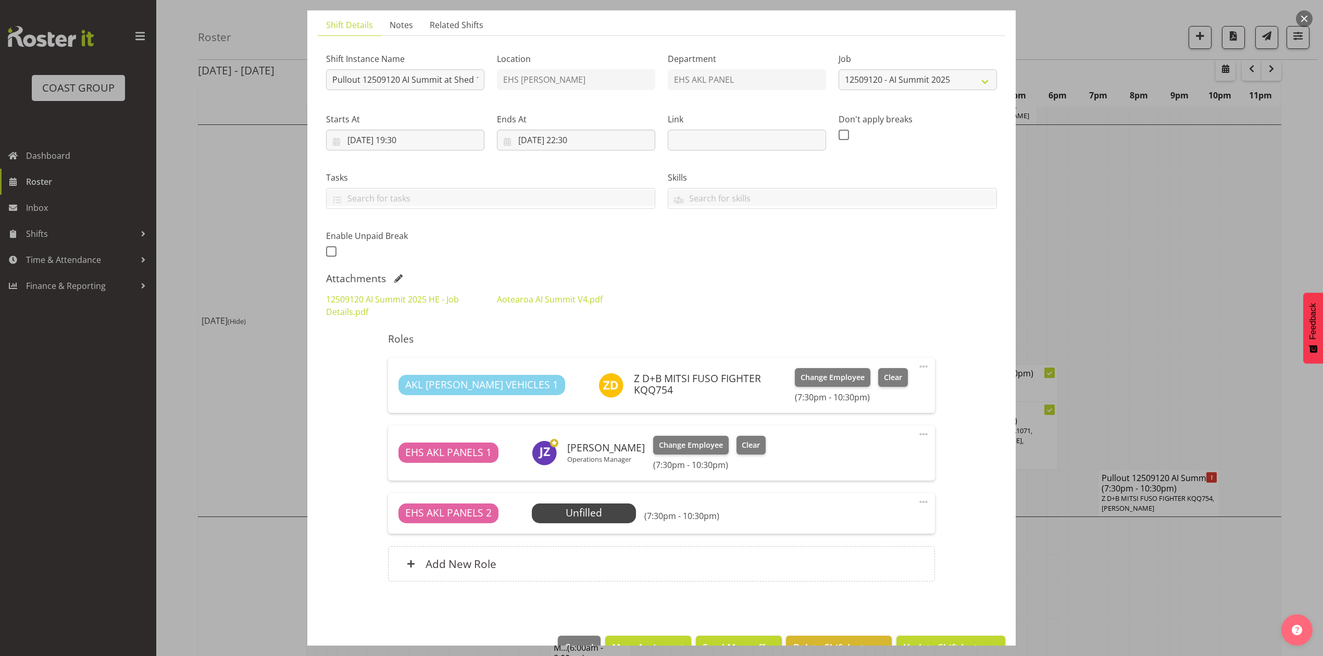
click at [1131, 342] on div at bounding box center [661, 328] width 1323 height 656
